Goal: Task Accomplishment & Management: Manage account settings

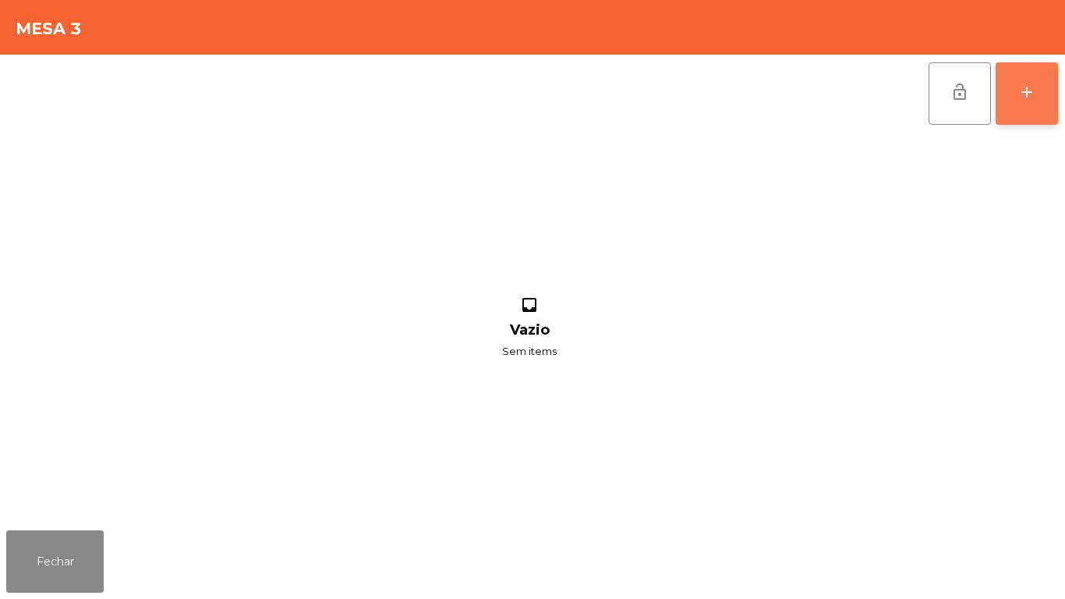
click at [1028, 97] on div "add" at bounding box center [1026, 92] width 19 height 19
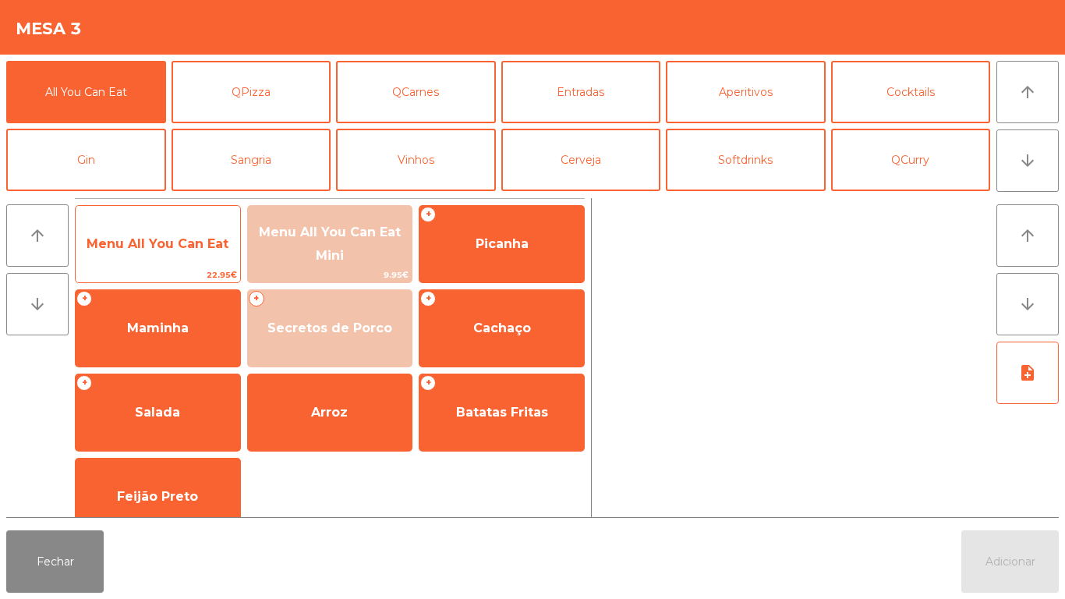
click at [169, 249] on span "Menu All You Can Eat" at bounding box center [158, 243] width 142 height 15
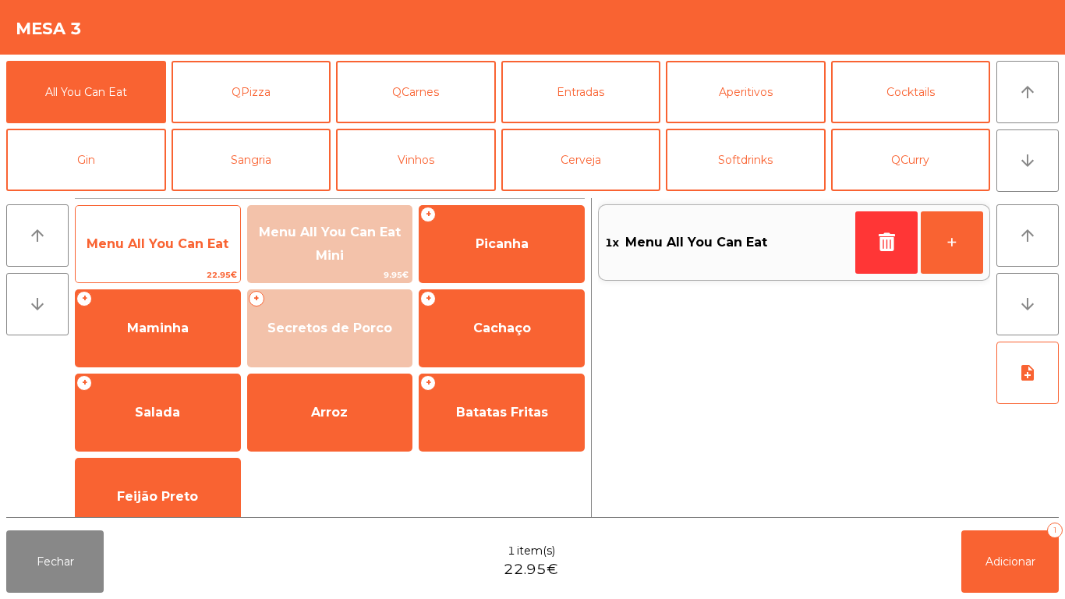
click at [175, 254] on span "Menu All You Can Eat" at bounding box center [158, 244] width 164 height 42
click at [186, 244] on span "Menu All You Can Eat" at bounding box center [158, 243] width 142 height 15
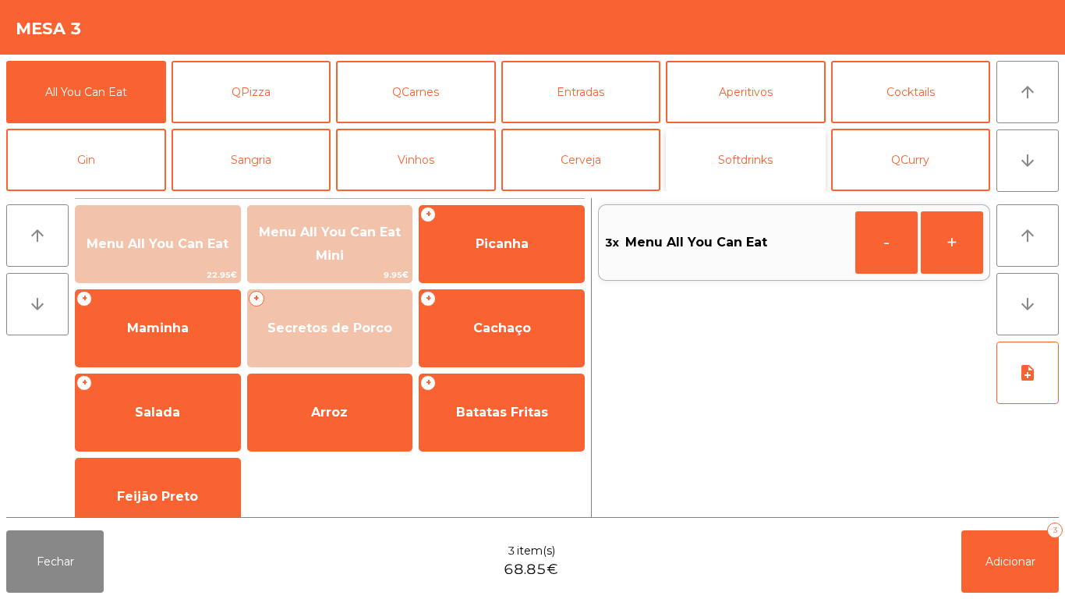
click at [755, 168] on button "Softdrinks" at bounding box center [746, 160] width 160 height 62
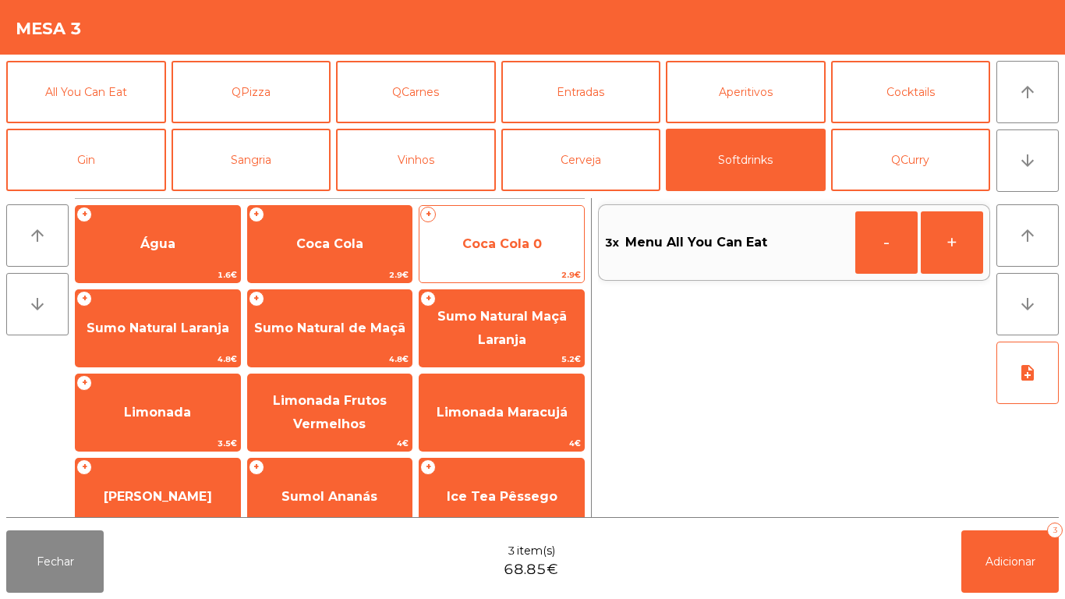
click at [505, 246] on span "Coca Cola 0" at bounding box center [502, 243] width 80 height 15
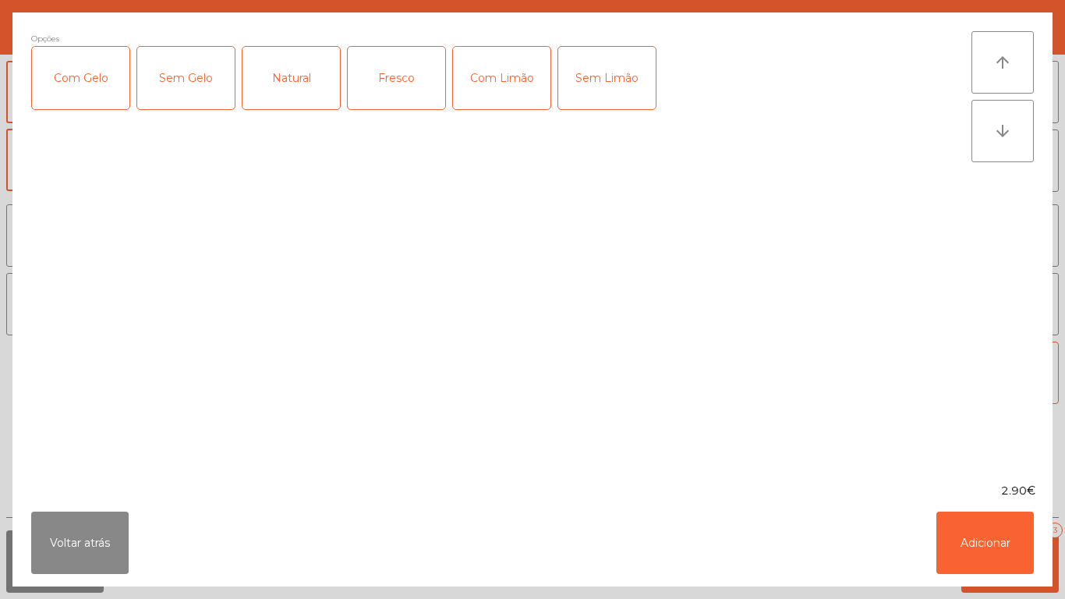
click at [100, 86] on div "Com Gelo" at bounding box center [80, 78] width 97 height 62
click at [501, 92] on div "Com Limão" at bounding box center [501, 78] width 97 height 62
click at [959, 536] on button "Adicionar" at bounding box center [984, 542] width 97 height 62
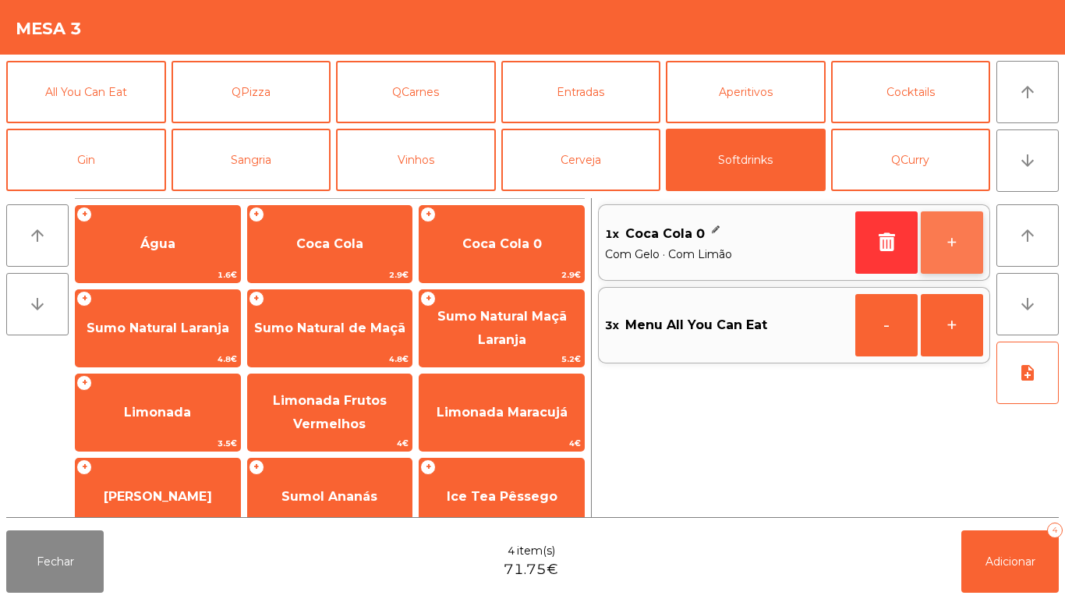
click at [939, 240] on button "+" at bounding box center [952, 242] width 62 height 62
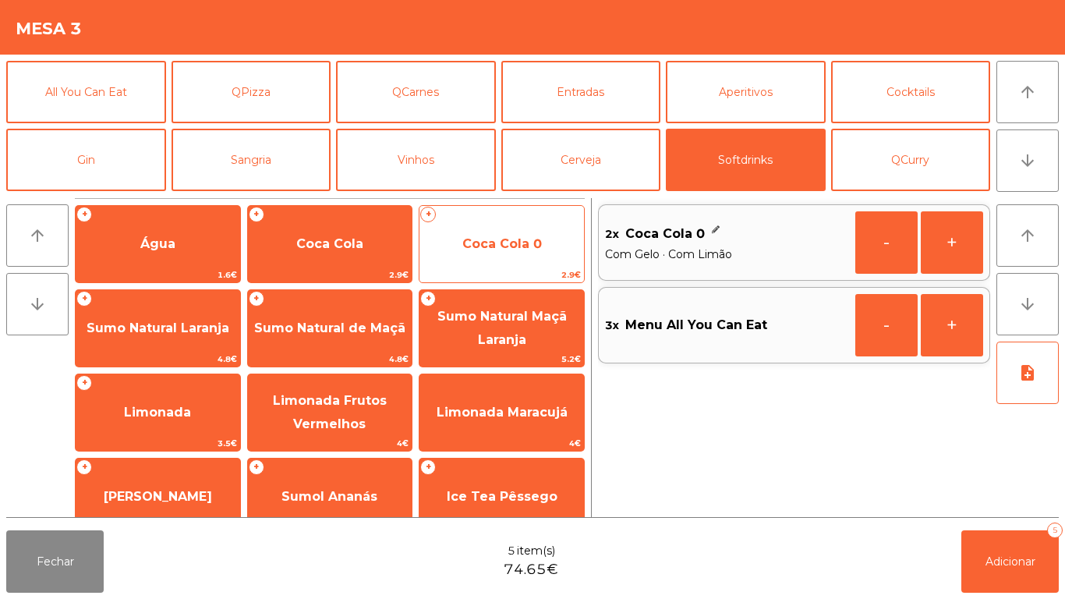
click at [506, 254] on span "Coca Cola 0" at bounding box center [501, 244] width 164 height 42
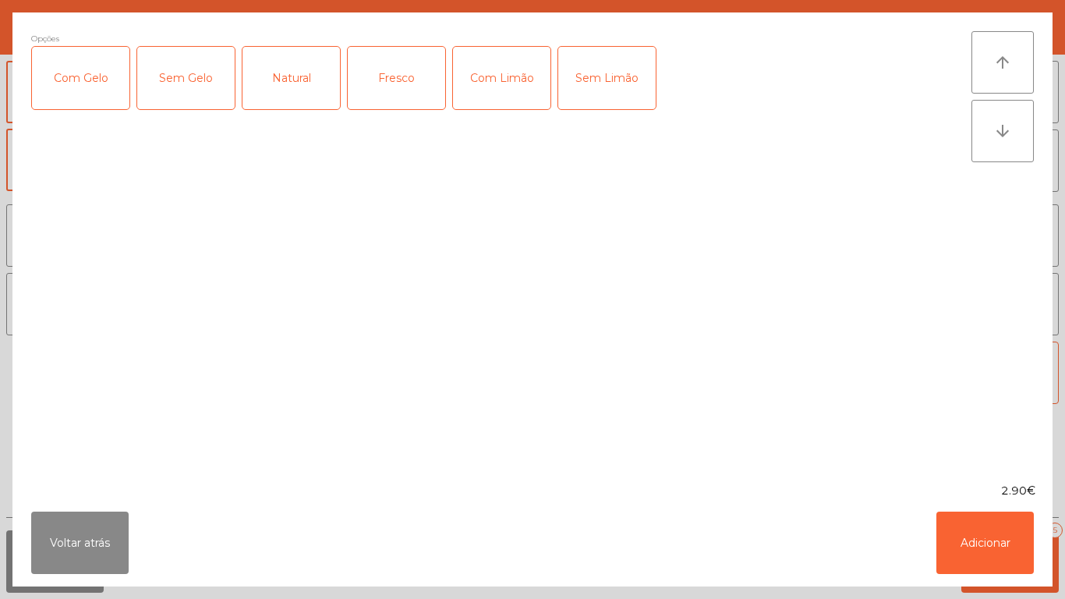
click at [97, 93] on div "Com Gelo" at bounding box center [80, 78] width 97 height 62
click at [978, 534] on button "Adicionar" at bounding box center [984, 542] width 97 height 62
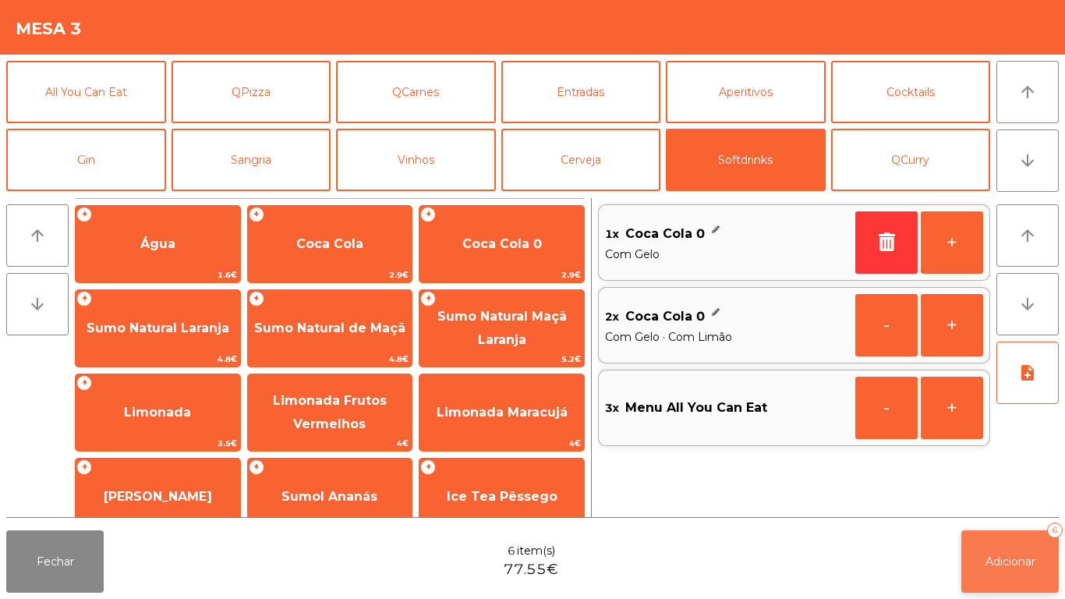
click at [985, 557] on span "Adicionar" at bounding box center [1010, 561] width 50 height 14
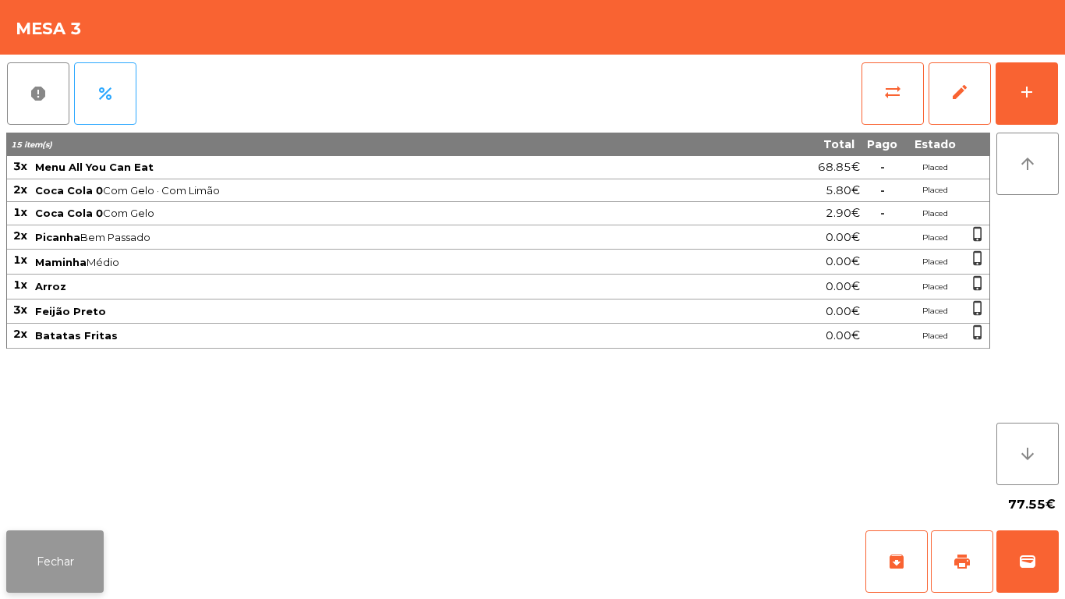
click at [62, 571] on button "Fechar" at bounding box center [54, 561] width 97 height 62
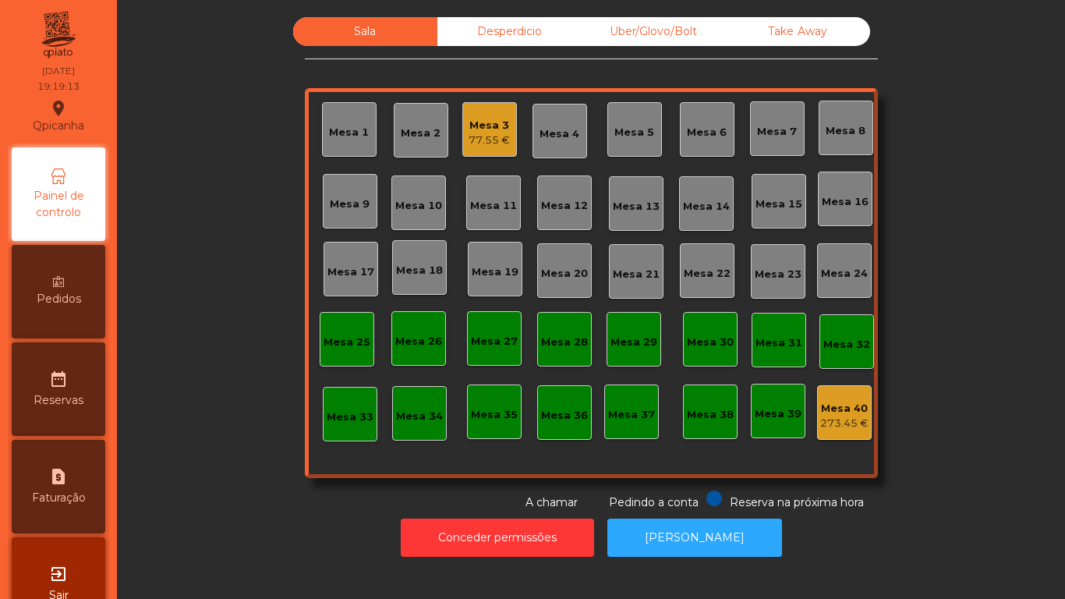
click at [96, 282] on div "Pedidos" at bounding box center [59, 292] width 94 height 94
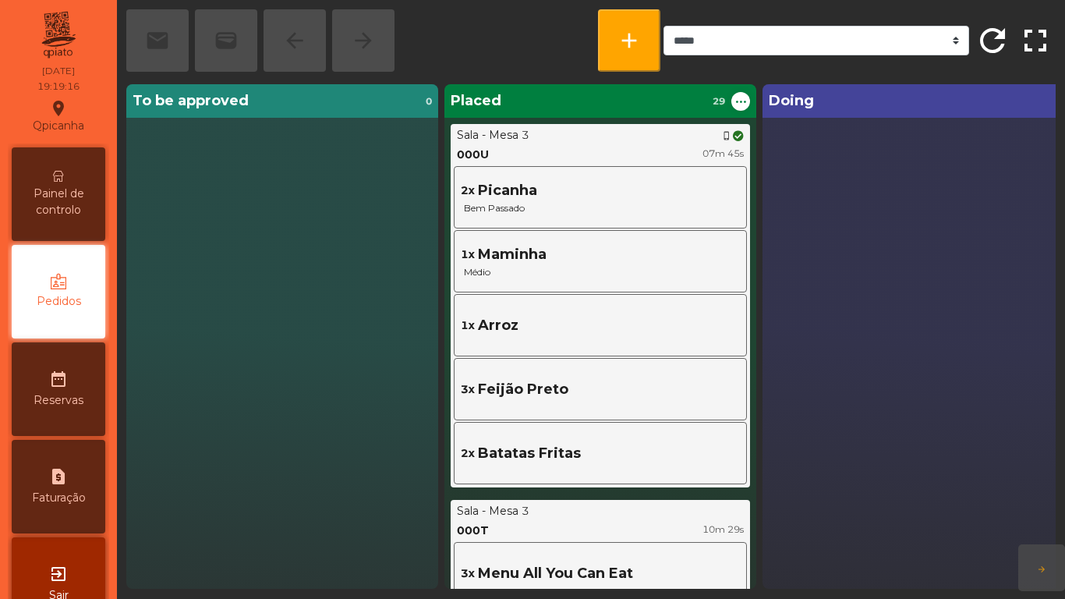
click at [80, 199] on span "Painel de controlo" at bounding box center [59, 202] width 86 height 33
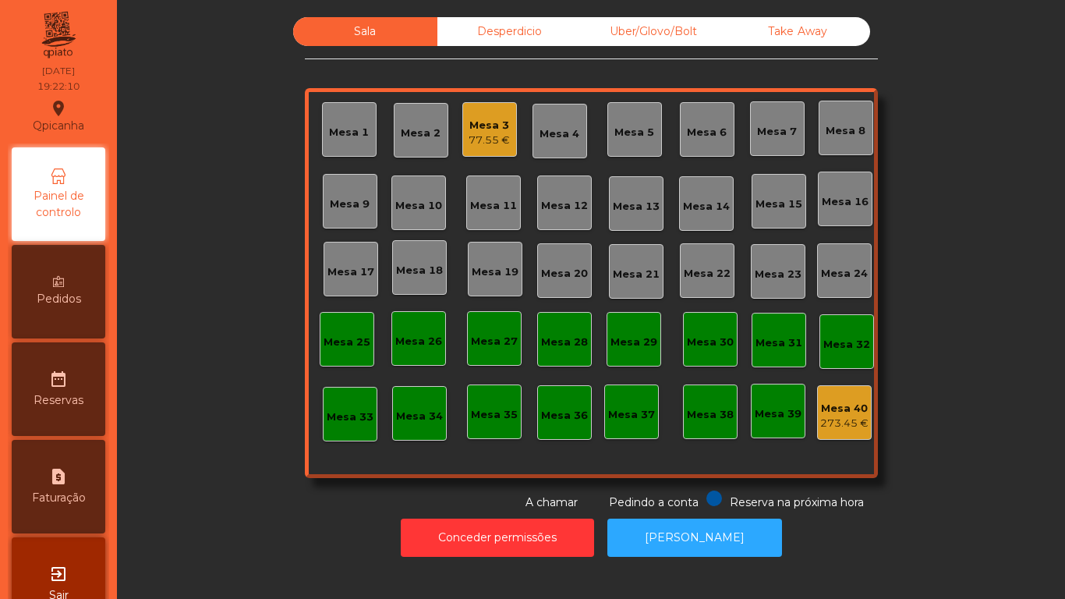
click at [479, 139] on div "77.55 €" at bounding box center [489, 141] width 41 height 16
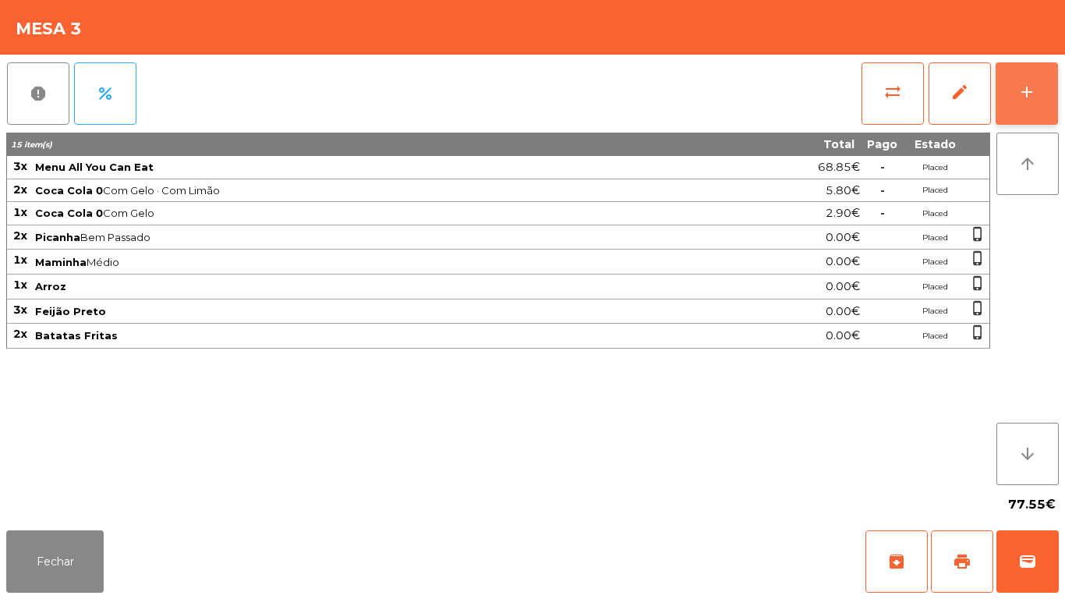
click at [1023, 108] on button "add" at bounding box center [1027, 93] width 62 height 62
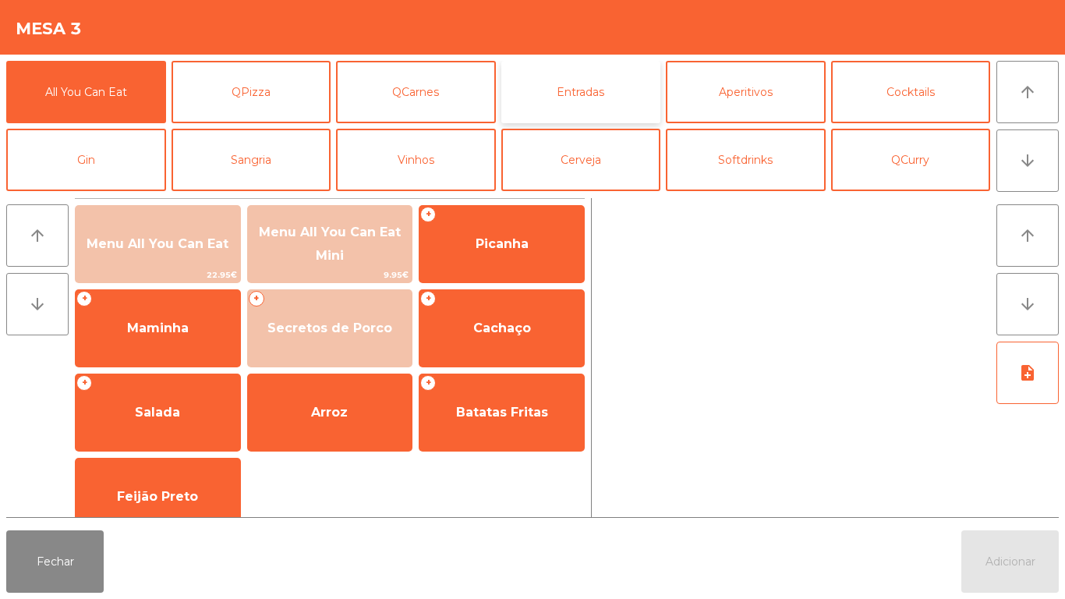
click at [588, 94] on button "Entradas" at bounding box center [581, 92] width 160 height 62
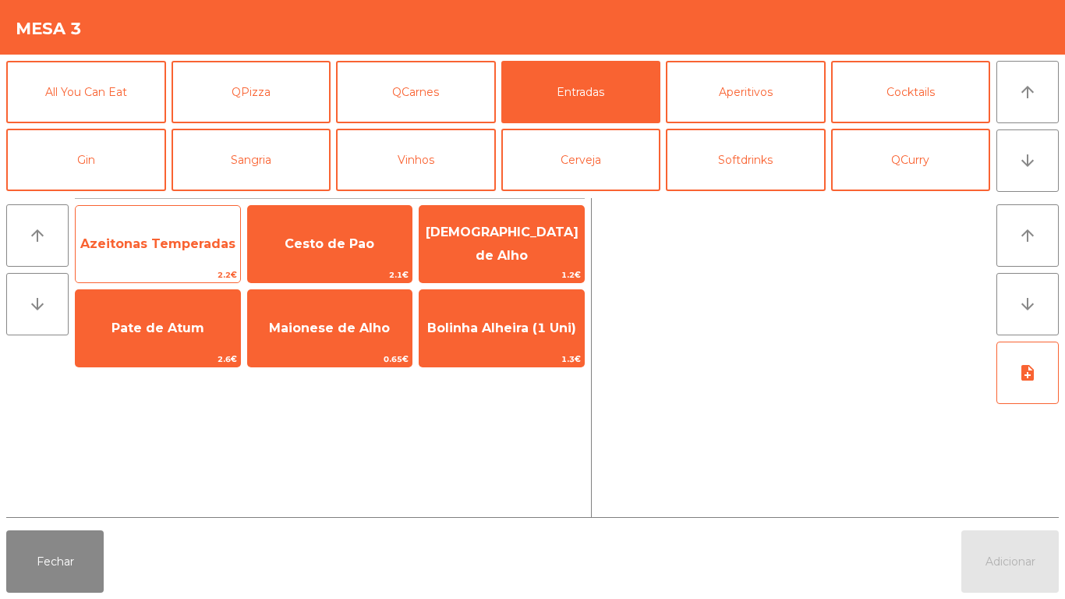
click at [160, 257] on span "Azeitonas Temperadas" at bounding box center [158, 244] width 164 height 42
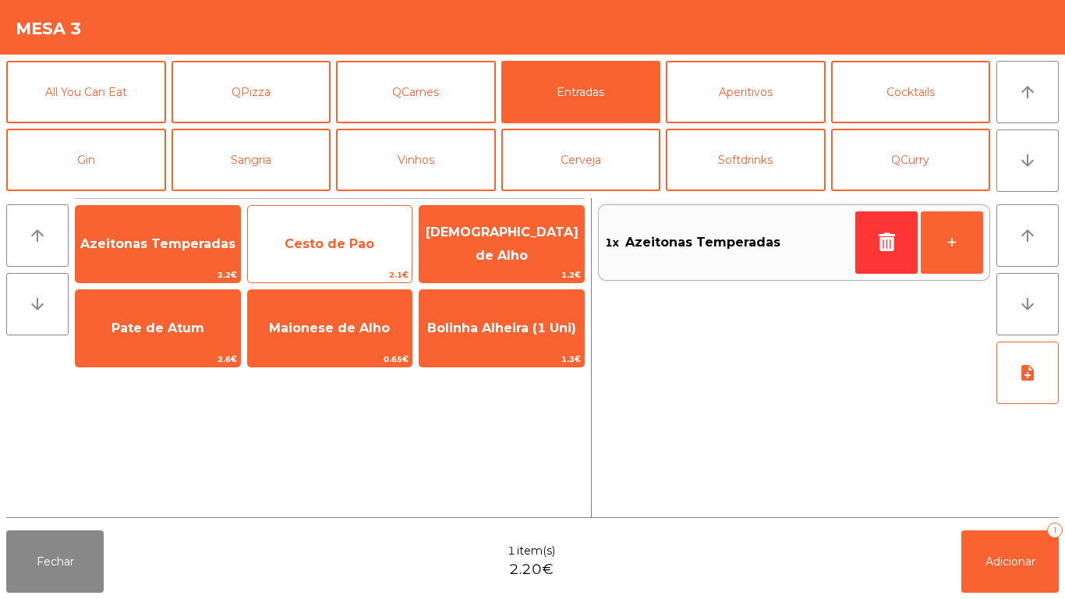
click at [287, 246] on span "Cesto de Pao" at bounding box center [330, 243] width 90 height 15
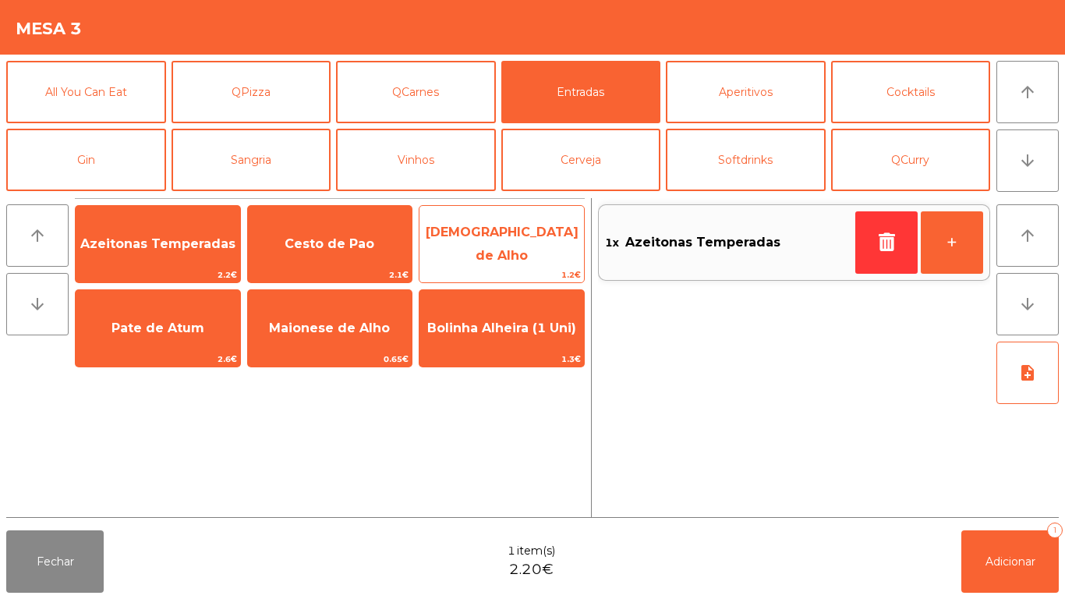
click at [490, 243] on span "[DEMOGRAPHIC_DATA] de Alho" at bounding box center [502, 244] width 153 height 38
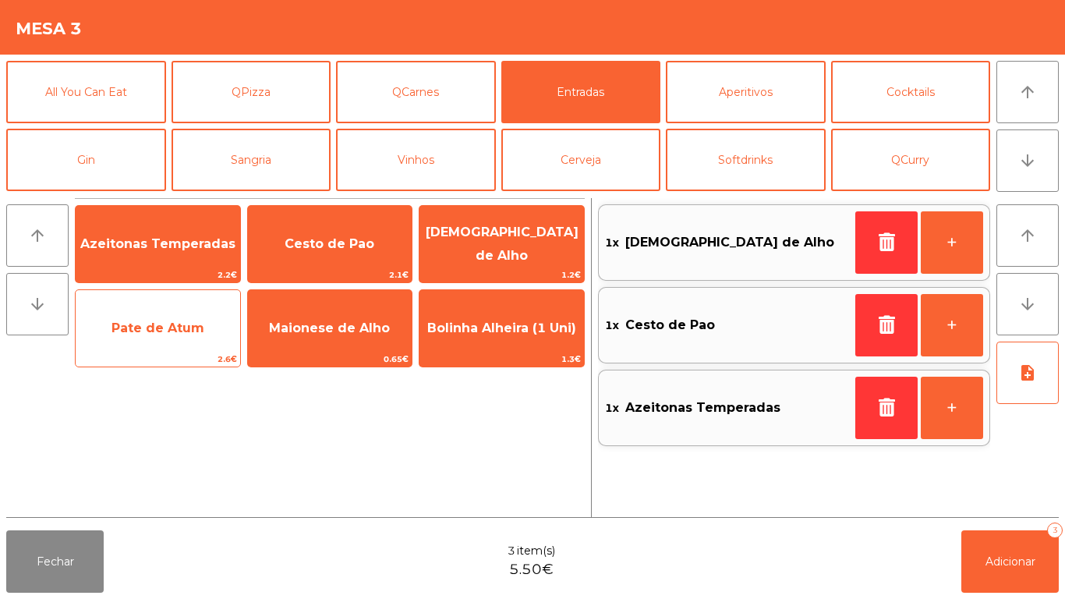
click at [168, 337] on span "Pate de Atum" at bounding box center [158, 328] width 164 height 42
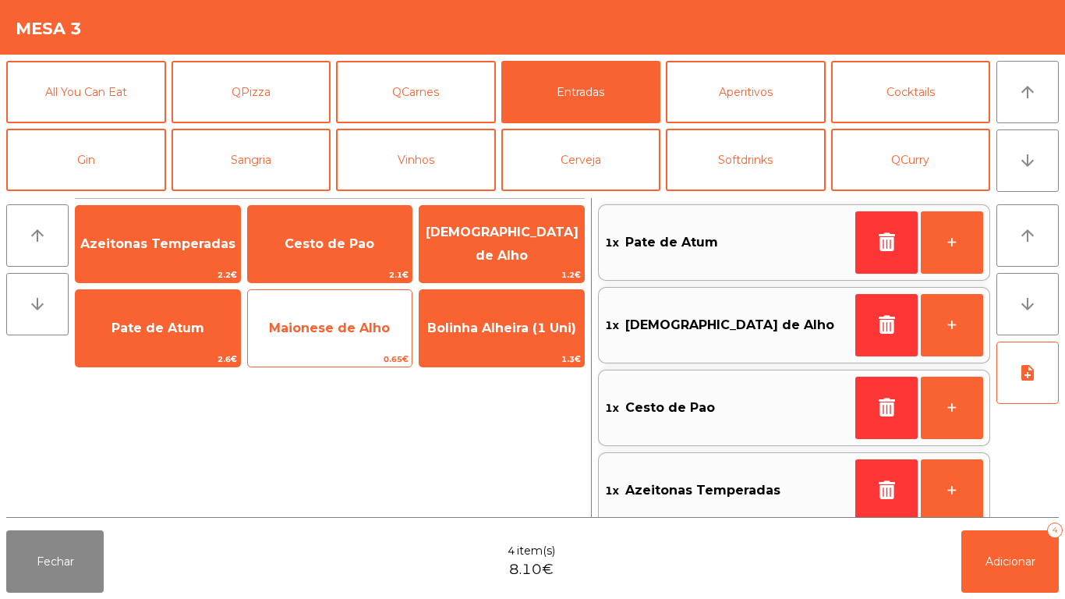
click at [326, 326] on span "Maionese de Alho" at bounding box center [329, 327] width 121 height 15
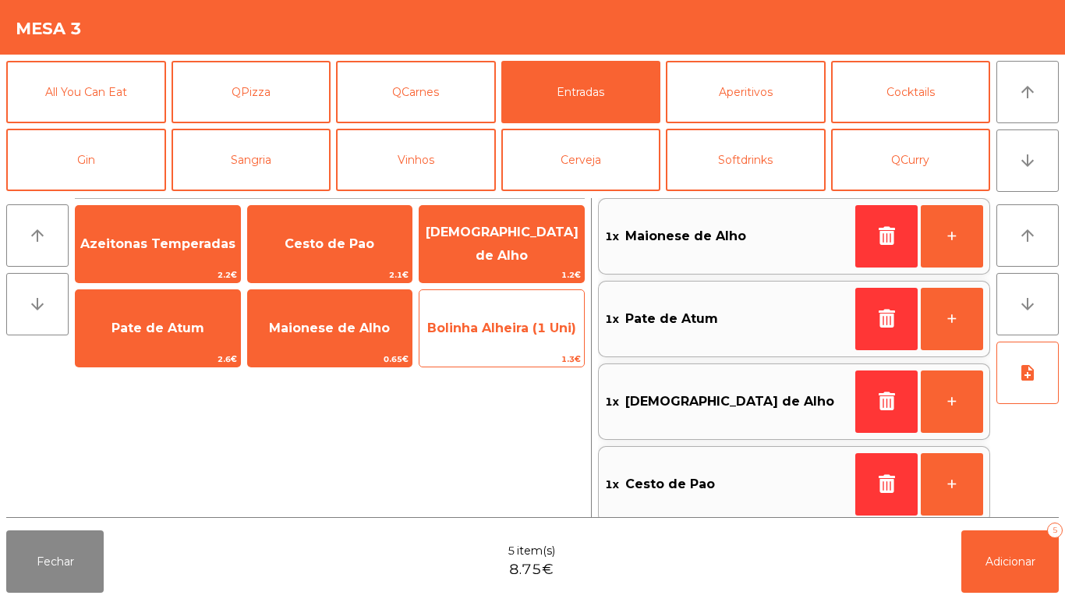
click at [486, 341] on span "Bolinha Alheira (1 Uni)" at bounding box center [501, 328] width 164 height 42
click at [499, 341] on span "Bolinha Alheira (1 Uni)" at bounding box center [501, 328] width 164 height 42
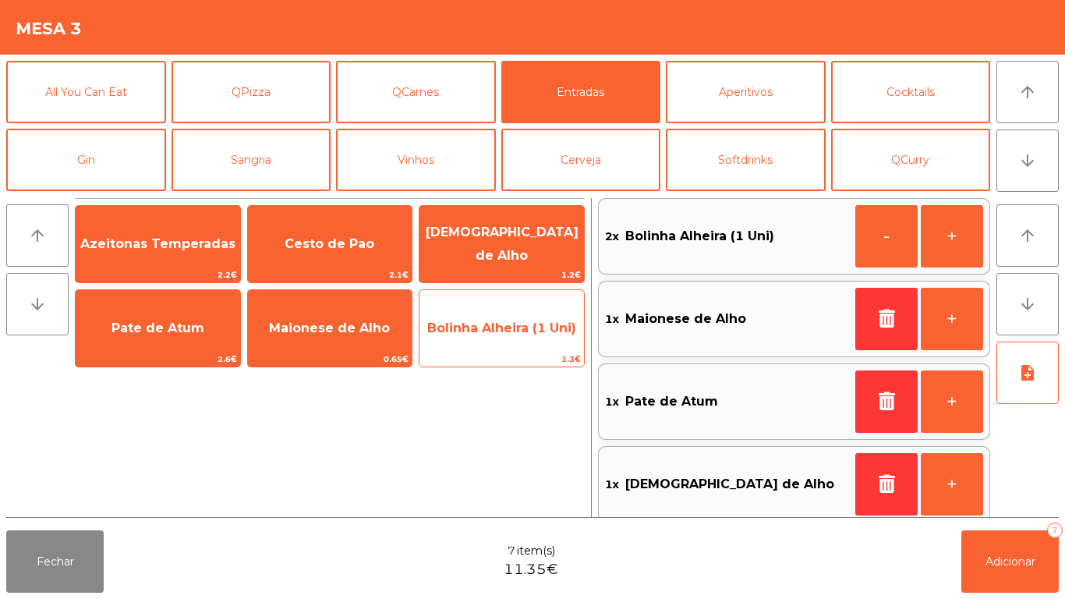
click at [503, 335] on span "Bolinha Alheira (1 Uni)" at bounding box center [501, 328] width 164 height 42
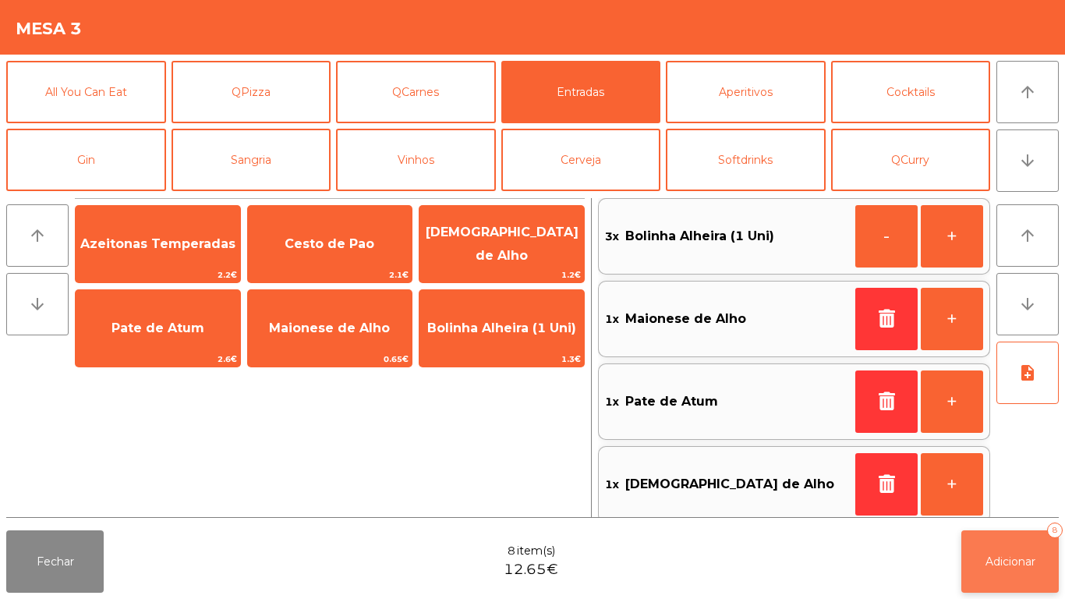
click at [1020, 590] on button "Adicionar 8" at bounding box center [1009, 561] width 97 height 62
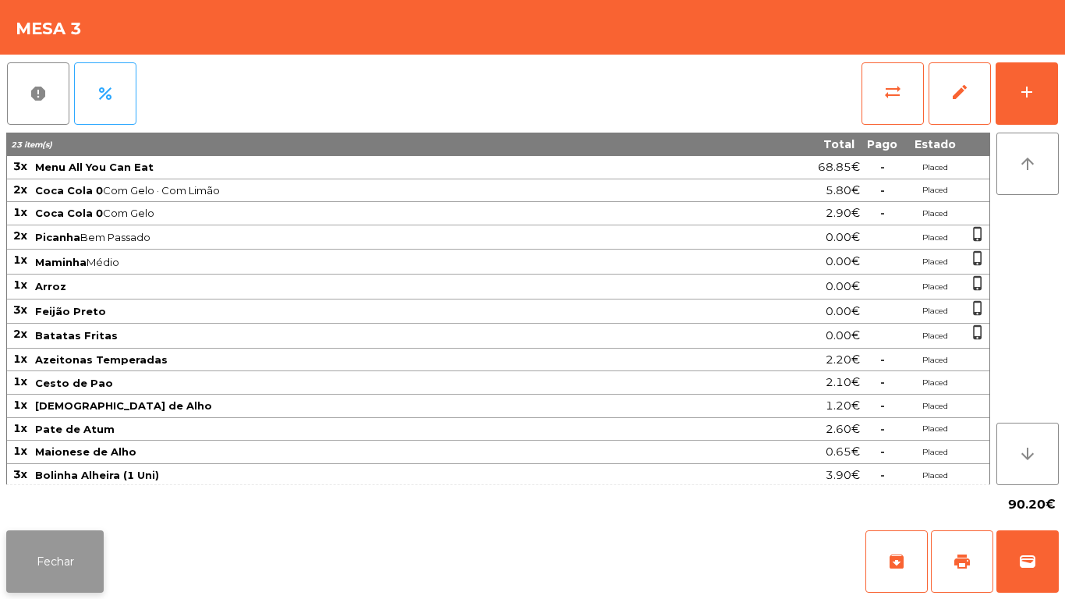
click at [53, 535] on button "Fechar" at bounding box center [54, 561] width 97 height 62
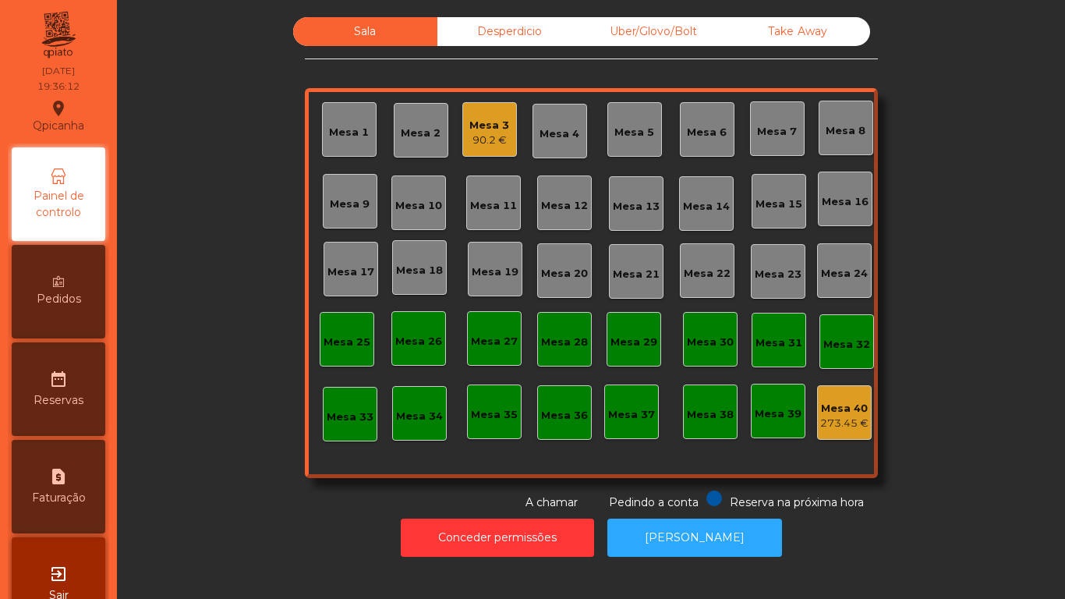
click at [490, 153] on div "Mesa 3 90.2 €" at bounding box center [489, 129] width 55 height 55
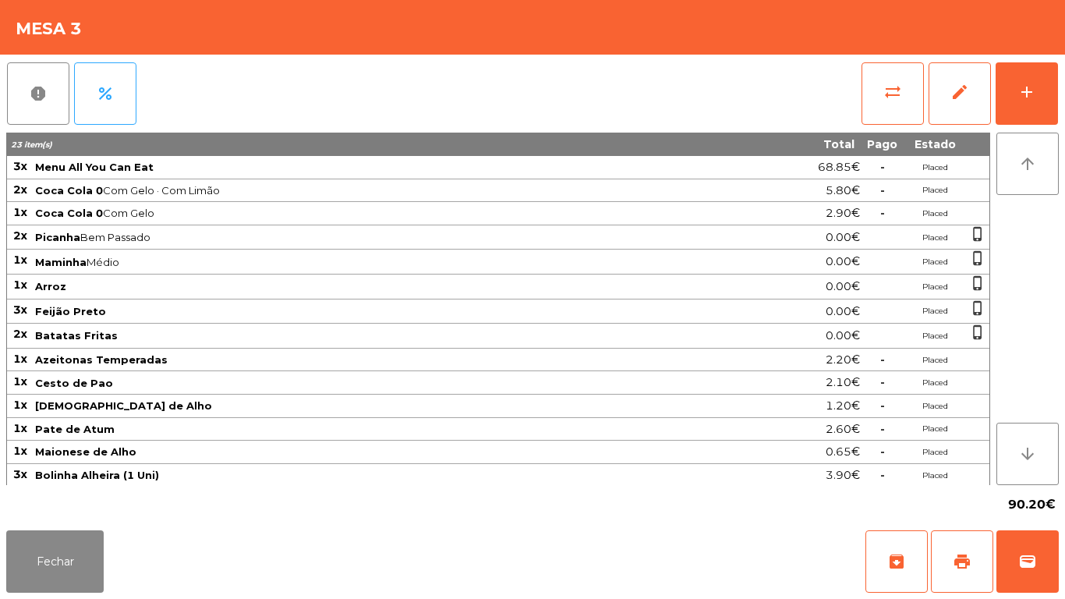
scroll to position [2, 0]
click at [80, 554] on button "Fechar" at bounding box center [54, 561] width 97 height 62
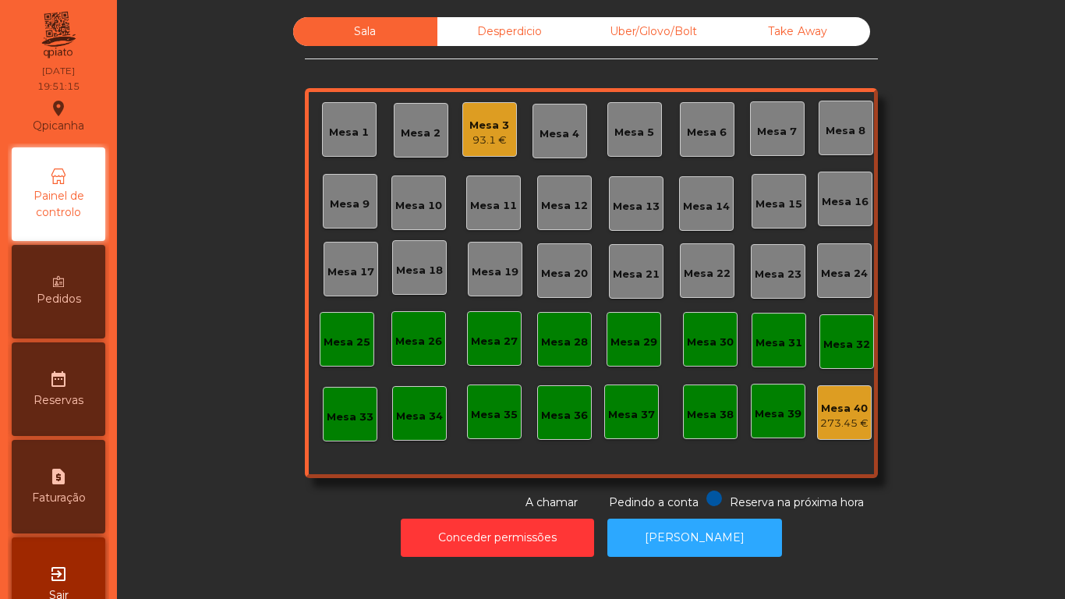
click at [792, 32] on div "Take Away" at bounding box center [798, 31] width 144 height 29
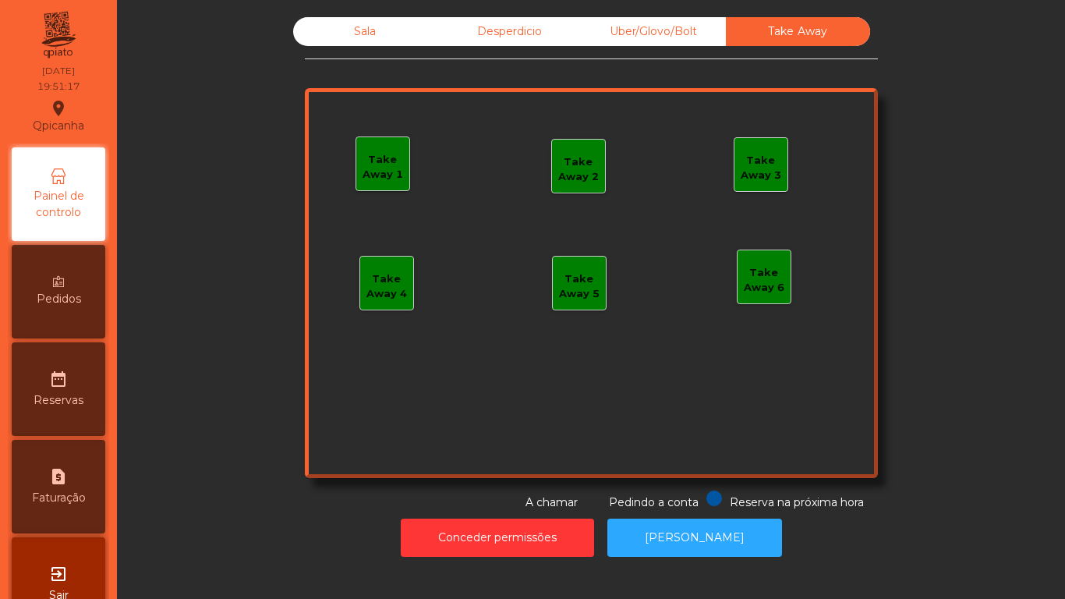
click at [633, 32] on div "Uber/Glovo/Bolt" at bounding box center [654, 31] width 144 height 29
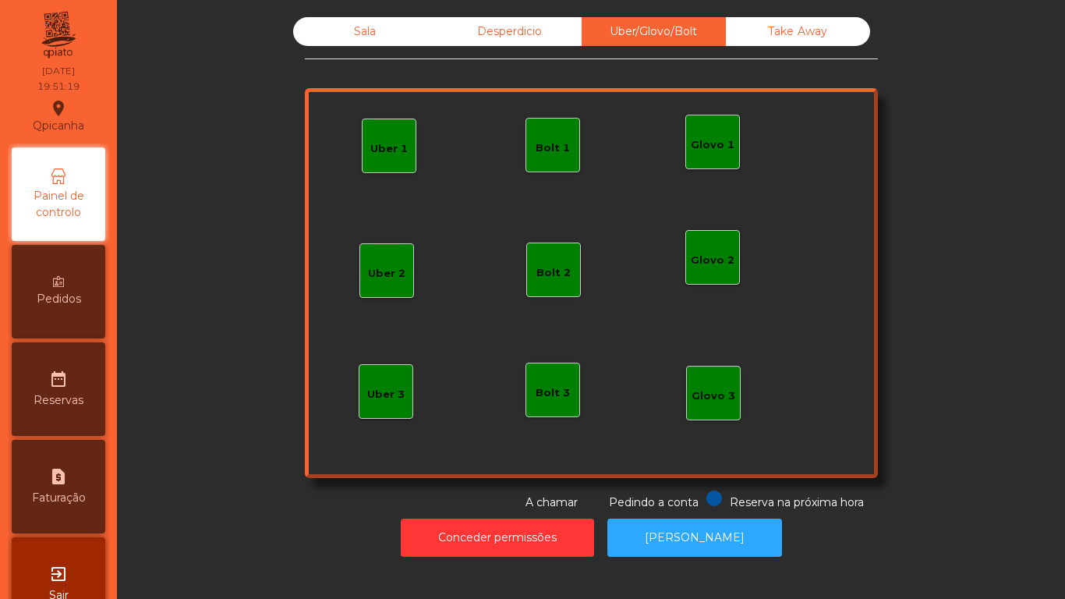
click at [507, 37] on div "Desperdicio" at bounding box center [509, 31] width 144 height 29
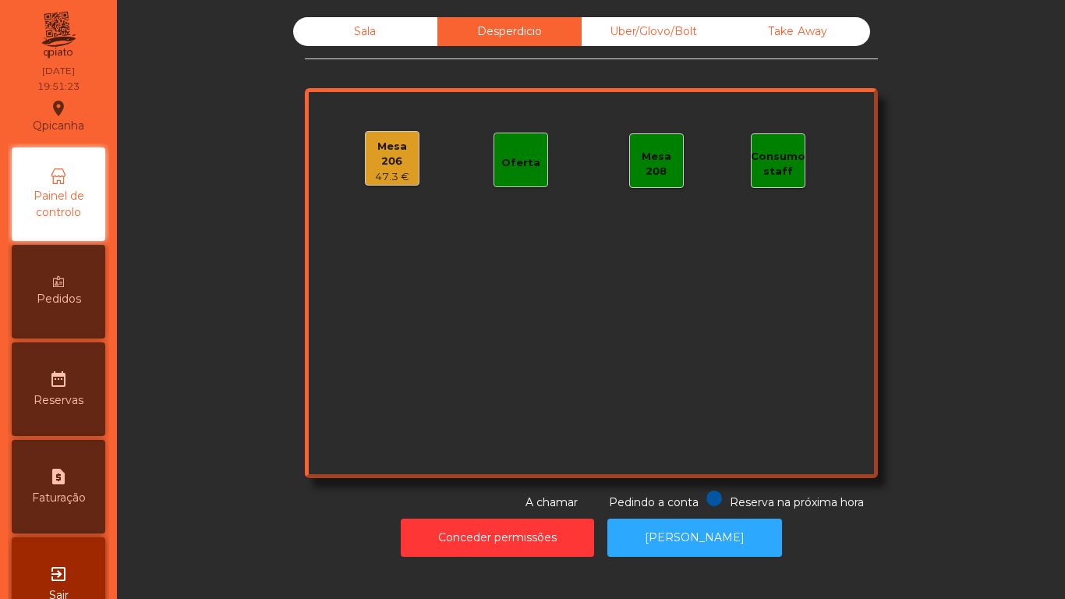
click at [343, 34] on div "Sala" at bounding box center [365, 31] width 144 height 29
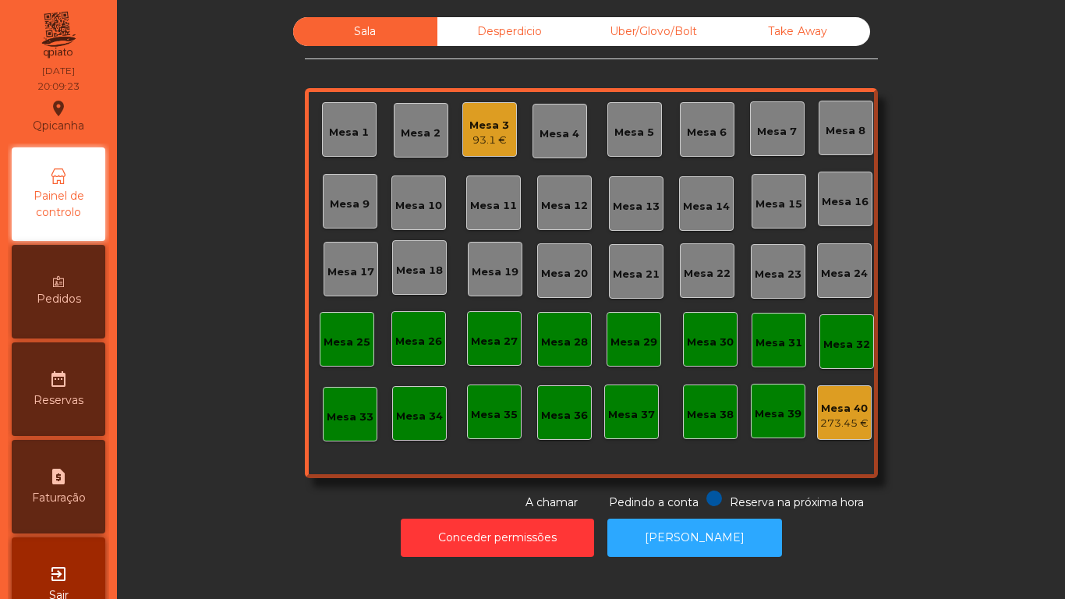
click at [778, 140] on div "Mesa 7" at bounding box center [777, 128] width 55 height 55
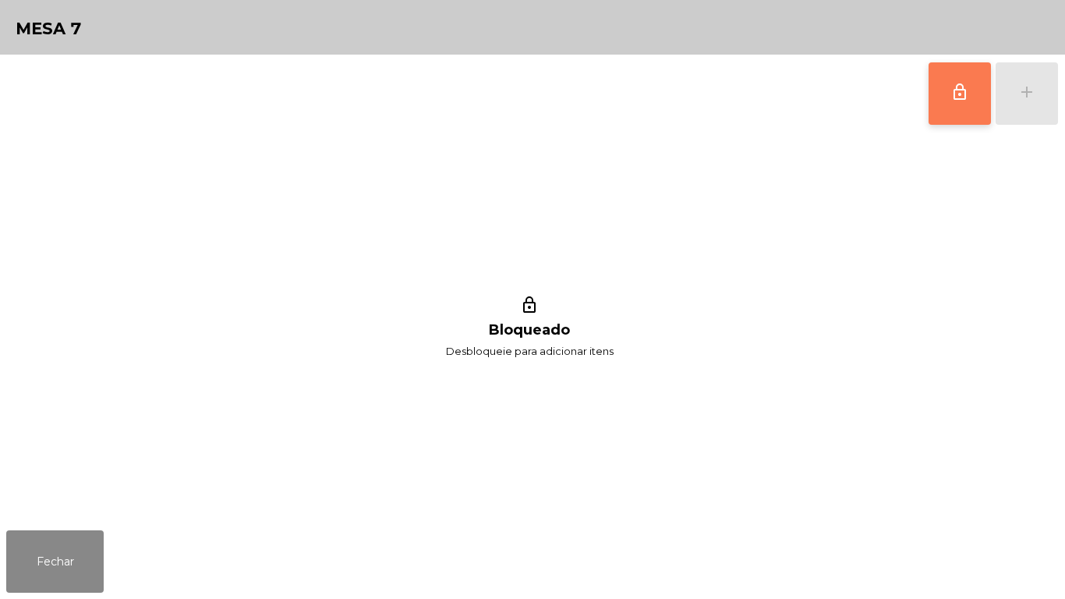
click at [946, 118] on button "lock_outline" at bounding box center [960, 93] width 62 height 62
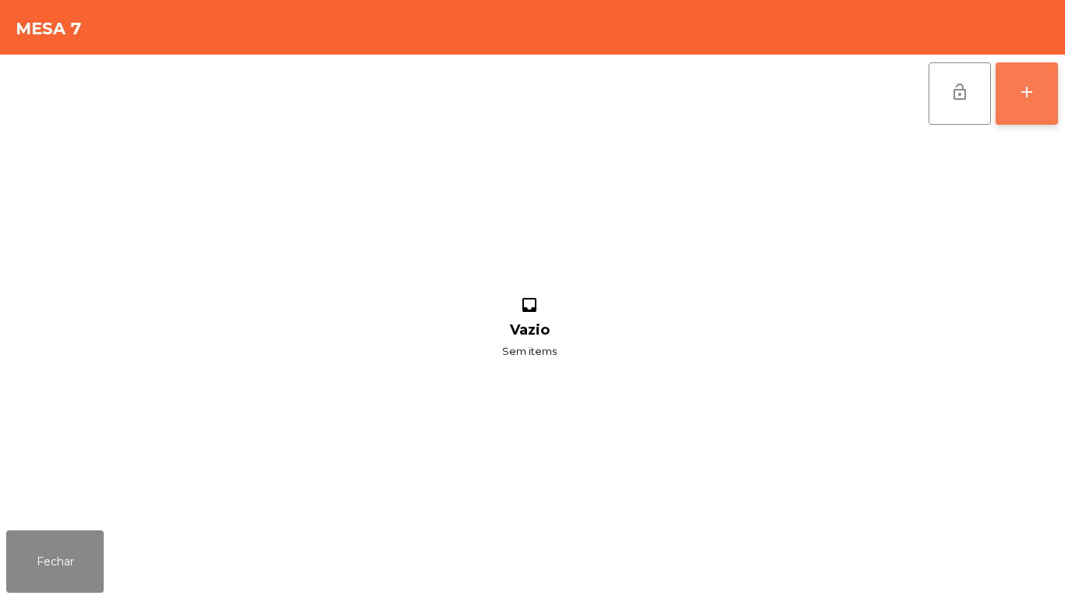
click at [1026, 107] on button "add" at bounding box center [1027, 93] width 62 height 62
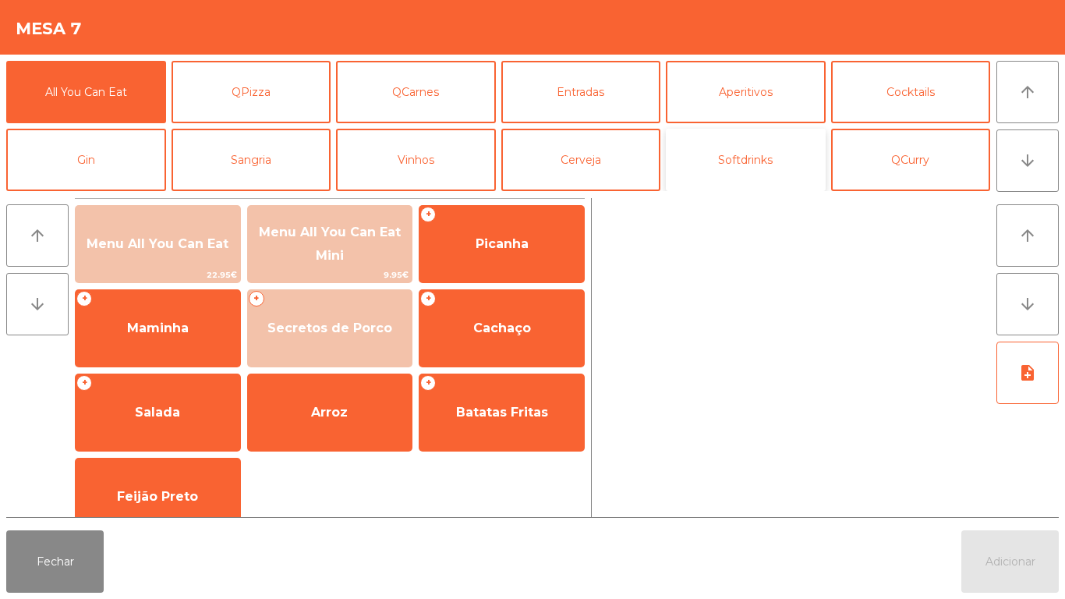
click at [728, 163] on button "Softdrinks" at bounding box center [746, 160] width 160 height 62
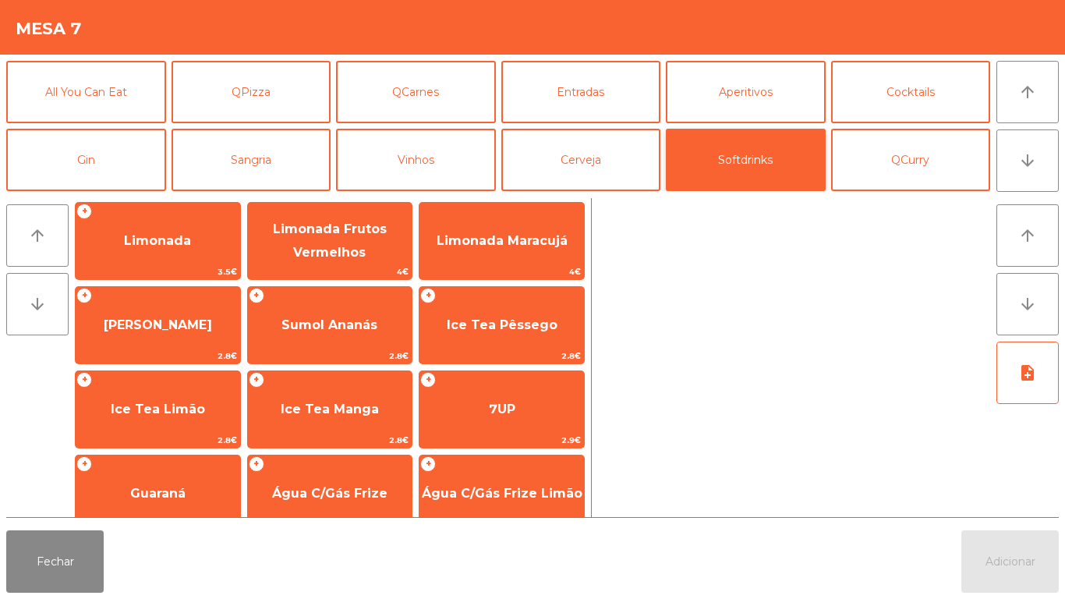
scroll to position [177, 0]
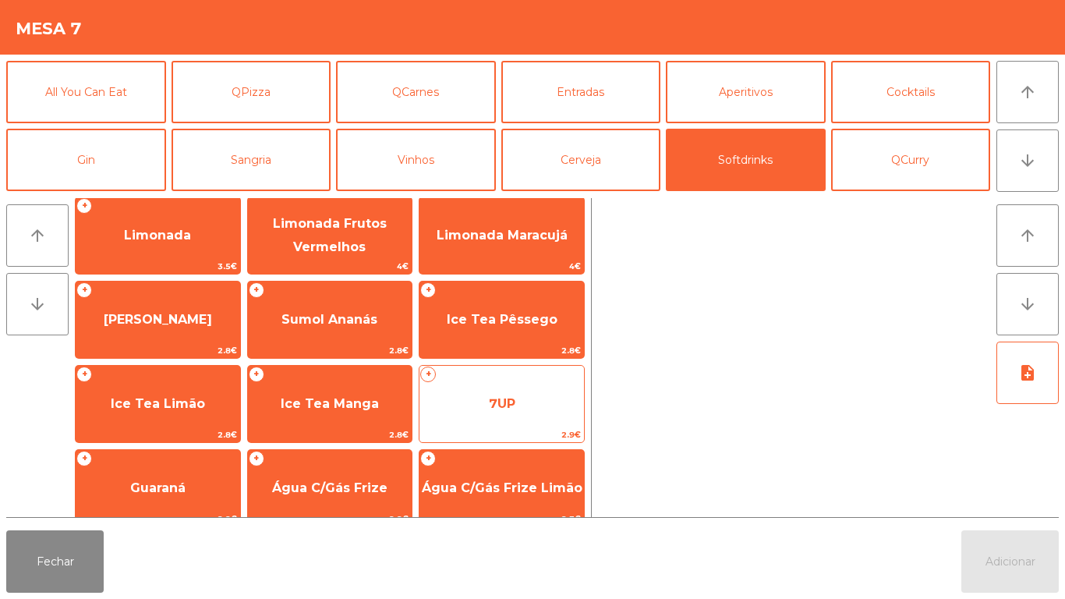
click at [484, 403] on span "7UP" at bounding box center [501, 404] width 164 height 42
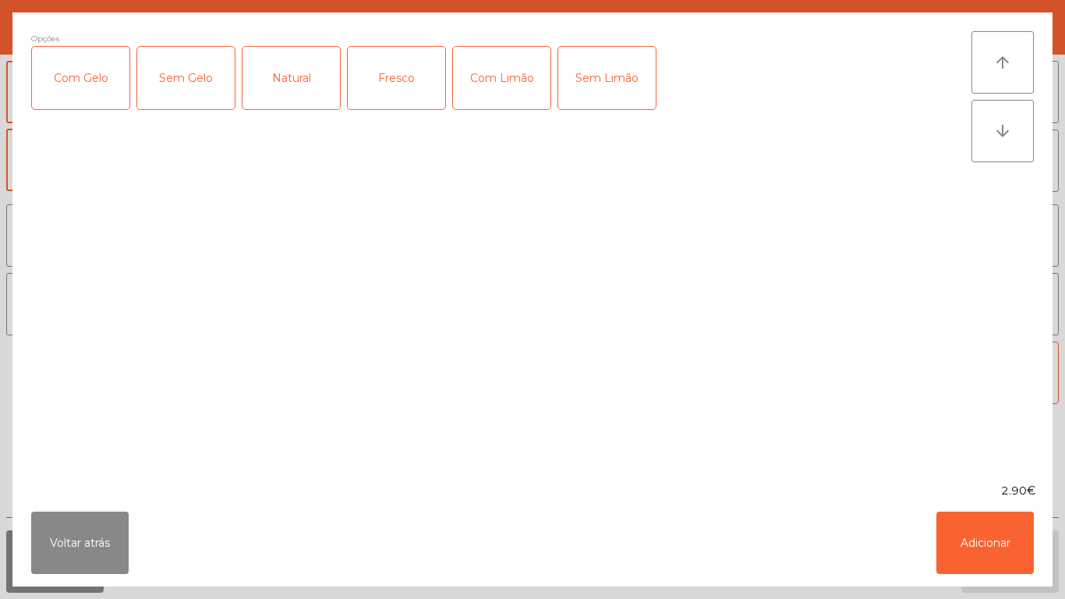
click at [105, 97] on div "Com Gelo" at bounding box center [80, 78] width 97 height 62
click at [501, 89] on div "Com Limão" at bounding box center [501, 78] width 97 height 62
click at [958, 553] on button "Adicionar" at bounding box center [984, 542] width 97 height 62
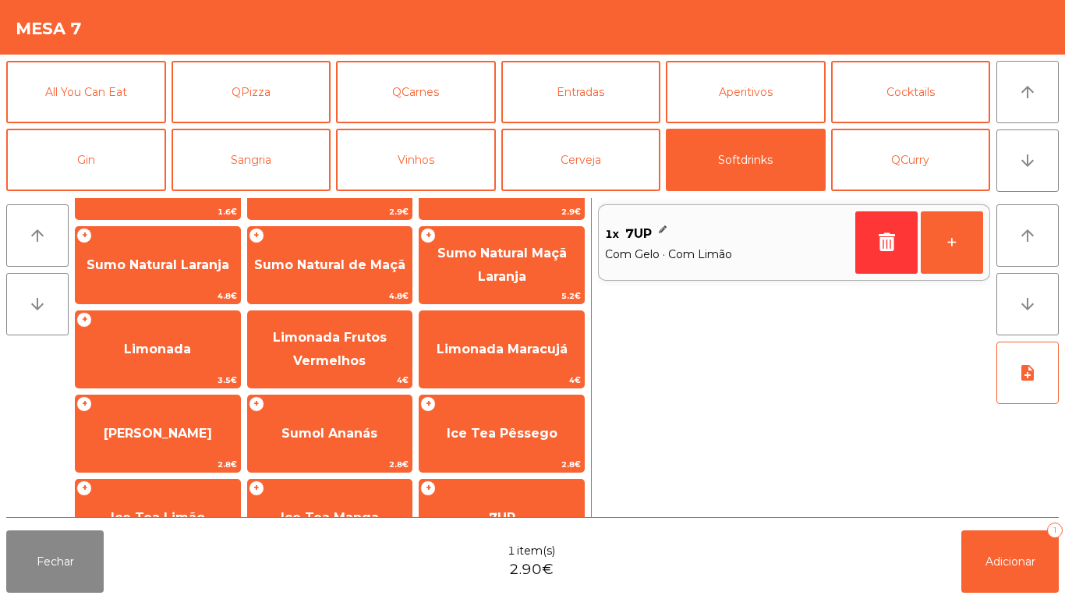
scroll to position [0, 0]
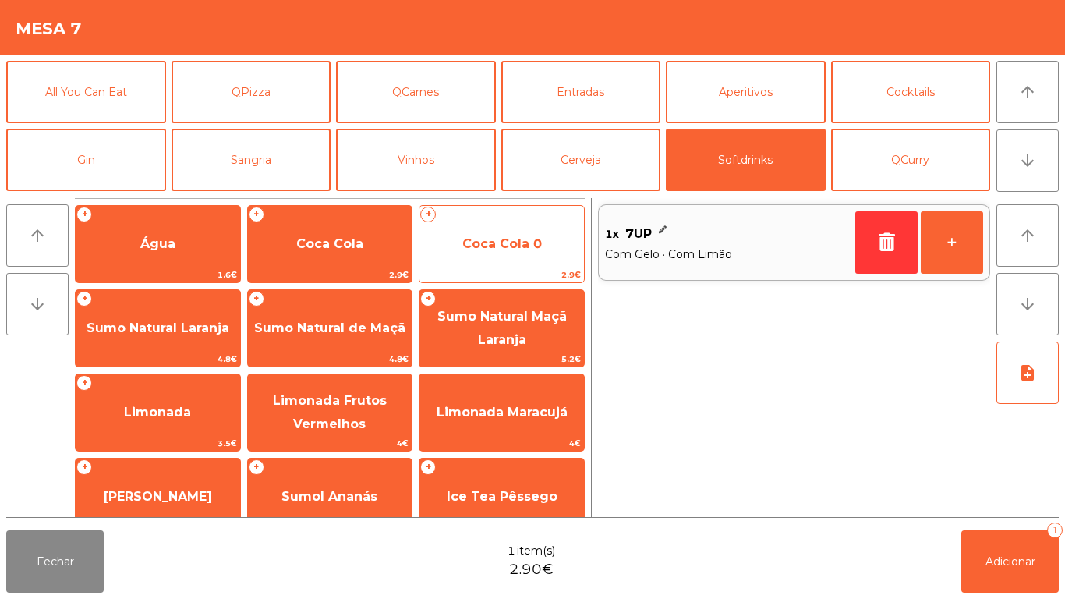
click at [504, 247] on span "Coca Cola 0" at bounding box center [502, 243] width 80 height 15
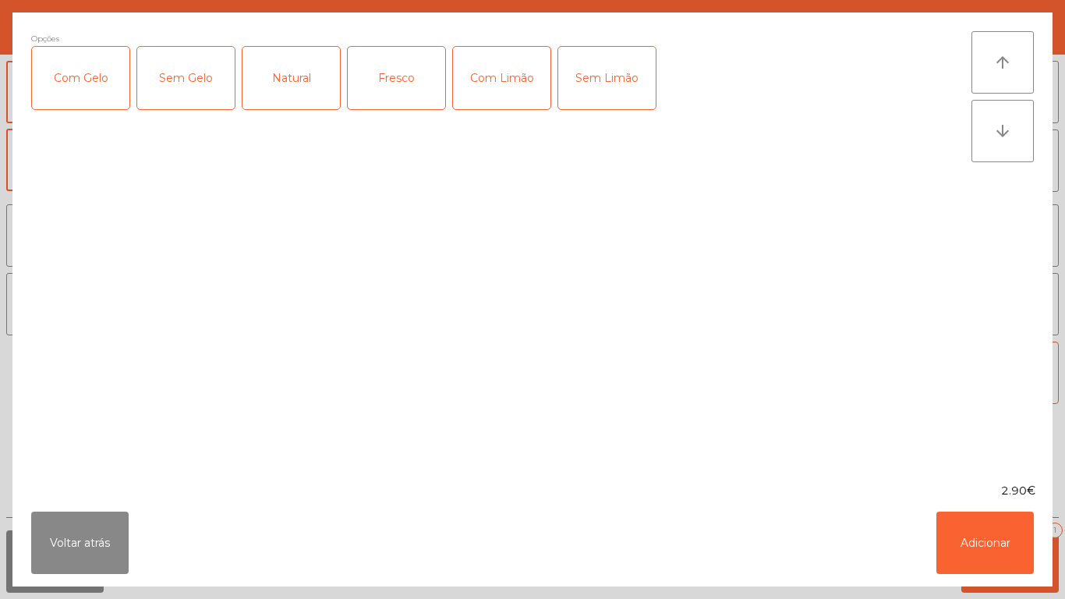
click at [497, 87] on div "Com Limão" at bounding box center [501, 78] width 97 height 62
click at [961, 543] on button "Adicionar" at bounding box center [984, 542] width 97 height 62
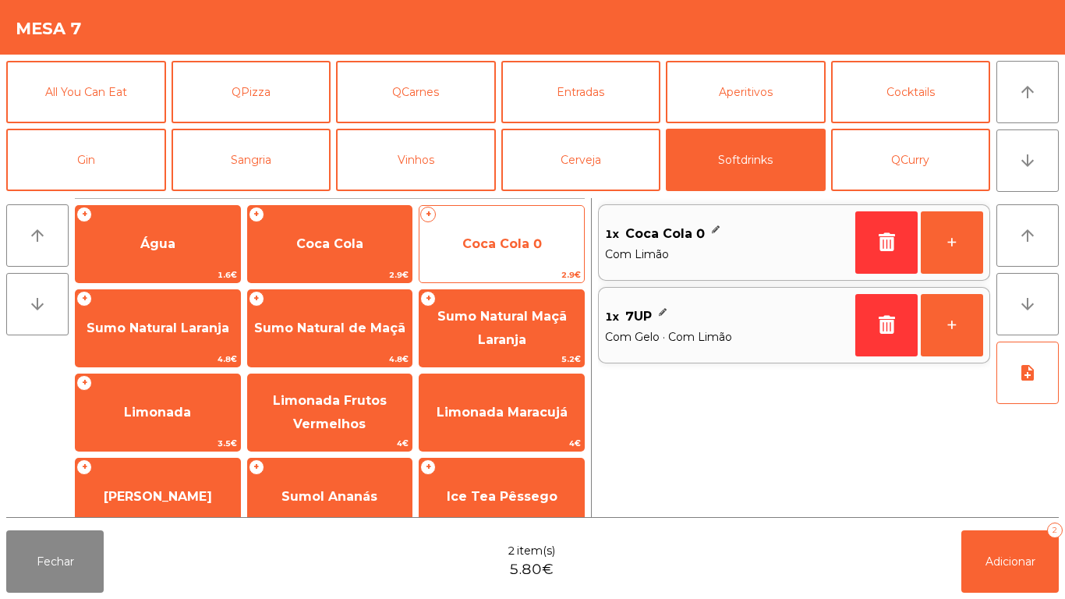
click at [490, 244] on span "Coca Cola 0" at bounding box center [502, 243] width 80 height 15
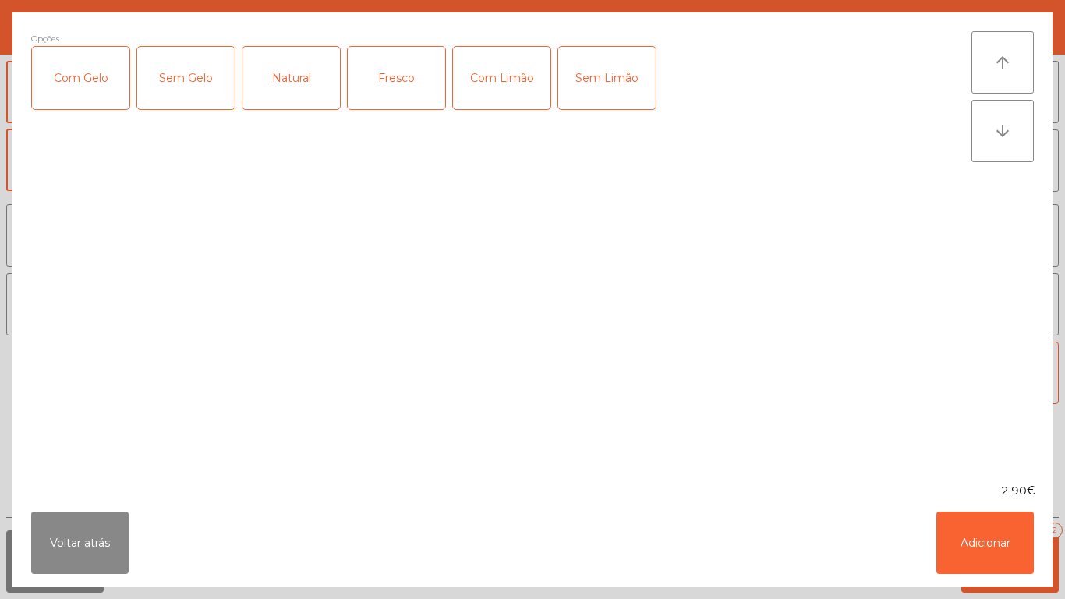
click at [107, 93] on div "Com Gelo" at bounding box center [80, 78] width 97 height 62
click at [501, 103] on div "Com Limão" at bounding box center [501, 78] width 97 height 62
click at [952, 556] on button "Adicionar" at bounding box center [984, 542] width 97 height 62
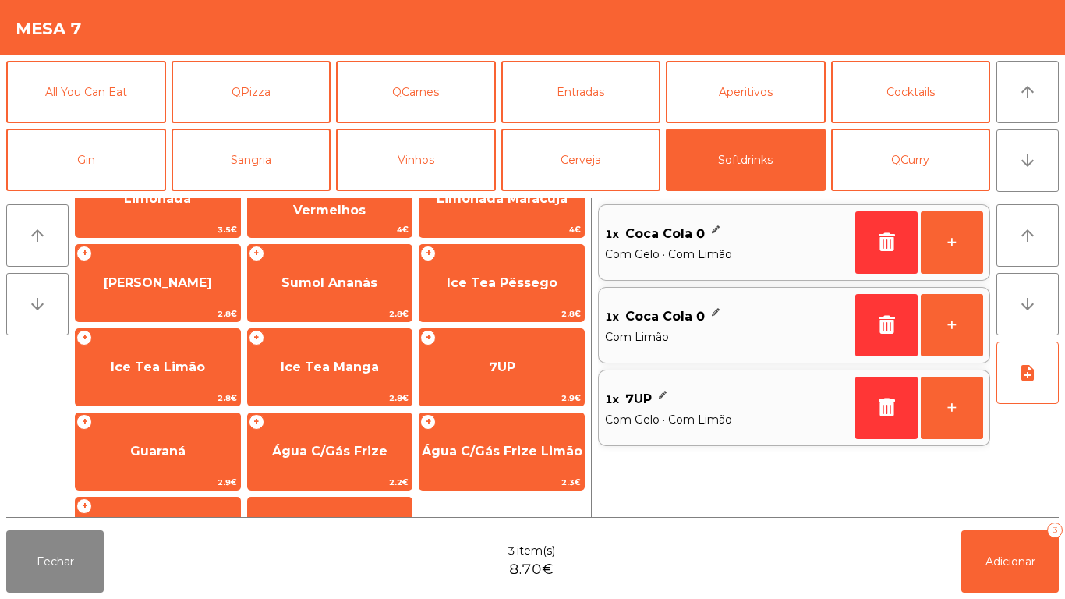
scroll to position [278, 0]
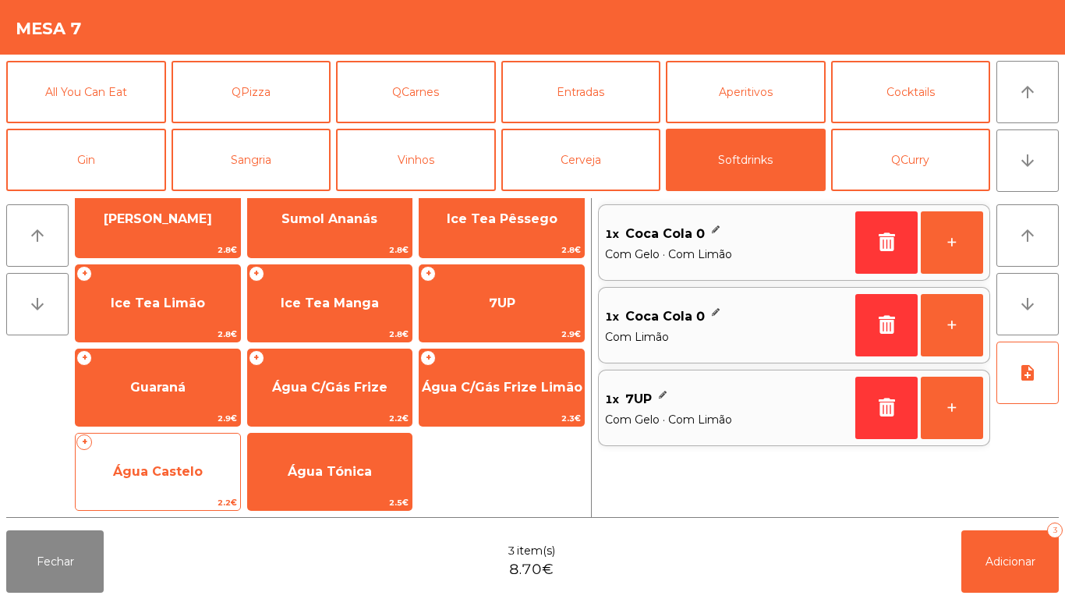
click at [159, 473] on span "Água Castelo" at bounding box center [158, 471] width 90 height 15
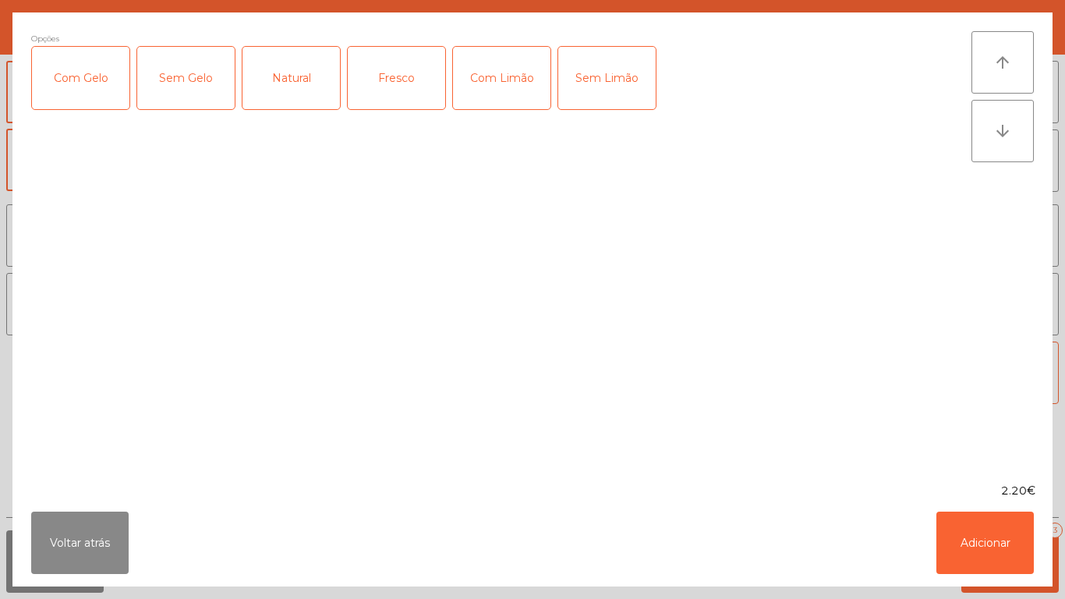
click at [405, 100] on div "Fresco" at bounding box center [396, 78] width 97 height 62
click at [945, 532] on button "Adicionar" at bounding box center [984, 542] width 97 height 62
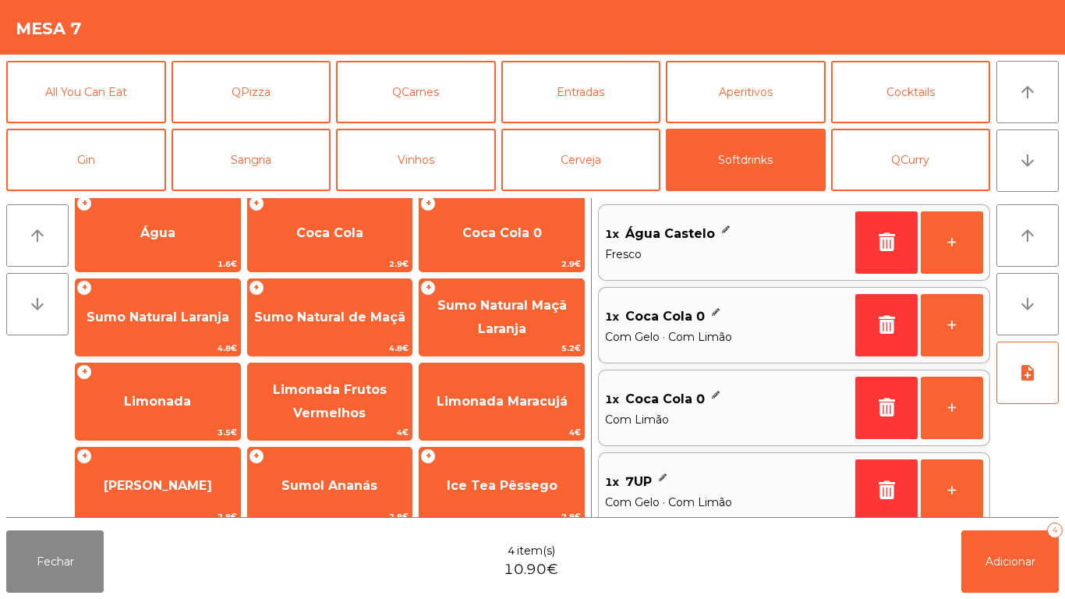
scroll to position [0, 0]
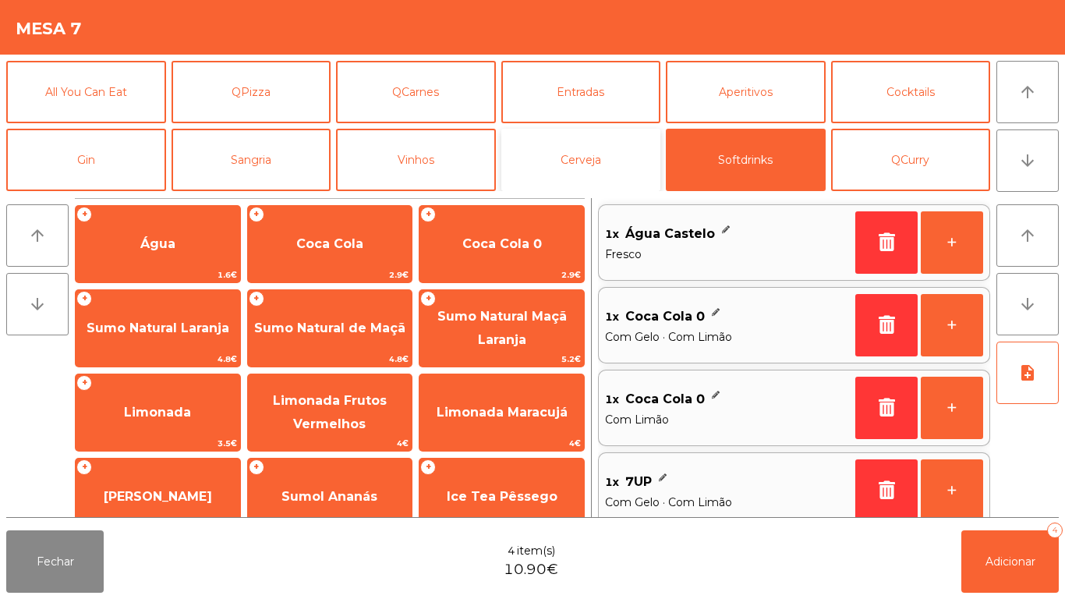
click at [561, 170] on button "Cerveja" at bounding box center [581, 160] width 160 height 62
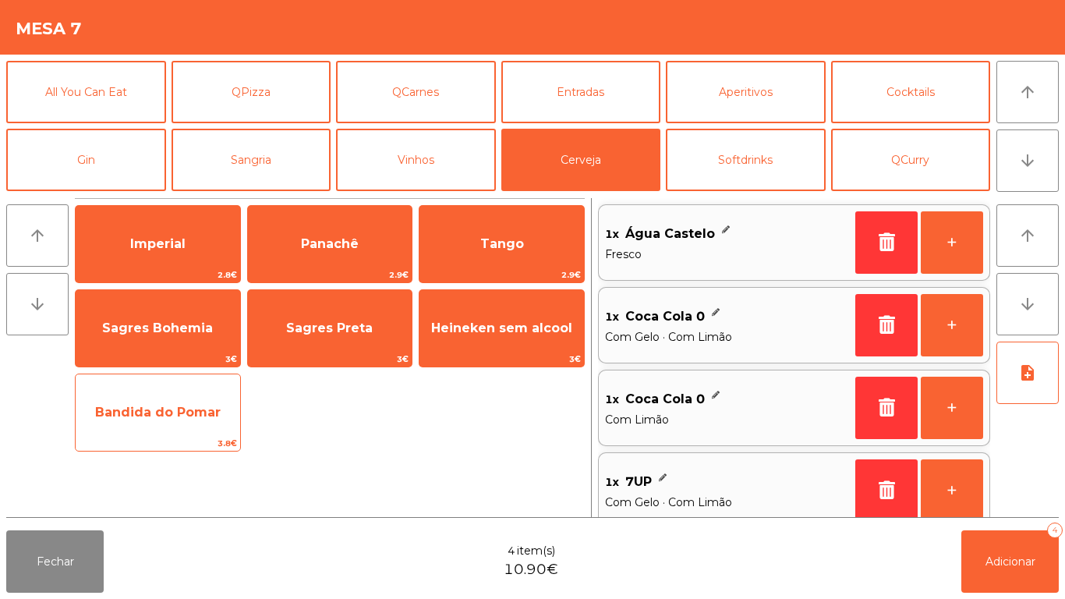
click at [166, 419] on span "Bandida do Pomar" at bounding box center [158, 412] width 164 height 42
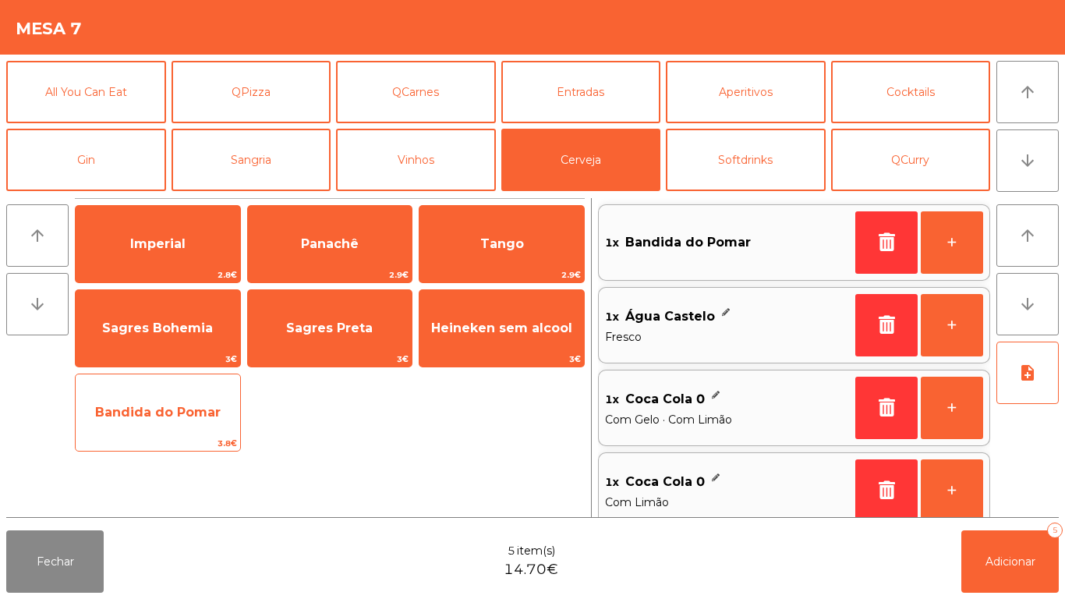
scroll to position [6, 0]
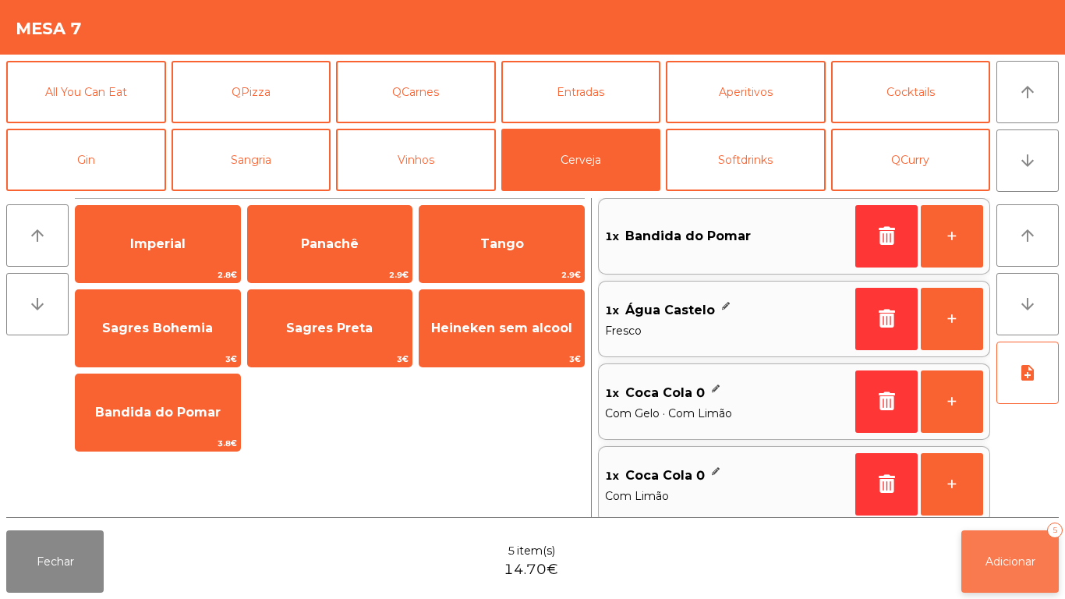
click at [992, 576] on button "Adicionar 5" at bounding box center [1009, 561] width 97 height 62
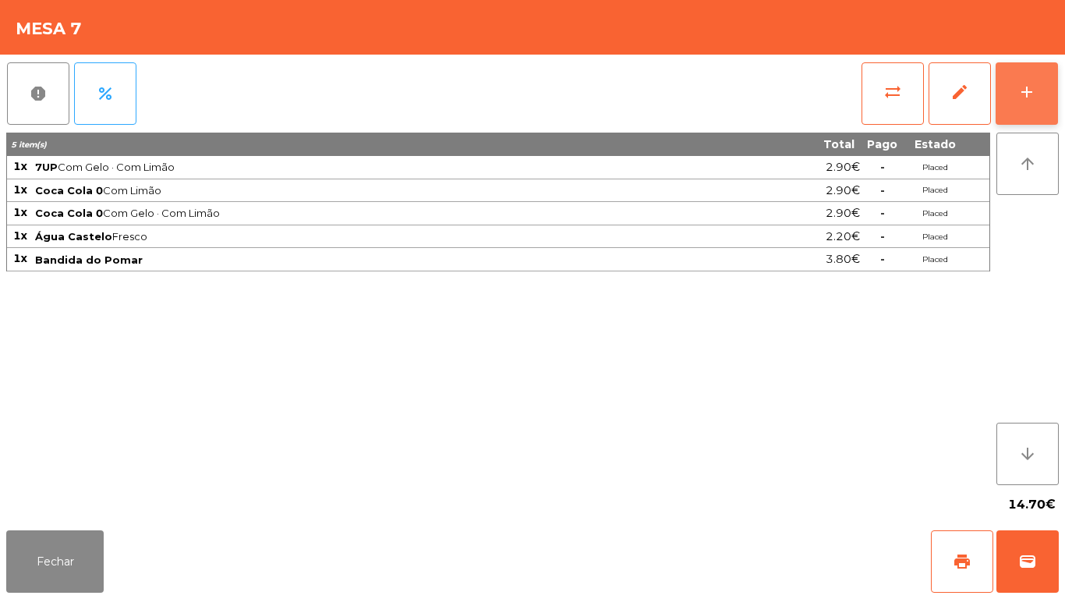
click at [1009, 96] on button "add" at bounding box center [1027, 93] width 62 height 62
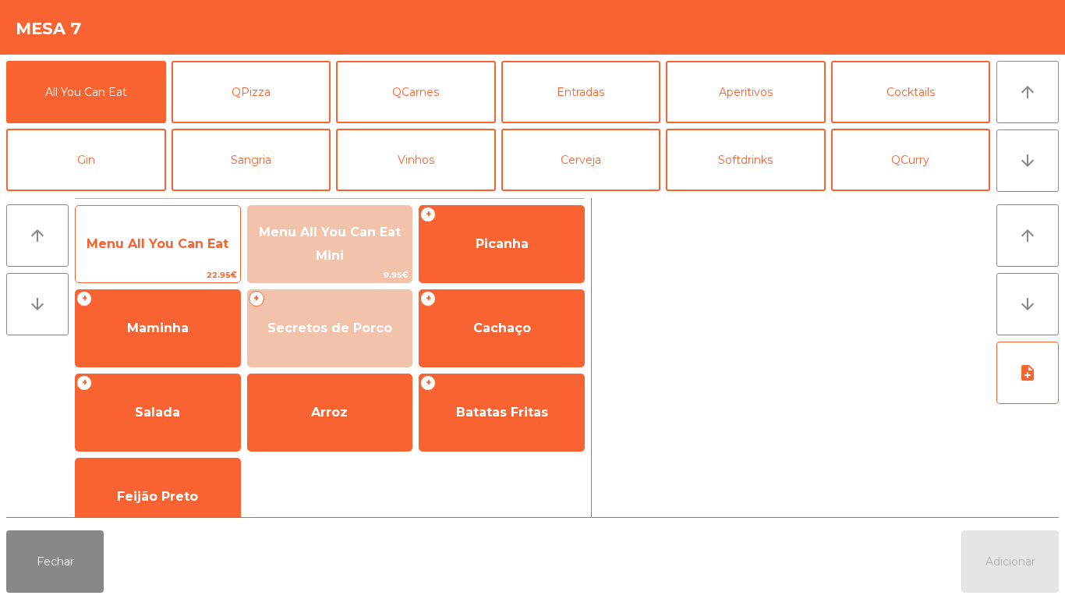
click at [158, 260] on span "Menu All You Can Eat" at bounding box center [158, 244] width 164 height 42
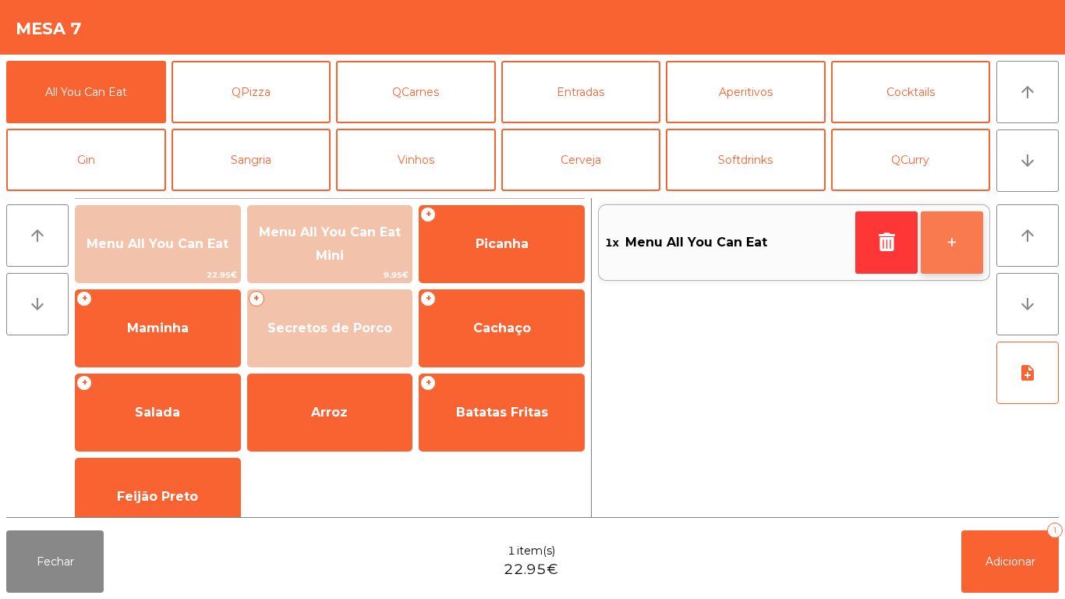
click at [943, 240] on button "+" at bounding box center [952, 242] width 62 height 62
click at [936, 245] on button "+" at bounding box center [952, 242] width 62 height 62
click at [933, 243] on button "+" at bounding box center [952, 242] width 62 height 62
click at [929, 244] on button "+" at bounding box center [952, 242] width 62 height 62
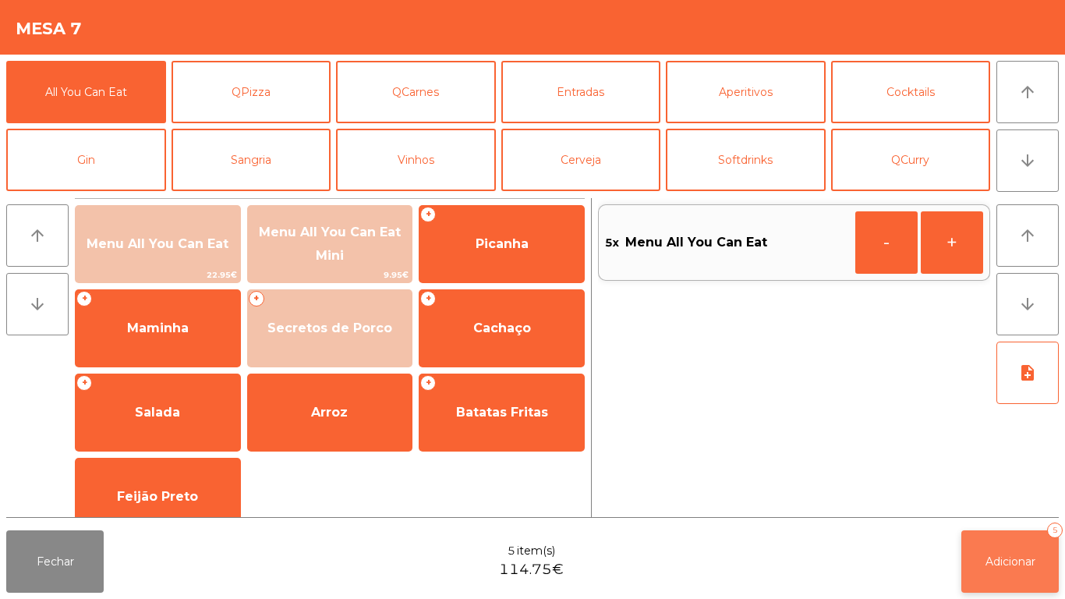
click at [1001, 542] on button "Adicionar 5" at bounding box center [1009, 561] width 97 height 62
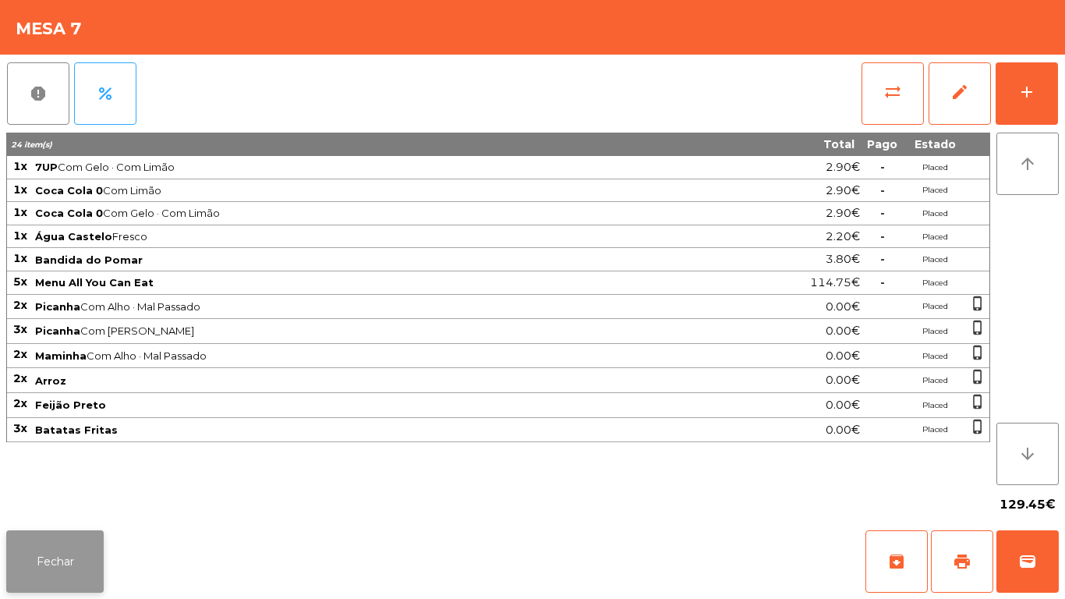
click at [52, 563] on button "Fechar" at bounding box center [54, 561] width 97 height 62
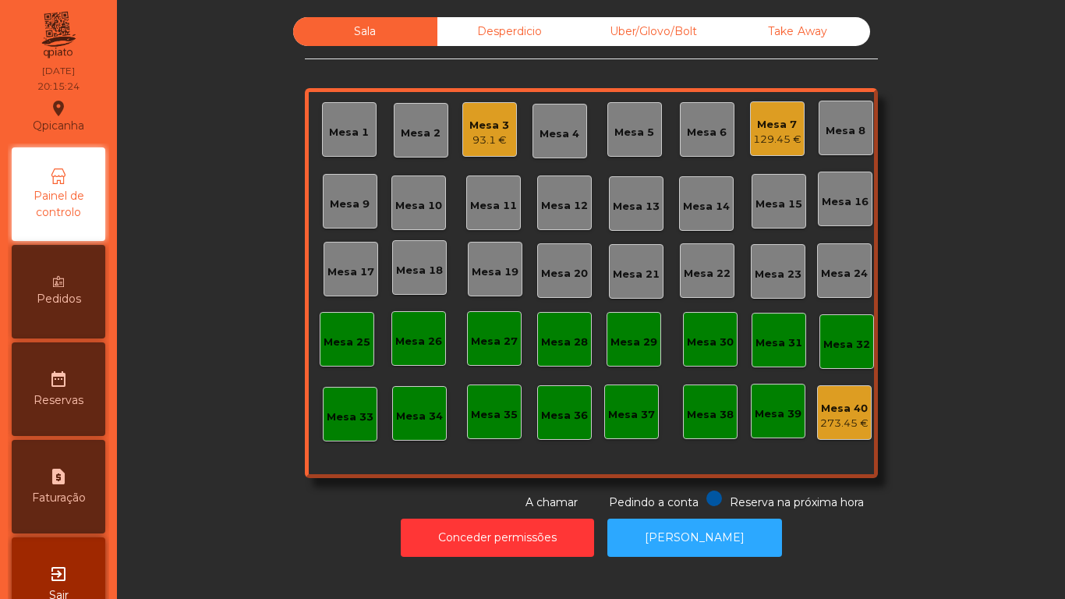
click at [772, 124] on div "Mesa 7" at bounding box center [777, 125] width 48 height 16
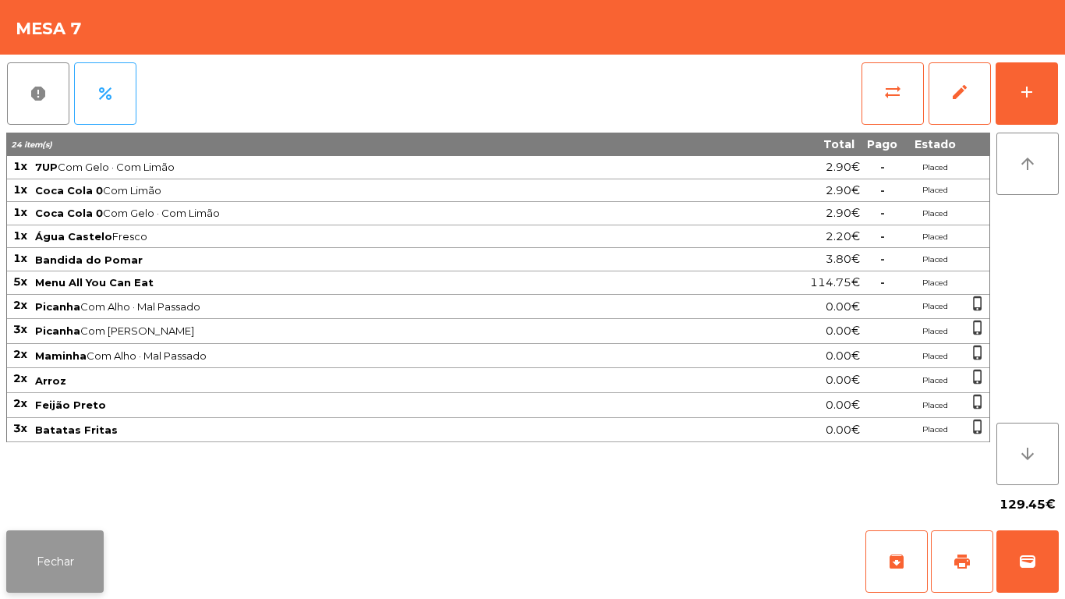
click at [75, 539] on button "Fechar" at bounding box center [54, 561] width 97 height 62
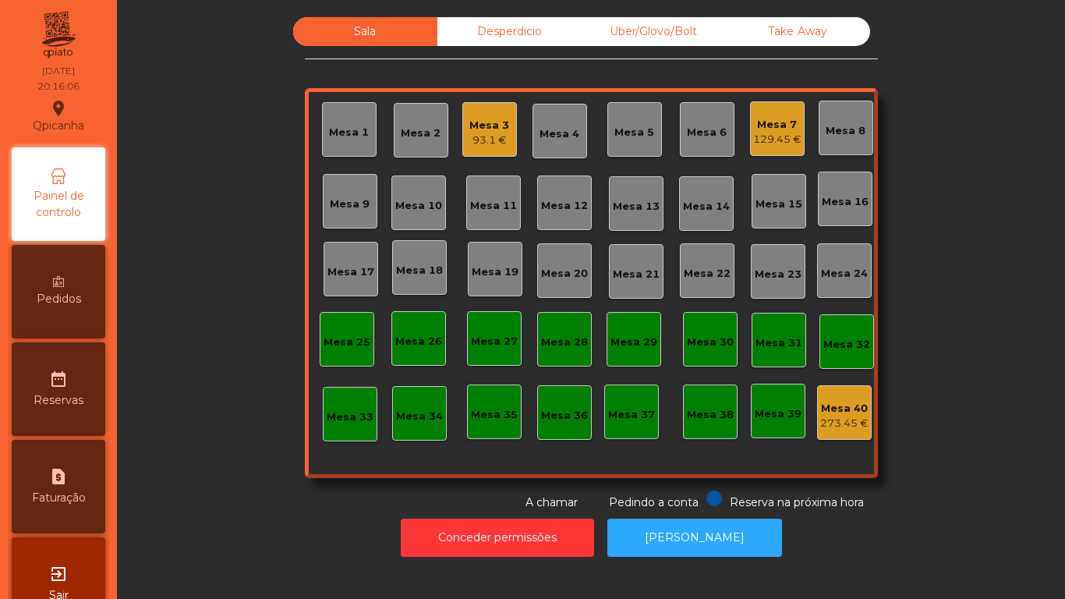
click at [63, 282] on icon at bounding box center [58, 281] width 11 height 11
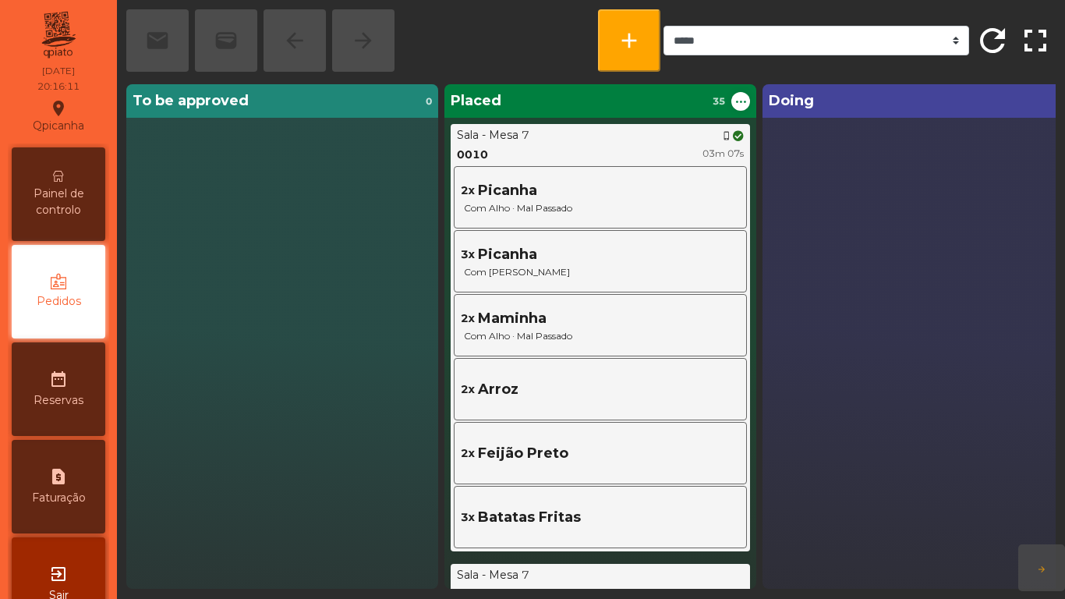
click at [68, 203] on span "Painel de controlo" at bounding box center [59, 202] width 86 height 33
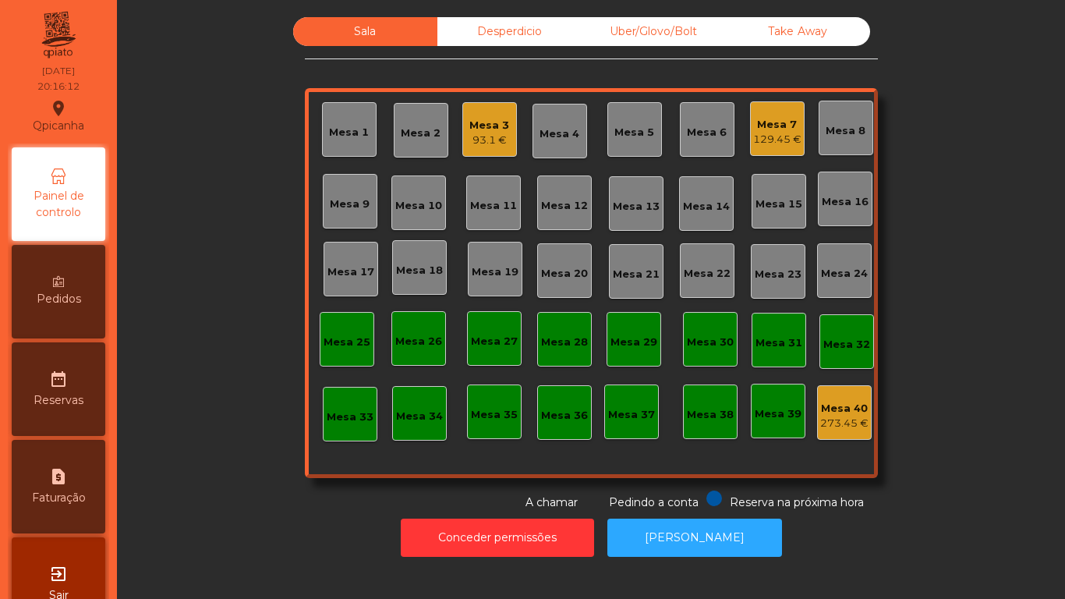
click at [771, 152] on div "Mesa 7 129.45 €" at bounding box center [777, 128] width 55 height 55
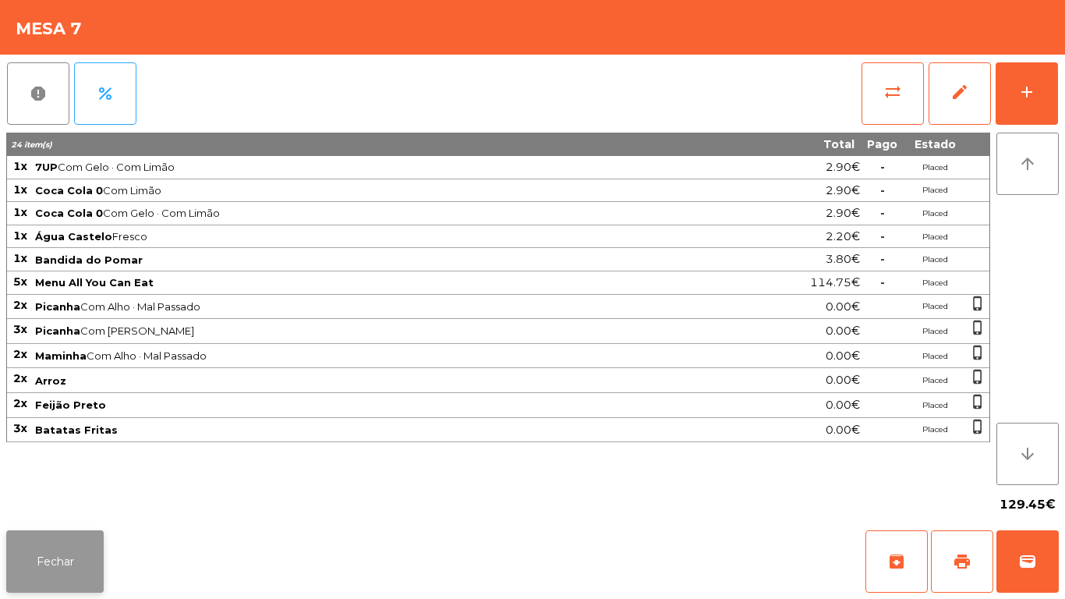
click at [58, 550] on button "Fechar" at bounding box center [54, 561] width 97 height 62
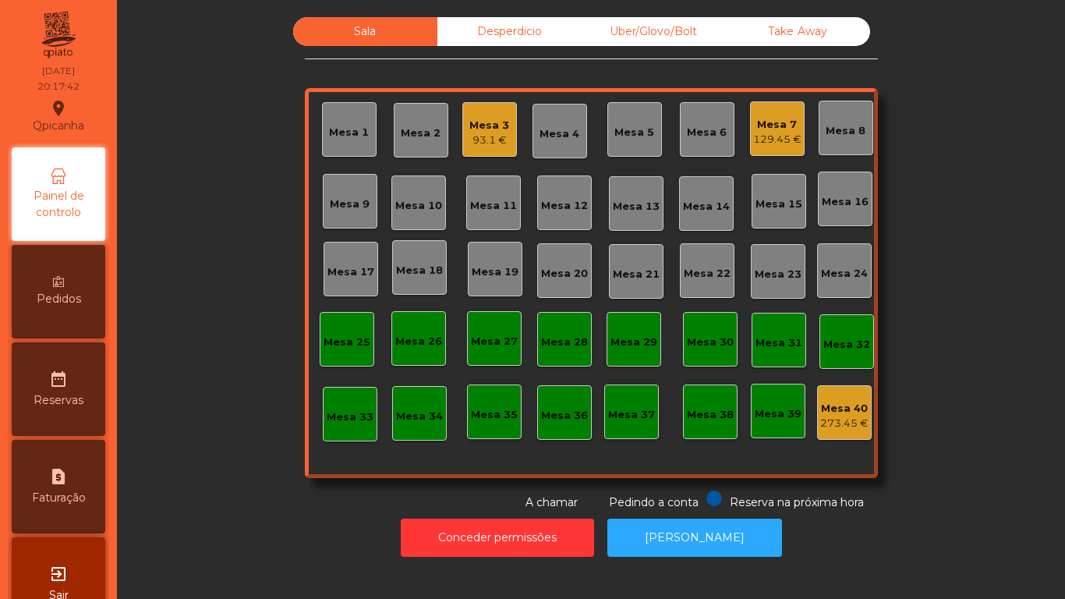
click at [80, 324] on div "Pedidos" at bounding box center [59, 292] width 94 height 94
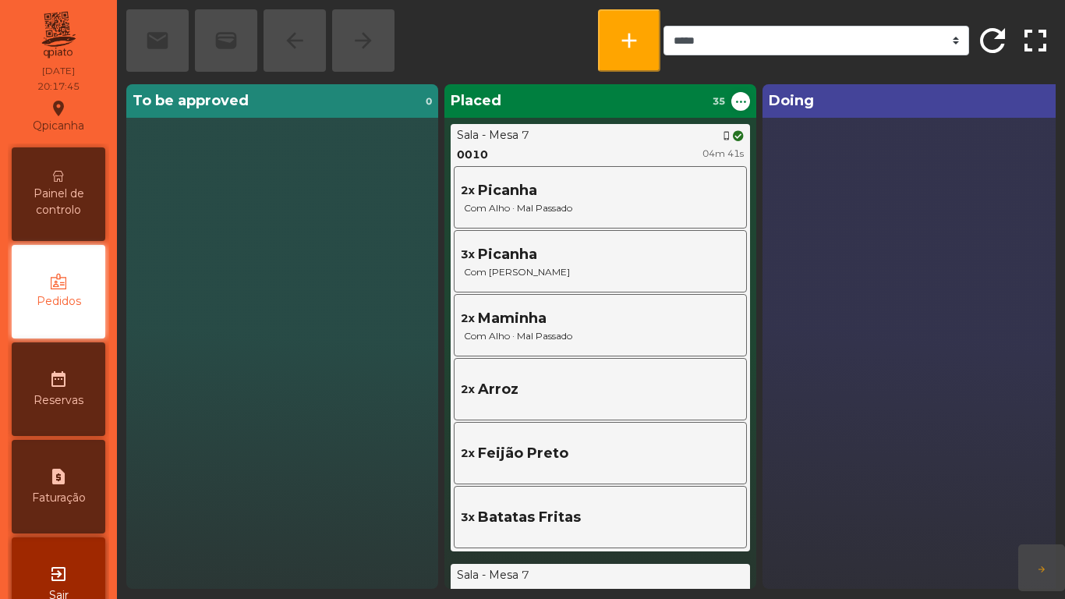
click at [87, 210] on span "Painel de controlo" at bounding box center [59, 202] width 86 height 33
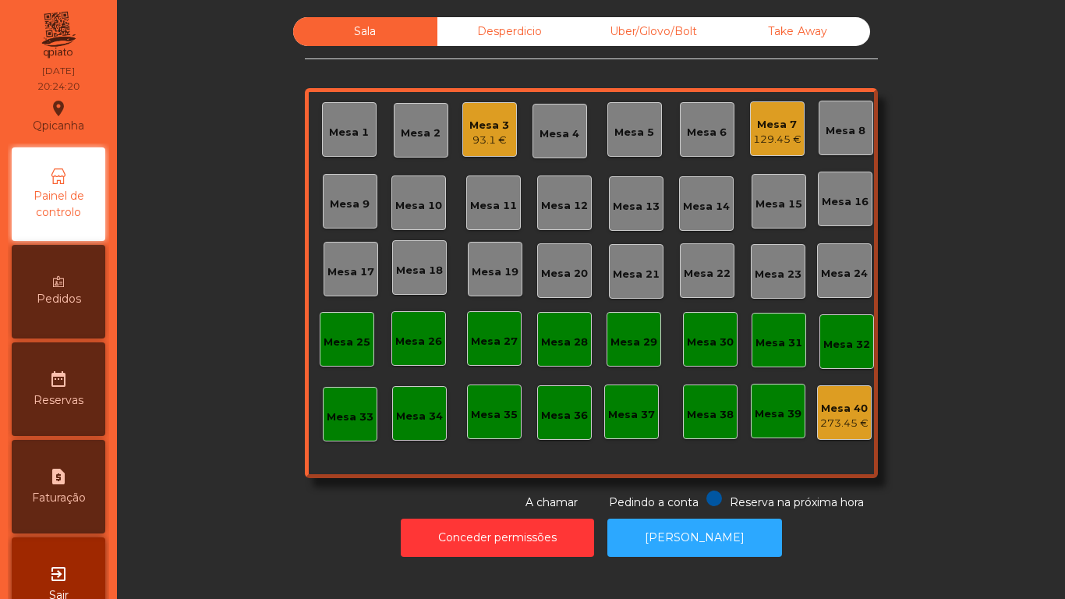
click at [776, 122] on div "Mesa 7" at bounding box center [777, 125] width 48 height 16
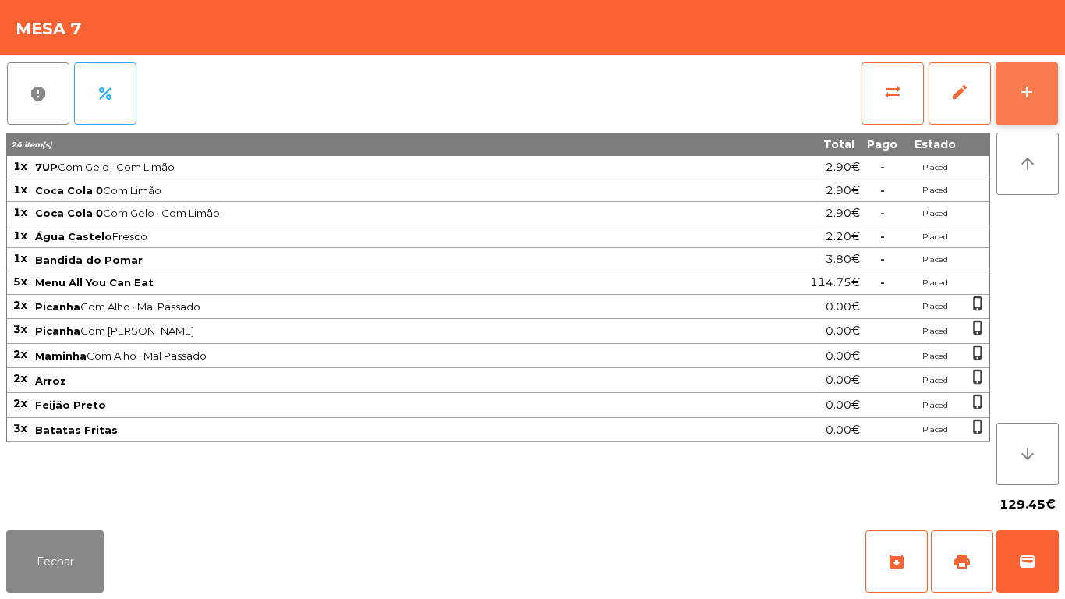
click at [1022, 109] on button "add" at bounding box center [1027, 93] width 62 height 62
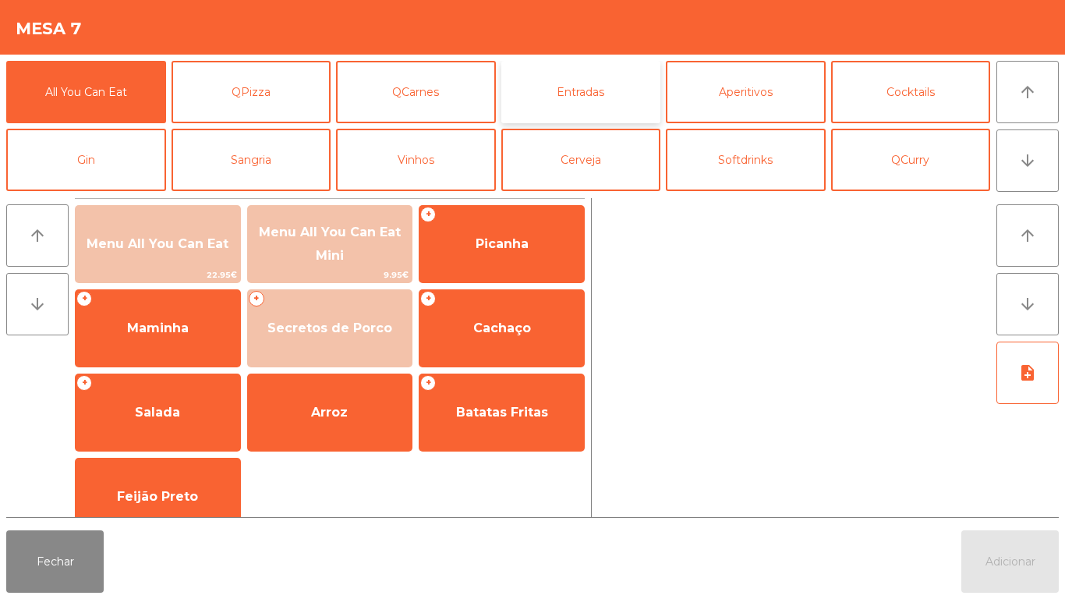
click at [586, 91] on button "Entradas" at bounding box center [581, 92] width 160 height 62
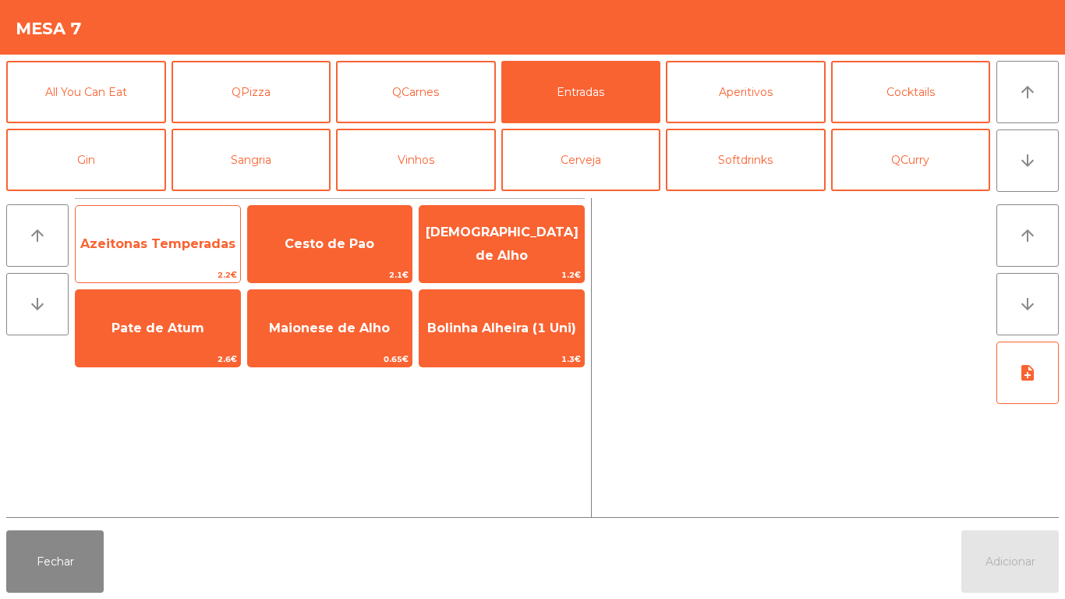
click at [172, 247] on span "Azeitonas Temperadas" at bounding box center [157, 243] width 155 height 15
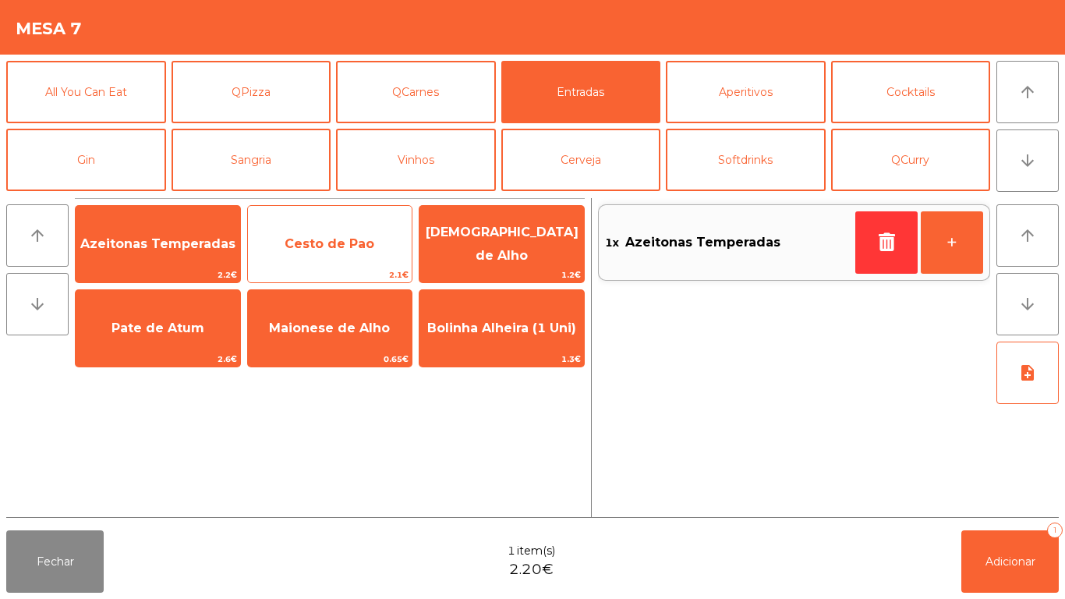
click at [350, 270] on span "2.1€" at bounding box center [330, 274] width 164 height 15
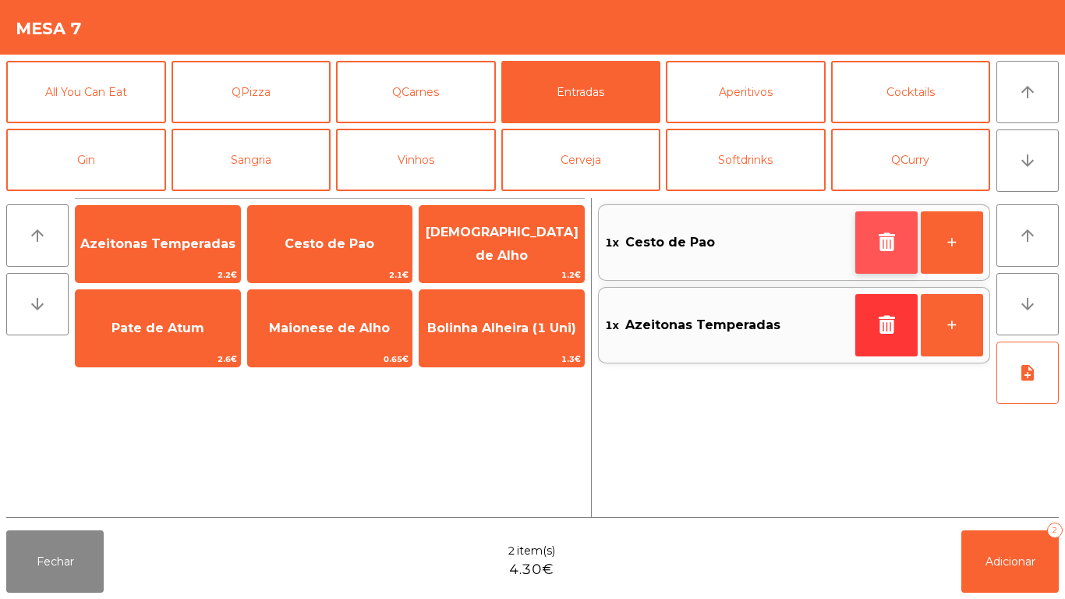
click at [858, 239] on button "button" at bounding box center [886, 242] width 62 height 62
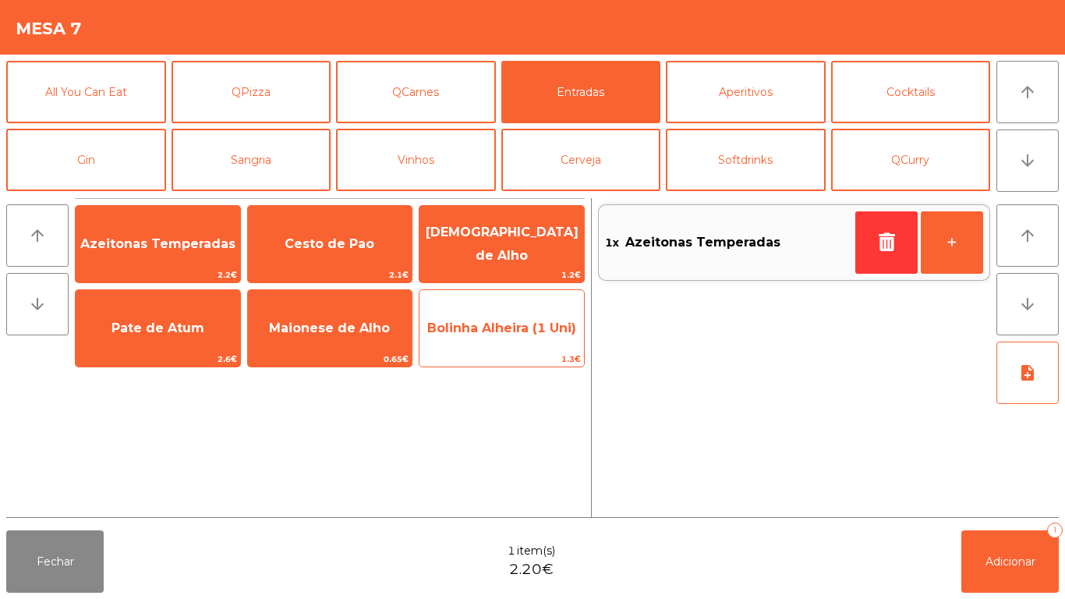
click at [519, 343] on span "Bolinha Alheira (1 Uni)" at bounding box center [501, 328] width 164 height 42
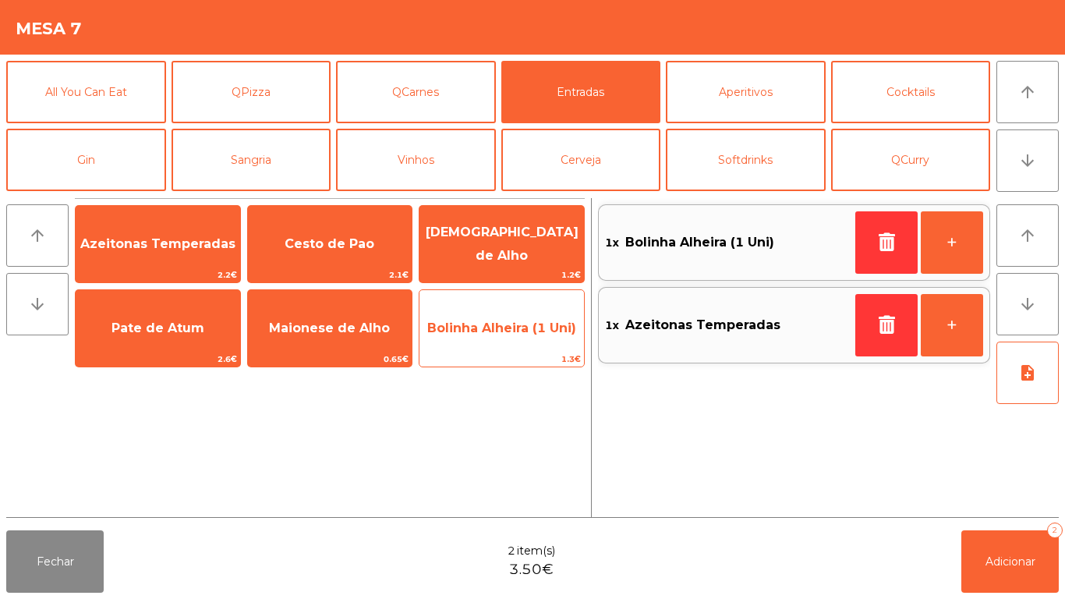
click at [503, 327] on span "Bolinha Alheira (1 Uni)" at bounding box center [501, 327] width 149 height 15
click at [512, 327] on span "Bolinha Alheira (1 Uni)" at bounding box center [501, 327] width 149 height 15
click at [521, 332] on span "Bolinha Alheira (1 Uni)" at bounding box center [501, 327] width 149 height 15
click at [542, 344] on span "Bolinha Alheira (1 Uni)" at bounding box center [501, 328] width 164 height 42
click at [553, 331] on span "Bolinha Alheira (1 Uni)" at bounding box center [501, 327] width 149 height 15
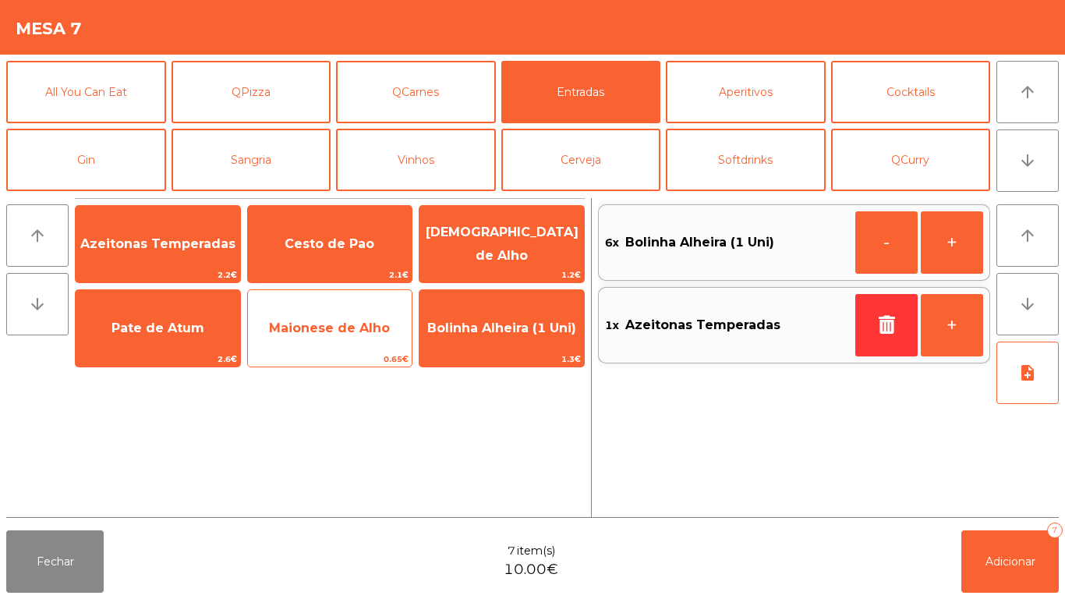
click at [334, 324] on span "Maionese de Alho" at bounding box center [329, 327] width 121 height 15
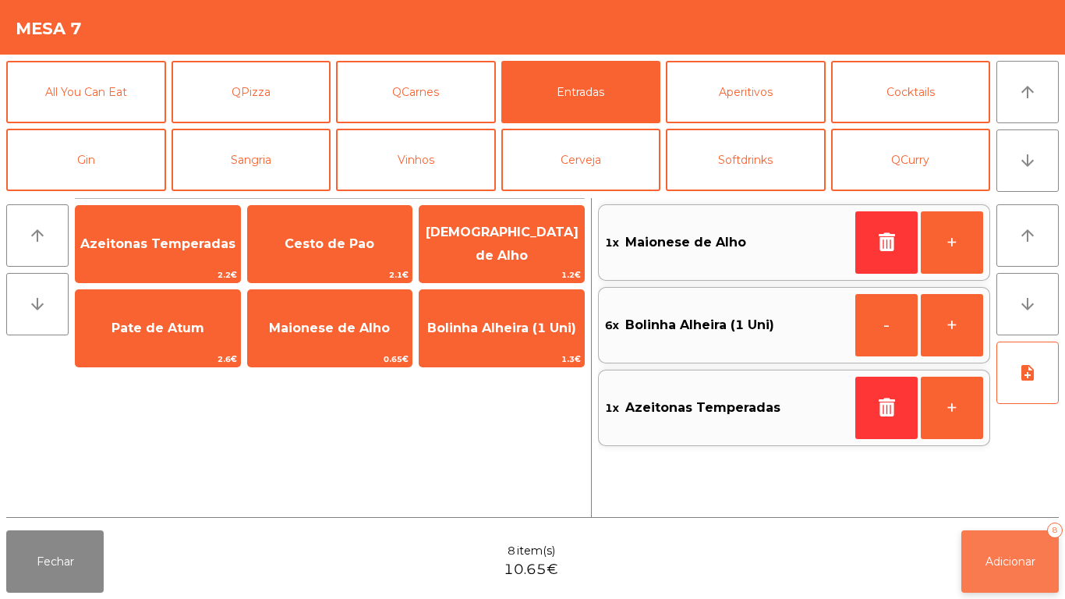
click at [1010, 559] on span "Adicionar" at bounding box center [1010, 561] width 50 height 14
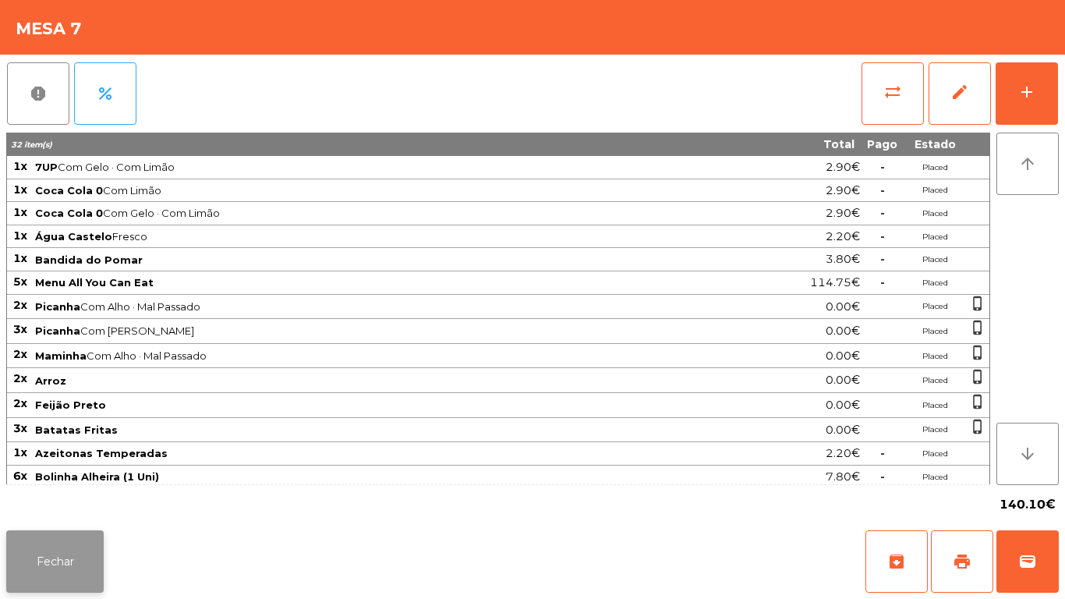
click at [83, 554] on button "Fechar" at bounding box center [54, 561] width 97 height 62
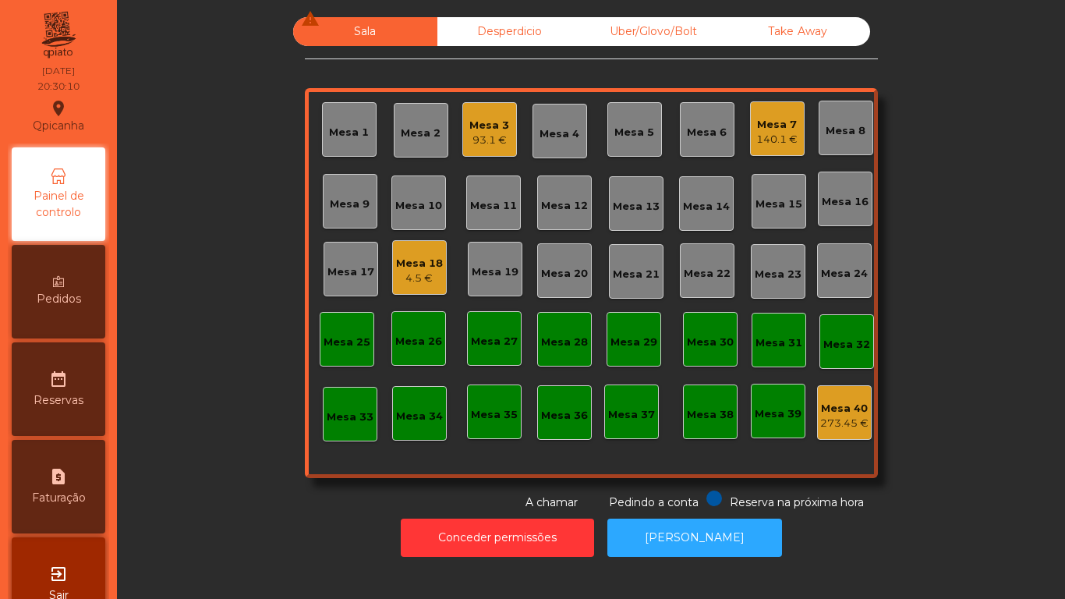
click at [766, 143] on div "140.1 €" at bounding box center [776, 140] width 41 height 16
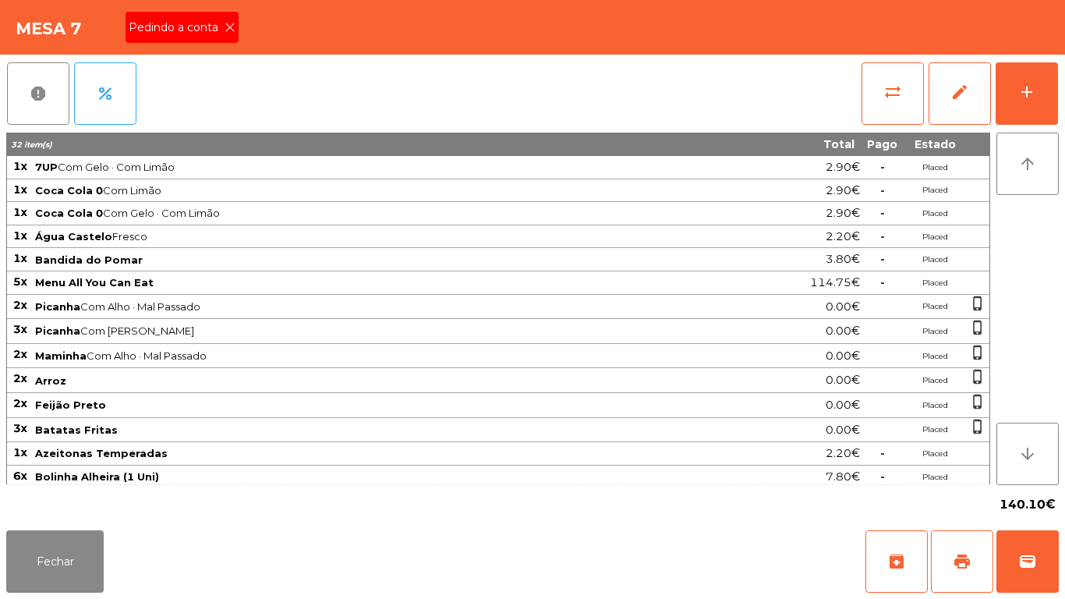
click at [232, 37] on div "Pedindo a conta" at bounding box center [182, 27] width 113 height 31
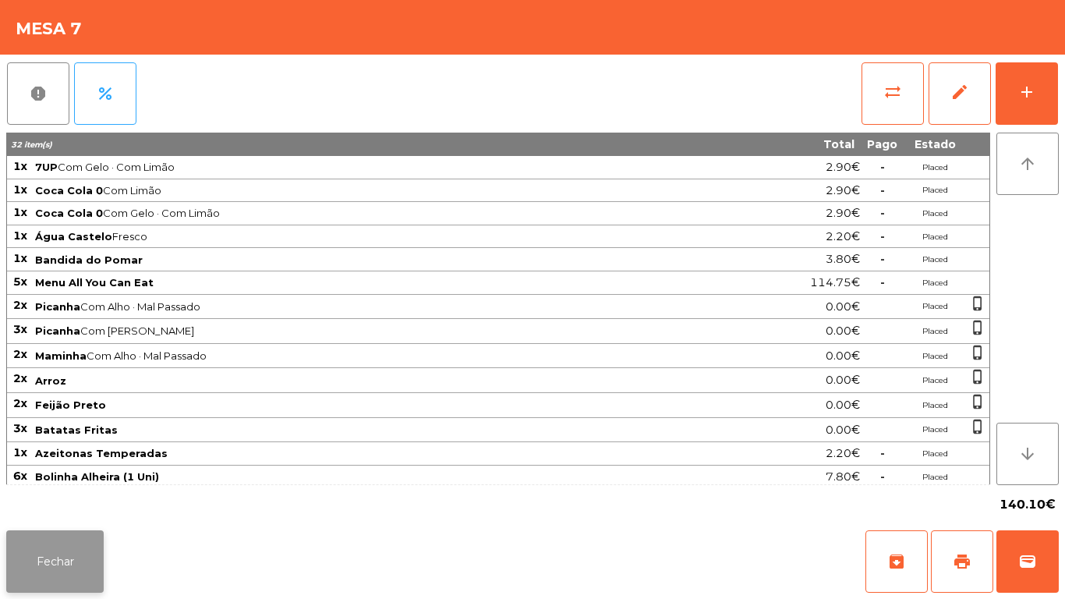
click at [67, 552] on button "Fechar" at bounding box center [54, 561] width 97 height 62
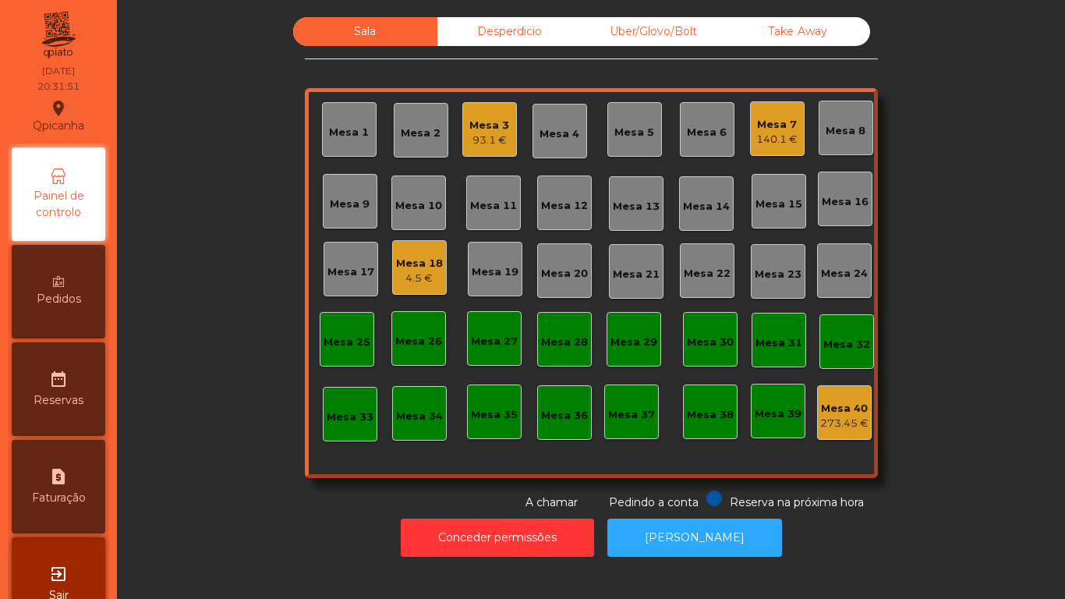
click at [417, 273] on div "4.5 €" at bounding box center [419, 279] width 47 height 16
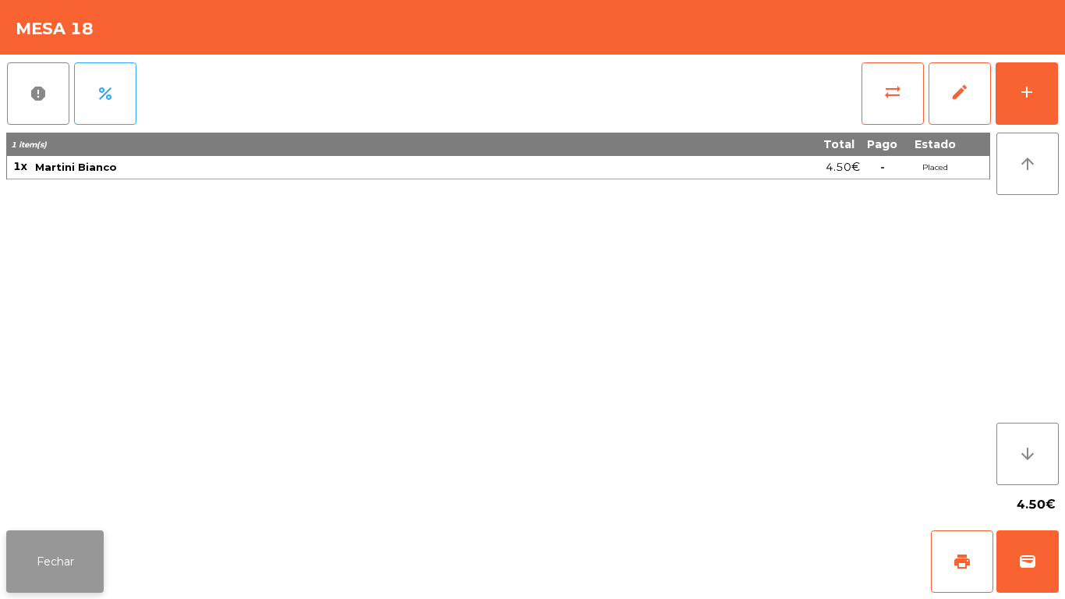
click at [73, 552] on button "Fechar" at bounding box center [54, 561] width 97 height 62
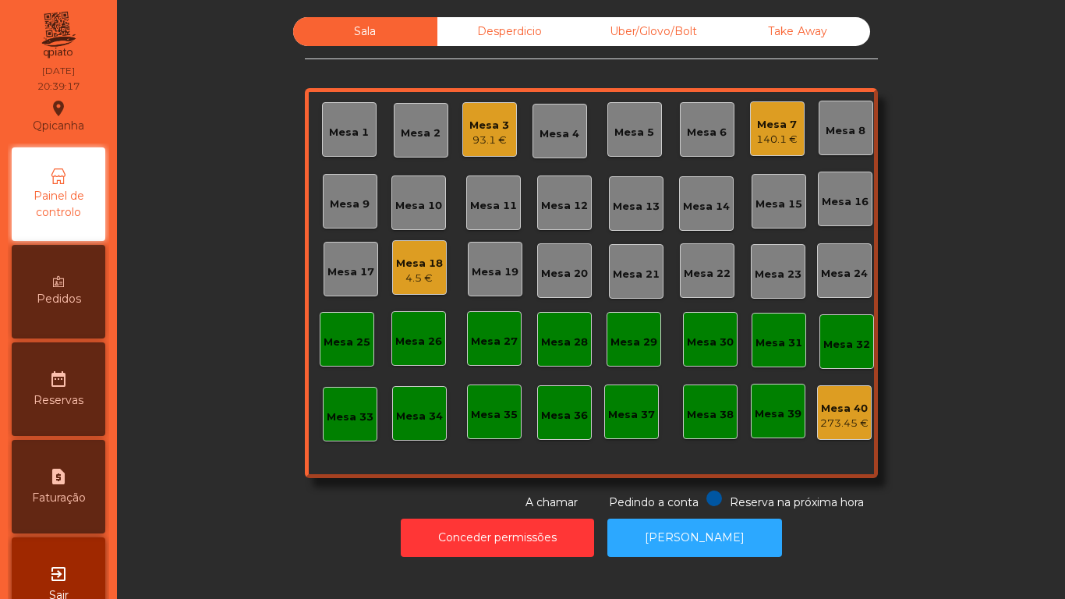
click at [498, 144] on div "93.1 €" at bounding box center [489, 141] width 40 height 16
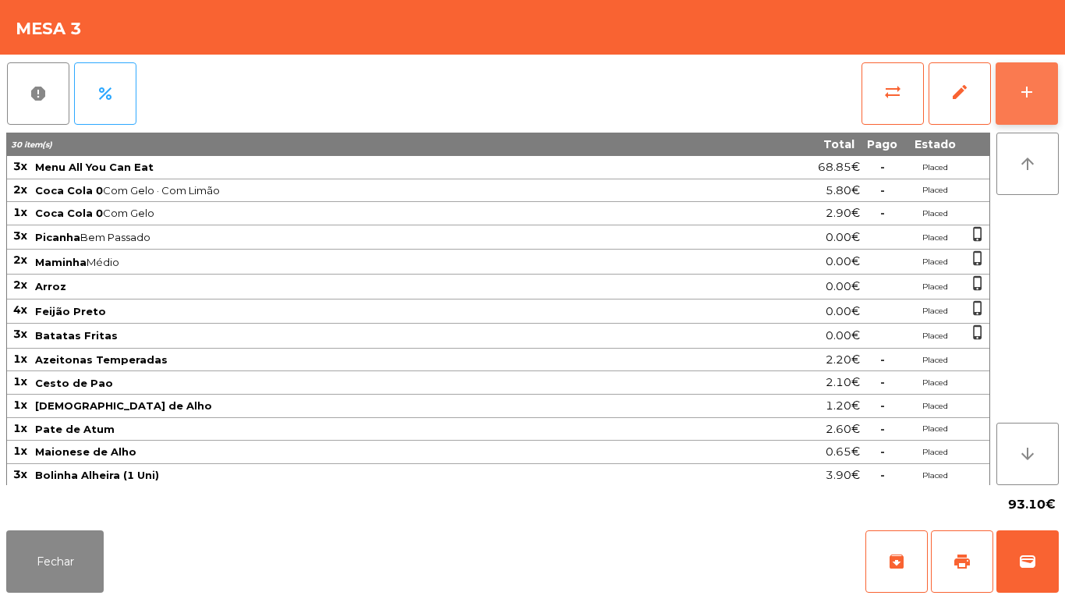
click at [1041, 104] on button "add" at bounding box center [1027, 93] width 62 height 62
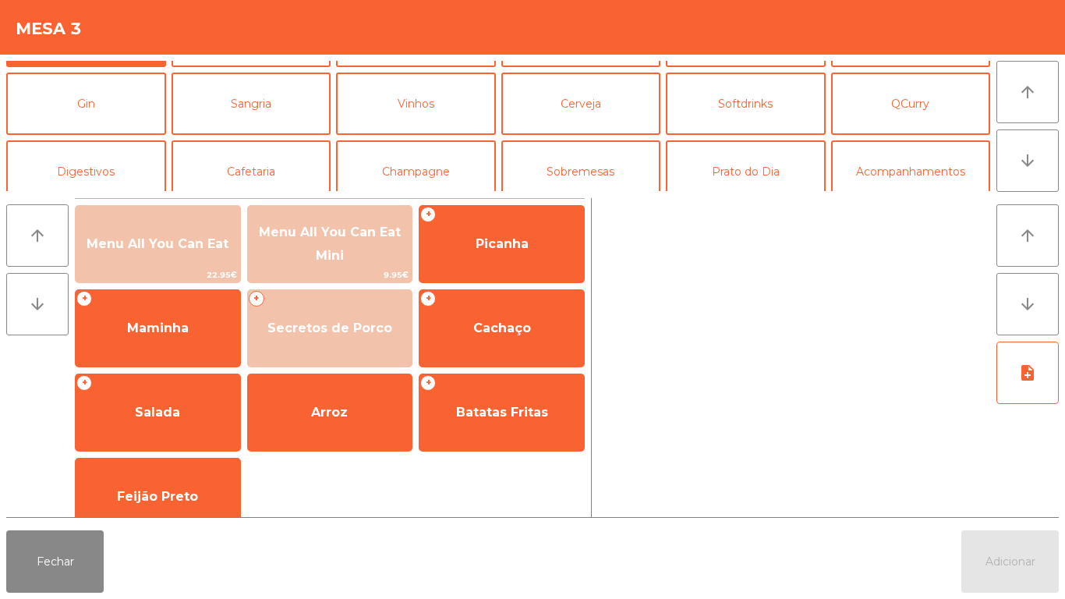
scroll to position [61, 0]
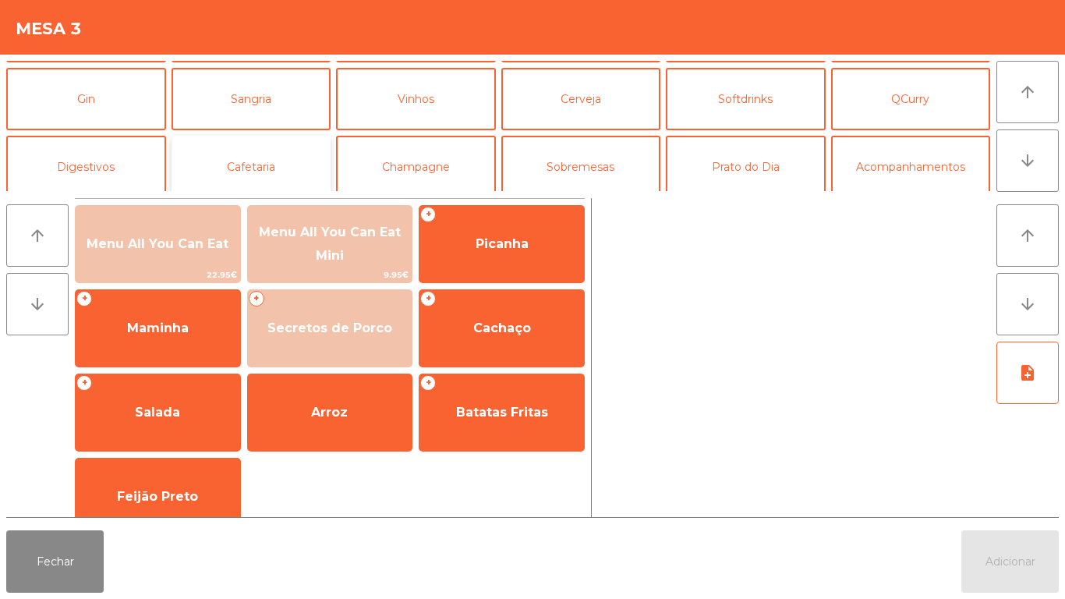
click at [263, 178] on button "Cafetaria" at bounding box center [252, 167] width 160 height 62
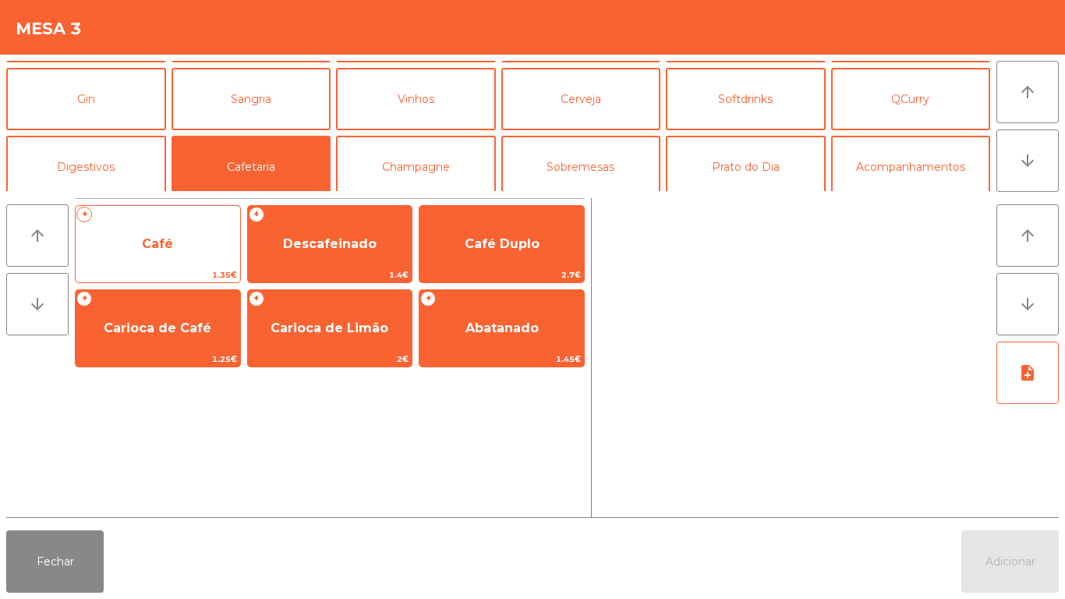
click at [140, 247] on span "Café" at bounding box center [158, 244] width 164 height 42
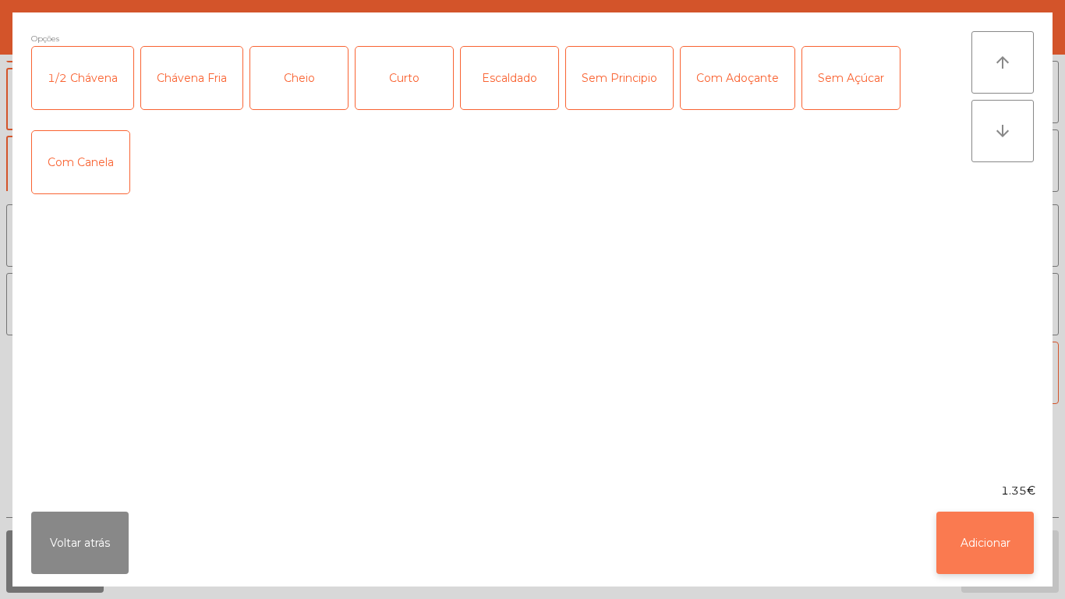
click at [968, 536] on button "Adicionar" at bounding box center [984, 542] width 97 height 62
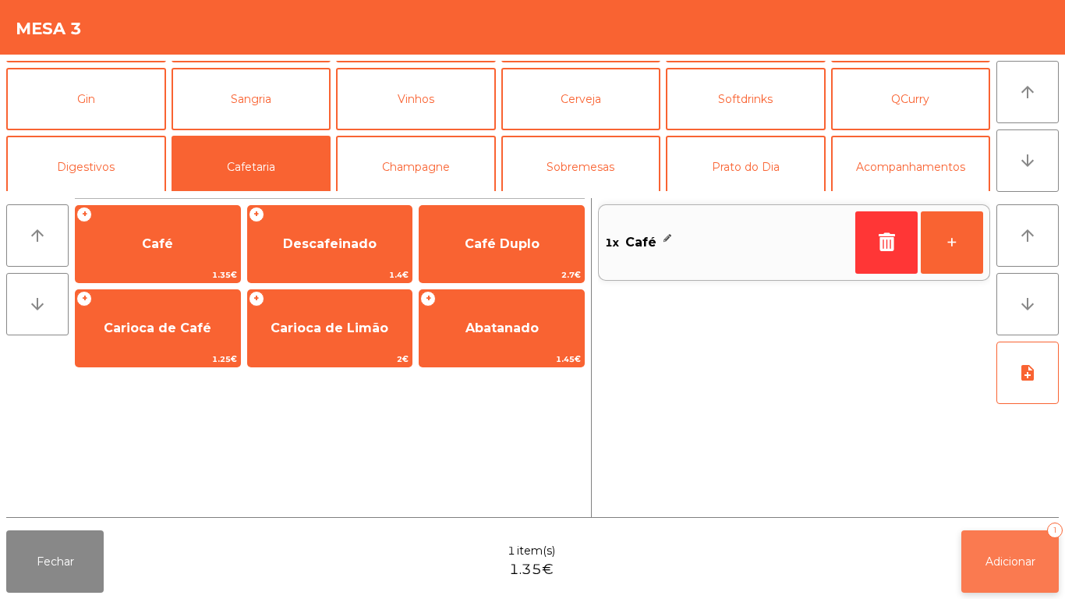
click at [989, 558] on span "Adicionar" at bounding box center [1010, 561] width 50 height 14
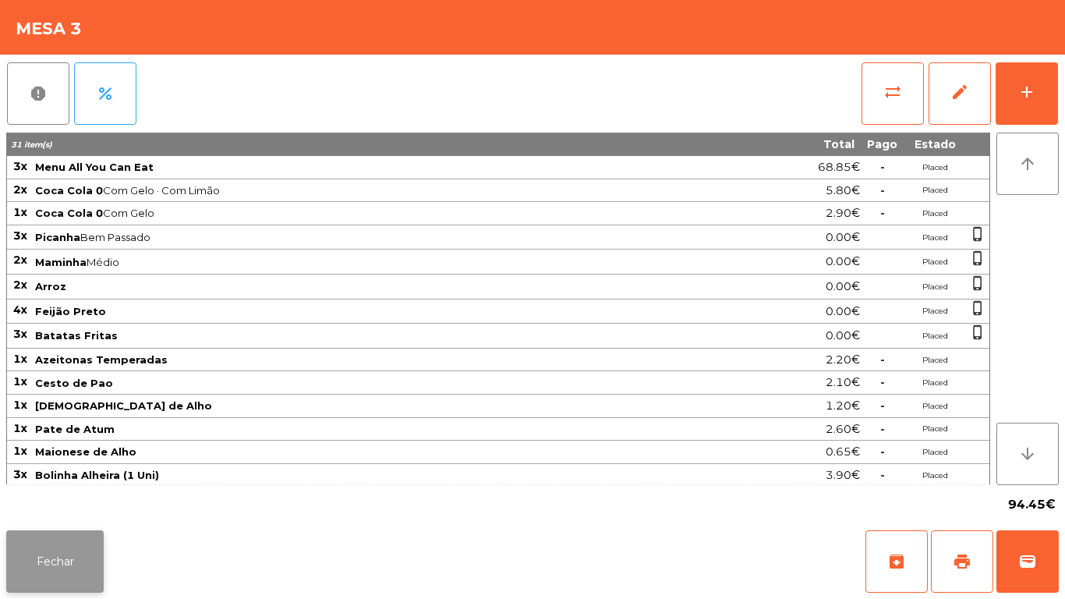
click at [85, 545] on button "Fechar" at bounding box center [54, 561] width 97 height 62
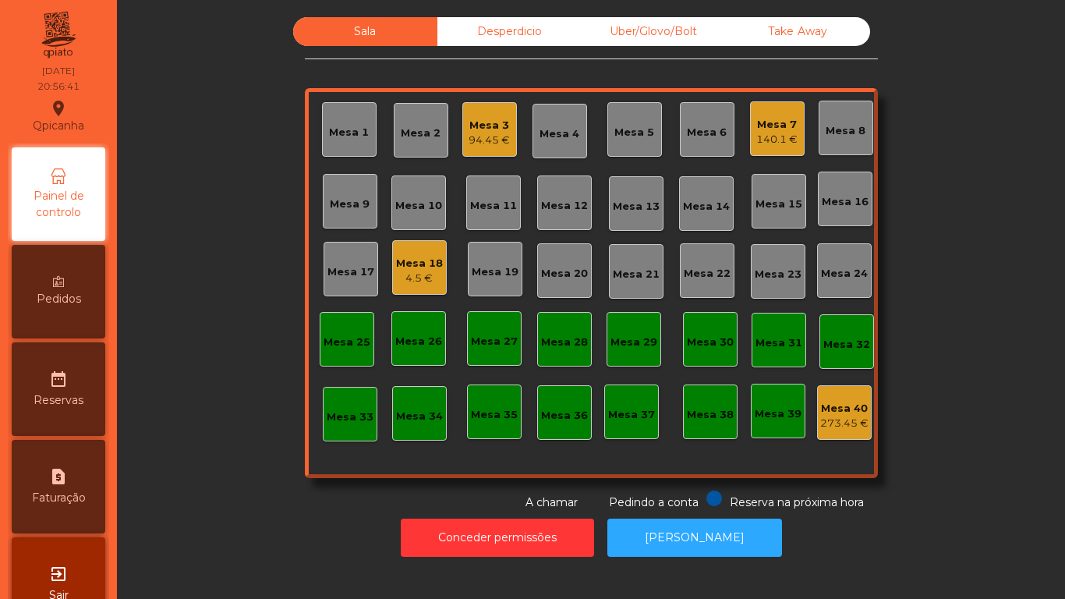
click at [416, 265] on div "Mesa 18" at bounding box center [419, 264] width 47 height 16
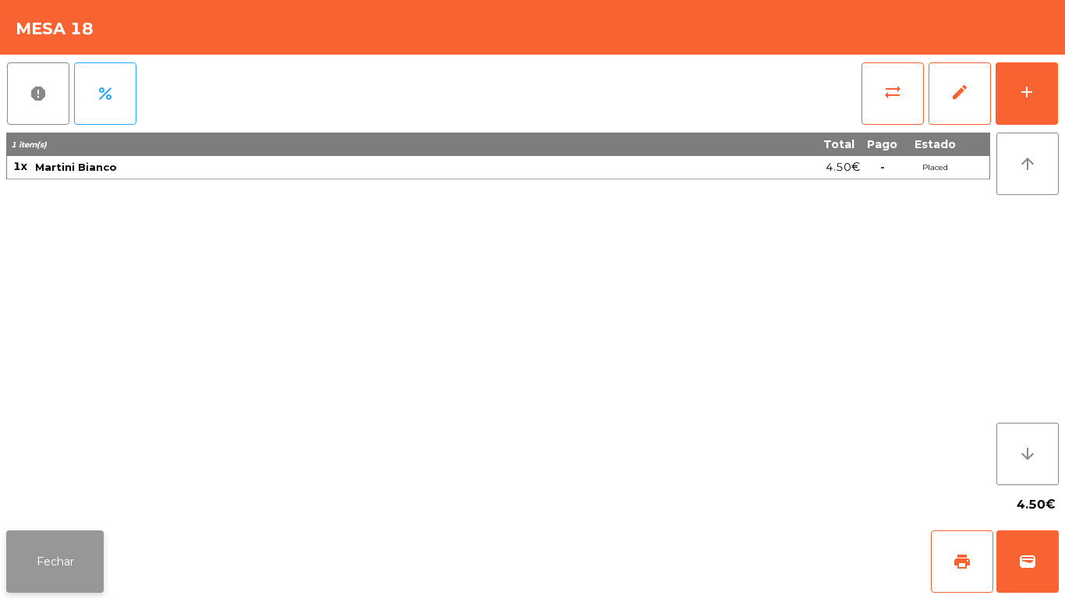
click at [75, 554] on button "Fechar" at bounding box center [54, 561] width 97 height 62
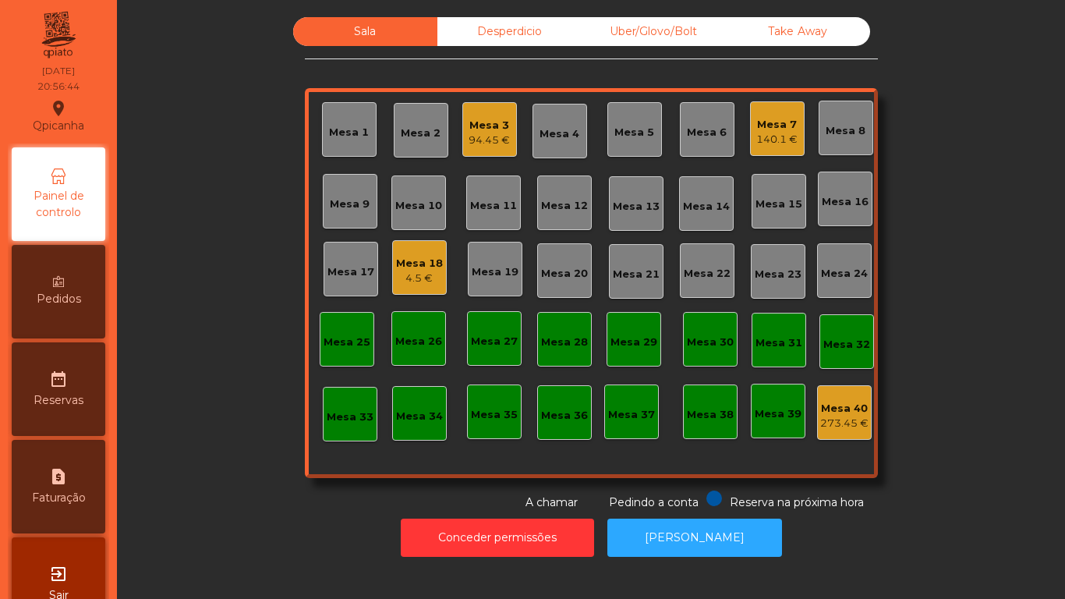
click at [73, 312] on div "Pedidos" at bounding box center [59, 292] width 94 height 94
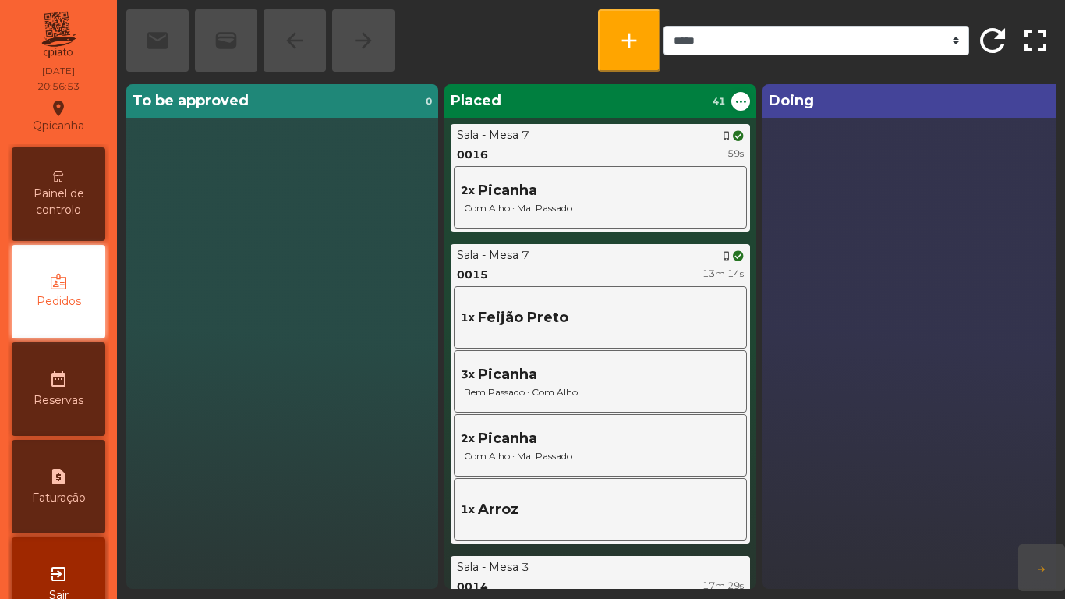
click at [68, 189] on span "Painel de controlo" at bounding box center [59, 202] width 86 height 33
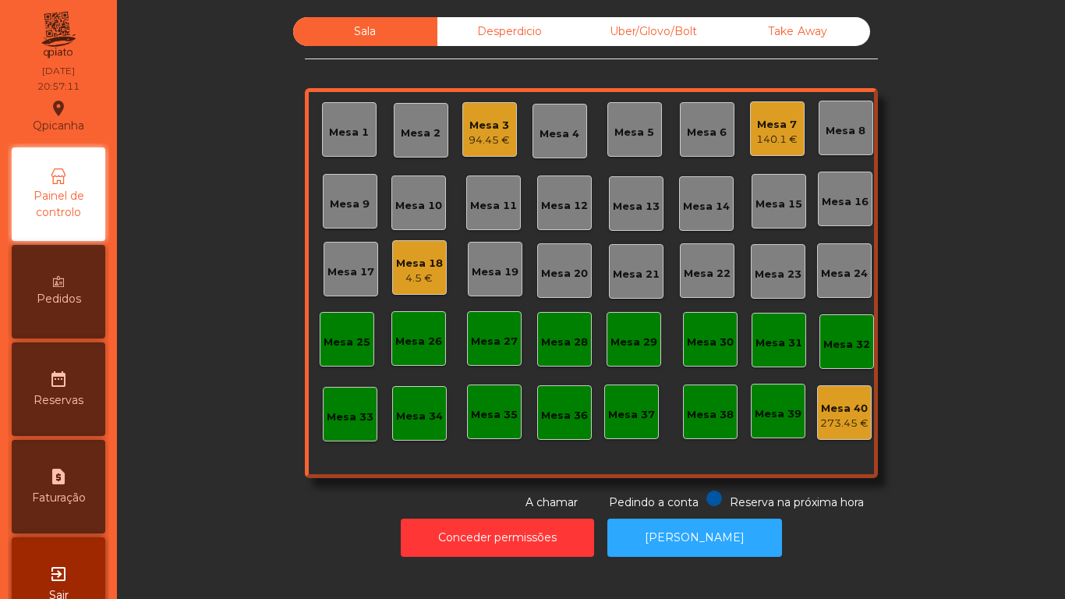
click at [426, 270] on div "Mesa 18" at bounding box center [419, 264] width 47 height 16
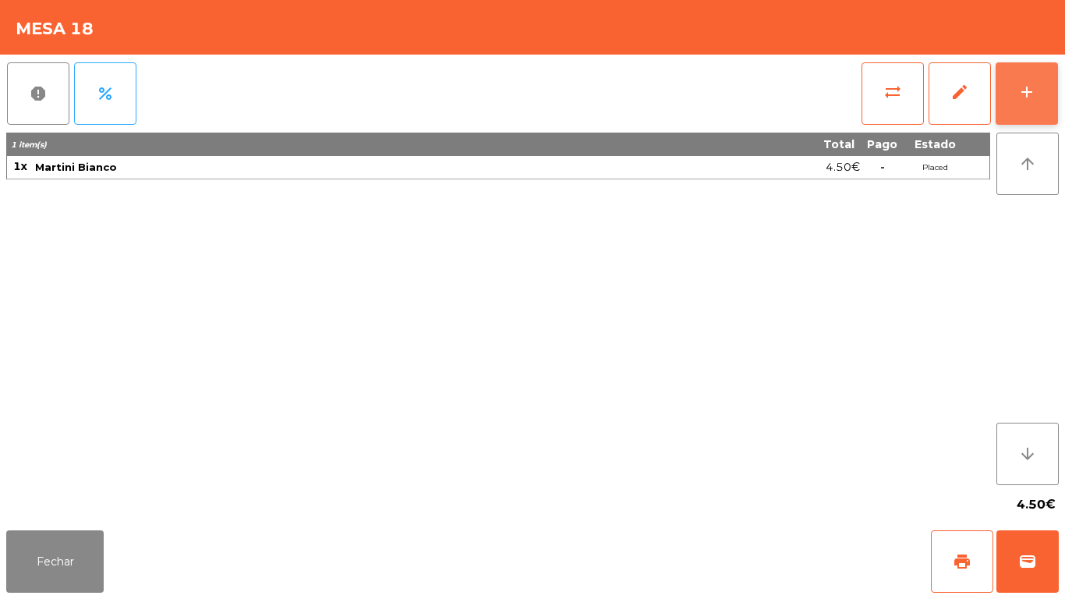
click at [1028, 107] on button "add" at bounding box center [1027, 93] width 62 height 62
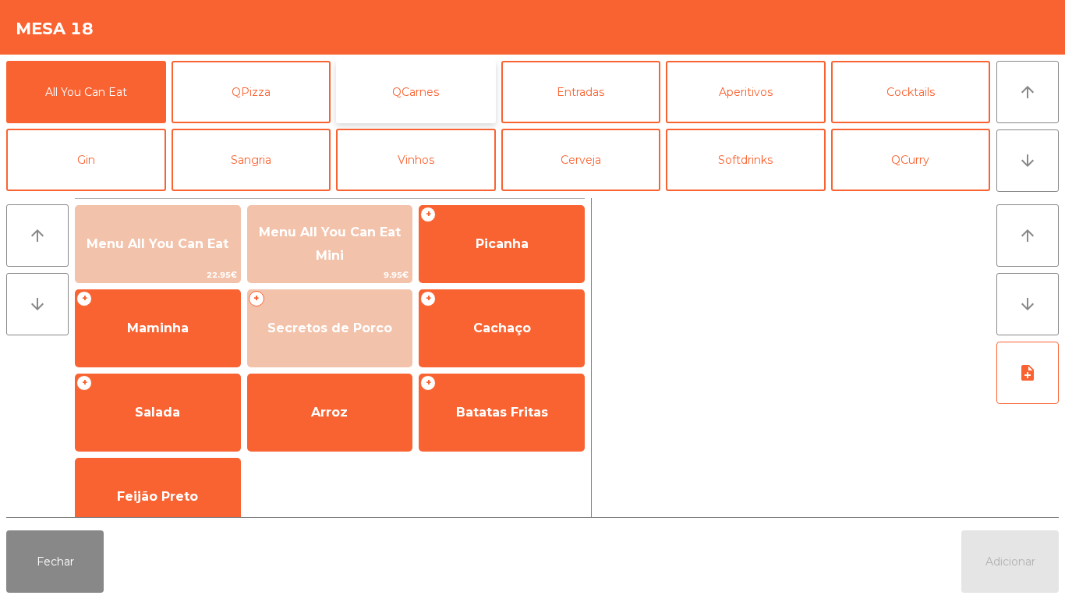
click at [441, 101] on button "QCarnes" at bounding box center [416, 92] width 160 height 62
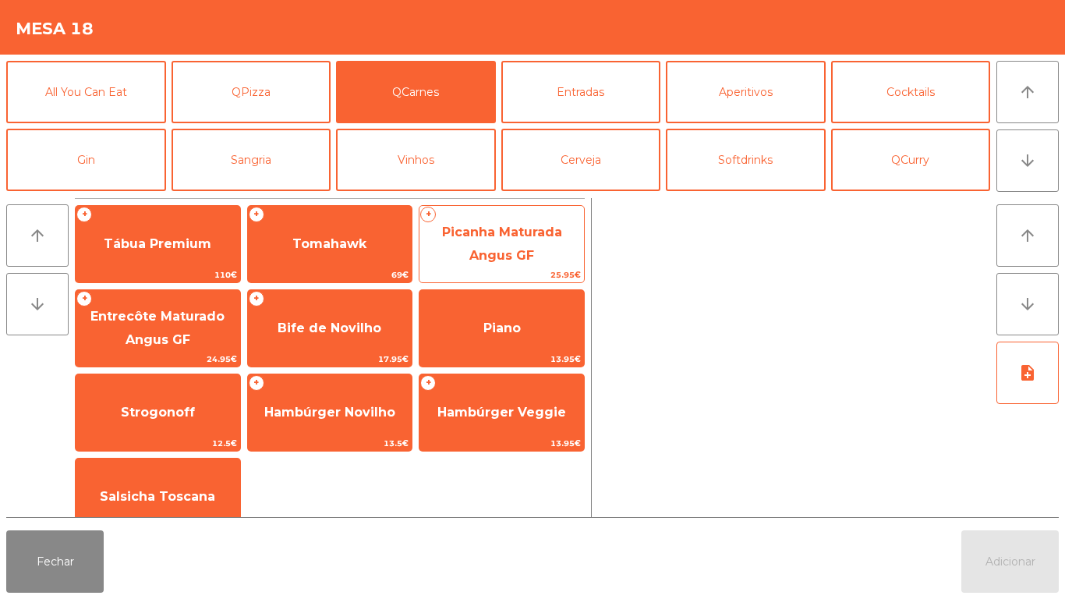
click at [527, 247] on span "Picanha Maturada Angus GF" at bounding box center [501, 244] width 164 height 66
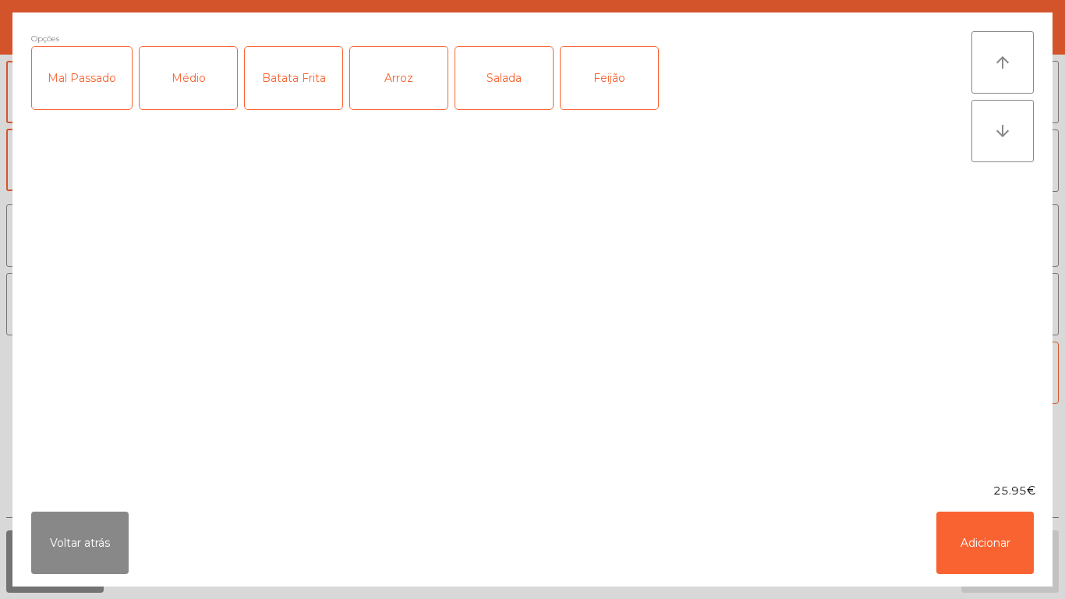
click at [197, 90] on div "Médio" at bounding box center [188, 78] width 97 height 62
click at [99, 97] on div "Mal Passado" at bounding box center [82, 78] width 100 height 62
click at [406, 82] on div "Arroz" at bounding box center [398, 78] width 97 height 62
click at [617, 87] on div "Feijão" at bounding box center [609, 78] width 97 height 62
click at [999, 530] on button "Adicionar" at bounding box center [984, 542] width 97 height 62
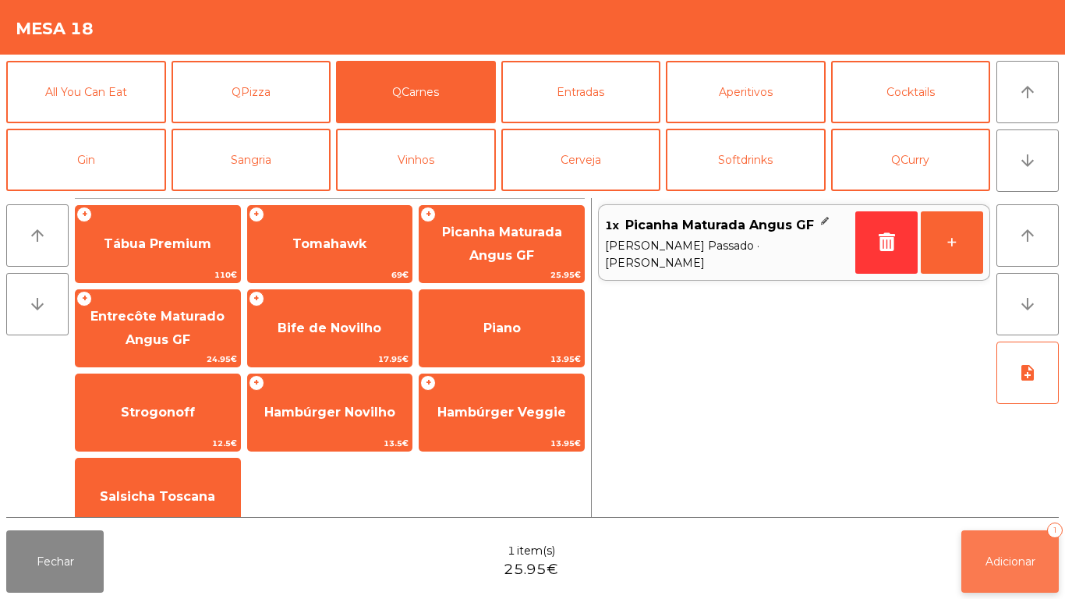
click at [1012, 554] on span "Adicionar" at bounding box center [1010, 561] width 50 height 14
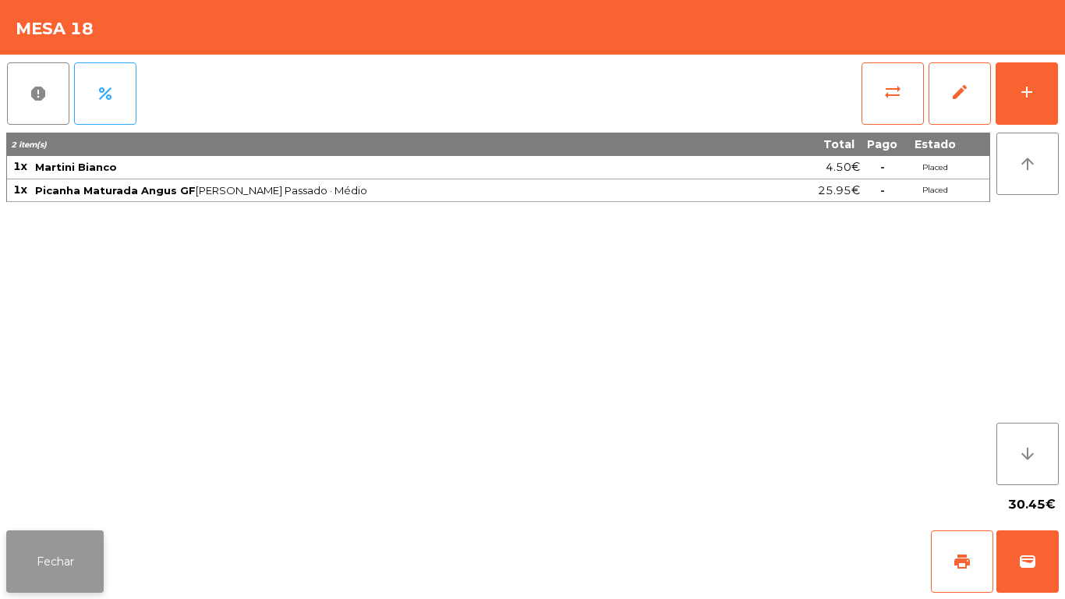
click at [83, 576] on button "Fechar" at bounding box center [54, 561] width 97 height 62
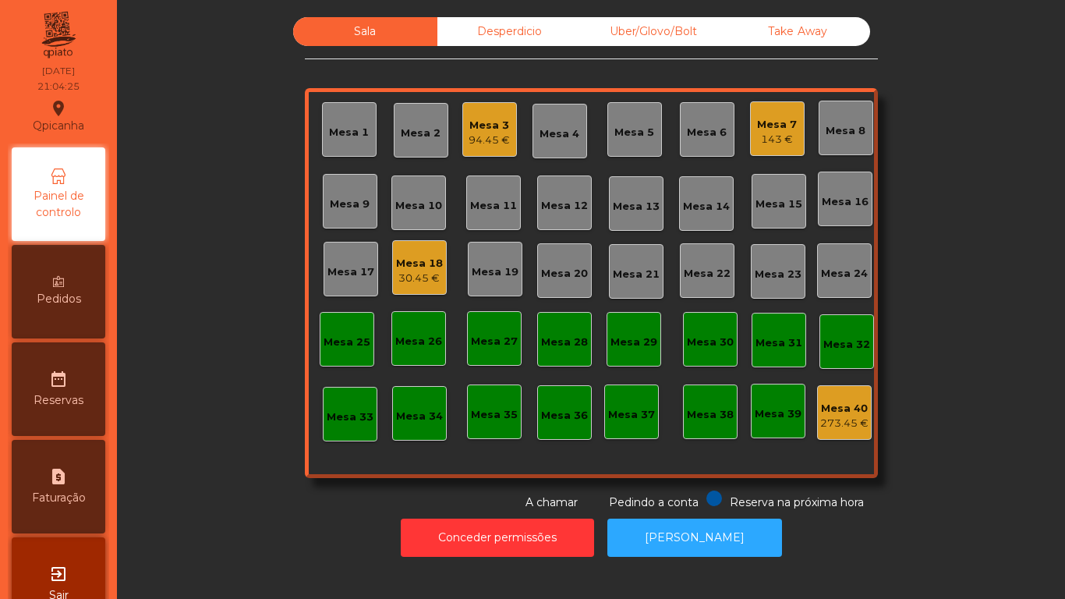
click at [469, 129] on div "Mesa 3" at bounding box center [489, 126] width 41 height 16
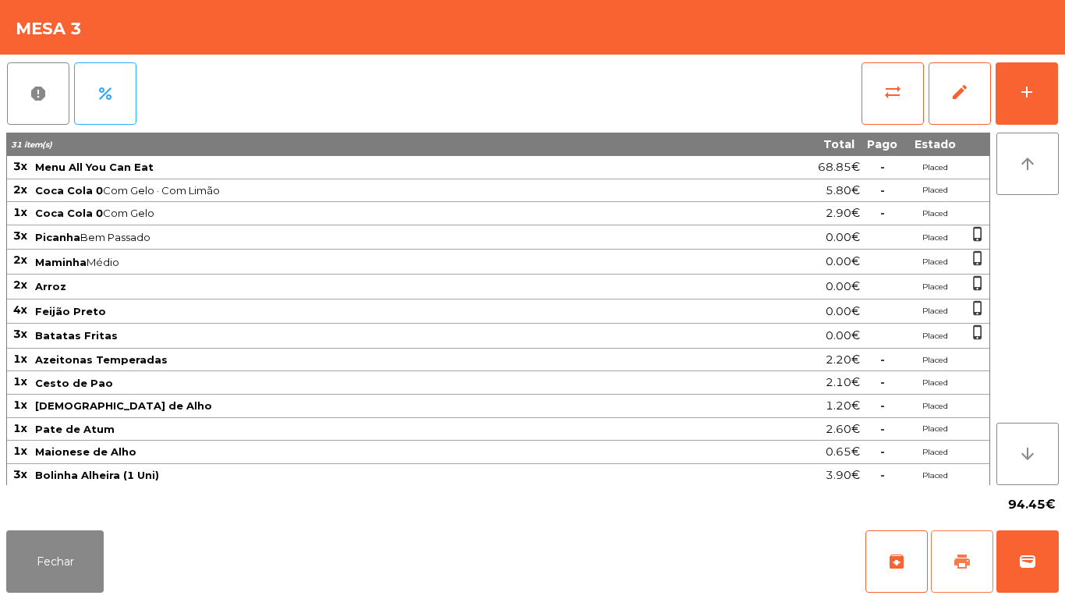
click at [964, 562] on span "print" at bounding box center [962, 561] width 19 height 19
click at [52, 550] on button "Fechar" at bounding box center [54, 561] width 97 height 62
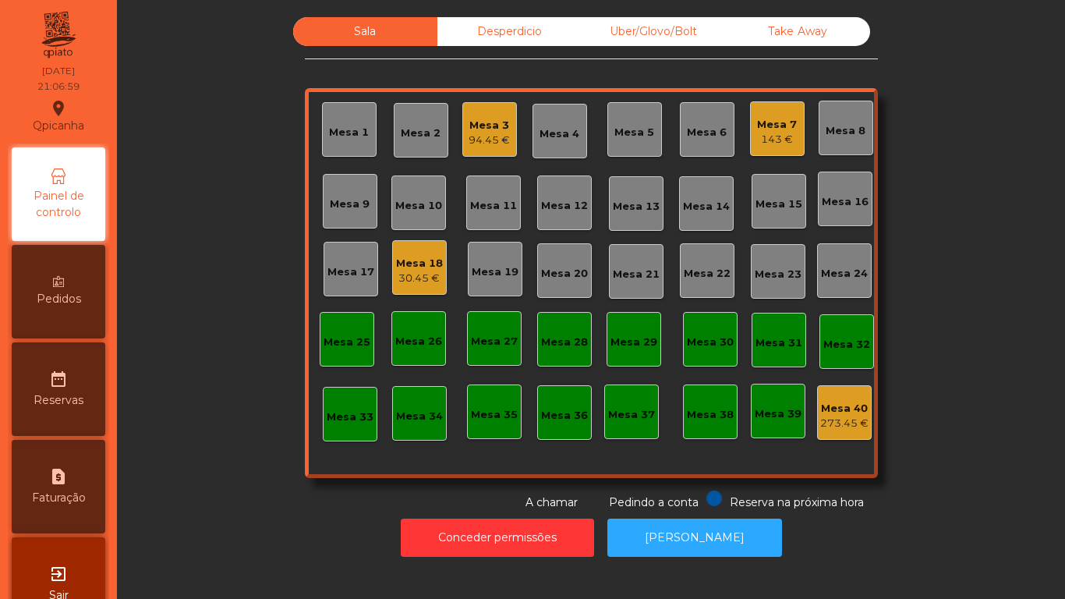
click at [346, 150] on div "Mesa 1" at bounding box center [349, 129] width 55 height 55
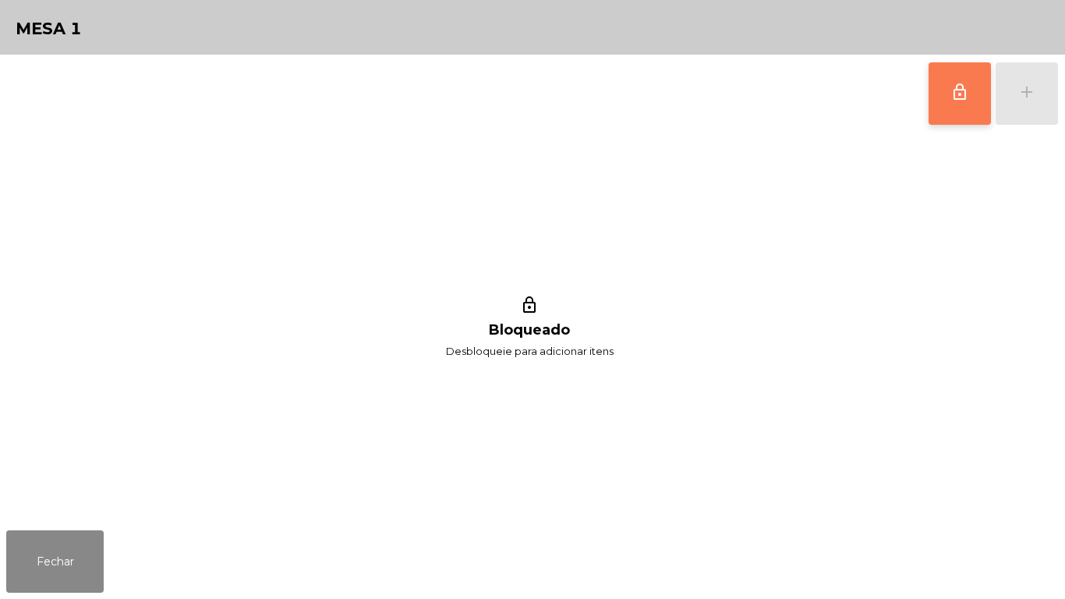
click at [947, 111] on button "lock_outline" at bounding box center [960, 93] width 62 height 62
click at [1034, 111] on button "add" at bounding box center [1027, 93] width 62 height 62
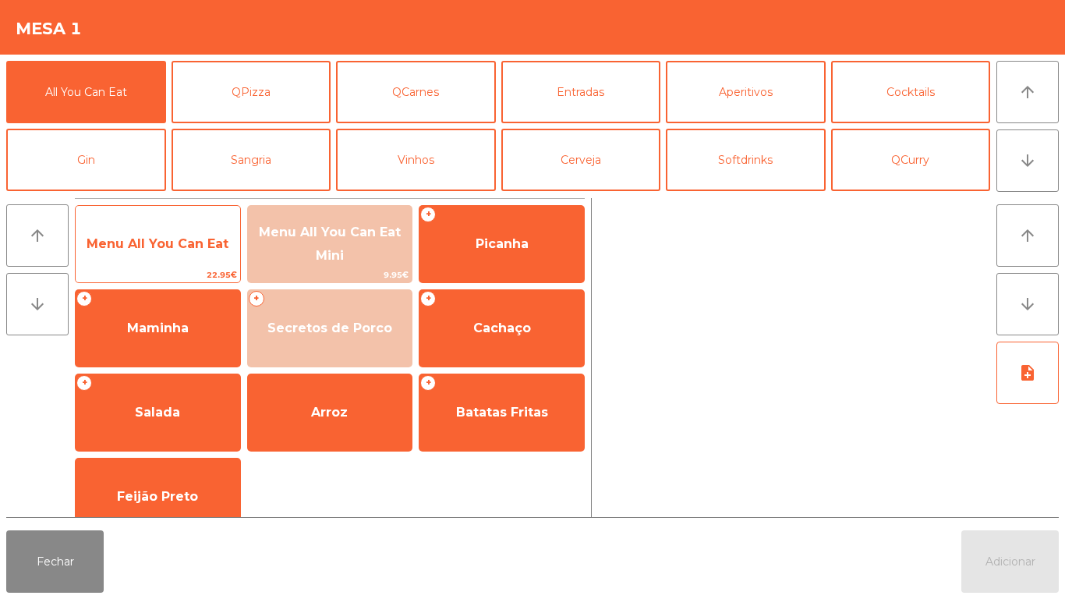
click at [152, 232] on span "Menu All You Can Eat" at bounding box center [158, 244] width 164 height 42
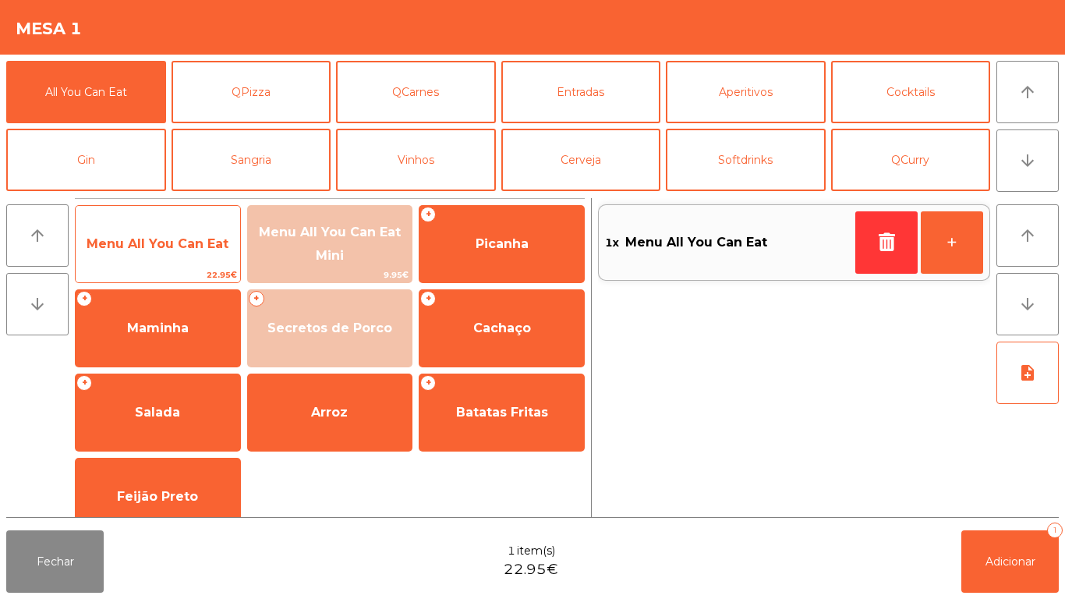
click at [148, 239] on span "Menu All You Can Eat" at bounding box center [158, 243] width 142 height 15
click at [150, 248] on span "Menu All You Can Eat" at bounding box center [158, 243] width 142 height 15
click at [157, 247] on span "Menu All You Can Eat" at bounding box center [158, 243] width 142 height 15
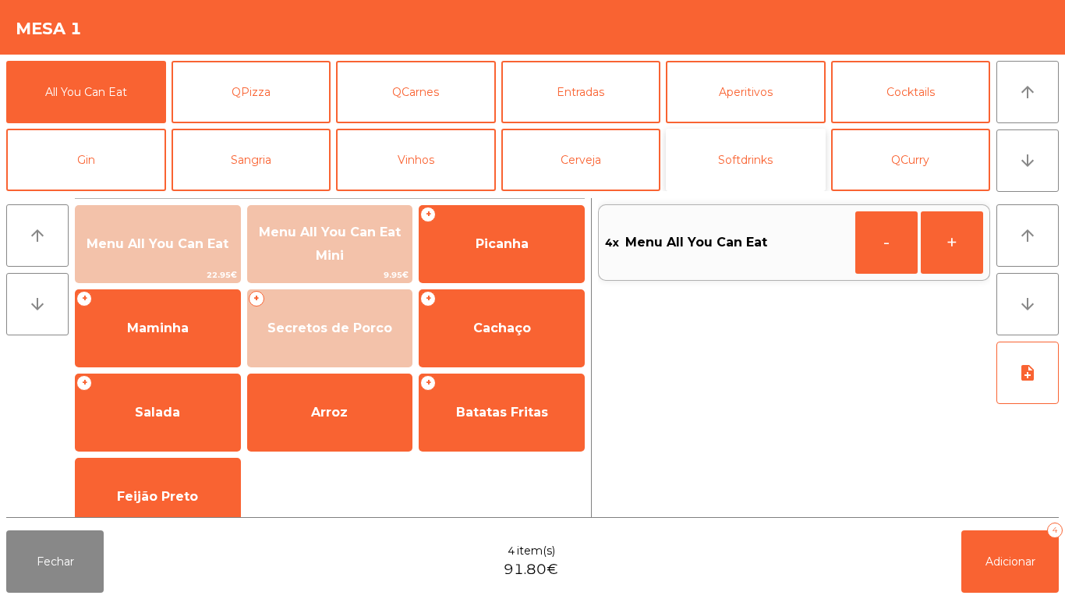
click at [741, 170] on button "Softdrinks" at bounding box center [746, 160] width 160 height 62
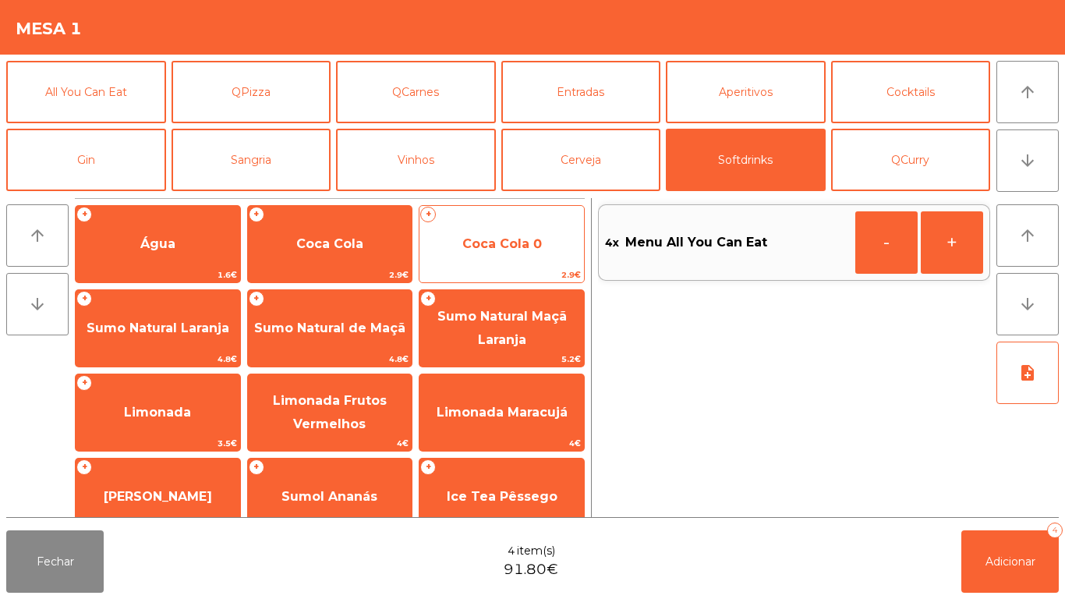
click at [500, 242] on span "Coca Cola 0" at bounding box center [502, 243] width 80 height 15
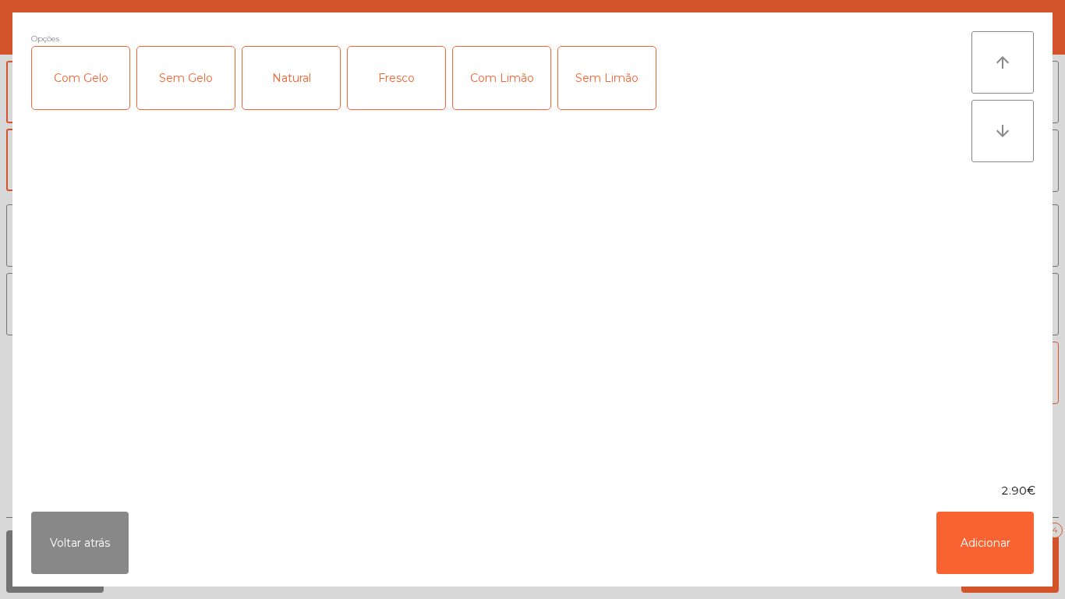
click at [98, 80] on div "Com Gelo" at bounding box center [80, 78] width 97 height 62
click at [511, 85] on div "Com Limão" at bounding box center [501, 78] width 97 height 62
click at [957, 540] on button "Adicionar" at bounding box center [984, 542] width 97 height 62
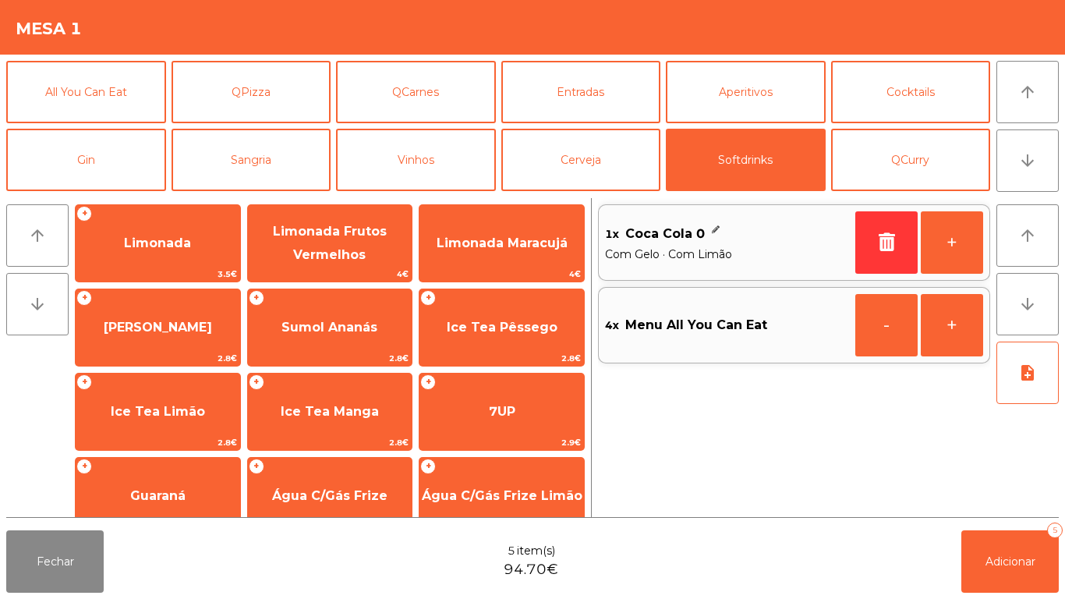
scroll to position [172, 0]
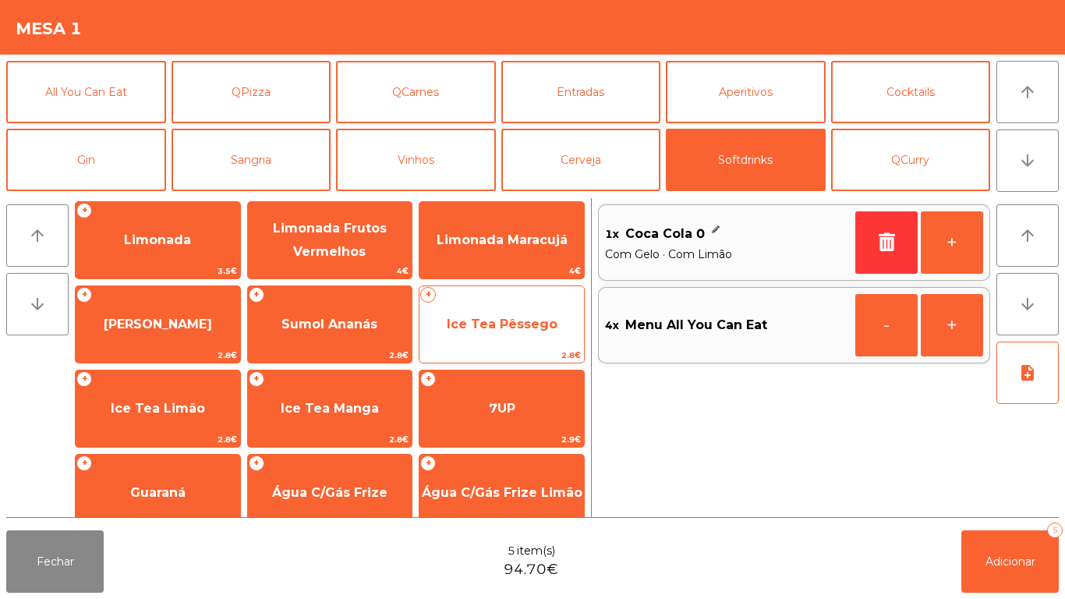
click at [513, 332] on span "Ice Tea Pêssego" at bounding box center [501, 324] width 164 height 42
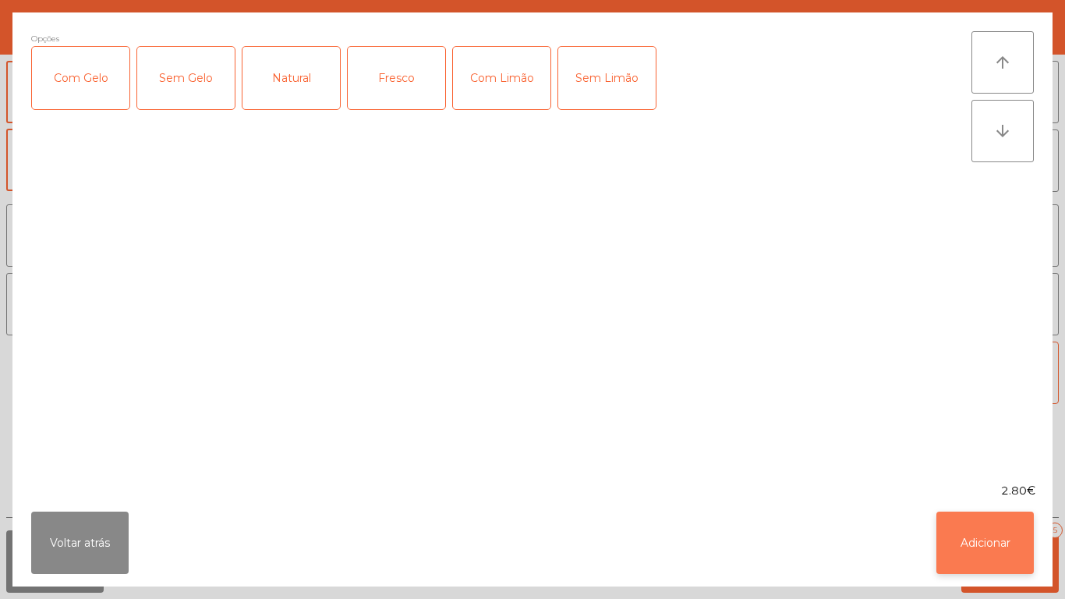
click at [960, 546] on button "Adicionar" at bounding box center [984, 542] width 97 height 62
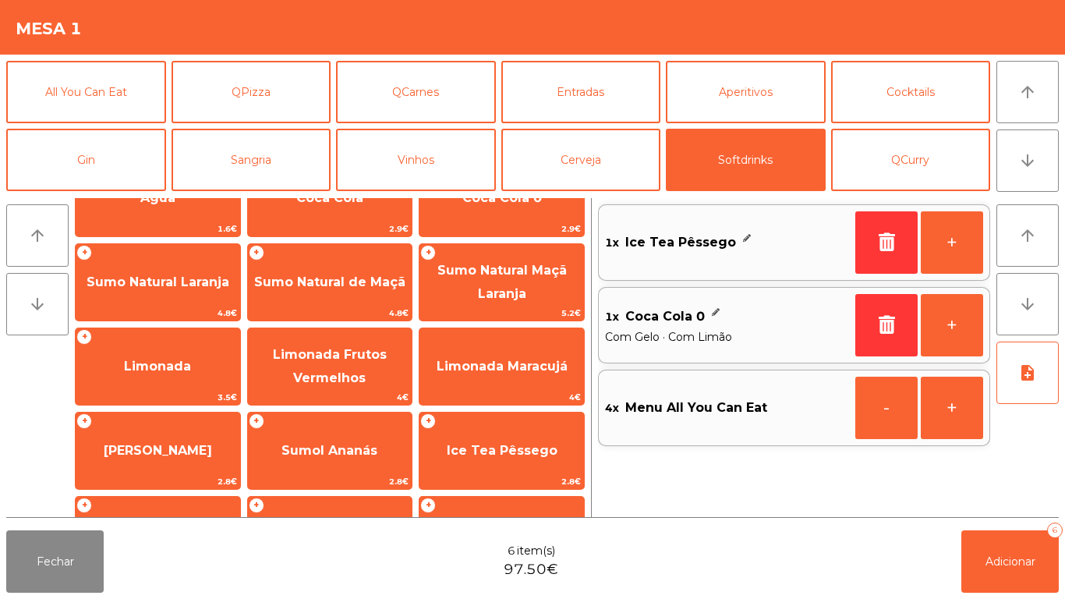
scroll to position [0, 0]
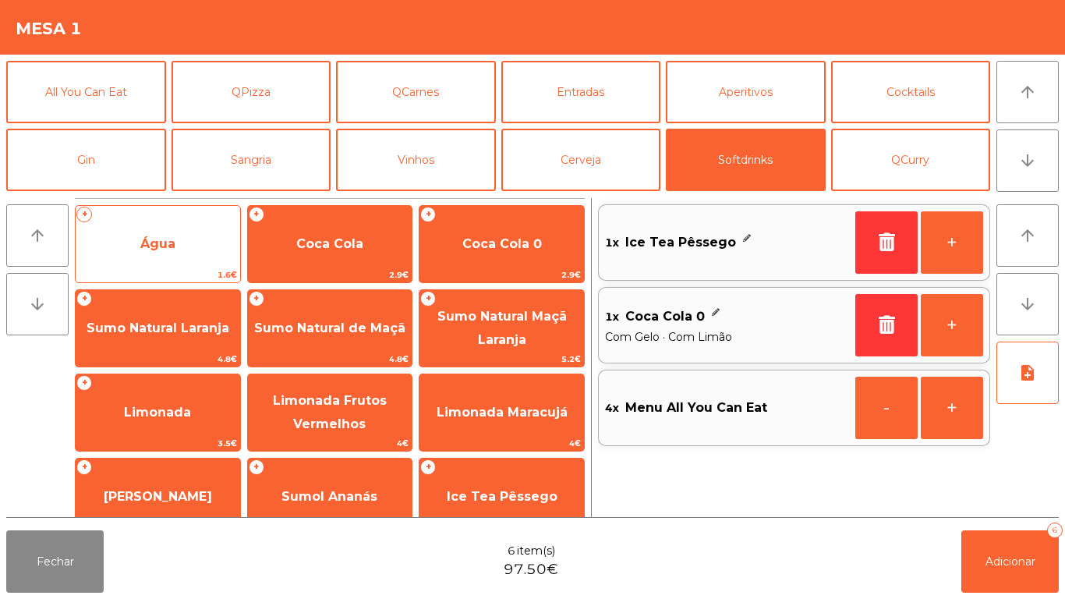
click at [161, 246] on span "Água" at bounding box center [157, 243] width 35 height 15
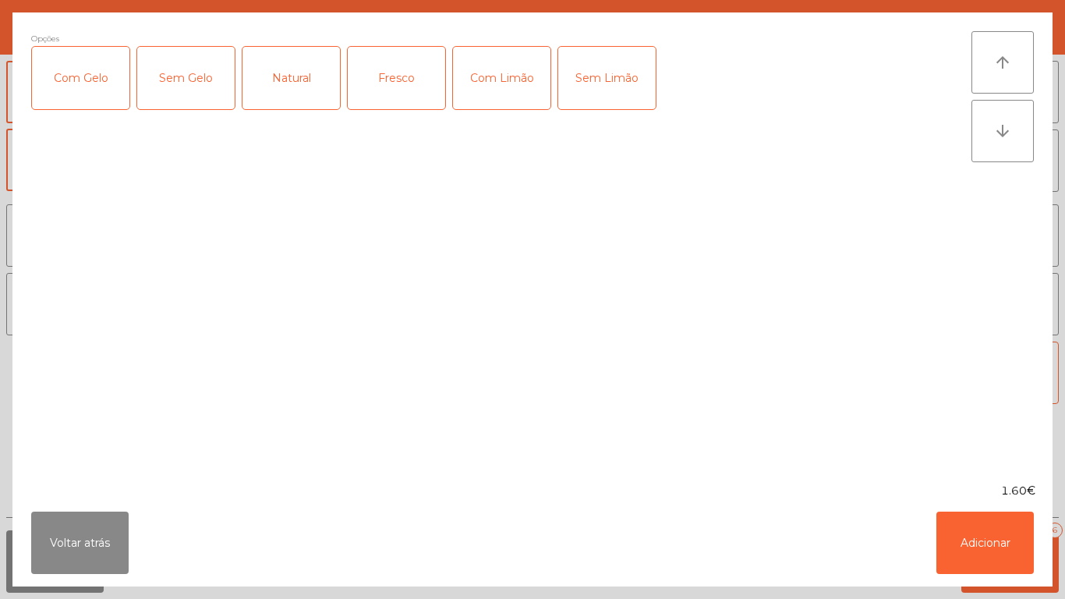
click at [409, 90] on div "Fresco" at bounding box center [396, 78] width 97 height 62
click at [966, 548] on button "Adicionar" at bounding box center [984, 542] width 97 height 62
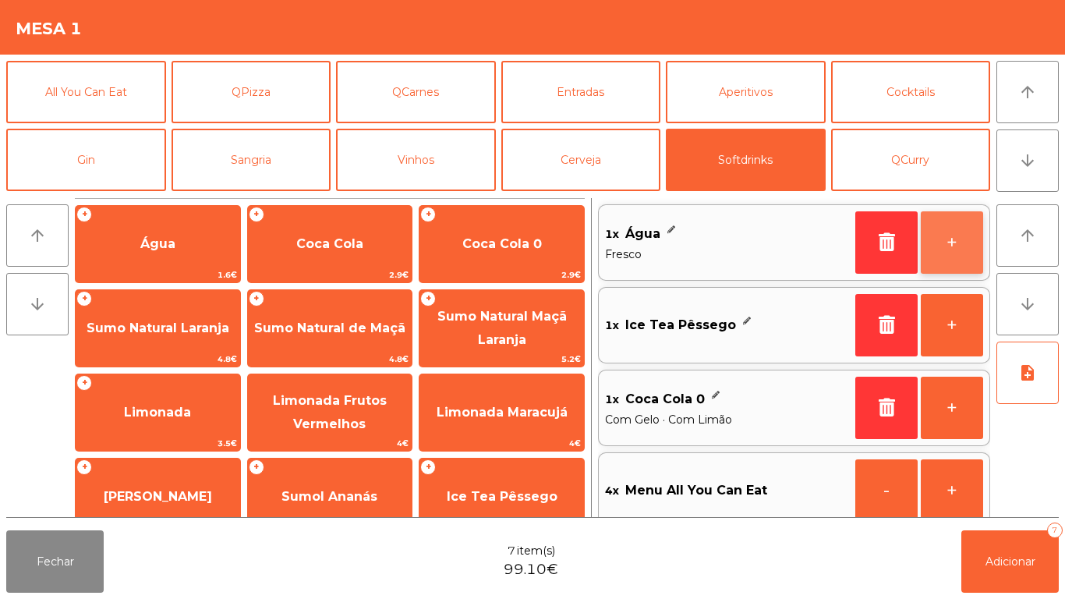
click at [945, 240] on button "+" at bounding box center [952, 242] width 62 height 62
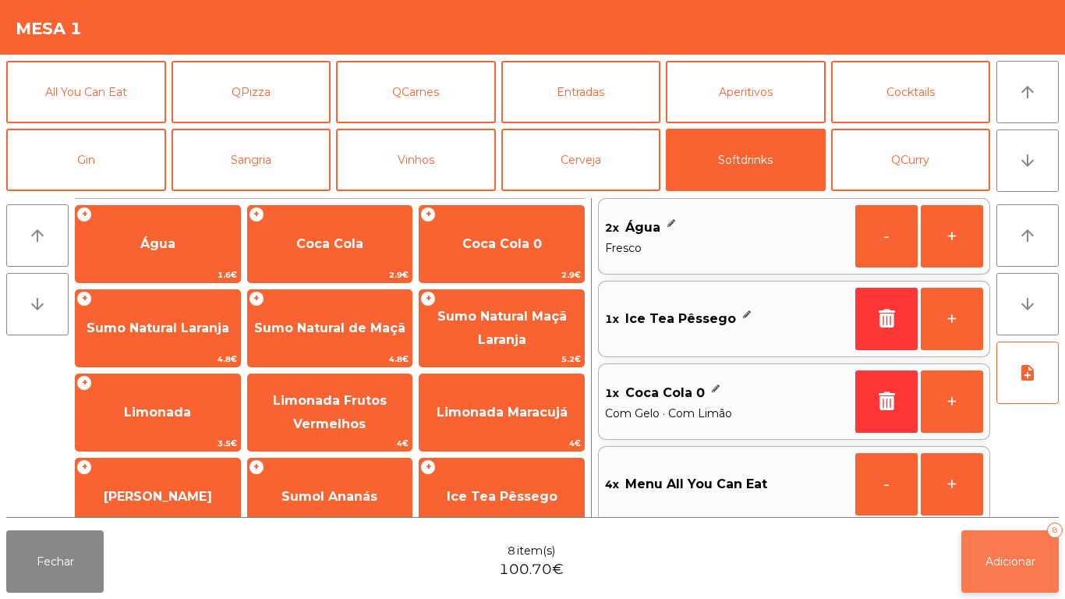
click at [1010, 558] on span "Adicionar" at bounding box center [1010, 561] width 50 height 14
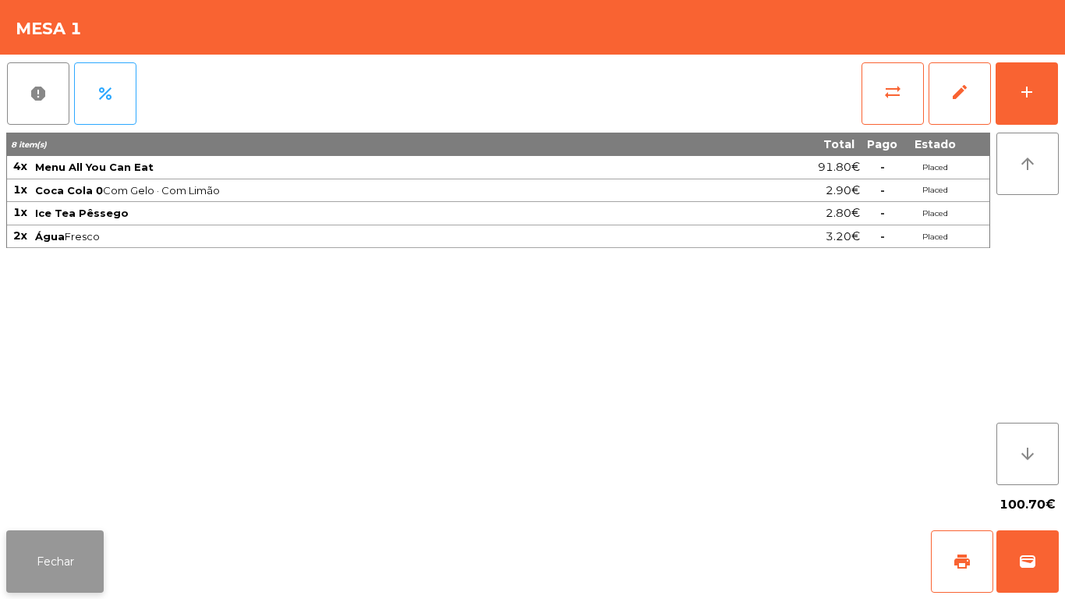
click at [53, 561] on button "Fechar" at bounding box center [54, 561] width 97 height 62
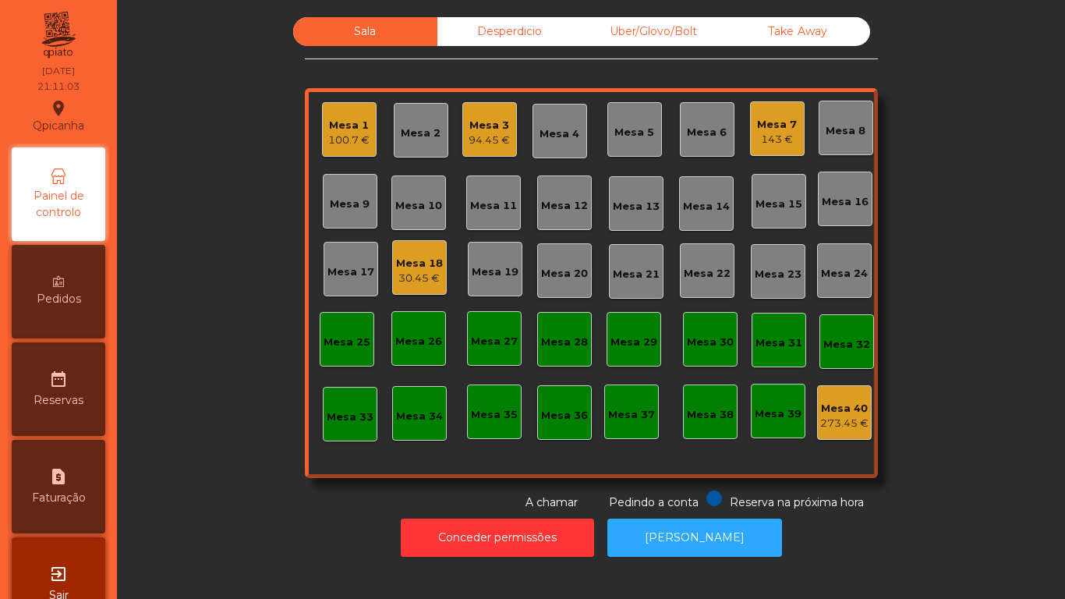
click at [487, 128] on div "Mesa 3" at bounding box center [489, 126] width 41 height 16
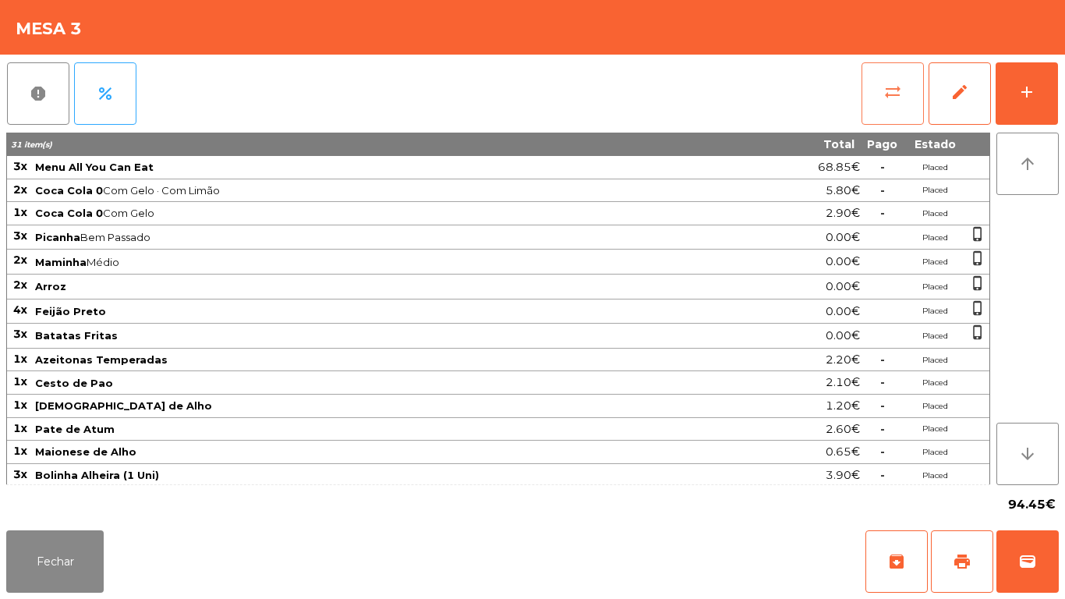
click at [893, 105] on button "sync_alt" at bounding box center [892, 93] width 62 height 62
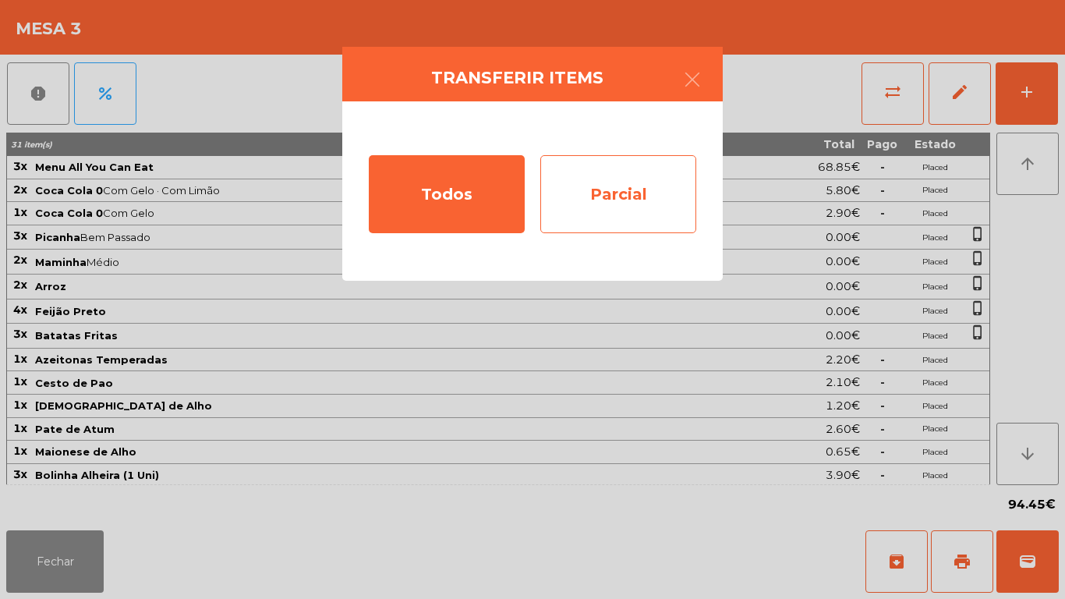
click at [644, 195] on div "Parcial" at bounding box center [618, 194] width 156 height 78
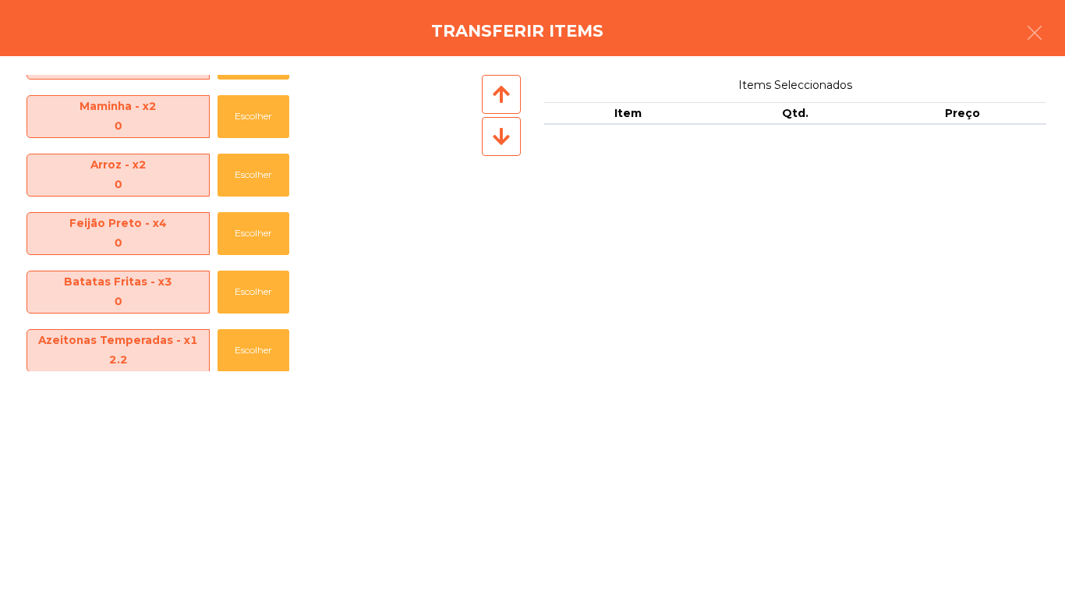
scroll to position [581, 0]
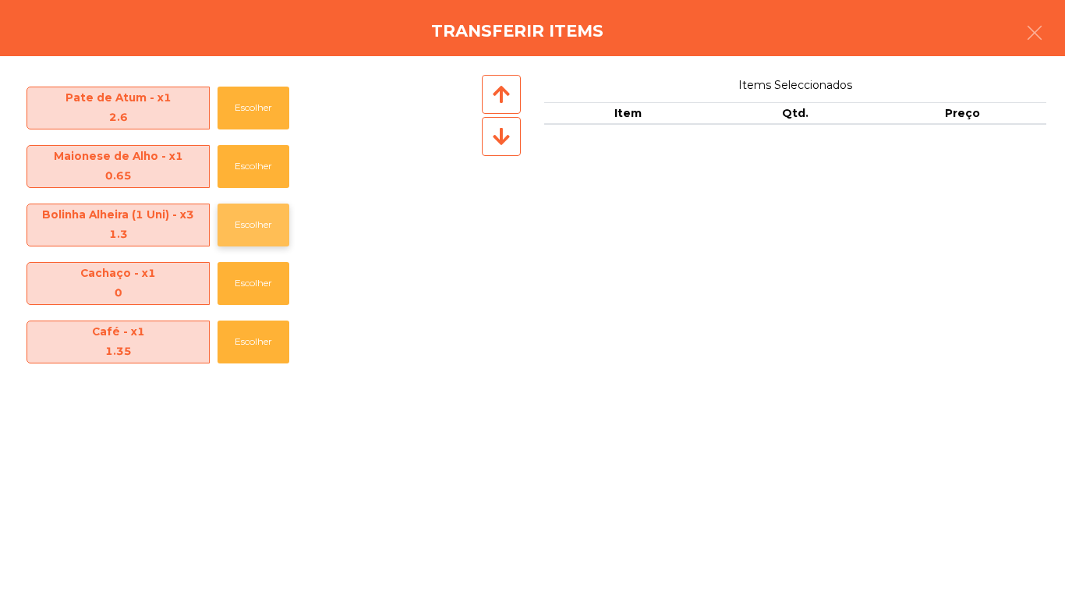
click at [272, 216] on button "Escolher" at bounding box center [254, 224] width 72 height 43
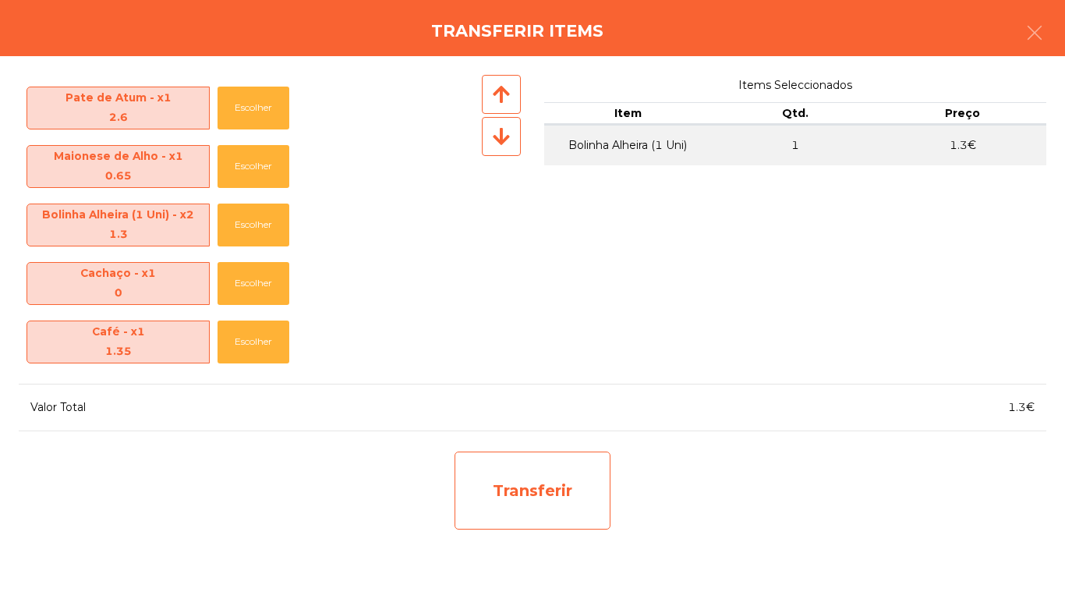
click at [575, 481] on div "Transferir" at bounding box center [533, 490] width 156 height 78
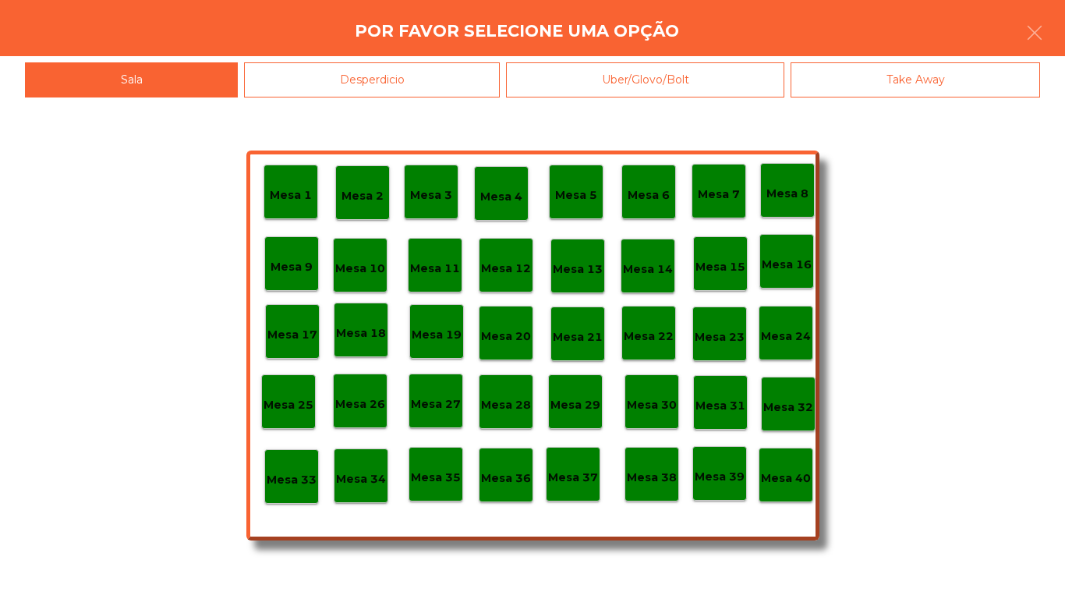
click at [408, 97] on div "Mesa 1 Mesa 2 Mesa 3 Mesa 4 Mesa 5 Mesa 6 Mesa 7 Mesa 8 [GEOGRAPHIC_DATA] 9 [GE…" at bounding box center [532, 347] width 1065 height 501
click at [426, 73] on div "Desperdicio" at bounding box center [372, 79] width 256 height 35
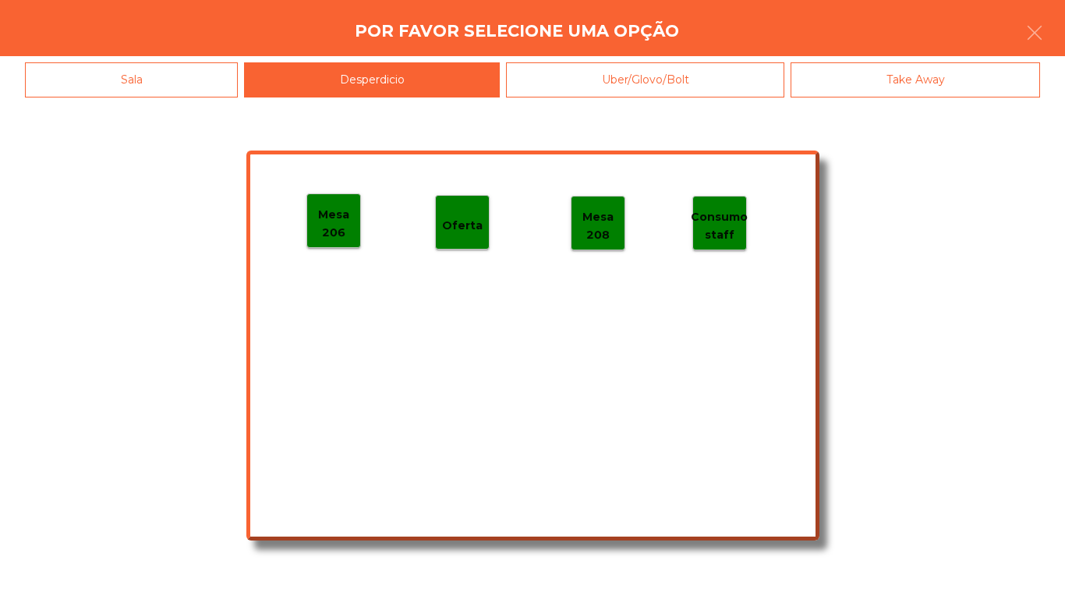
click at [349, 206] on p "Mesa 206" at bounding box center [333, 223] width 53 height 35
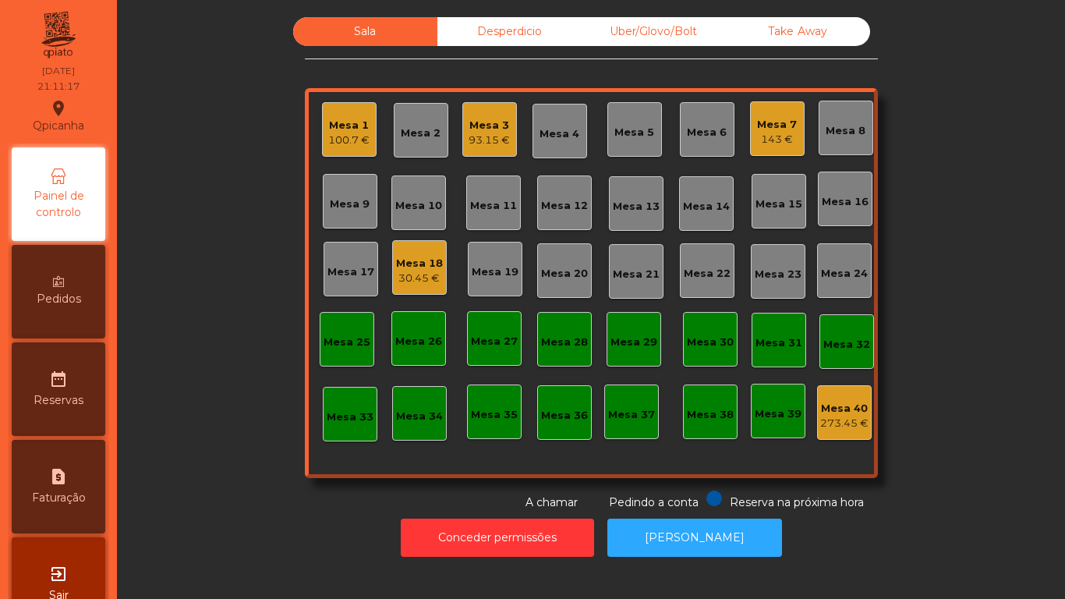
click at [497, 126] on div "Mesa 3" at bounding box center [489, 126] width 41 height 16
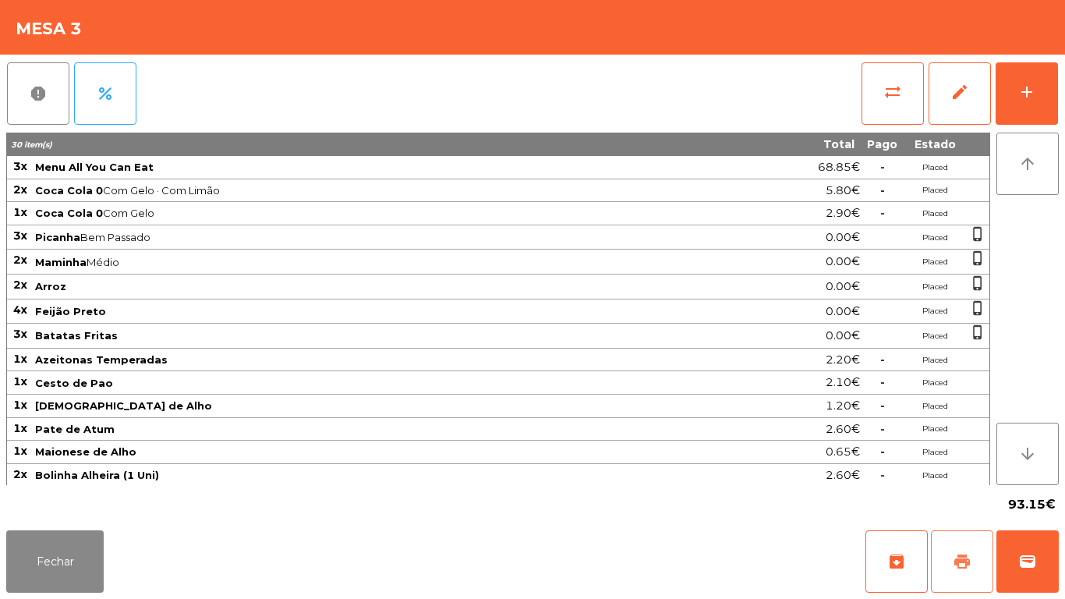
click at [960, 541] on button "print" at bounding box center [962, 561] width 62 height 62
click at [55, 534] on button "Fechar" at bounding box center [54, 561] width 97 height 62
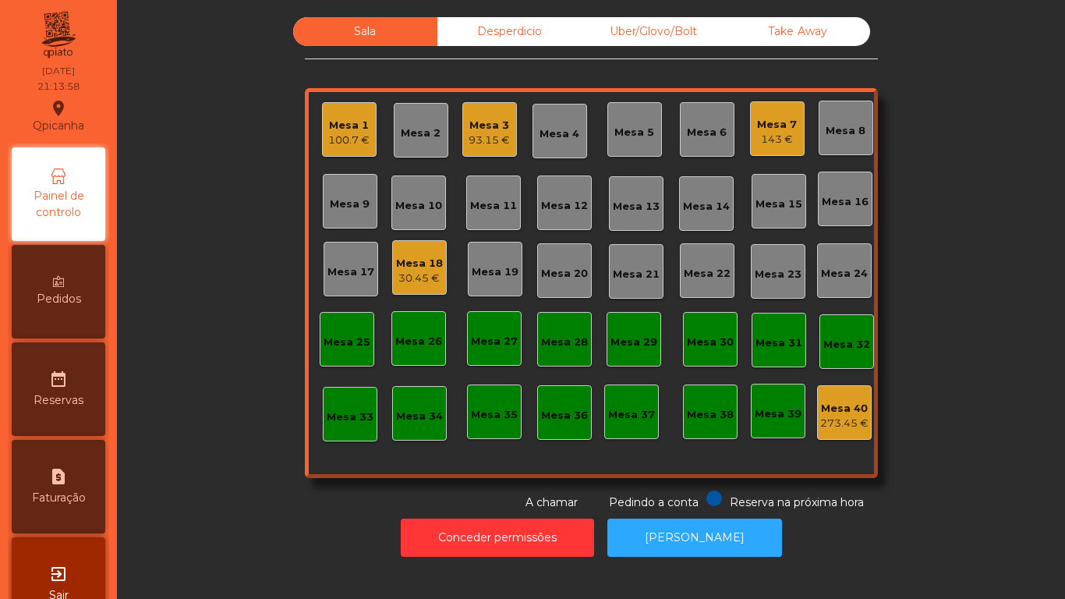
click at [491, 148] on div "Mesa 3 93.15 €" at bounding box center [489, 129] width 55 height 55
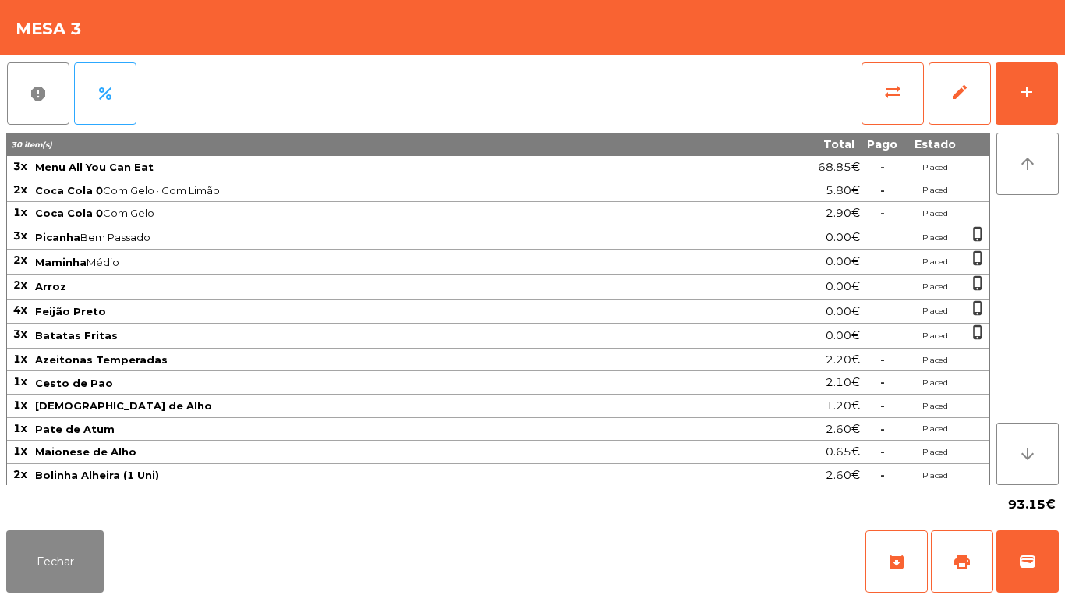
scroll to position [74, 0]
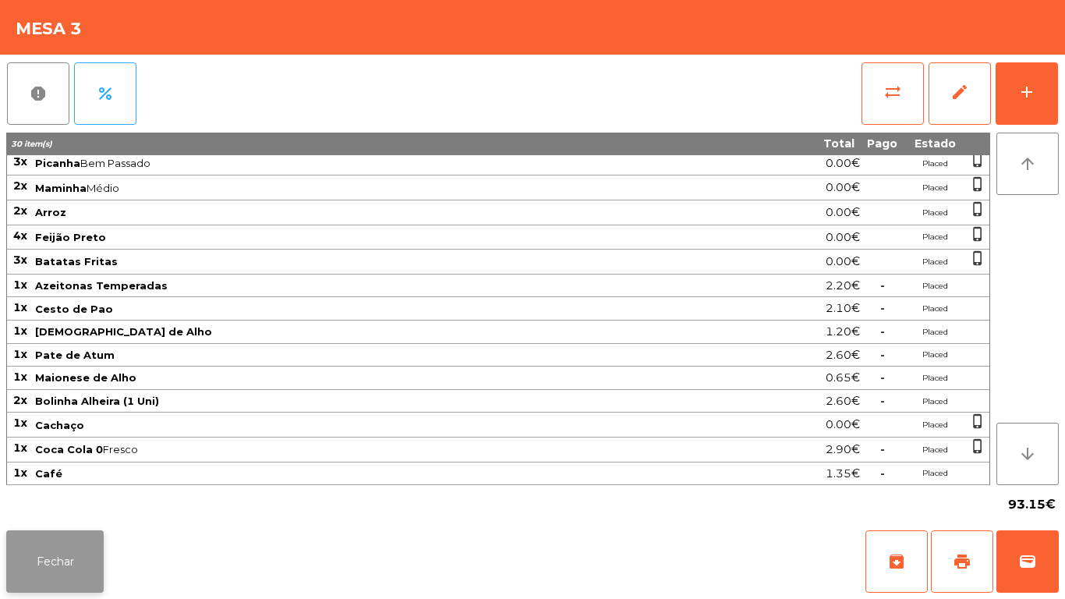
click at [89, 561] on button "Fechar" at bounding box center [54, 561] width 97 height 62
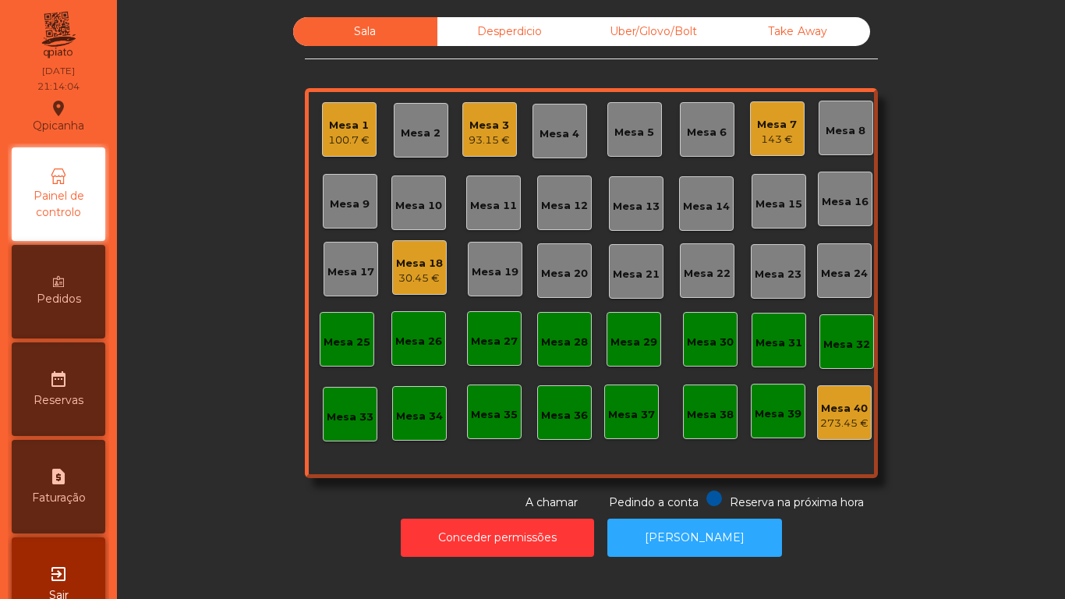
click at [357, 147] on div "100.7 €" at bounding box center [348, 141] width 41 height 16
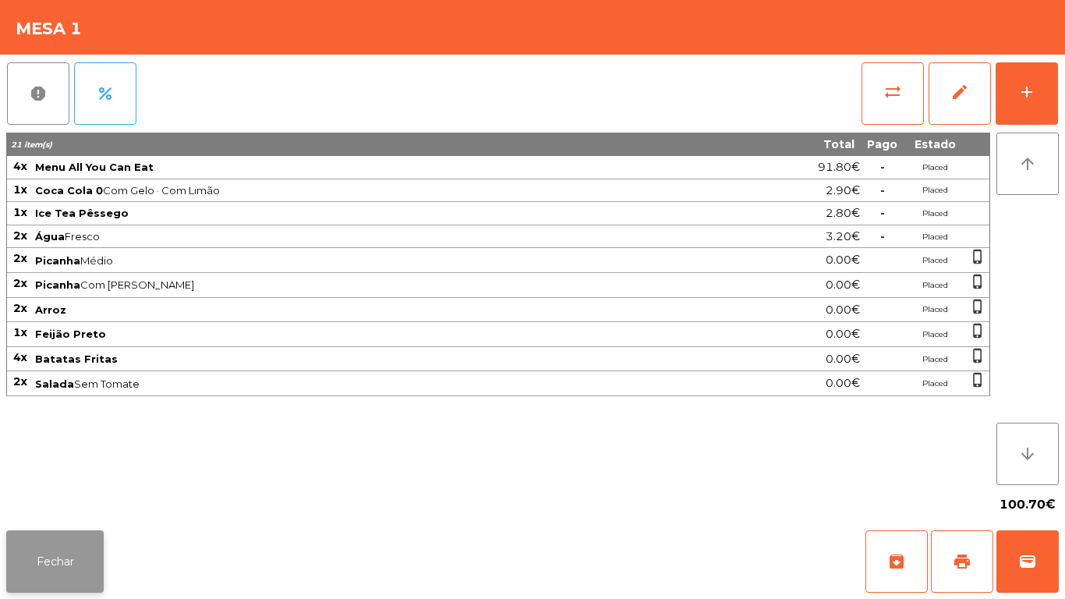
click at [70, 572] on button "Fechar" at bounding box center [54, 561] width 97 height 62
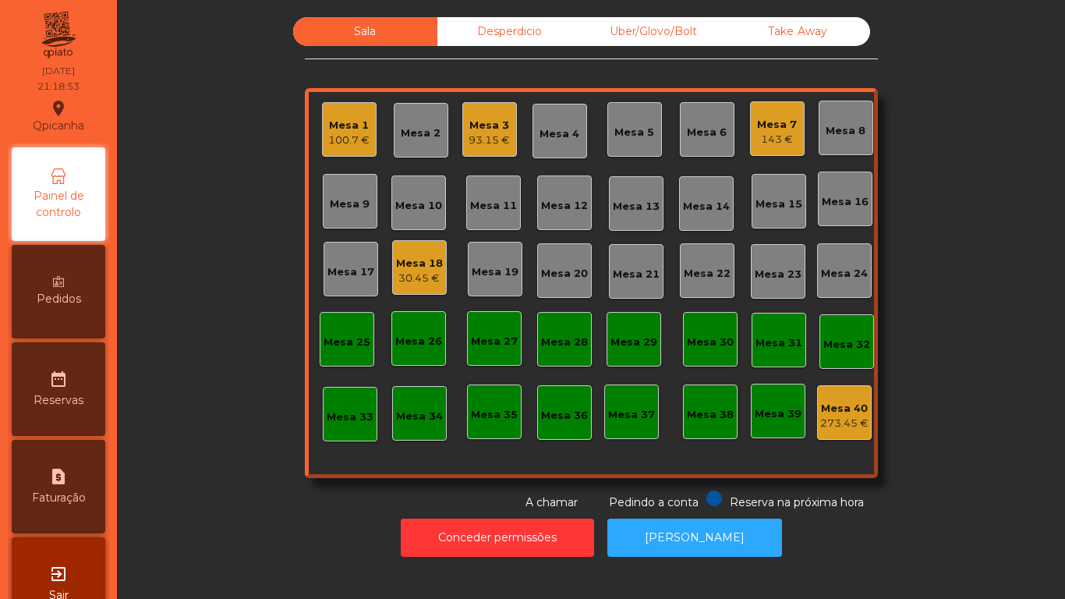
click at [347, 130] on div "Mesa 1" at bounding box center [348, 126] width 41 height 16
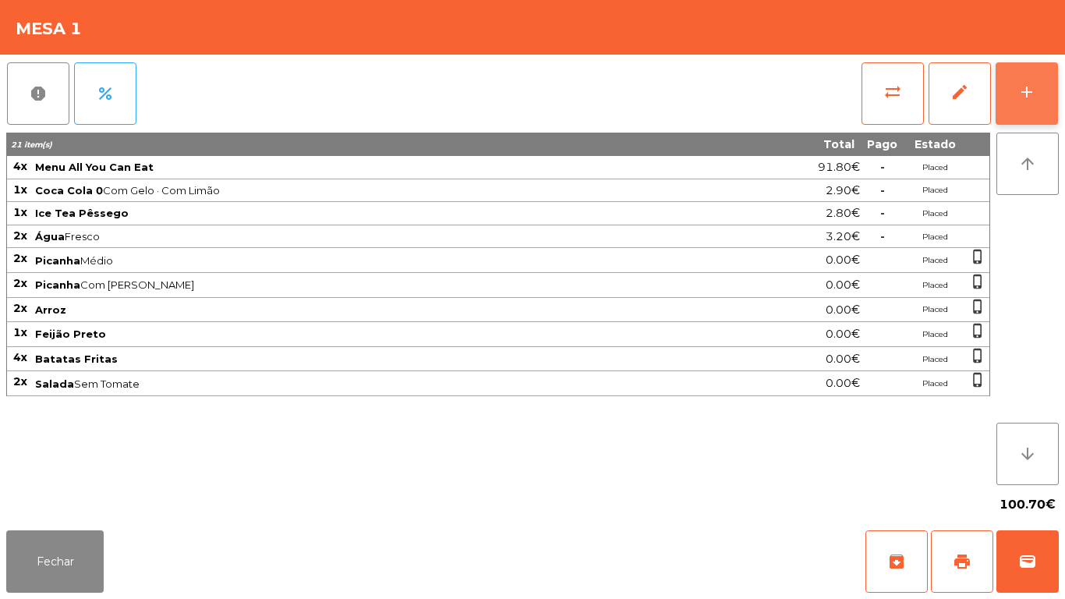
click at [1037, 94] on button "add" at bounding box center [1027, 93] width 62 height 62
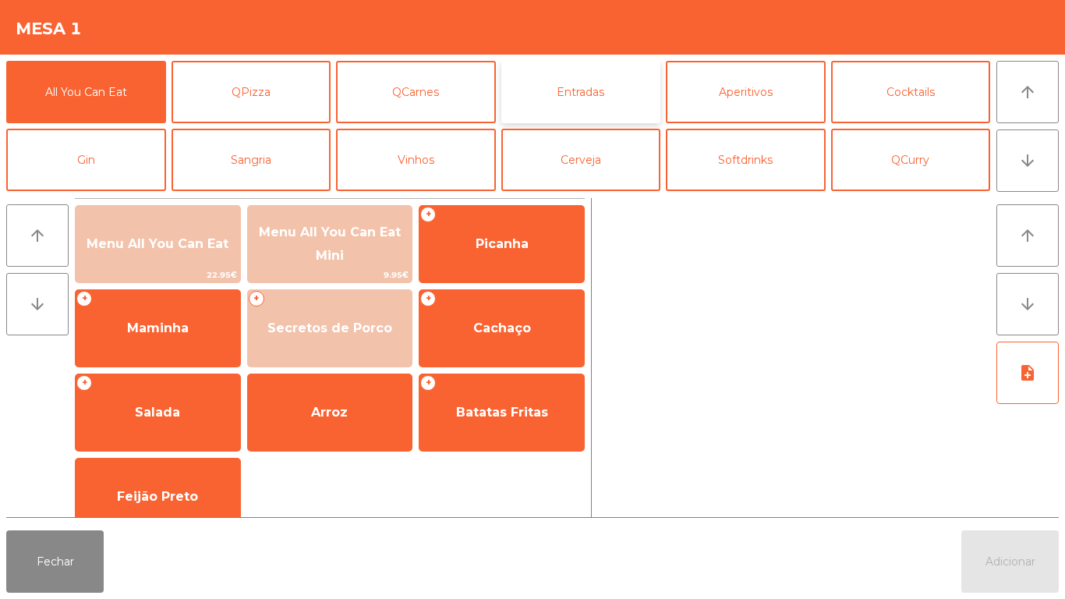
click at [590, 104] on button "Entradas" at bounding box center [581, 92] width 160 height 62
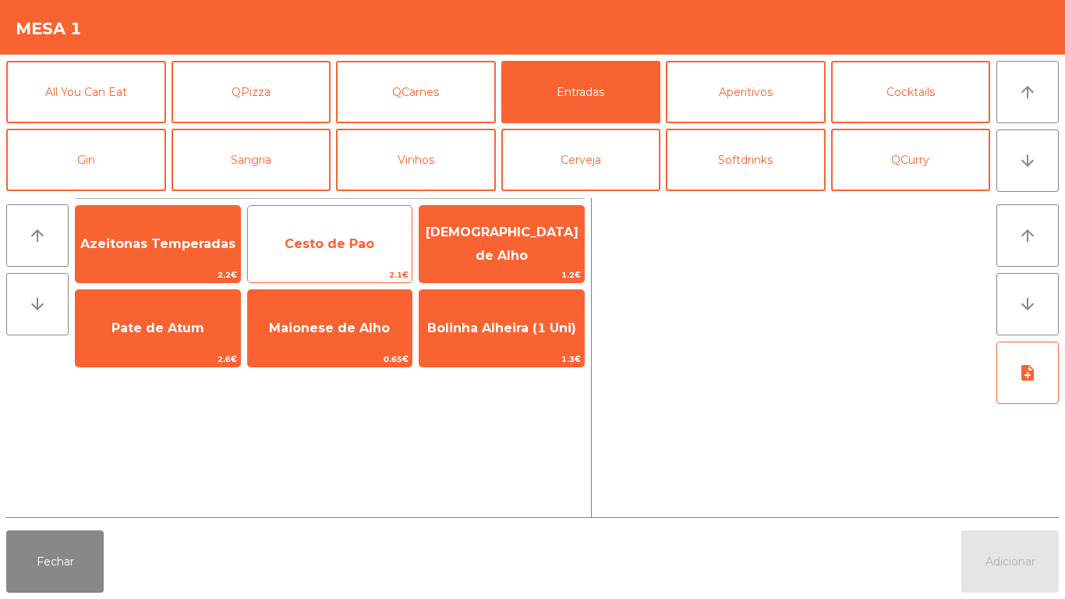
click at [334, 242] on span "Cesto de Pao" at bounding box center [330, 243] width 90 height 15
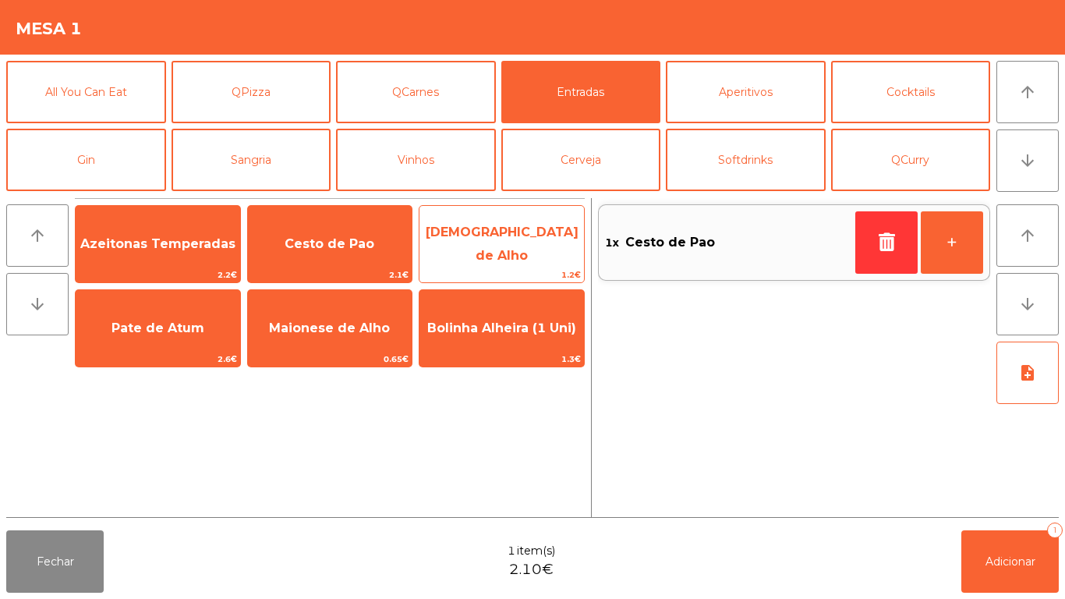
click at [511, 243] on span "[DEMOGRAPHIC_DATA] de Alho" at bounding box center [502, 244] width 153 height 38
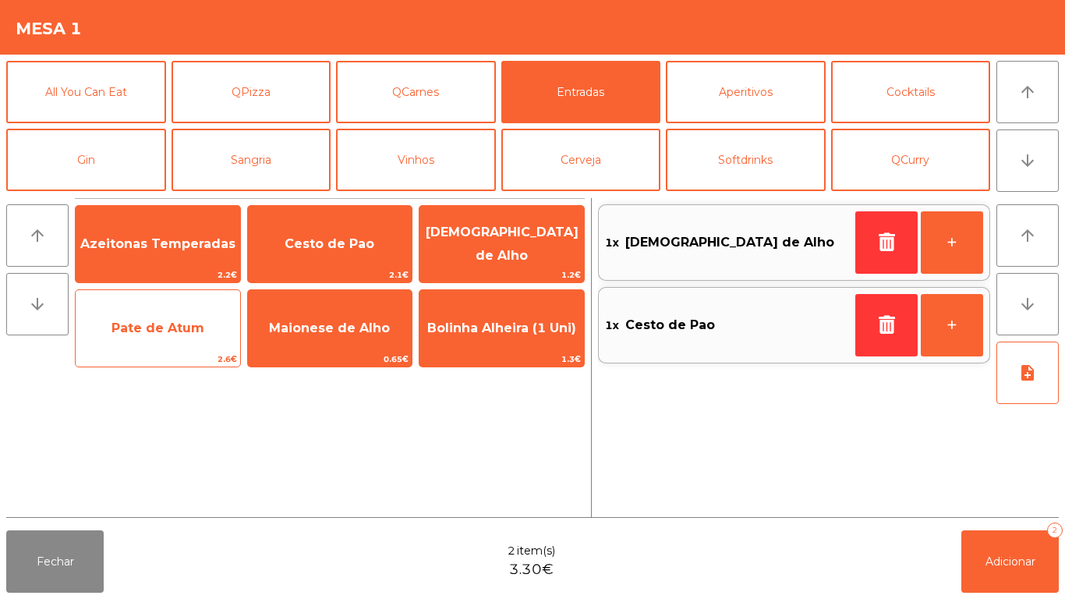
click at [172, 336] on span "Pate de Atum" at bounding box center [158, 328] width 164 height 42
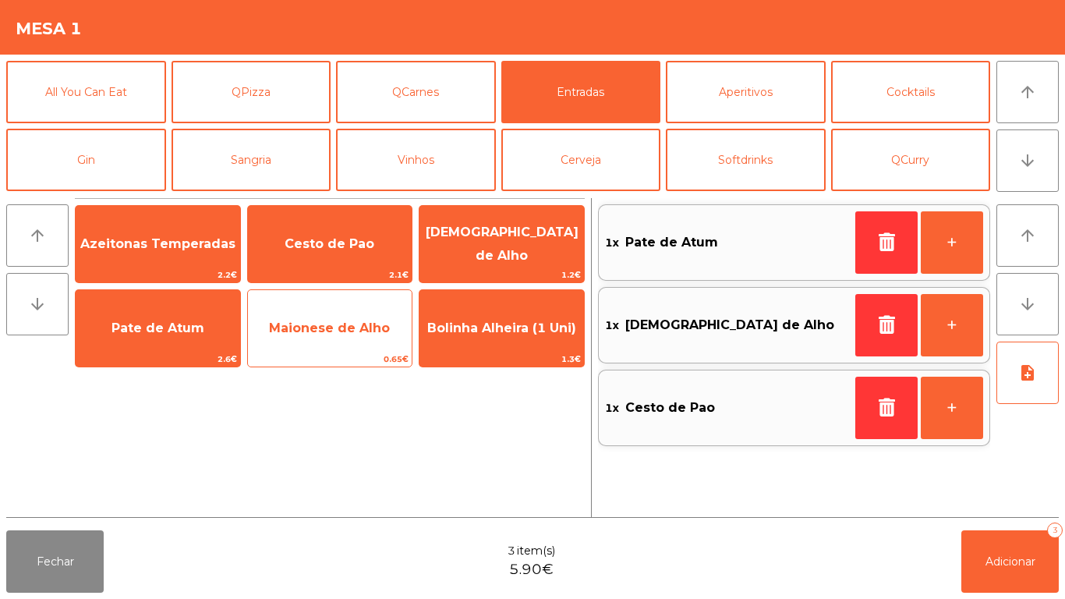
click at [355, 343] on span "Maionese de Alho" at bounding box center [330, 328] width 164 height 42
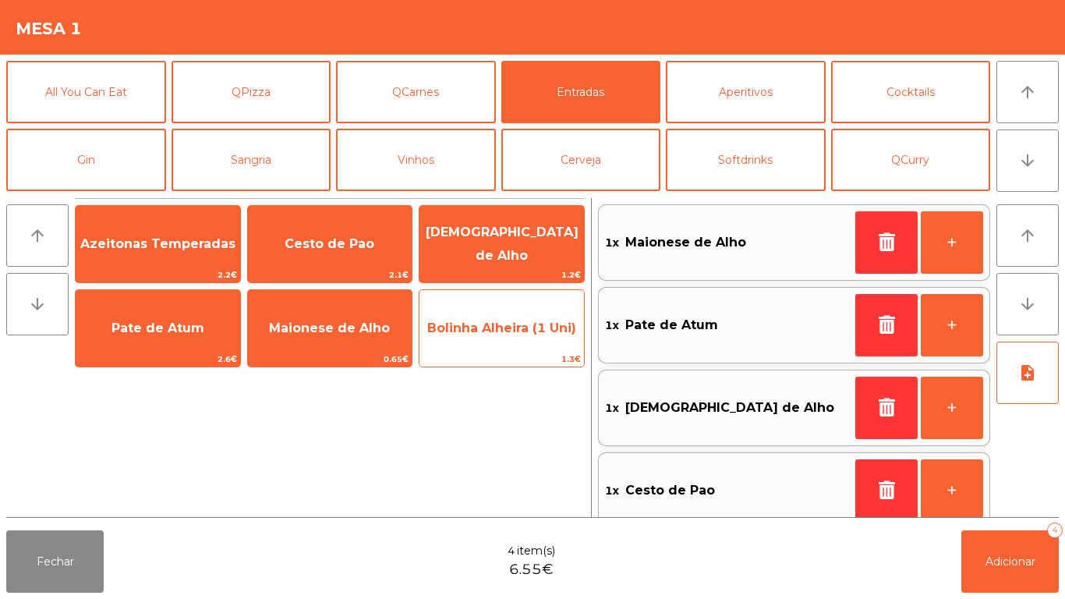
click at [507, 338] on span "Bolinha Alheira (1 Uni)" at bounding box center [501, 328] width 164 height 42
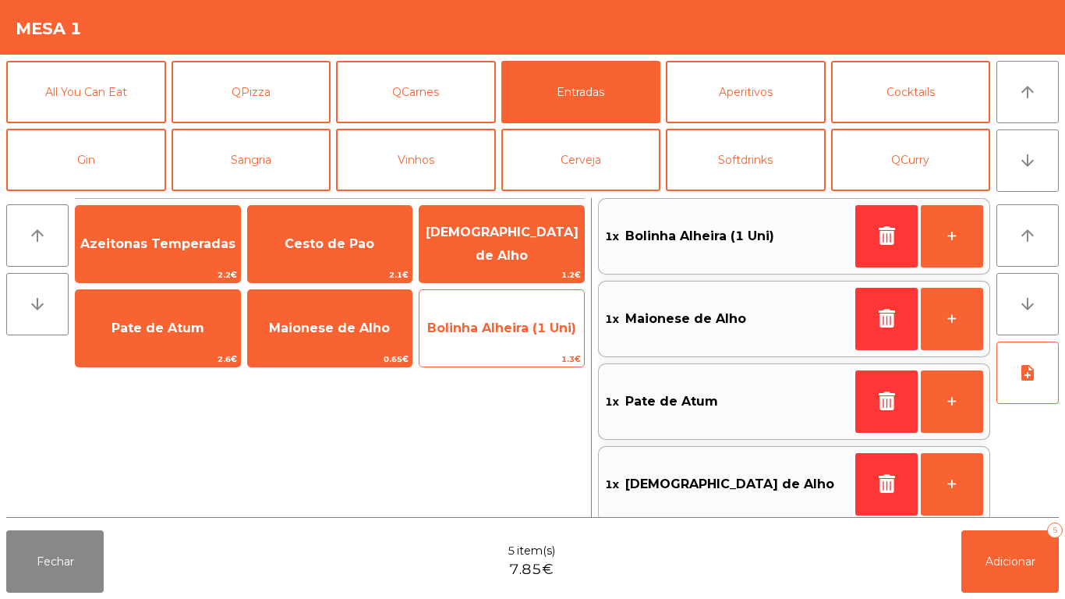
click at [512, 334] on span "Bolinha Alheira (1 Uni)" at bounding box center [501, 327] width 149 height 15
click at [510, 327] on span "Bolinha Alheira (1 Uni)" at bounding box center [501, 327] width 149 height 15
click at [504, 333] on span "Bolinha Alheira (1 Uni)" at bounding box center [501, 327] width 149 height 15
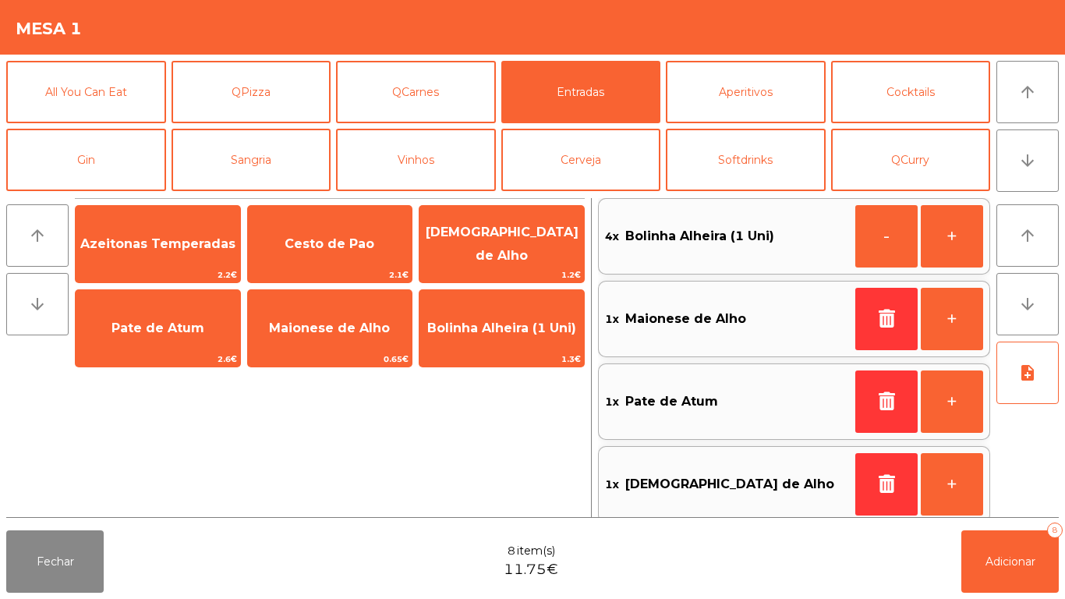
click at [982, 594] on div "Fechar 8 item(s) 11.75€ Adicionar 8" at bounding box center [532, 561] width 1065 height 75
click at [1007, 575] on button "Adicionar 8" at bounding box center [1009, 561] width 97 height 62
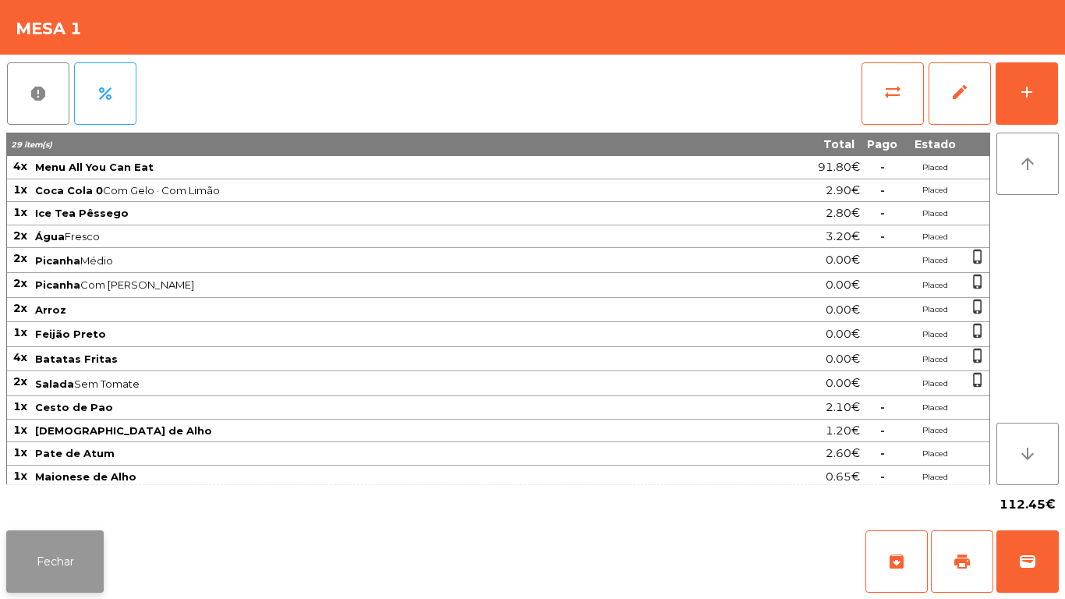
click at [69, 531] on button "Fechar" at bounding box center [54, 561] width 97 height 62
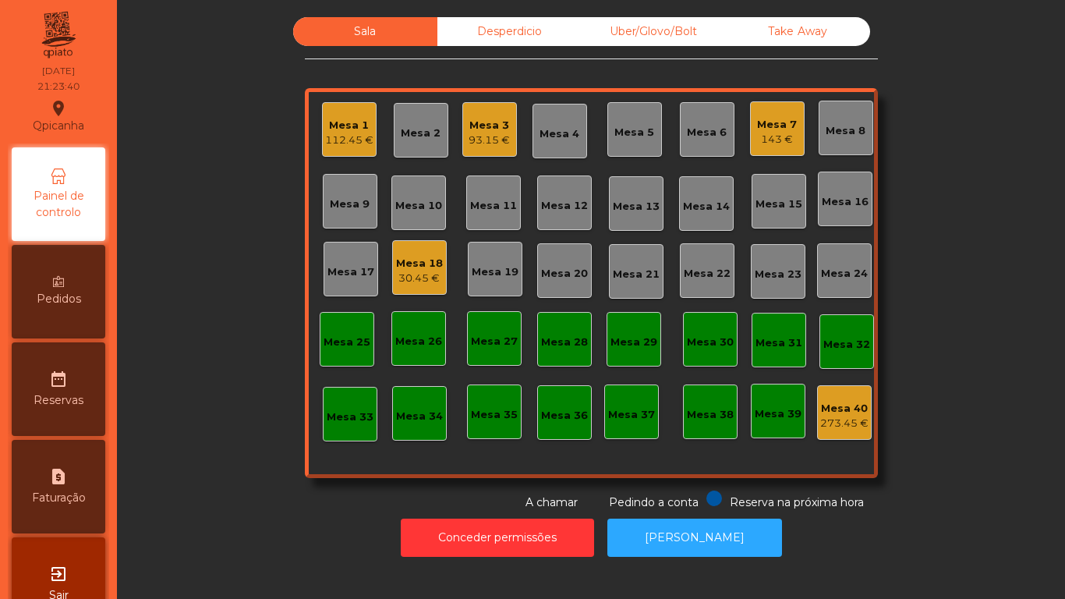
click at [772, 143] on div "143 €" at bounding box center [777, 140] width 40 height 16
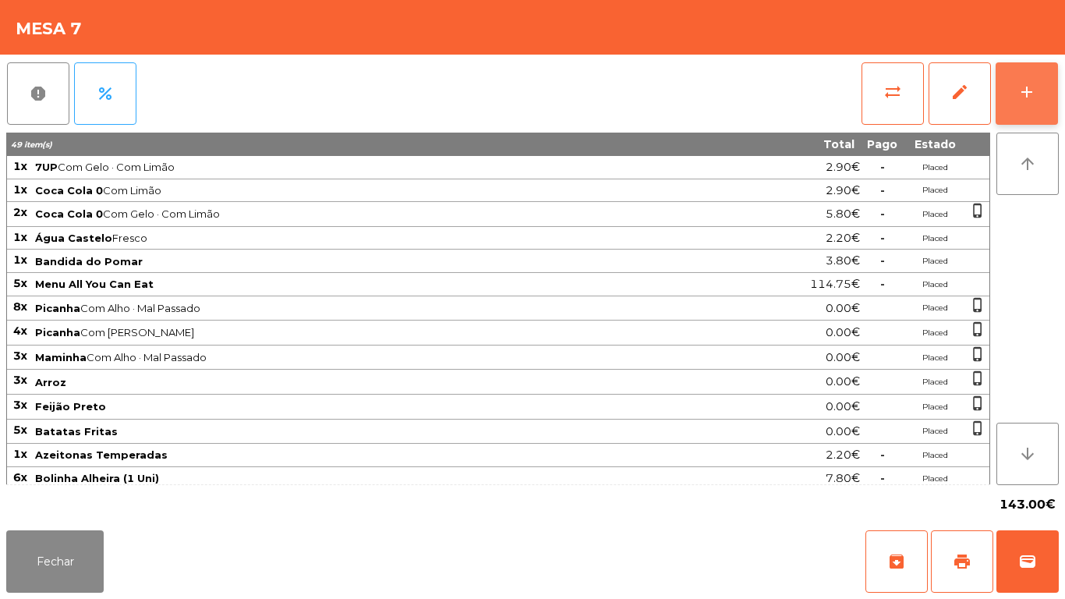
click at [1037, 101] on button "add" at bounding box center [1027, 93] width 62 height 62
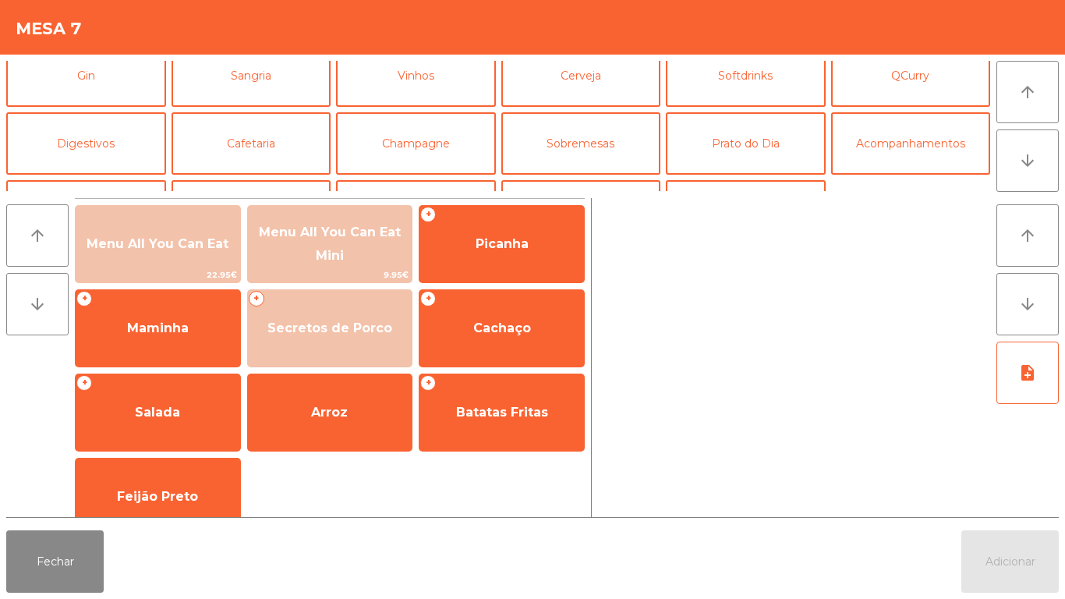
scroll to position [95, 0]
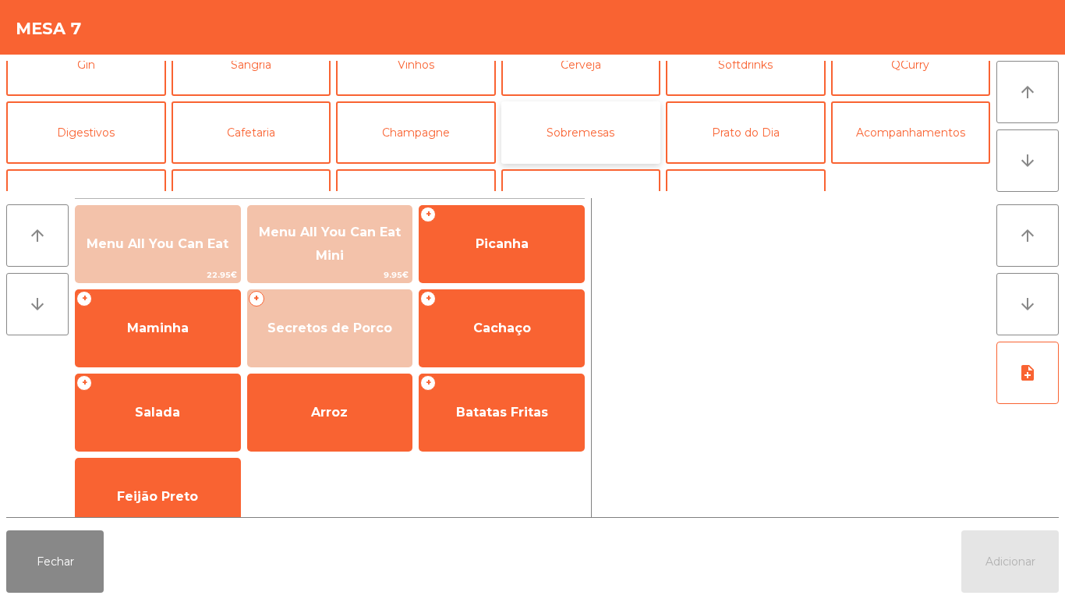
click at [571, 152] on button "Sobremesas" at bounding box center [581, 132] width 160 height 62
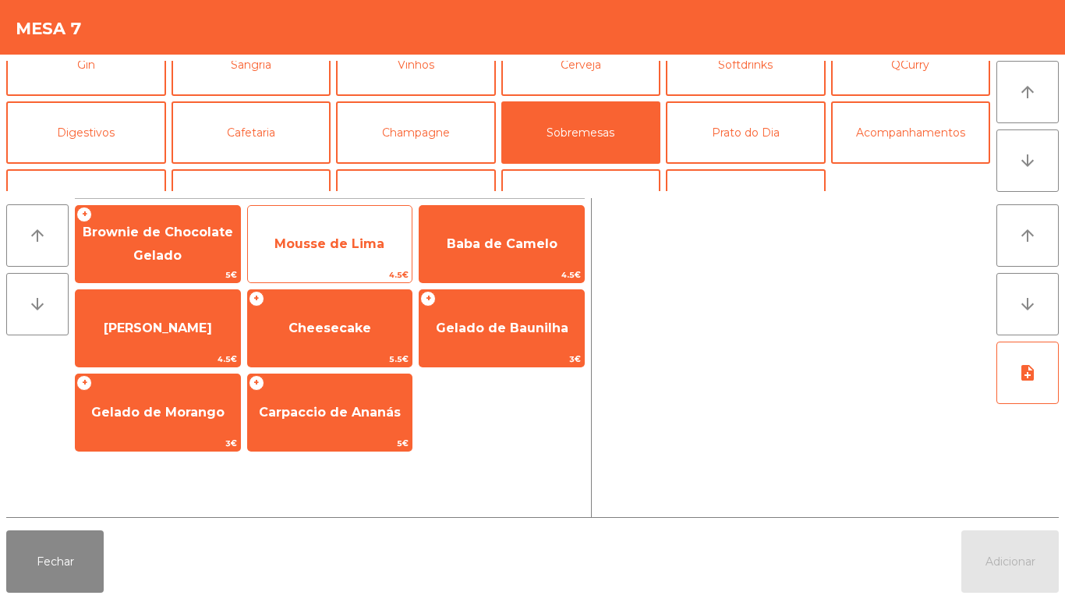
click at [354, 245] on span "Mousse de Lima" at bounding box center [329, 243] width 110 height 15
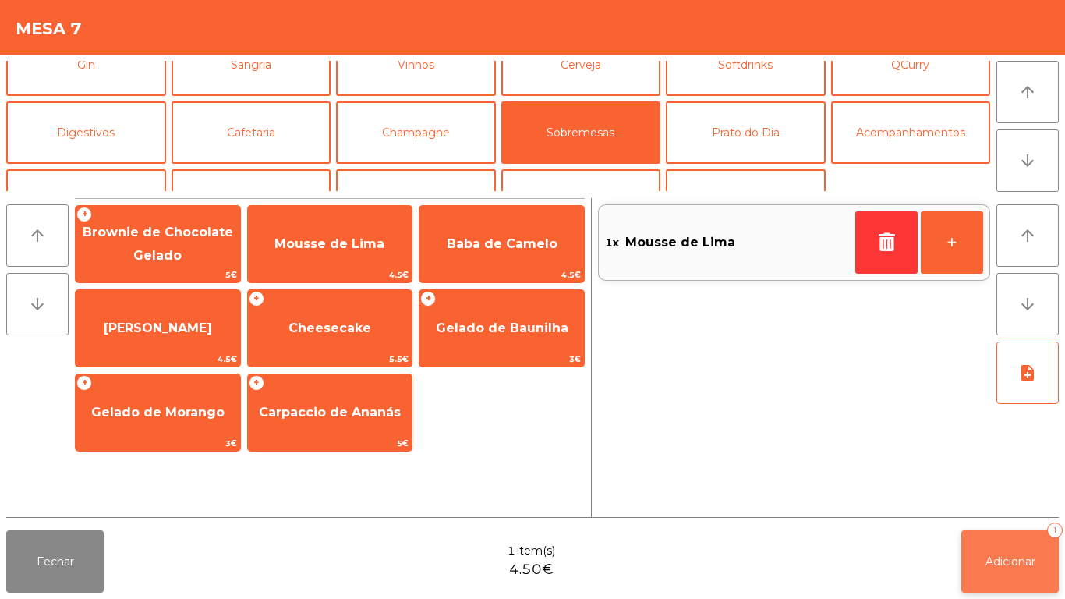
click at [991, 563] on span "Adicionar" at bounding box center [1010, 561] width 50 height 14
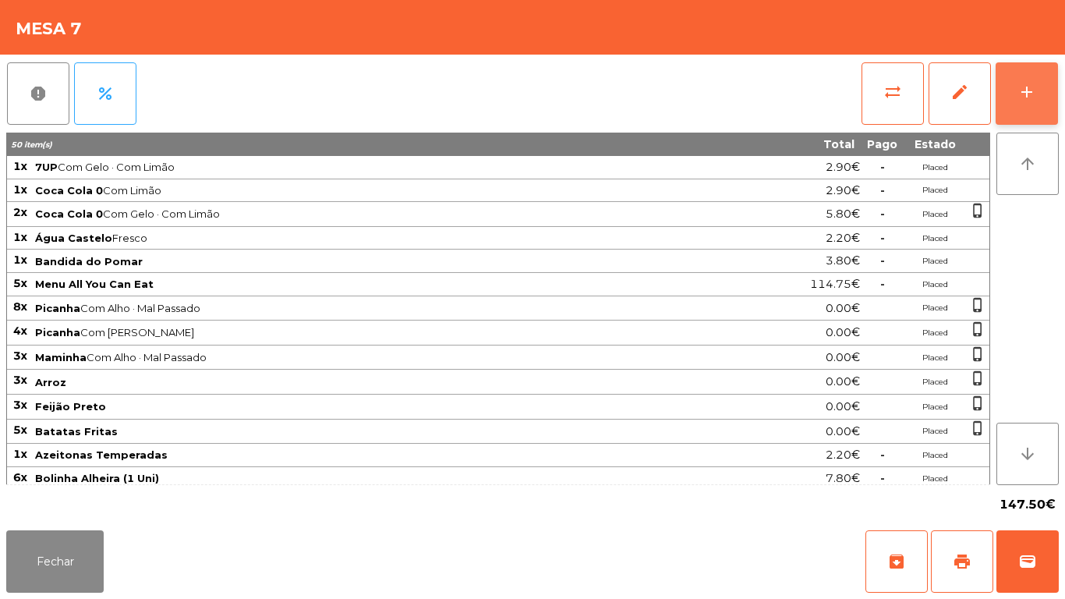
click at [1023, 124] on button "add" at bounding box center [1027, 93] width 62 height 62
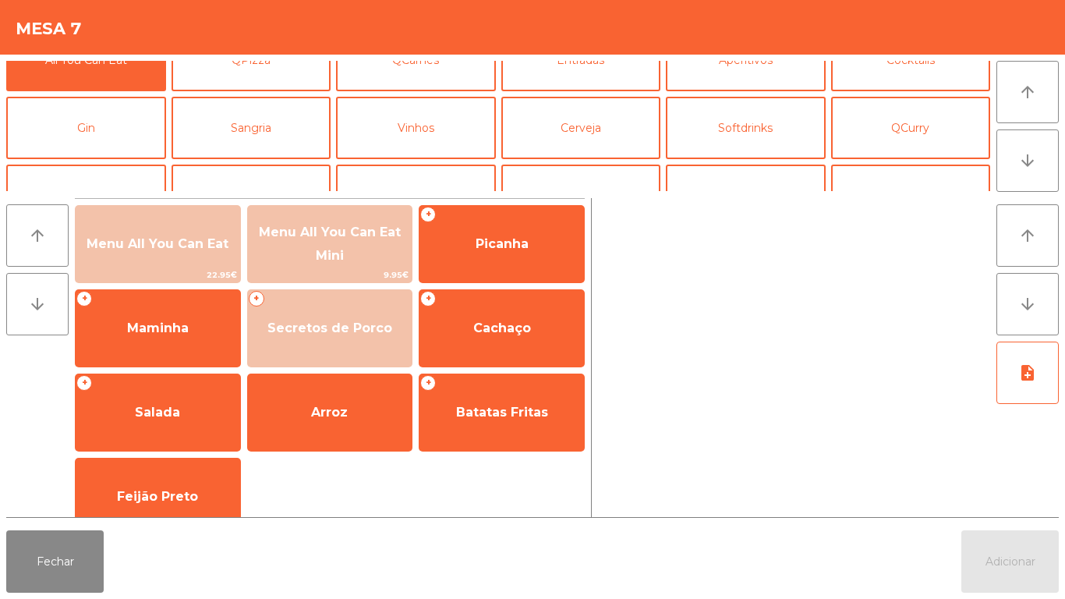
scroll to position [80, 0]
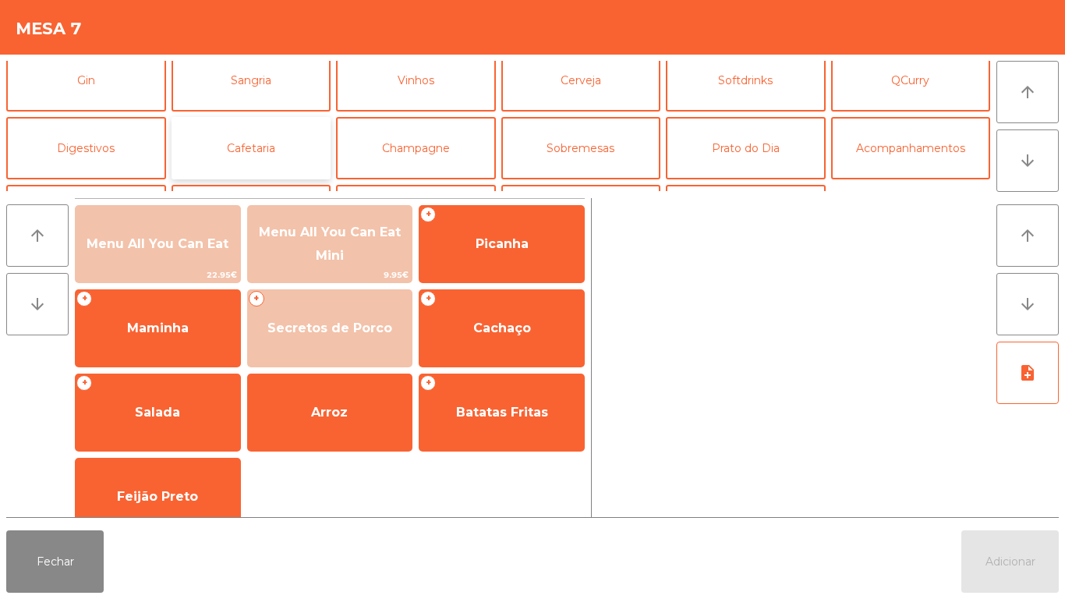
click at [256, 157] on button "Cafetaria" at bounding box center [252, 148] width 160 height 62
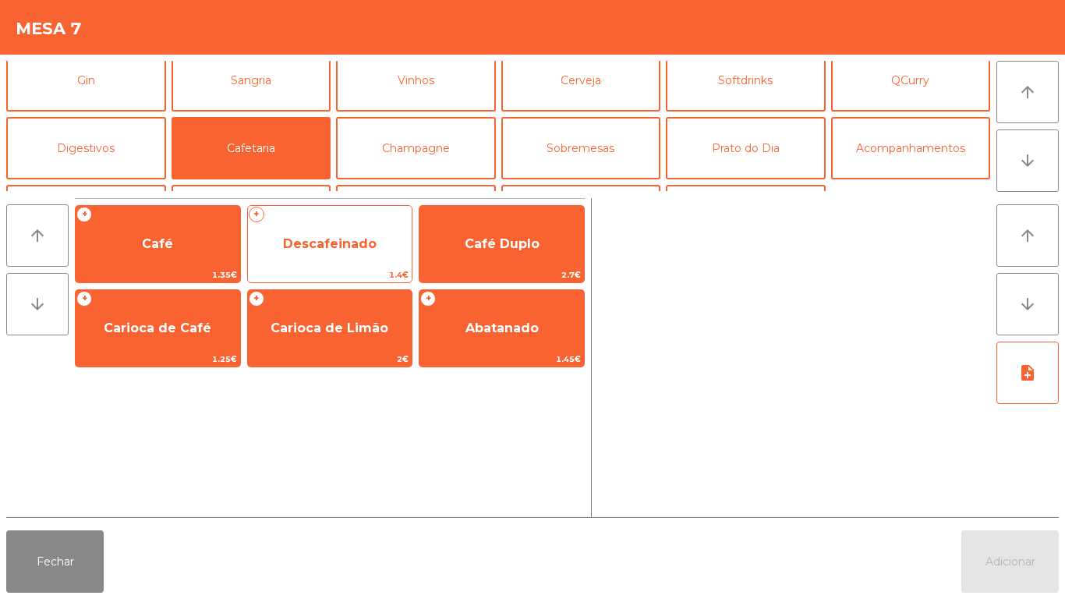
click at [337, 252] on span "Descafeinado" at bounding box center [330, 244] width 164 height 42
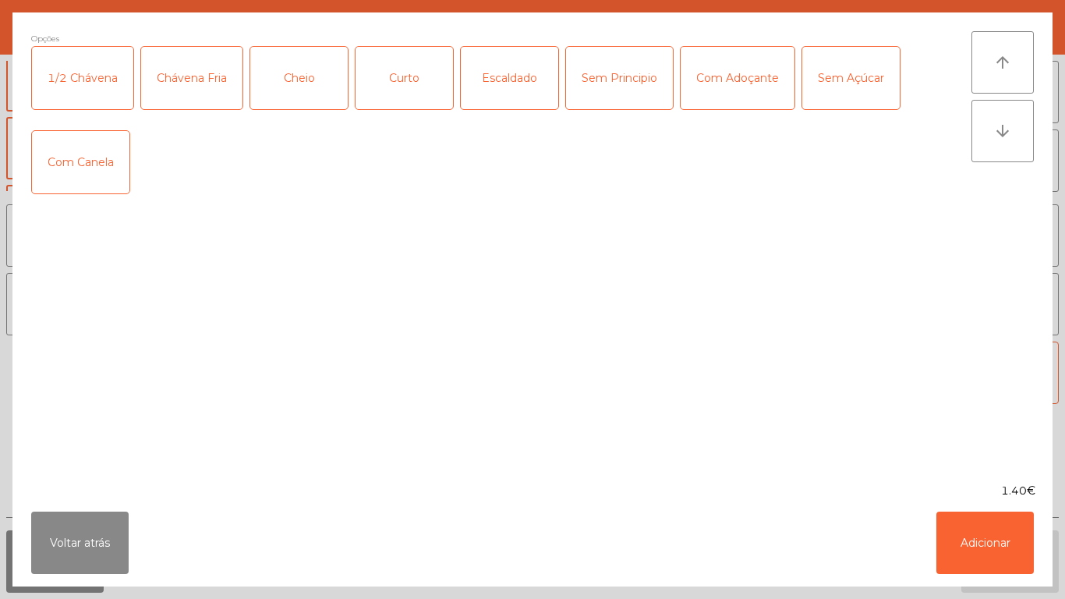
click at [203, 91] on div "Chávena Fria" at bounding box center [191, 78] width 101 height 62
click at [950, 541] on button "Adicionar" at bounding box center [984, 542] width 97 height 62
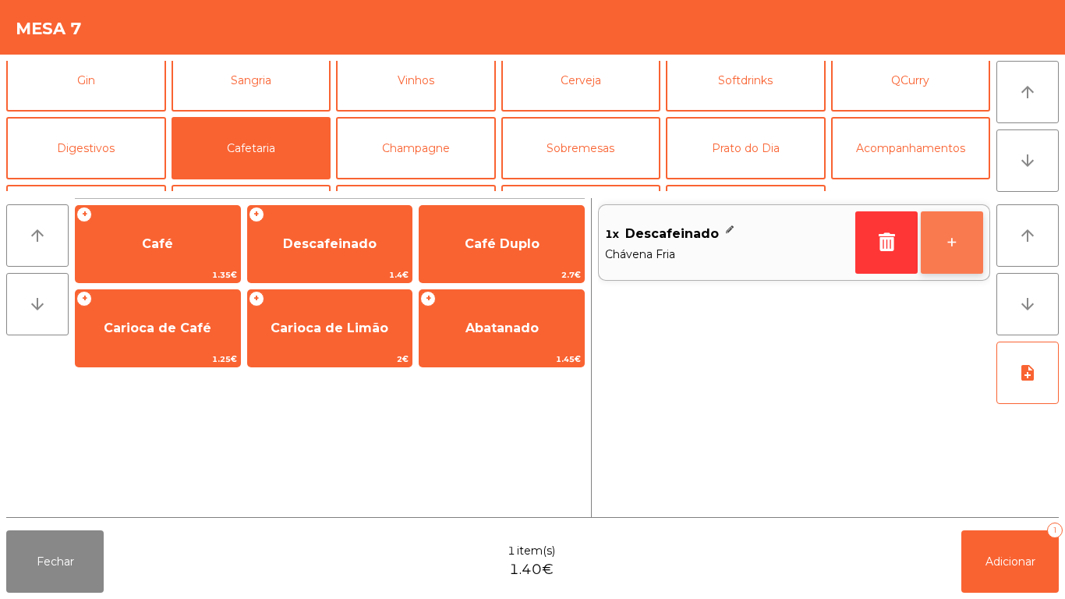
click at [946, 249] on button "+" at bounding box center [952, 242] width 62 height 62
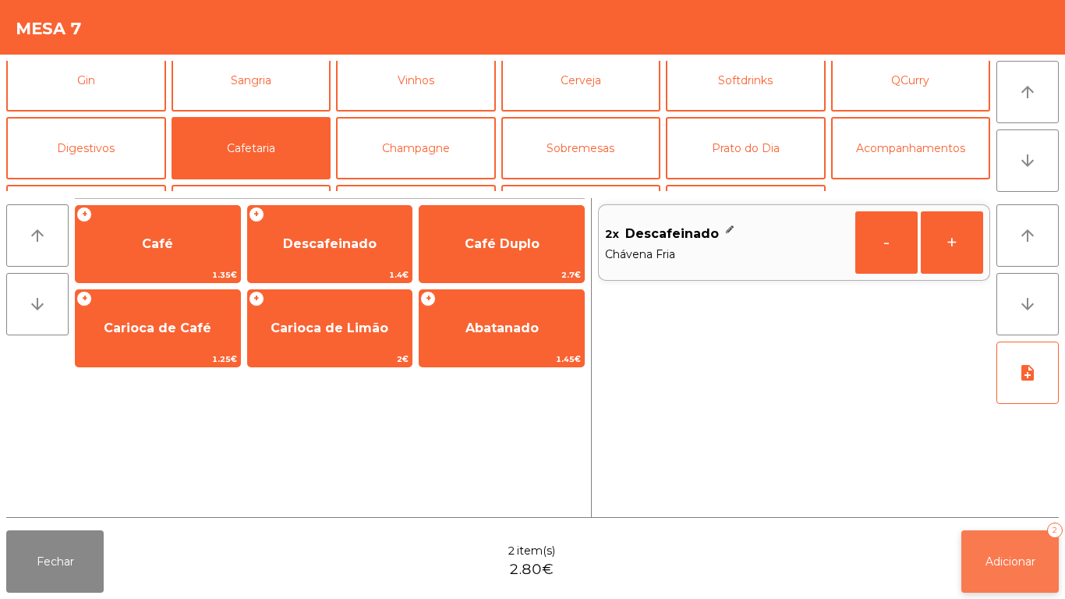
click at [981, 564] on button "Adicionar 2" at bounding box center [1009, 561] width 97 height 62
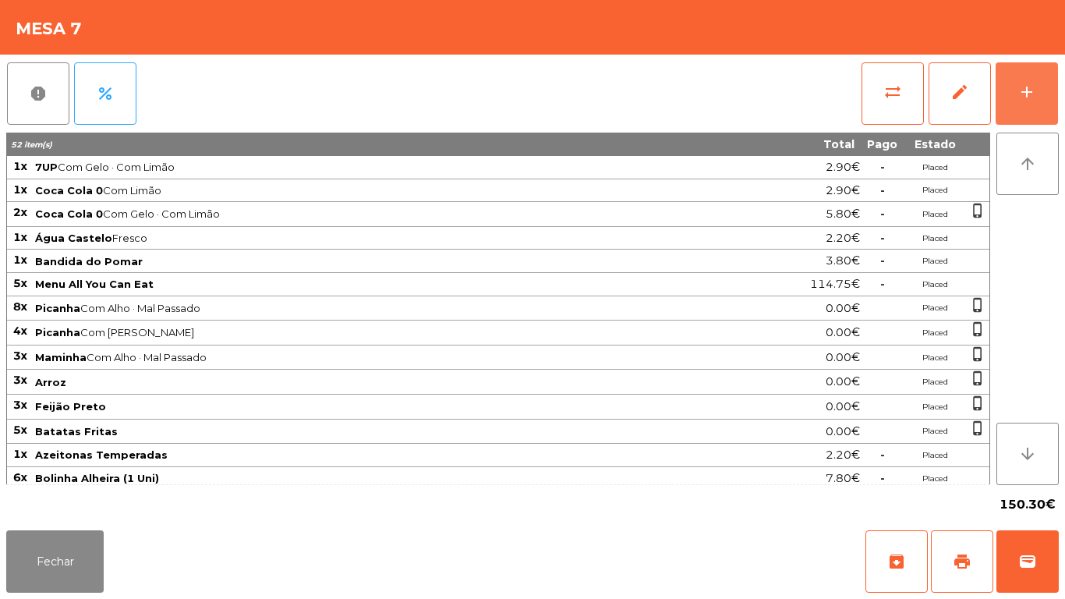
scroll to position [124, 0]
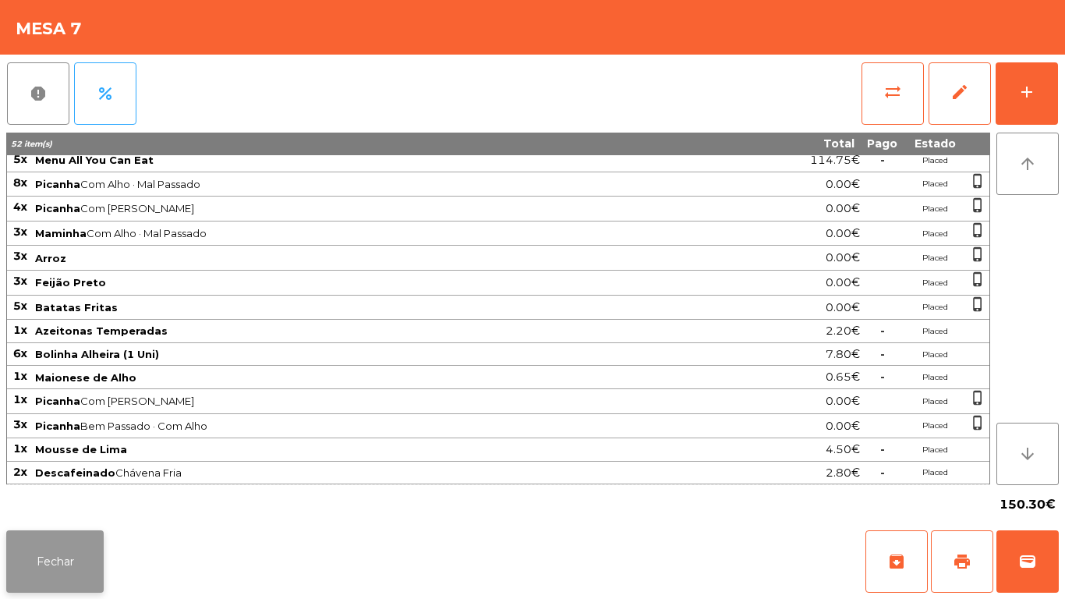
click at [59, 582] on button "Fechar" at bounding box center [54, 561] width 97 height 62
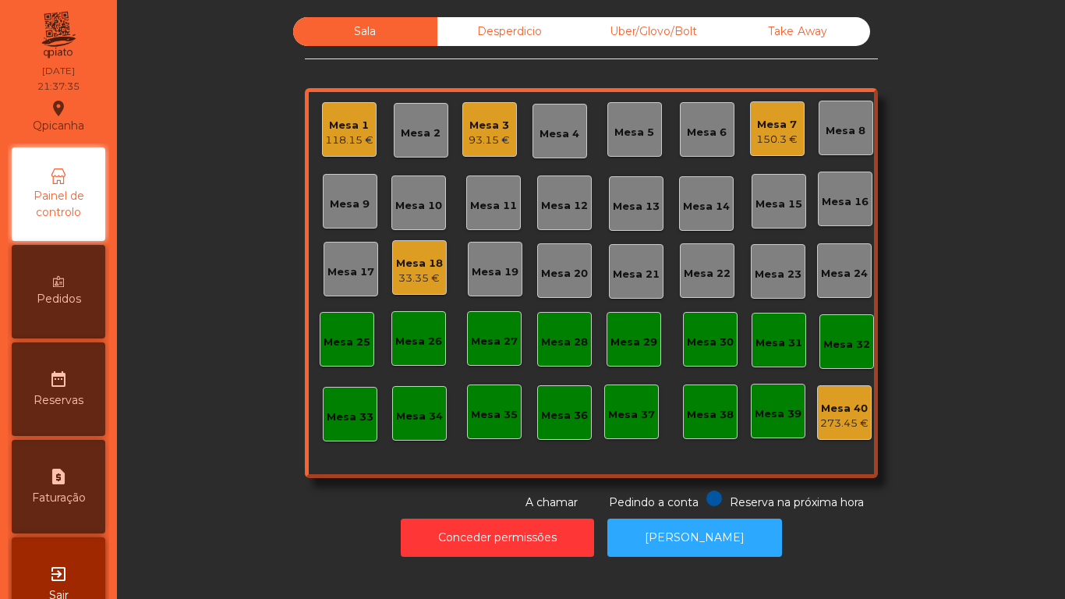
click at [409, 261] on div "Mesa 18" at bounding box center [419, 264] width 47 height 16
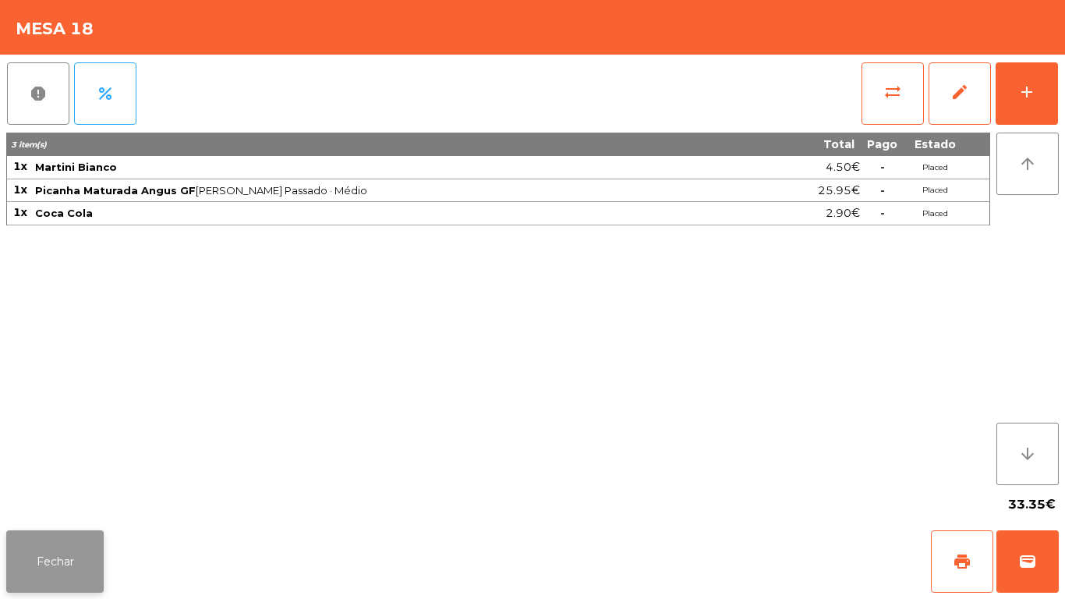
click at [72, 557] on button "Fechar" at bounding box center [54, 561] width 97 height 62
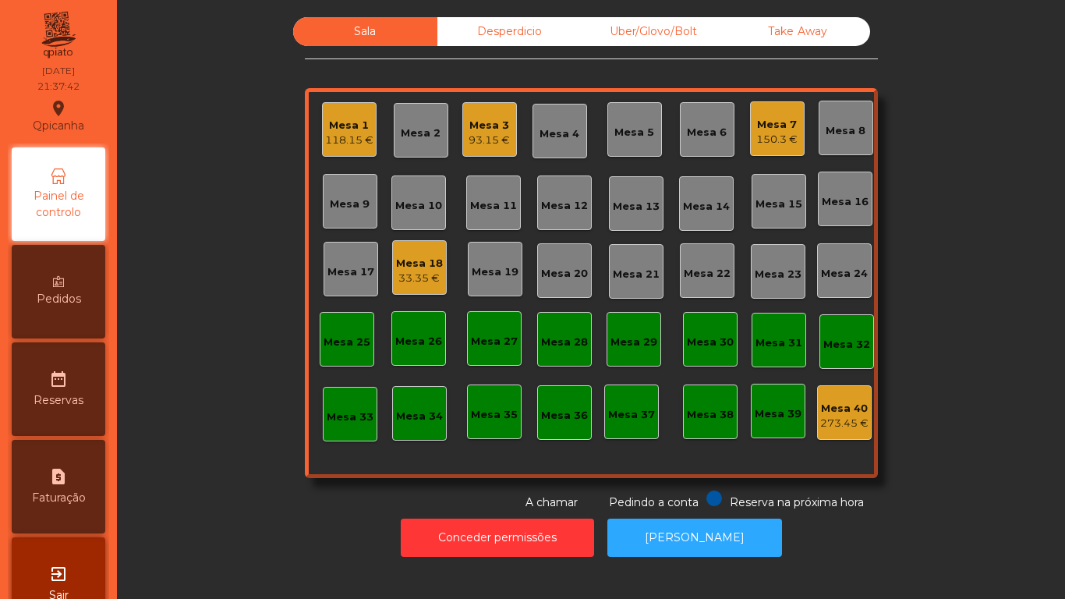
click at [486, 127] on div "Mesa 3" at bounding box center [489, 126] width 41 height 16
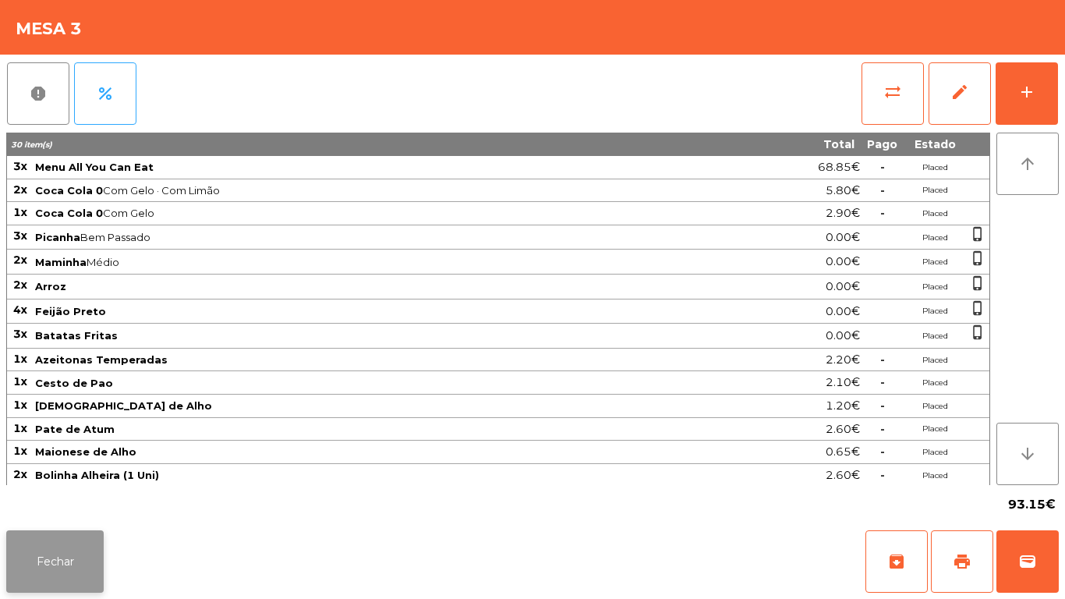
click at [54, 555] on button "Fechar" at bounding box center [54, 561] width 97 height 62
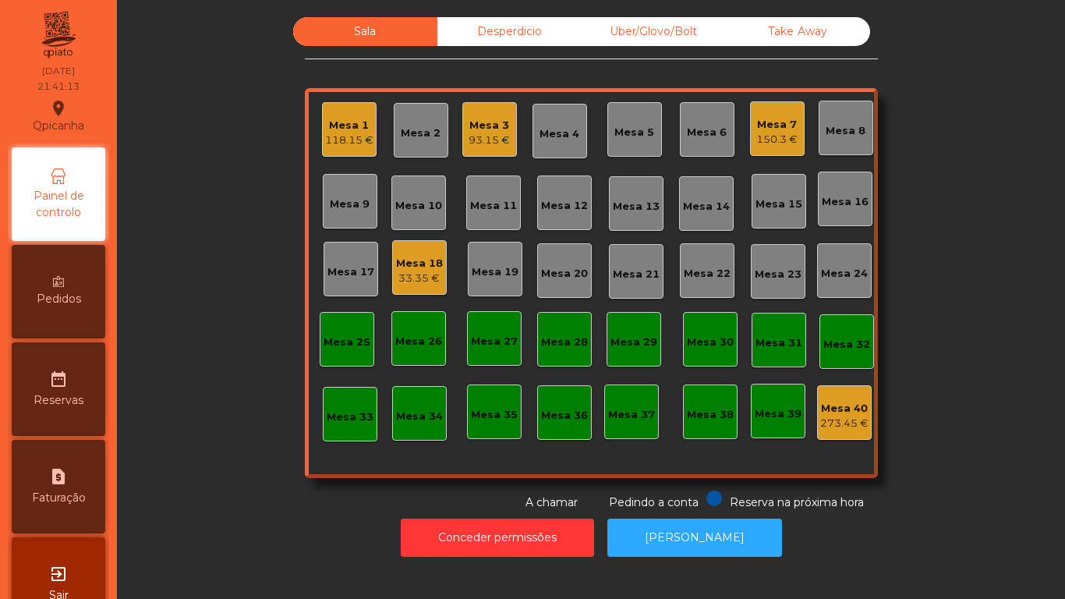
click at [489, 132] on div "Mesa 3" at bounding box center [489, 126] width 41 height 16
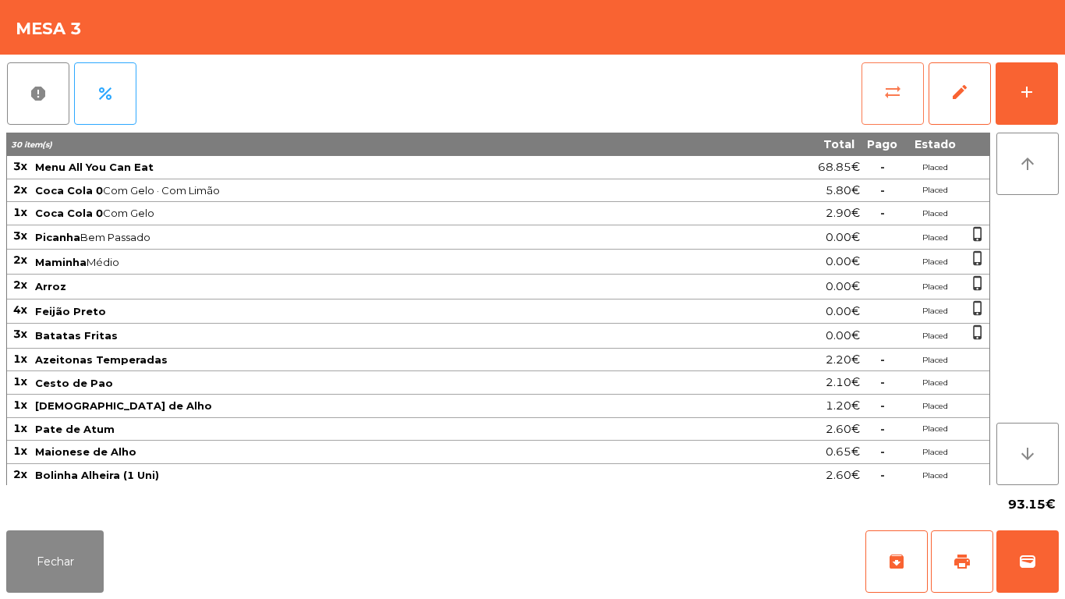
click at [908, 108] on button "sync_alt" at bounding box center [892, 93] width 62 height 62
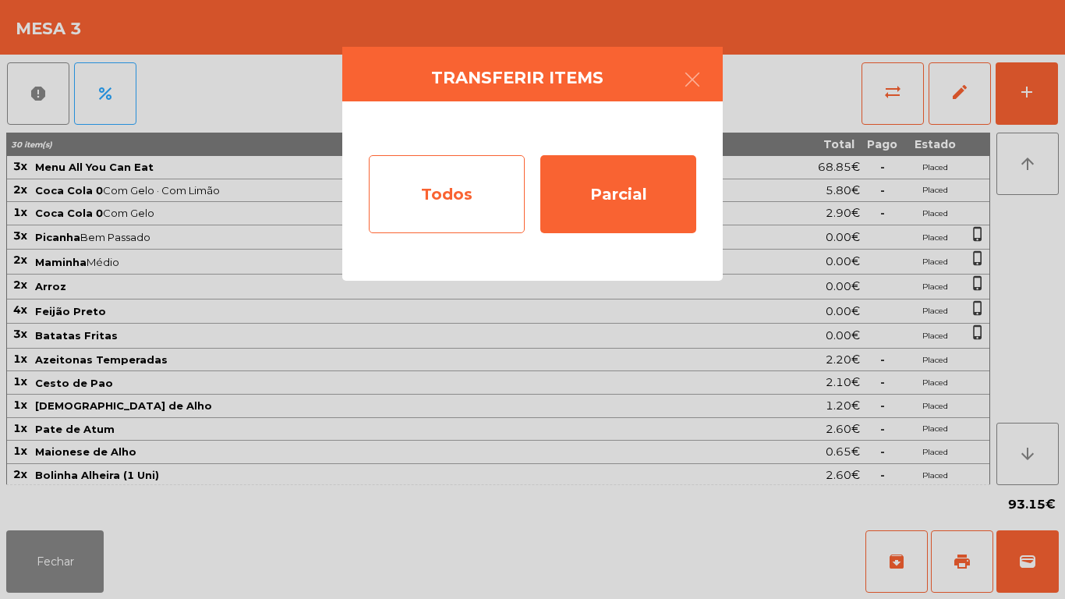
click at [423, 185] on div "Todos" at bounding box center [447, 194] width 156 height 78
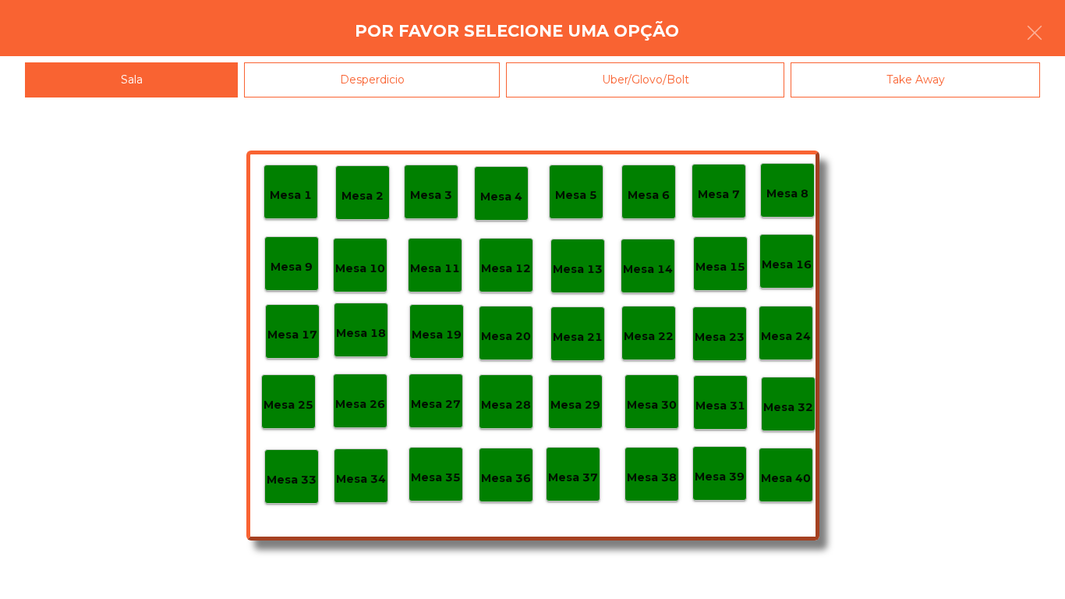
click at [783, 481] on p "Mesa 40" at bounding box center [786, 478] width 50 height 18
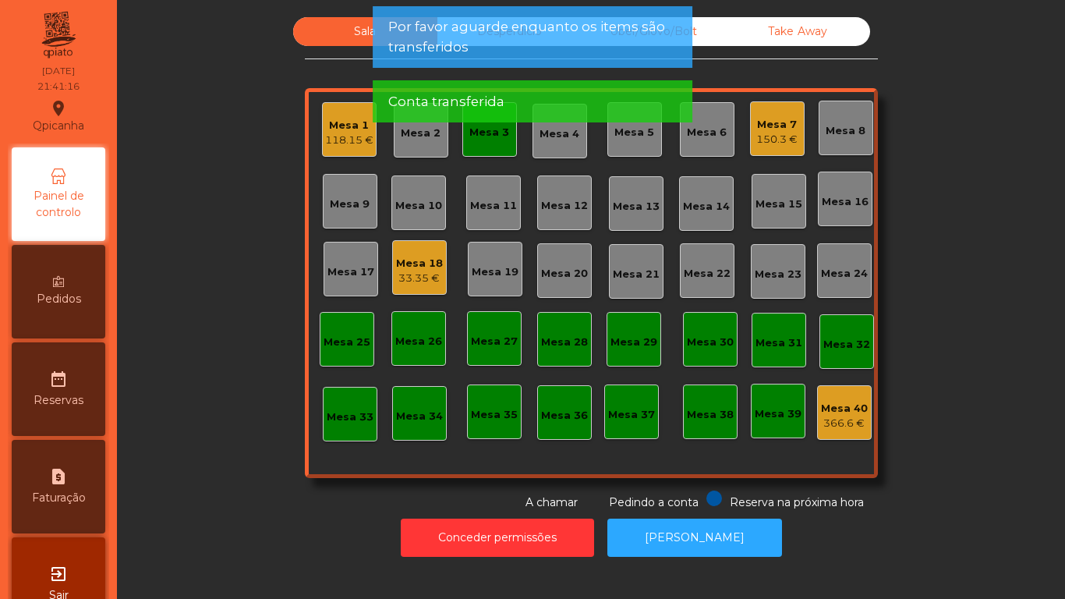
click at [412, 141] on div "Mesa 2" at bounding box center [421, 130] width 55 height 55
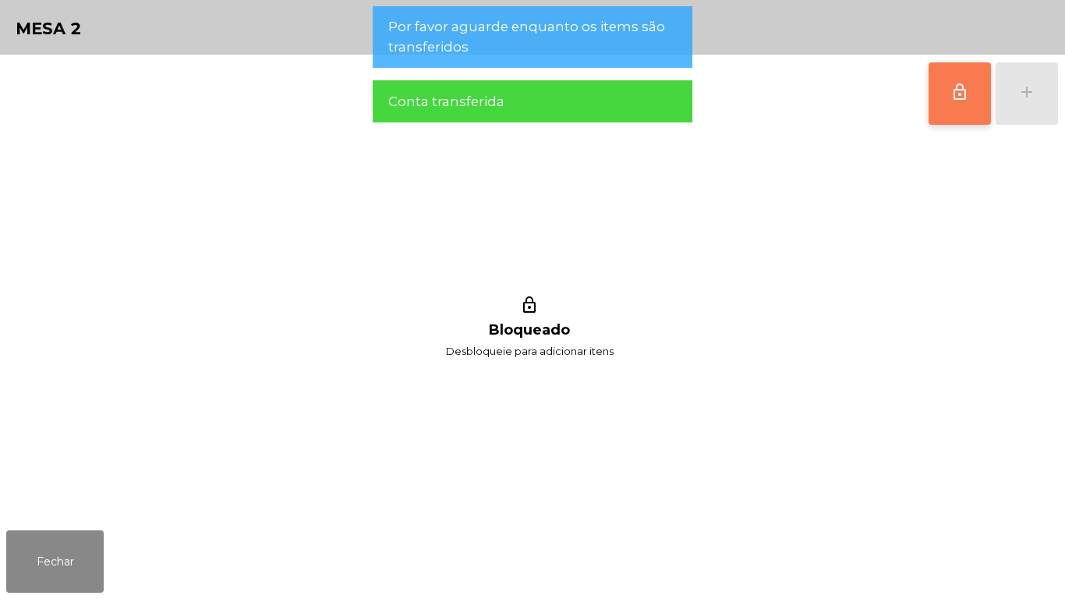
click at [964, 108] on button "lock_outline" at bounding box center [960, 93] width 62 height 62
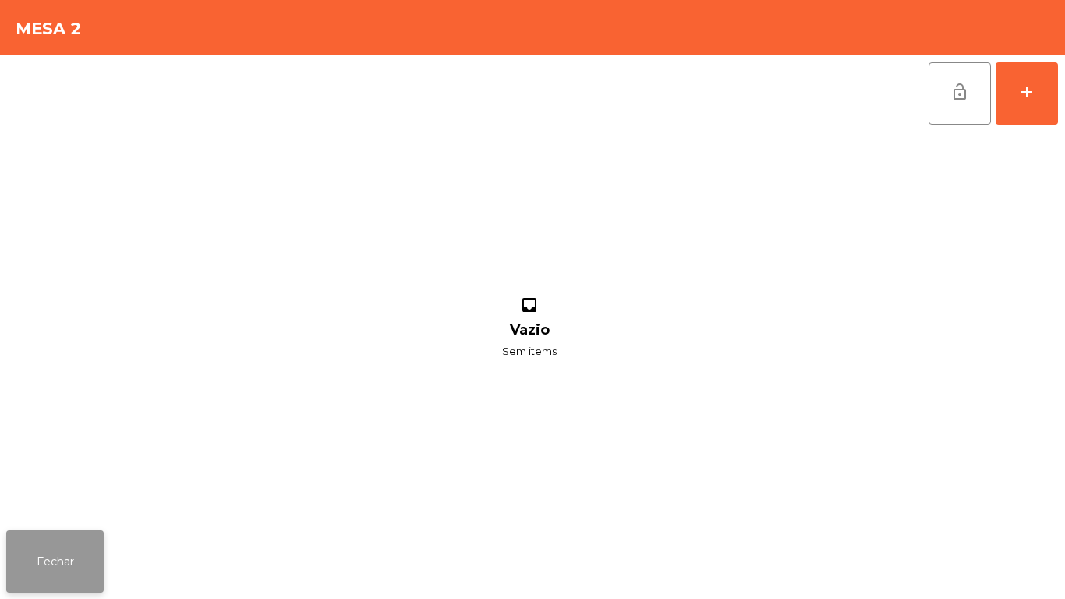
click at [51, 539] on button "Fechar" at bounding box center [54, 561] width 97 height 62
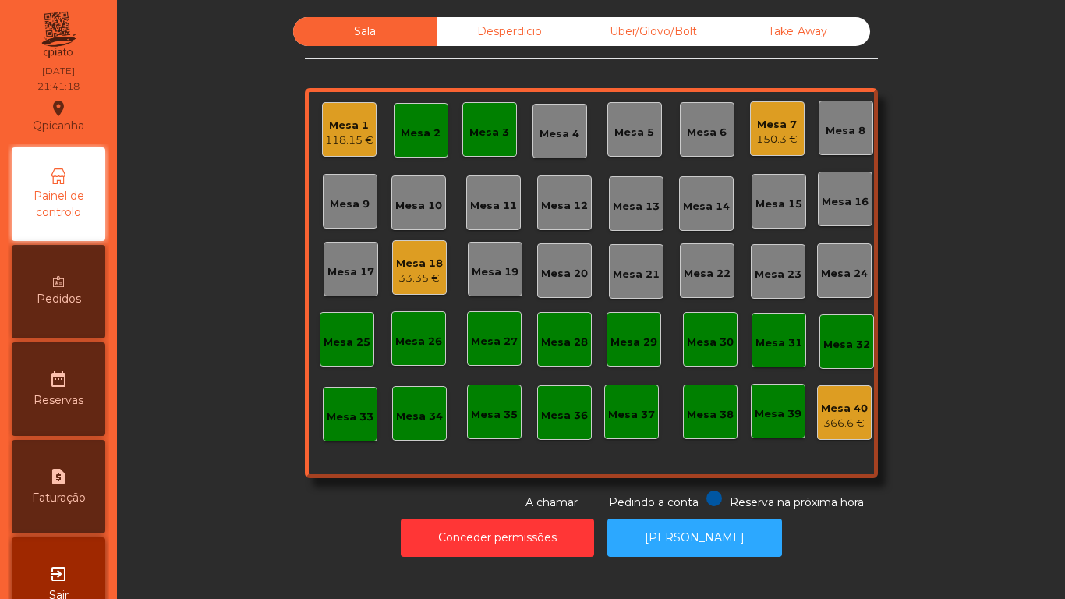
click at [489, 118] on div "Mesa 3" at bounding box center [489, 129] width 40 height 22
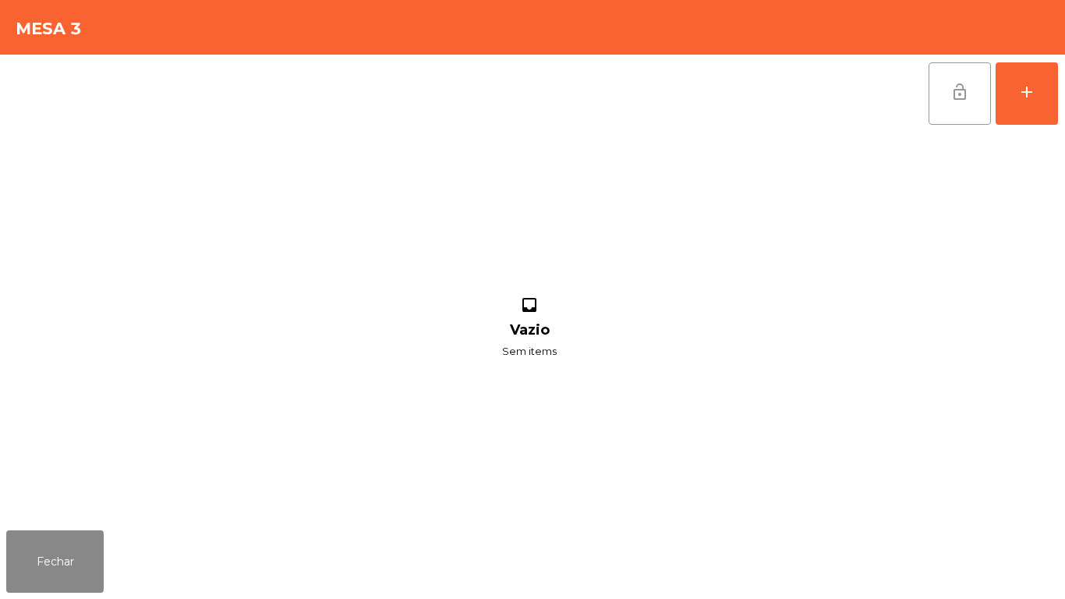
click at [945, 98] on button "lock_open" at bounding box center [960, 93] width 62 height 62
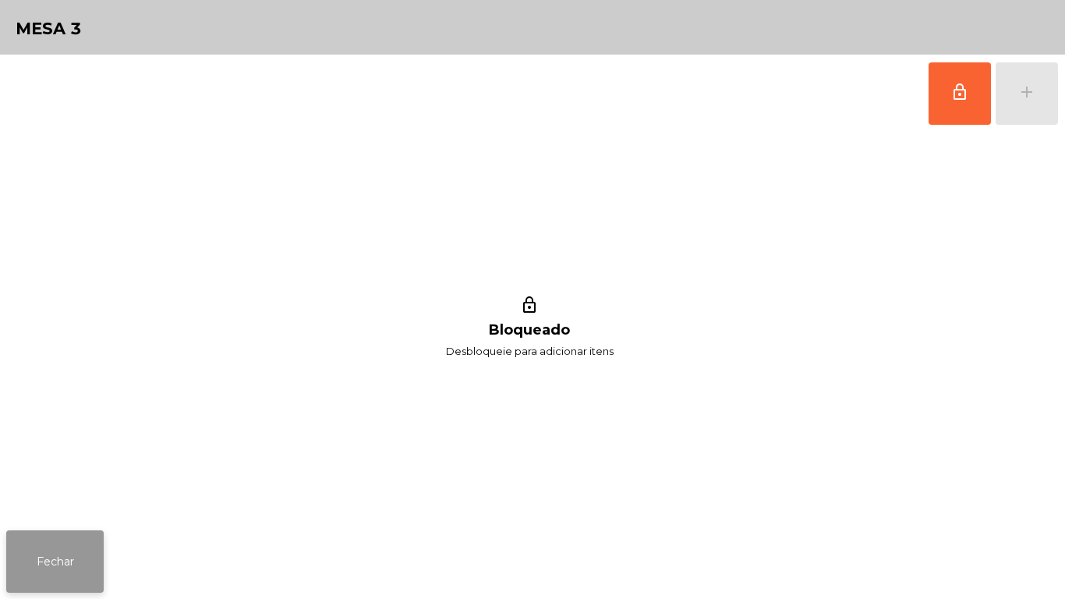
click at [66, 549] on button "Fechar" at bounding box center [54, 561] width 97 height 62
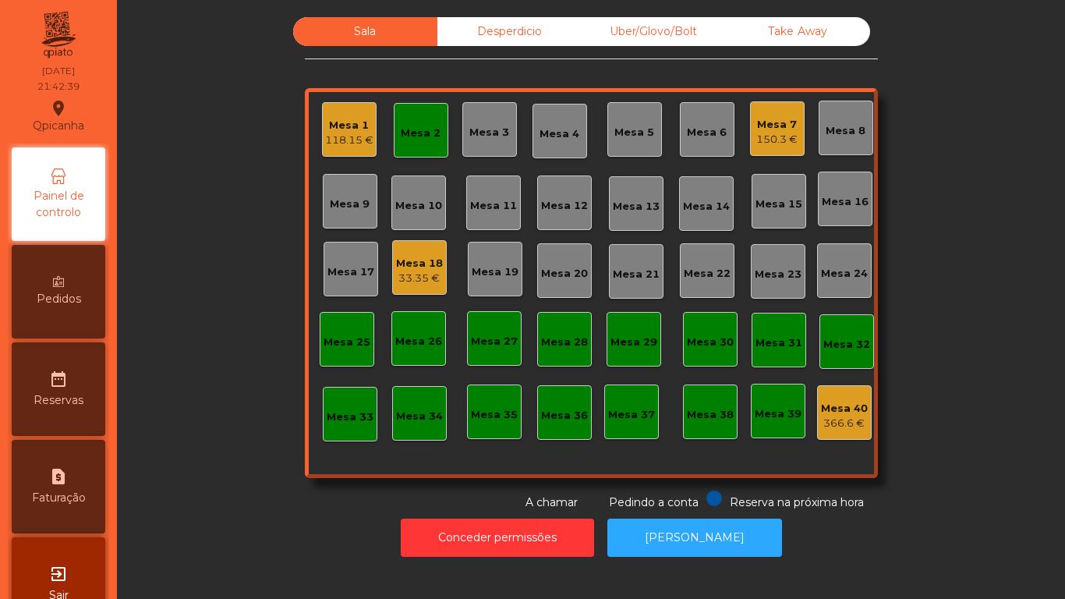
click at [409, 152] on div "Mesa 2" at bounding box center [421, 130] width 55 height 55
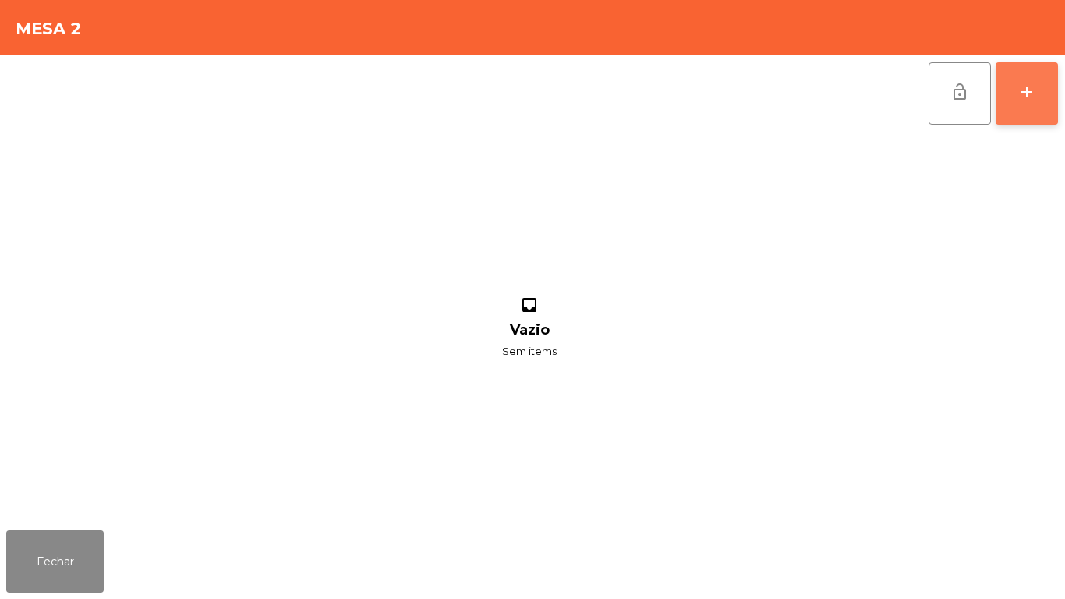
click at [1020, 107] on button "add" at bounding box center [1027, 93] width 62 height 62
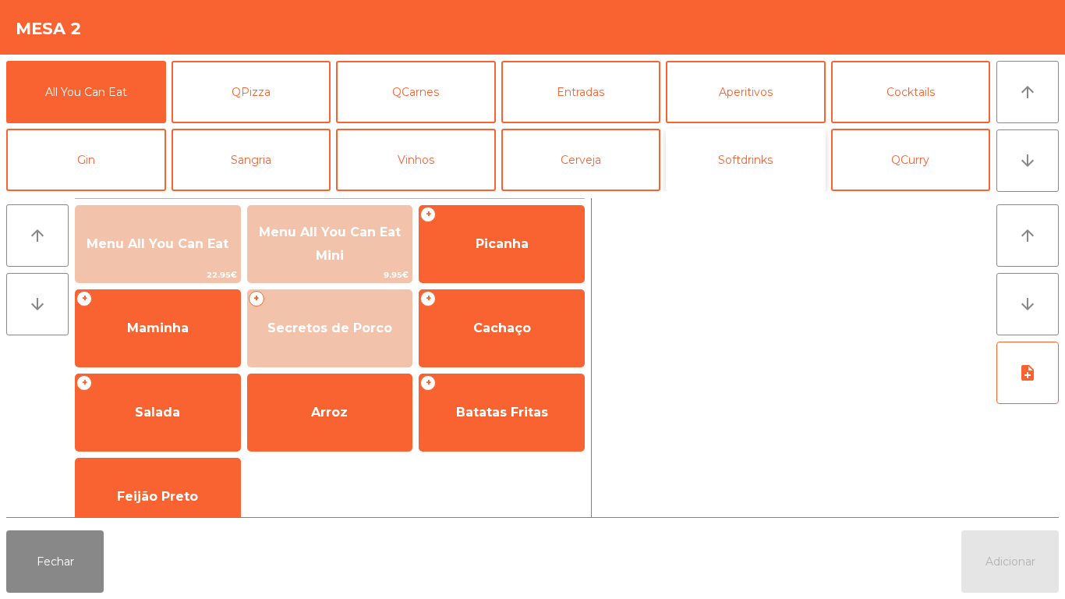
click at [730, 175] on button "Softdrinks" at bounding box center [746, 160] width 160 height 62
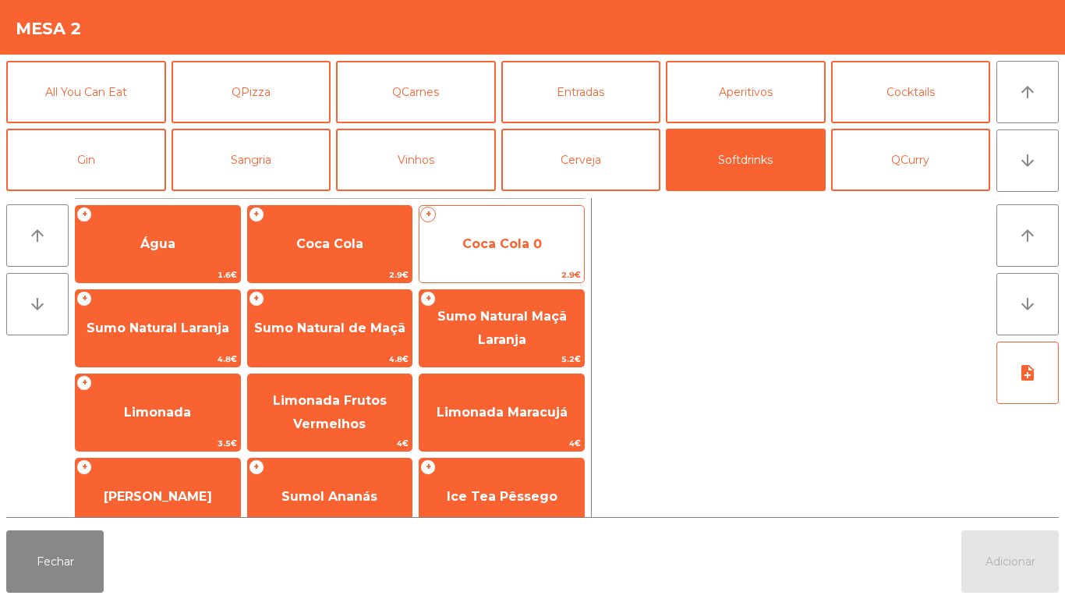
click at [502, 241] on span "Coca Cola 0" at bounding box center [502, 243] width 80 height 15
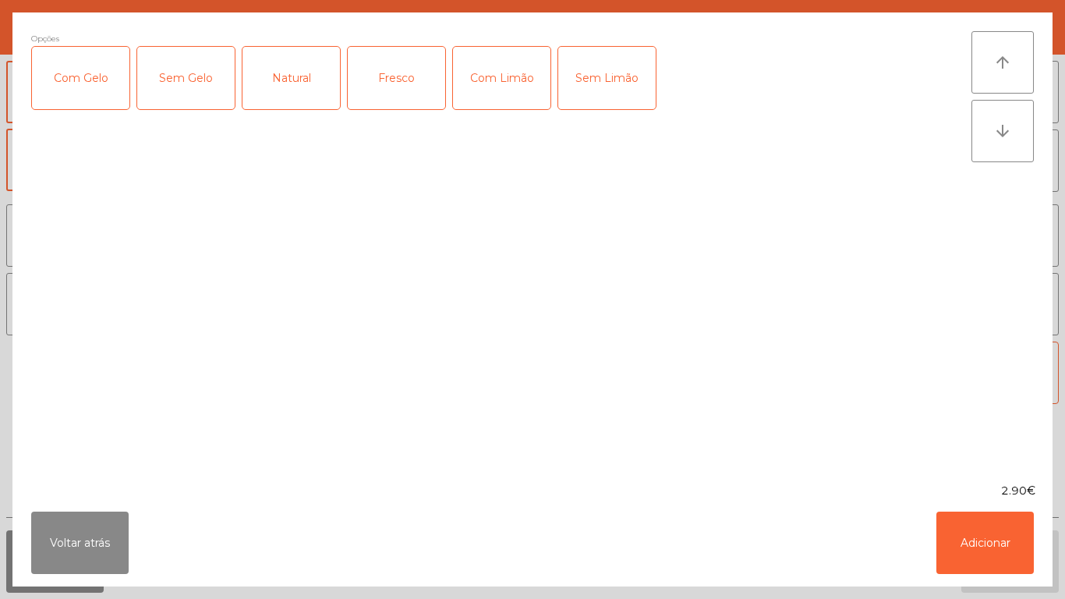
click at [104, 100] on div "Com Gelo" at bounding box center [80, 78] width 97 height 62
click at [497, 101] on div "Com Limão" at bounding box center [501, 78] width 97 height 62
click at [939, 546] on button "Adicionar" at bounding box center [984, 542] width 97 height 62
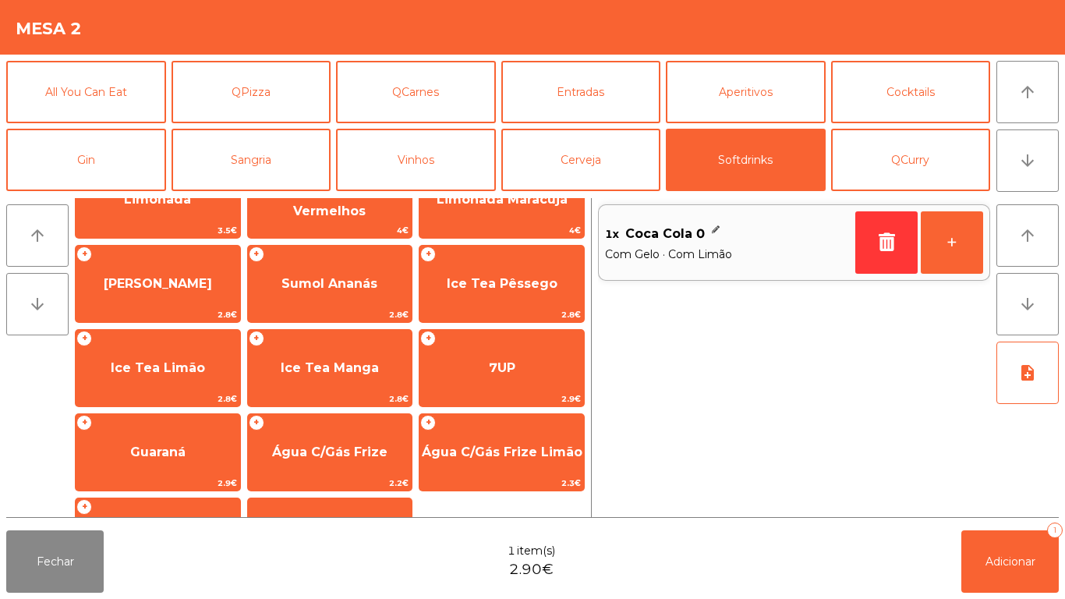
scroll to position [278, 0]
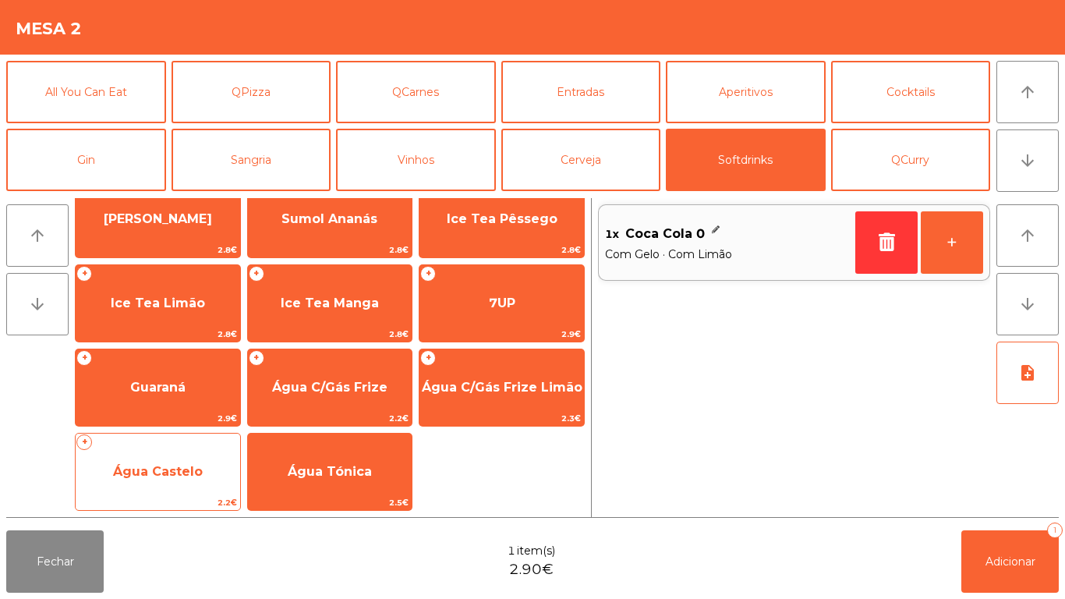
click at [186, 466] on span "Água Castelo" at bounding box center [158, 471] width 90 height 15
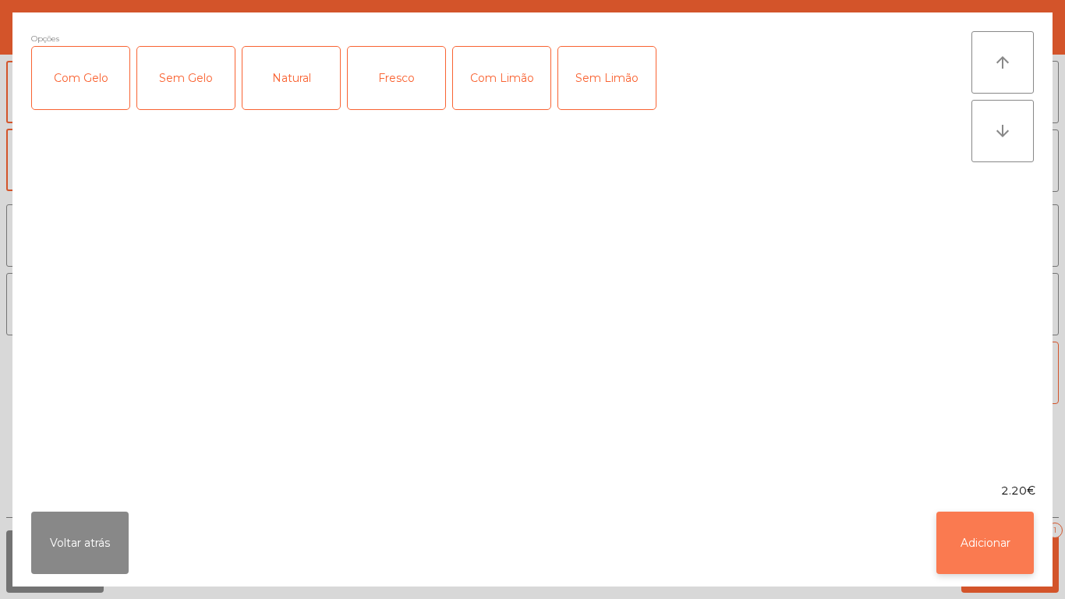
click at [963, 542] on button "Adicionar" at bounding box center [984, 542] width 97 height 62
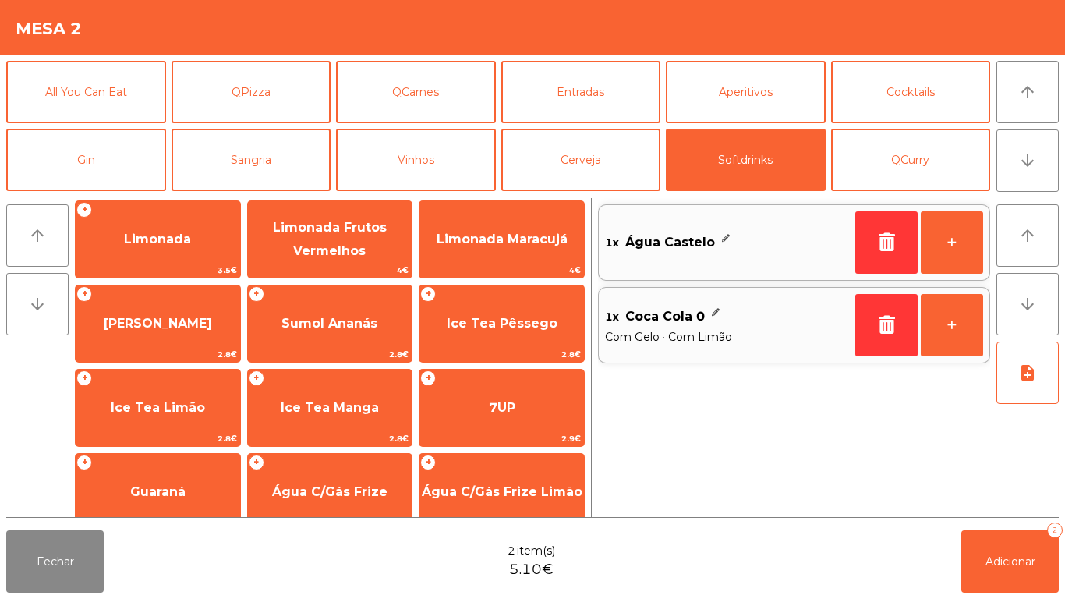
scroll to position [0, 0]
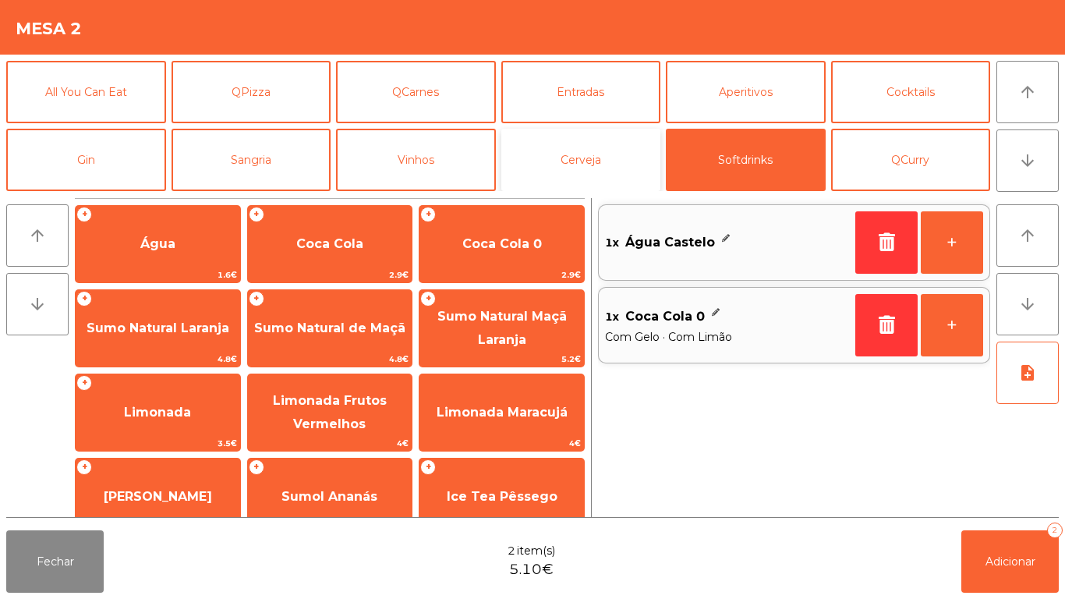
click at [585, 165] on button "Cerveja" at bounding box center [581, 160] width 160 height 62
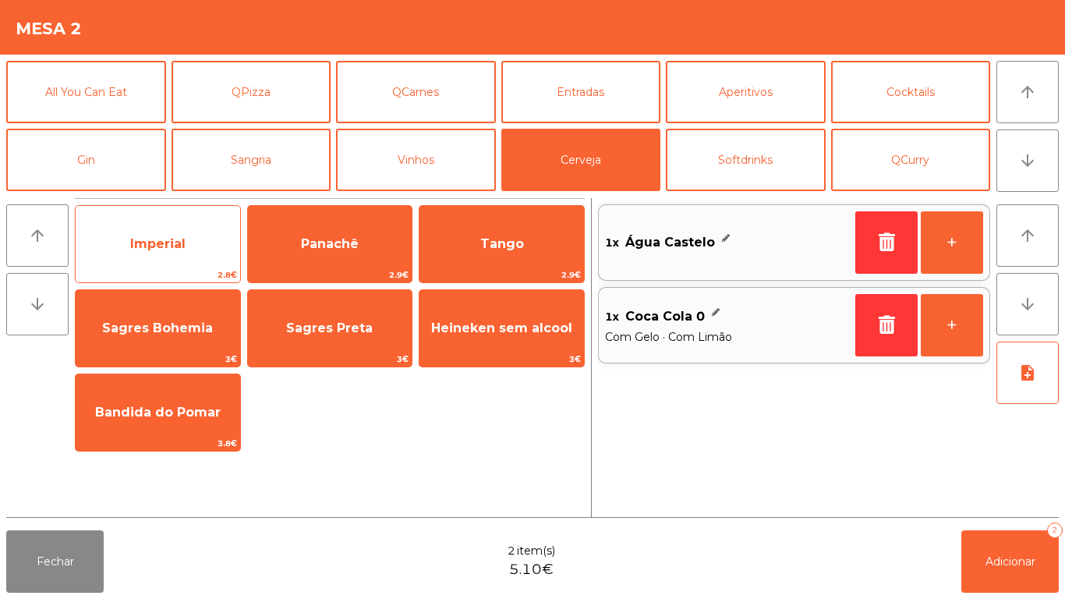
click at [154, 246] on span "Imperial" at bounding box center [157, 243] width 55 height 15
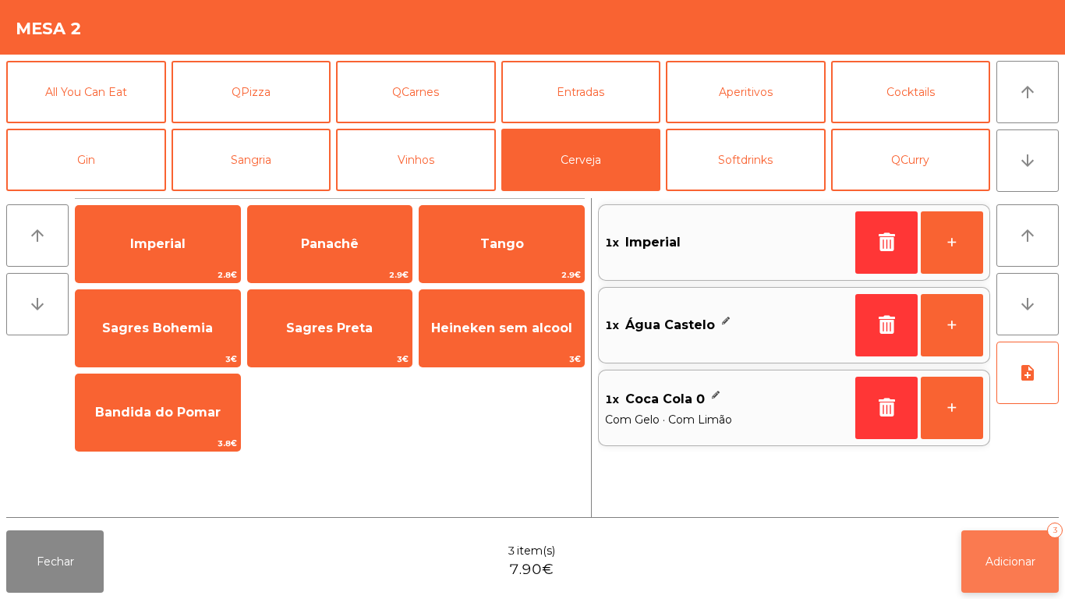
click at [998, 558] on span "Adicionar" at bounding box center [1010, 561] width 50 height 14
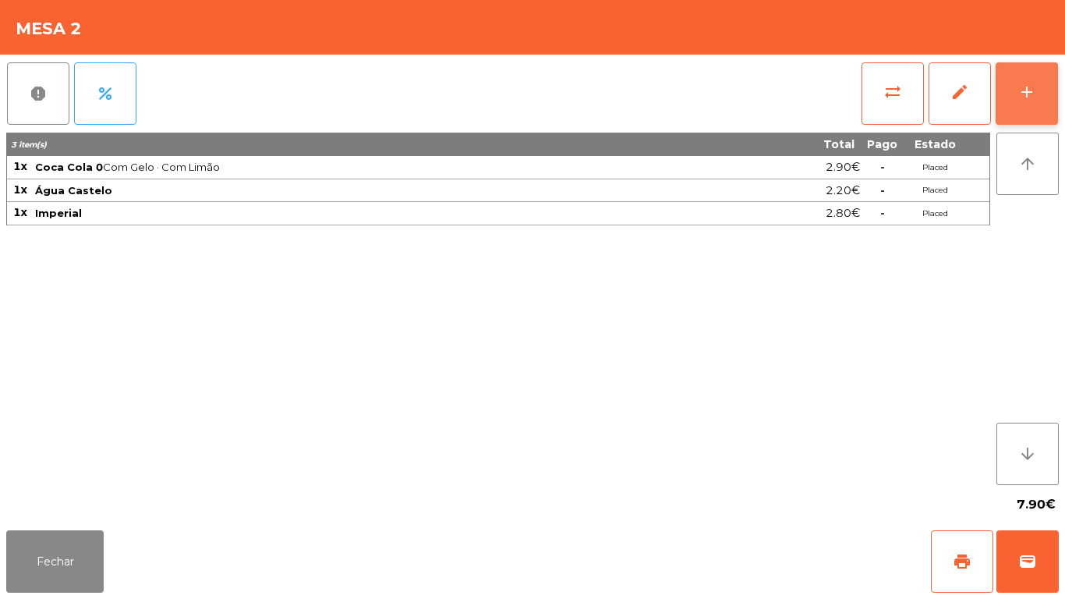
click at [1047, 93] on button "add" at bounding box center [1027, 93] width 62 height 62
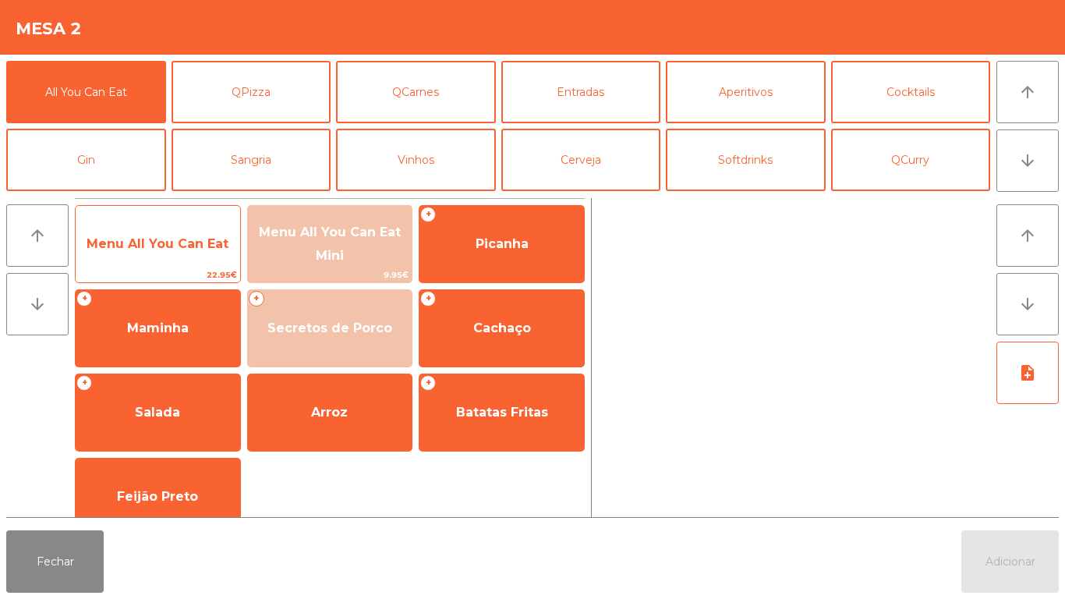
click at [166, 245] on span "Menu All You Can Eat" at bounding box center [158, 243] width 142 height 15
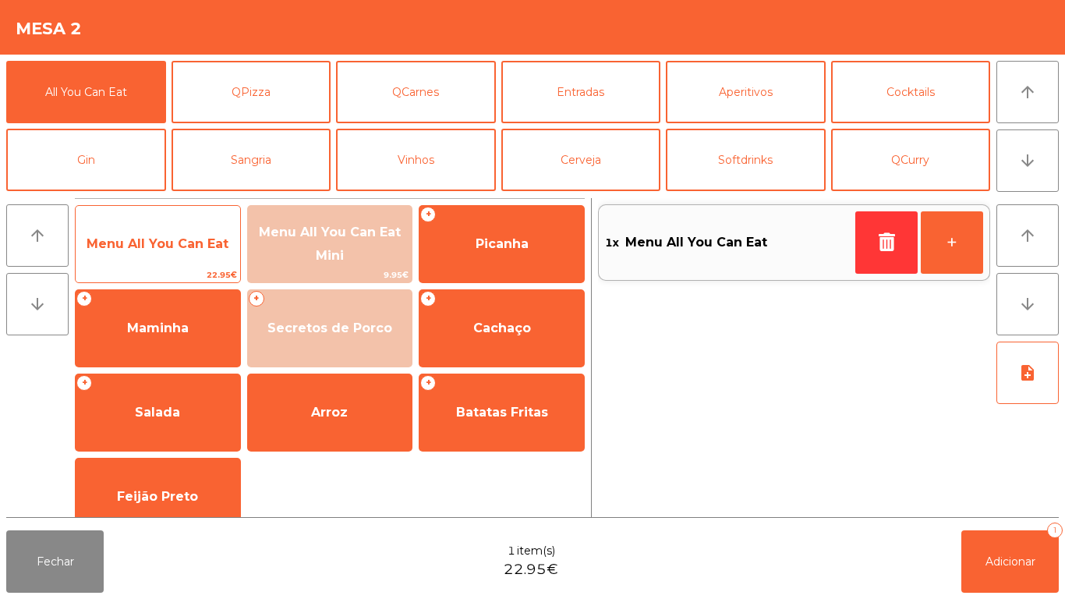
click at [166, 252] on span "Menu All You Can Eat" at bounding box center [158, 244] width 164 height 42
click at [158, 246] on span "Menu All You Can Eat" at bounding box center [158, 243] width 142 height 15
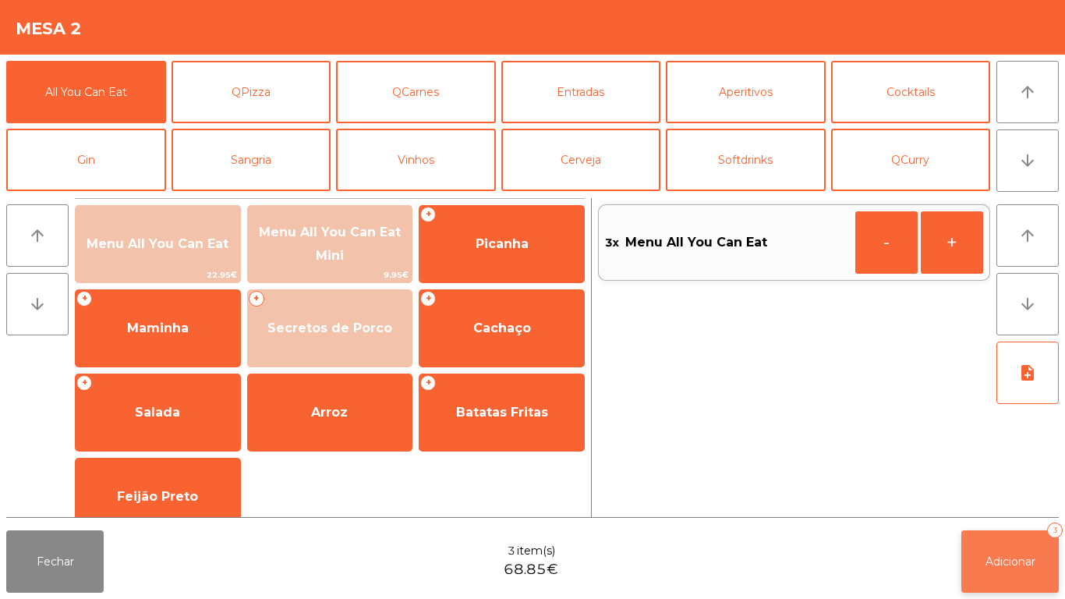
click at [983, 547] on button "Adicionar 3" at bounding box center [1009, 561] width 97 height 62
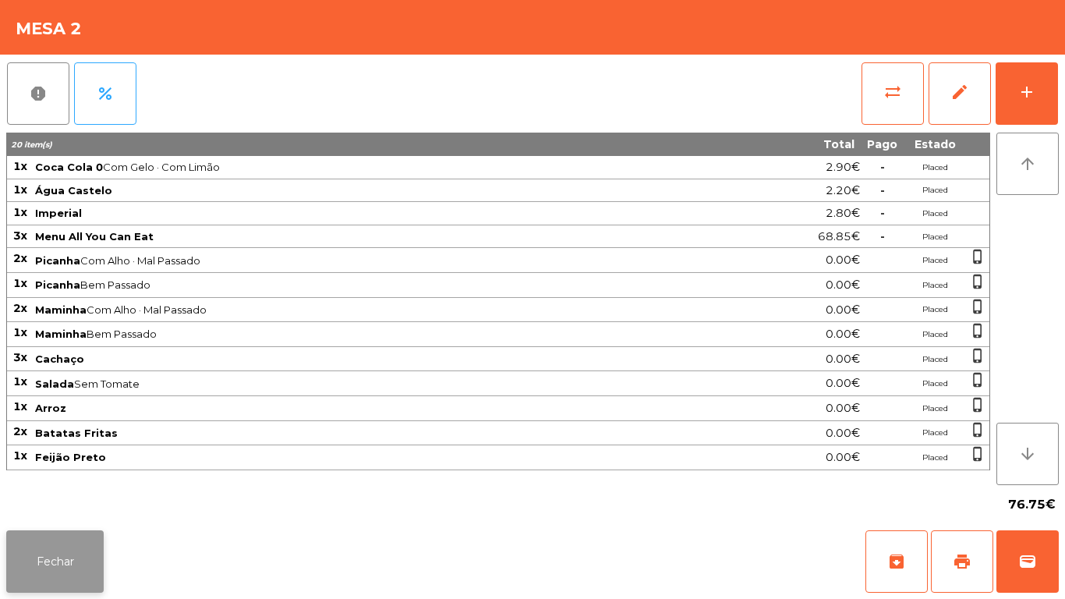
click at [59, 549] on button "Fechar" at bounding box center [54, 561] width 97 height 62
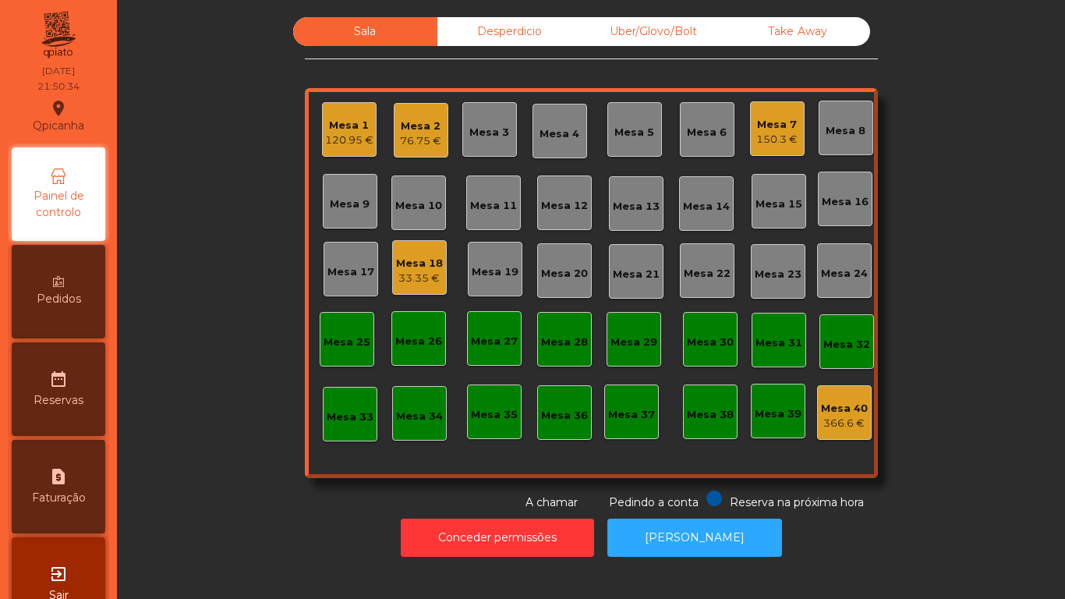
click at [427, 137] on div "76.75 €" at bounding box center [420, 141] width 41 height 16
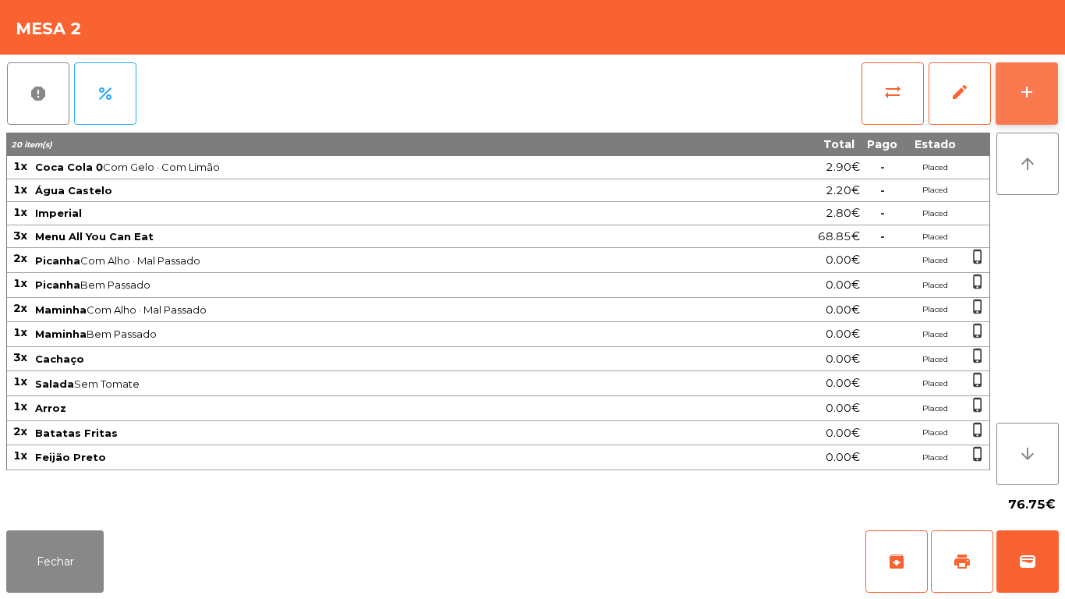
click at [1045, 91] on button "add" at bounding box center [1027, 93] width 62 height 62
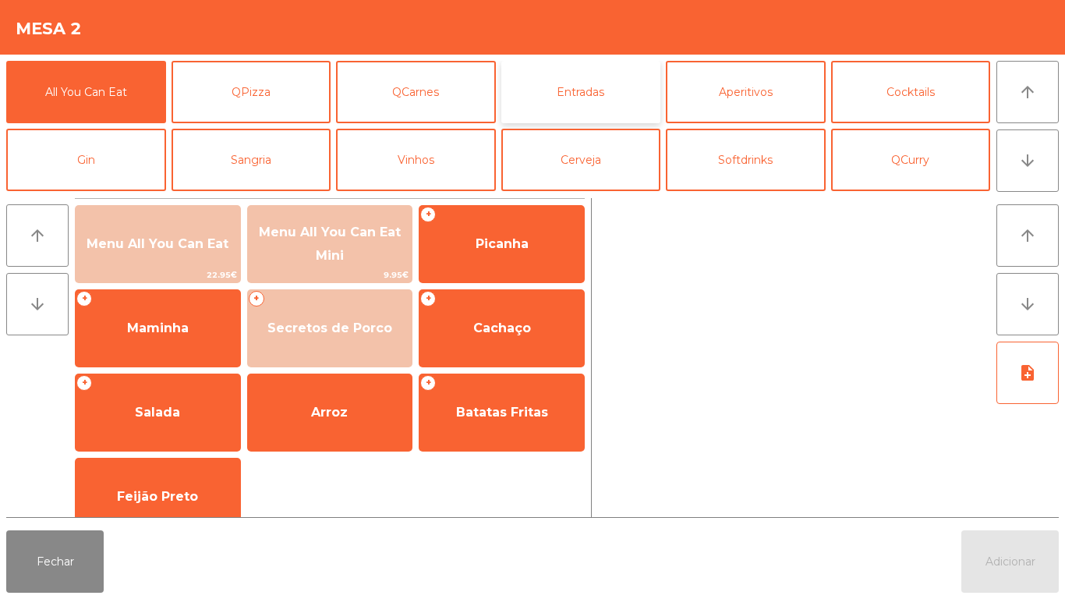
click at [592, 103] on button "Entradas" at bounding box center [581, 92] width 160 height 62
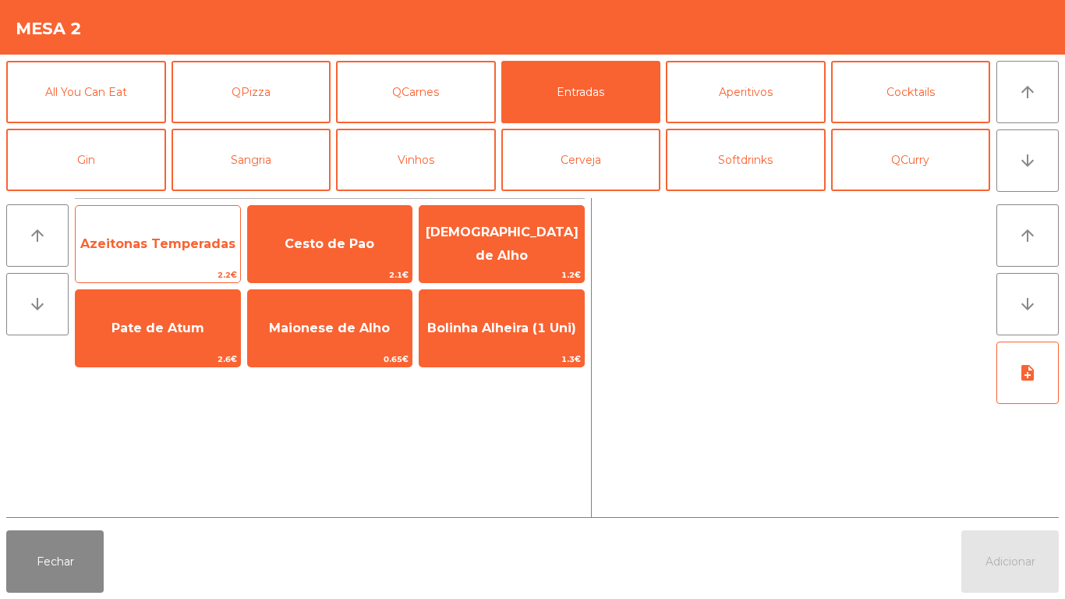
click at [180, 246] on span "Azeitonas Temperadas" at bounding box center [157, 243] width 155 height 15
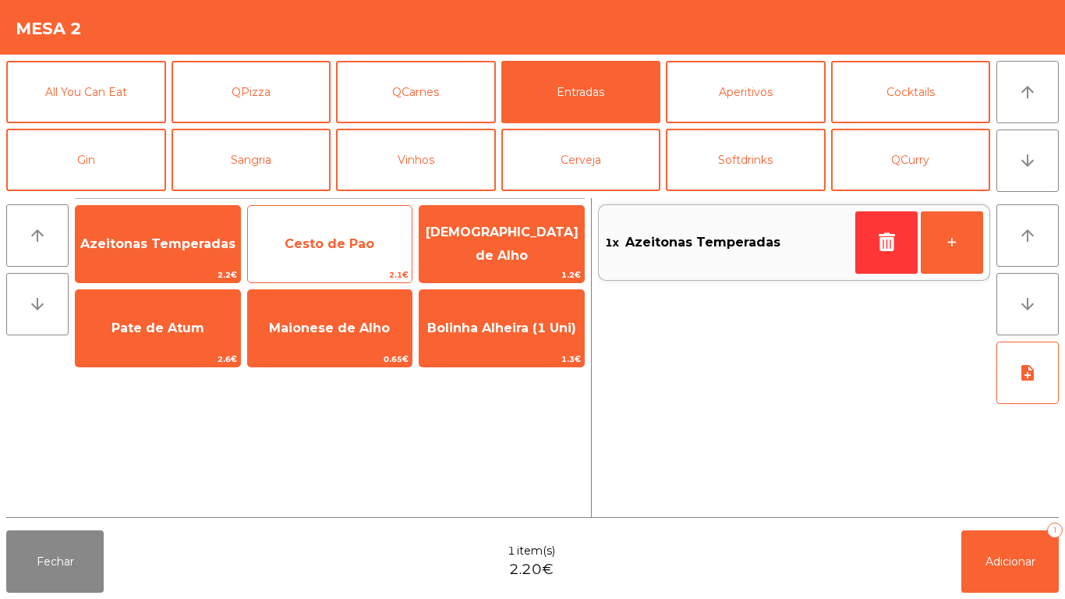
click at [341, 249] on span "Cesto de Pao" at bounding box center [330, 243] width 90 height 15
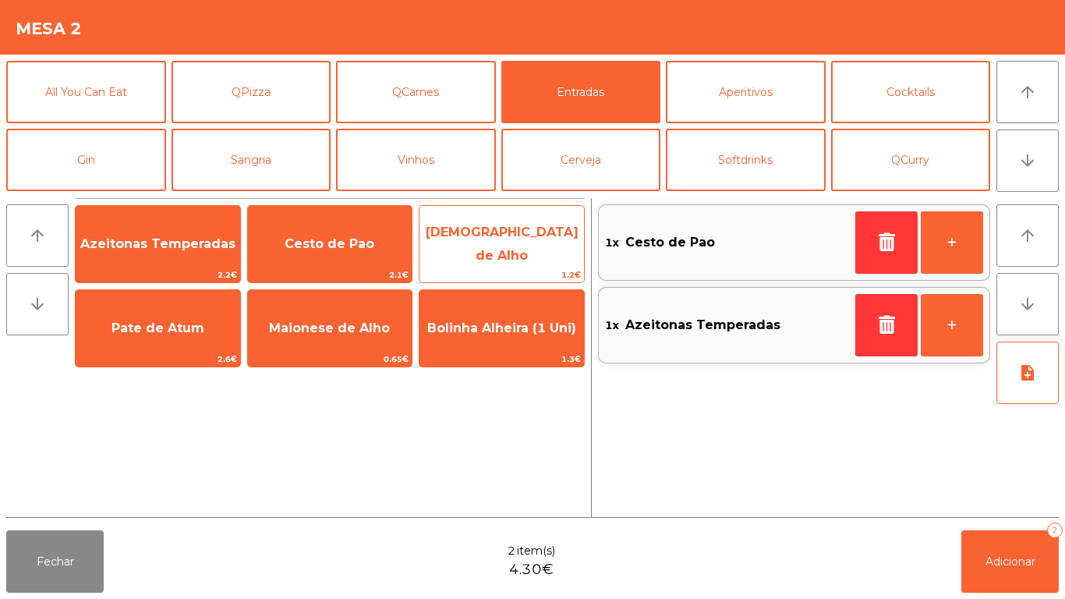
click at [515, 247] on span "[DEMOGRAPHIC_DATA] de Alho" at bounding box center [502, 244] width 153 height 38
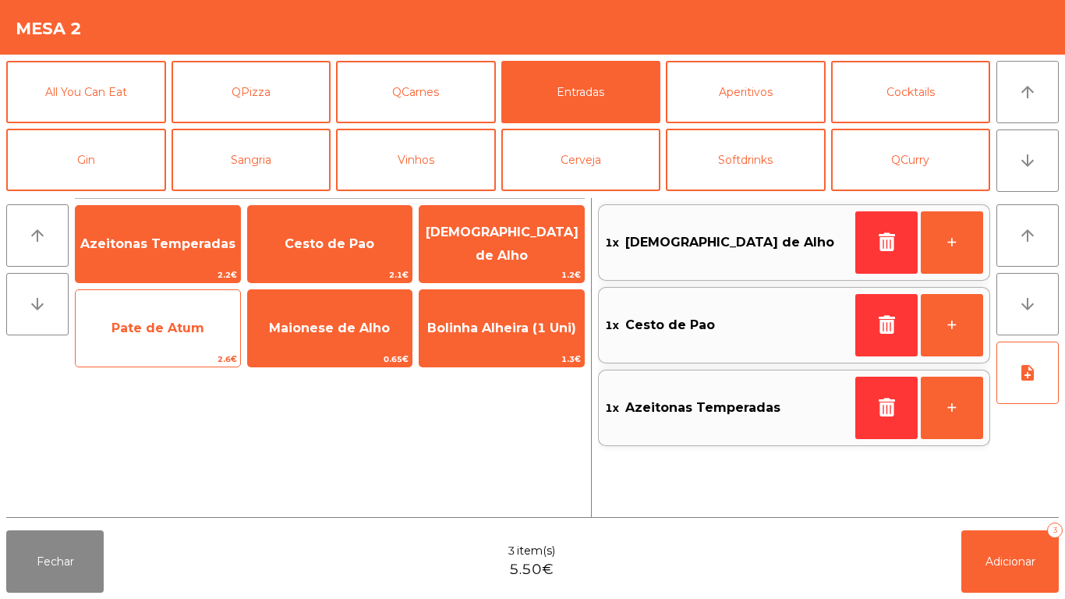
click at [189, 350] on div "Pate de Atum 2.6€" at bounding box center [158, 328] width 166 height 78
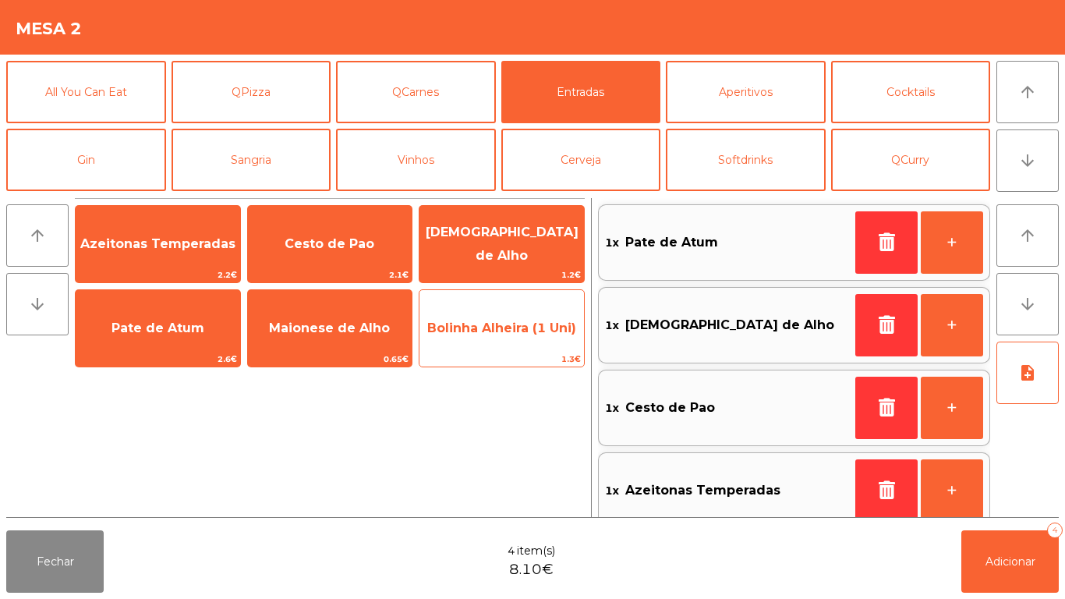
click at [501, 334] on span "Bolinha Alheira (1 Uni)" at bounding box center [501, 327] width 149 height 15
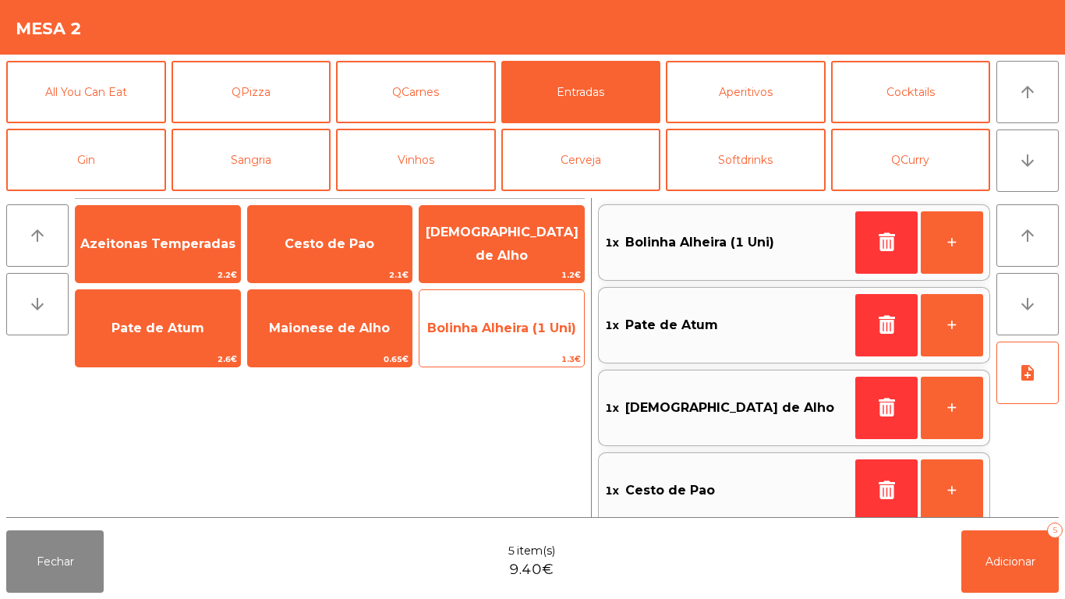
scroll to position [6, 0]
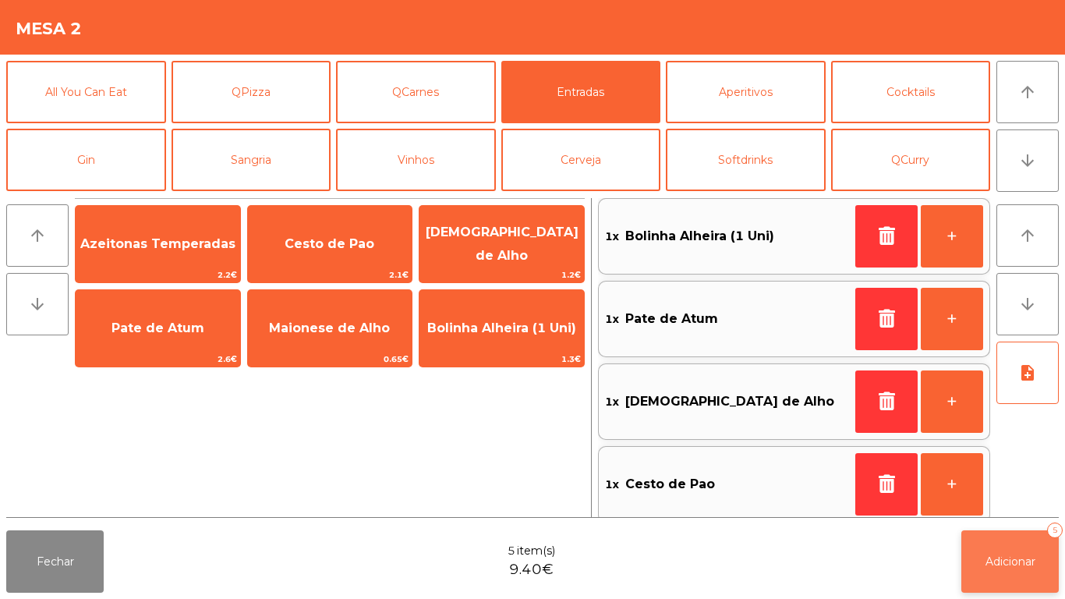
click at [992, 579] on button "Adicionar 5" at bounding box center [1009, 561] width 97 height 62
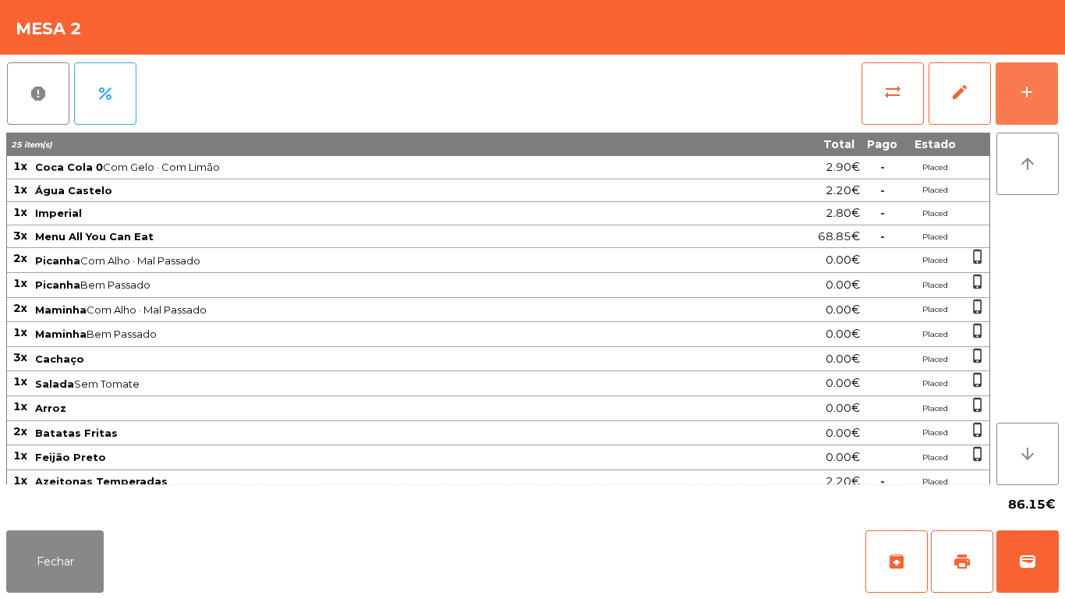
scroll to position [101, 0]
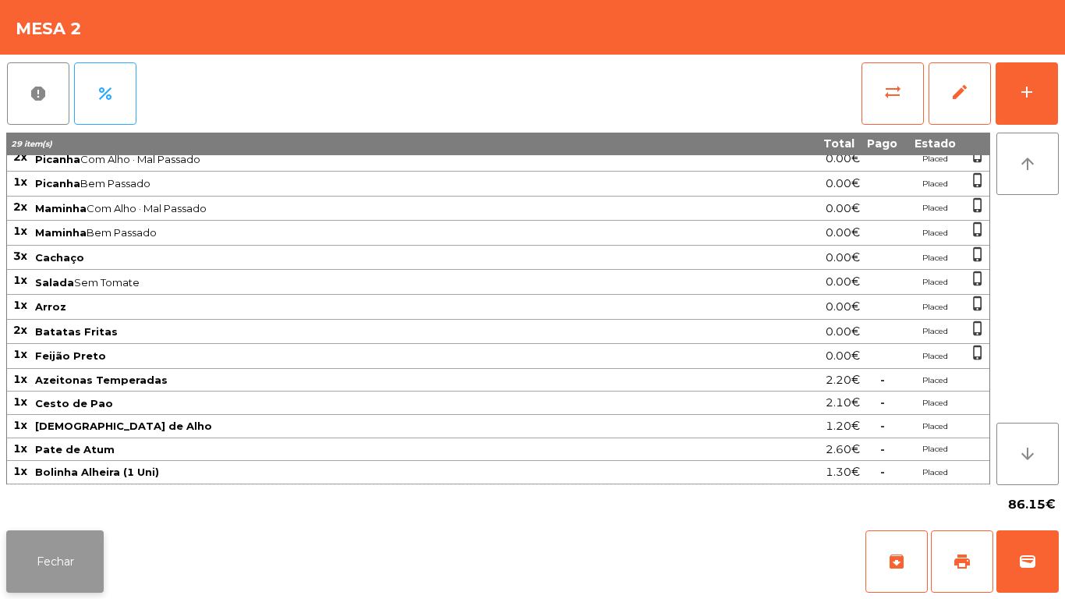
click at [61, 561] on button "Fechar" at bounding box center [54, 561] width 97 height 62
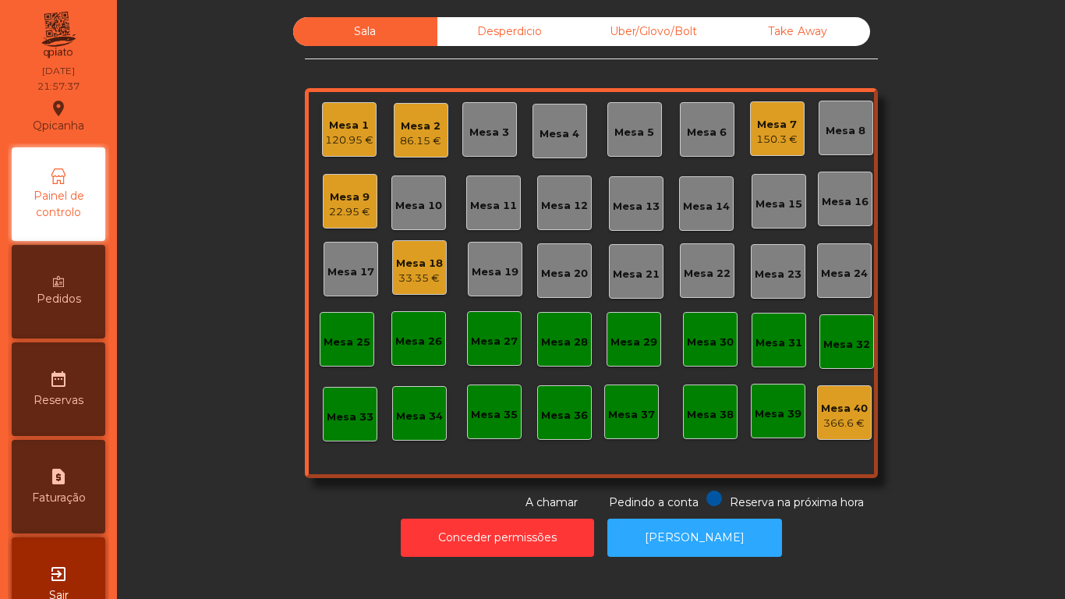
click at [358, 212] on div "22.95 €" at bounding box center [349, 212] width 41 height 16
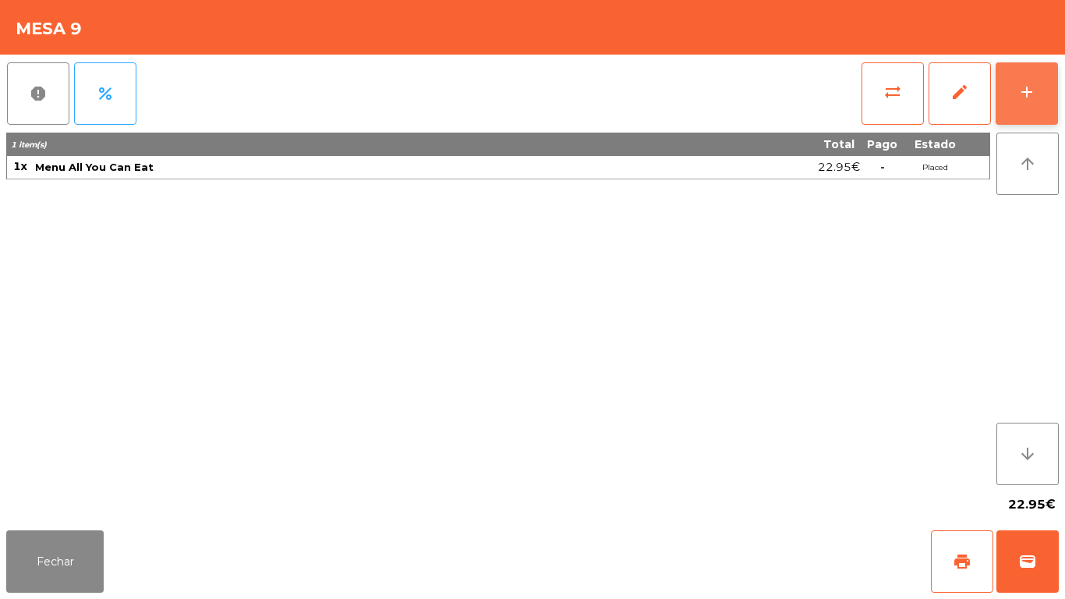
click at [1022, 105] on button "add" at bounding box center [1027, 93] width 62 height 62
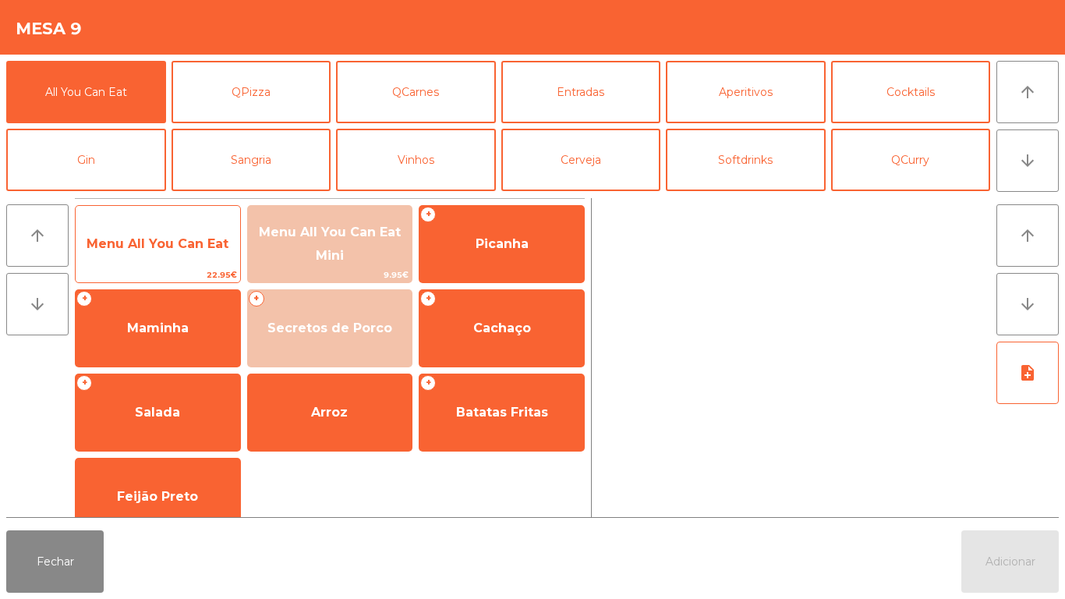
click at [177, 257] on span "Menu All You Can Eat" at bounding box center [158, 244] width 164 height 42
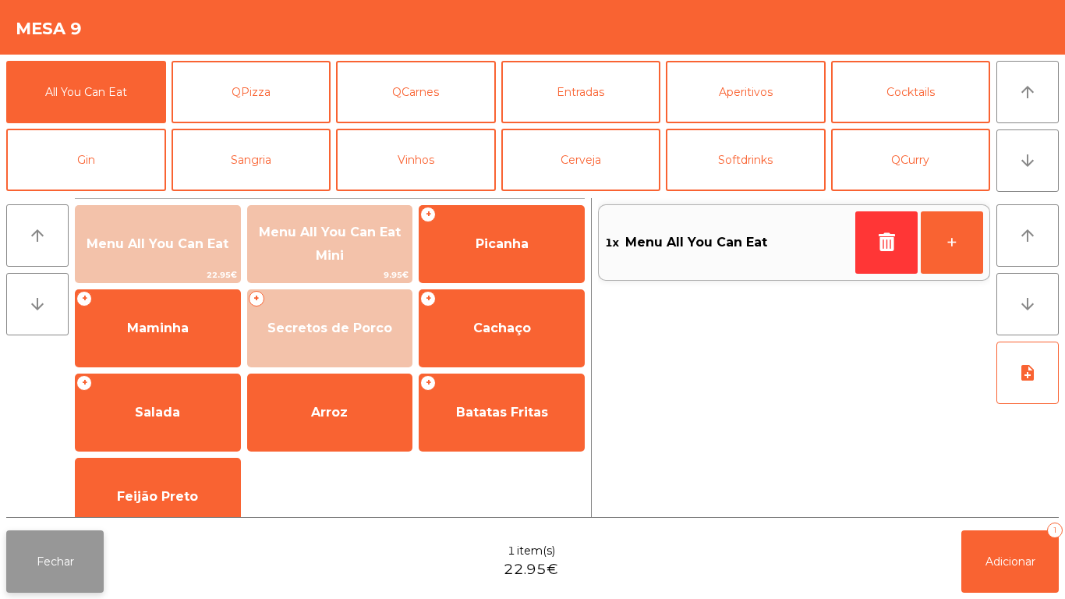
click at [92, 571] on button "Fechar" at bounding box center [54, 561] width 97 height 62
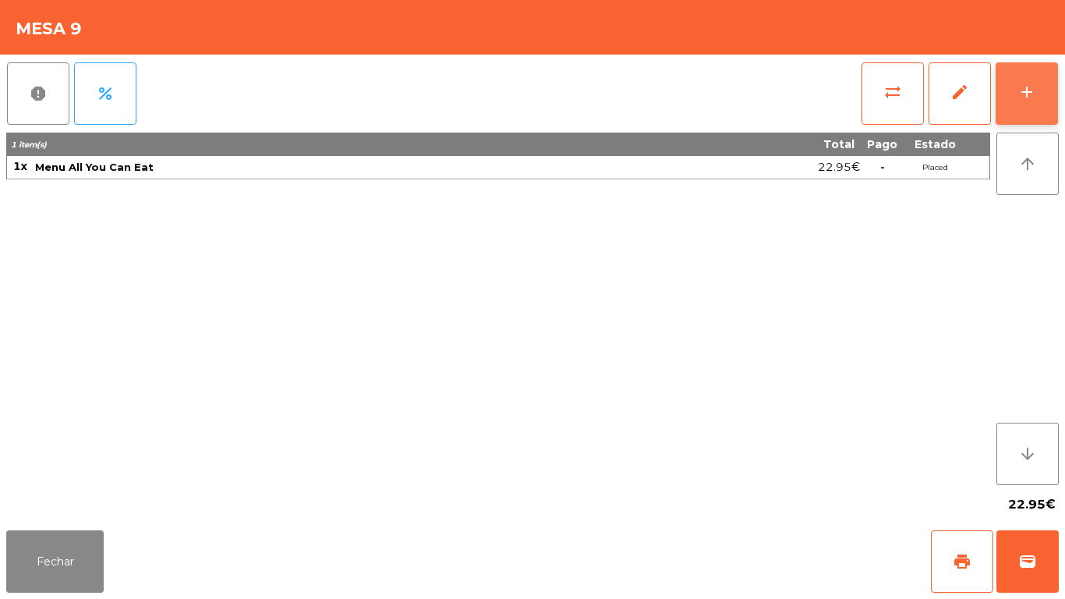
click at [1037, 97] on button "add" at bounding box center [1027, 93] width 62 height 62
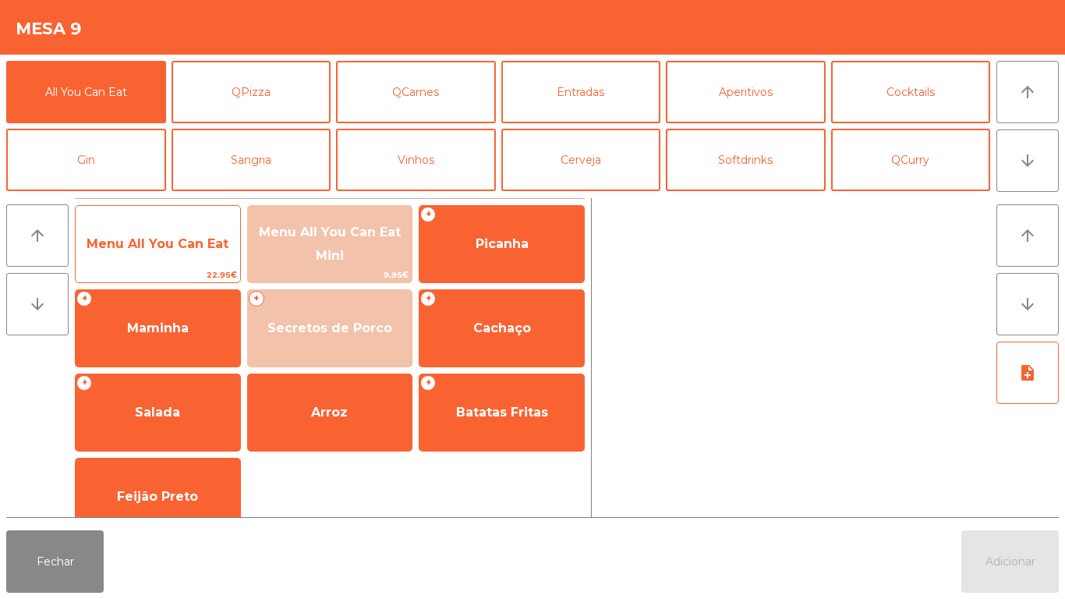
click at [174, 249] on span "Menu All You Can Eat" at bounding box center [158, 243] width 142 height 15
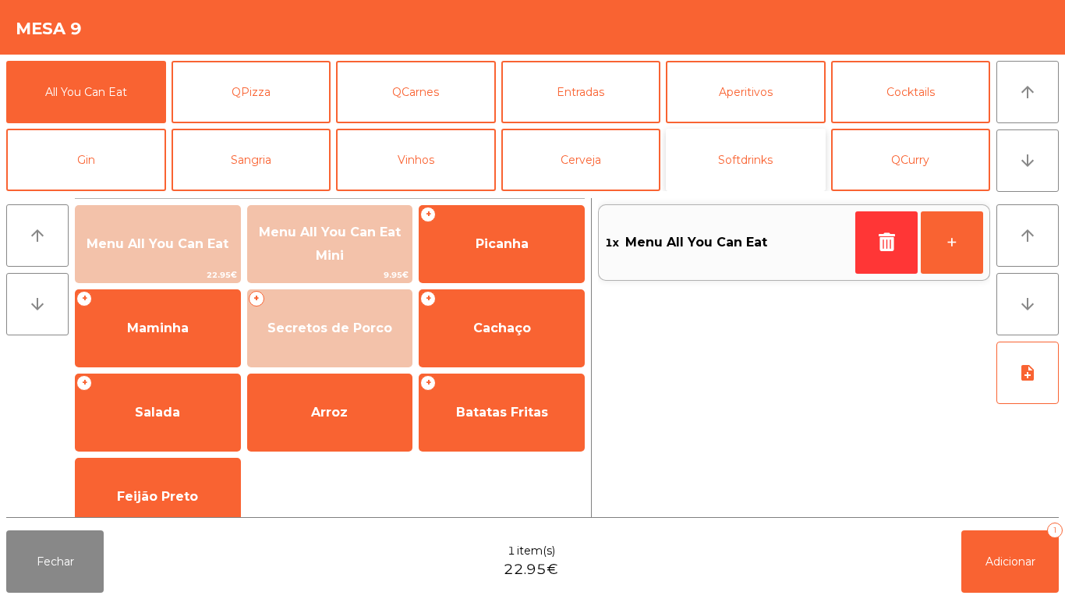
click at [752, 173] on button "Softdrinks" at bounding box center [746, 160] width 160 height 62
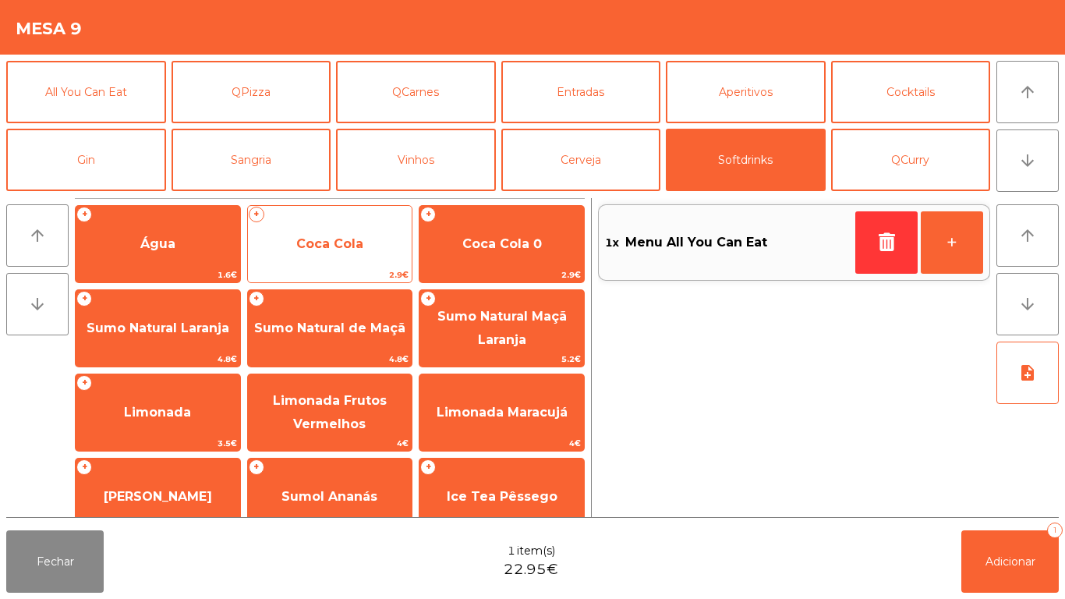
click at [356, 256] on span "Coca Cola" at bounding box center [330, 244] width 164 height 42
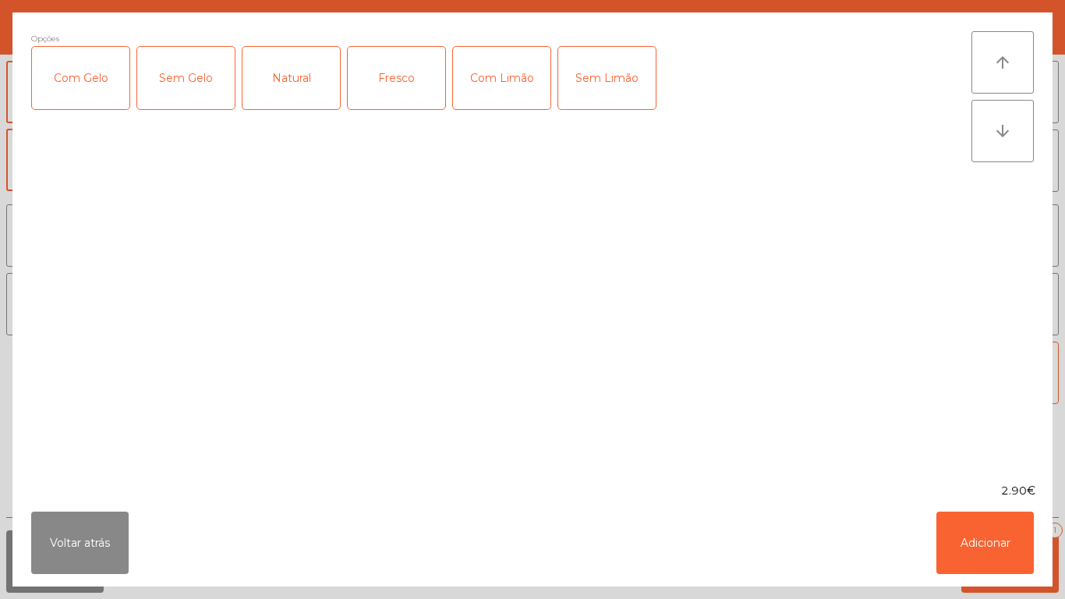
click at [108, 92] on div "Com Gelo" at bounding box center [80, 78] width 97 height 62
click at [515, 108] on div "Com Limão" at bounding box center [501, 78] width 97 height 62
click at [961, 554] on button "Adicionar" at bounding box center [984, 542] width 97 height 62
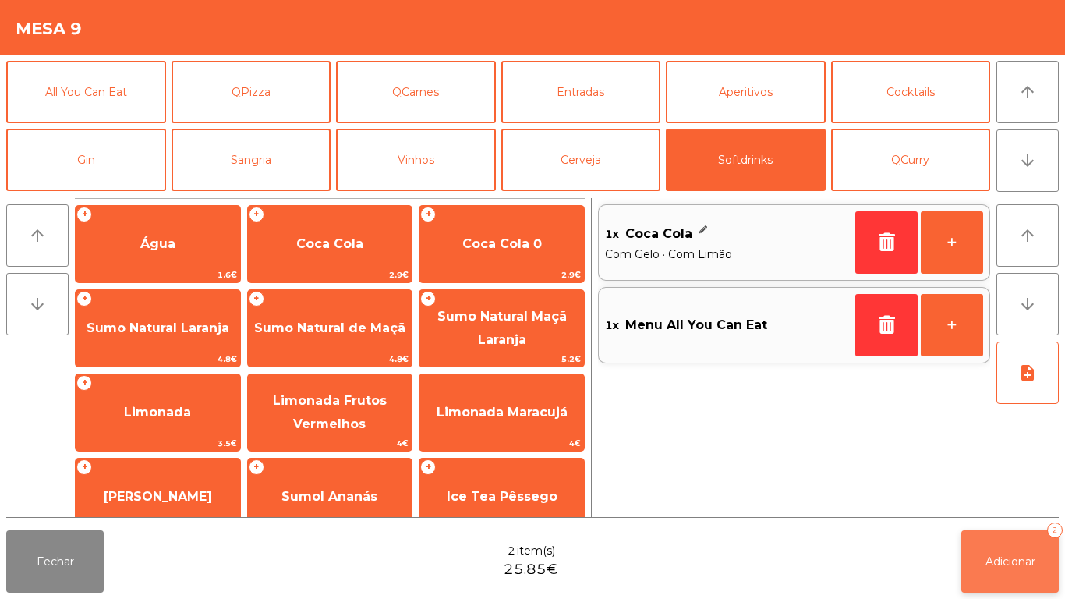
click at [996, 559] on span "Adicionar" at bounding box center [1010, 561] width 50 height 14
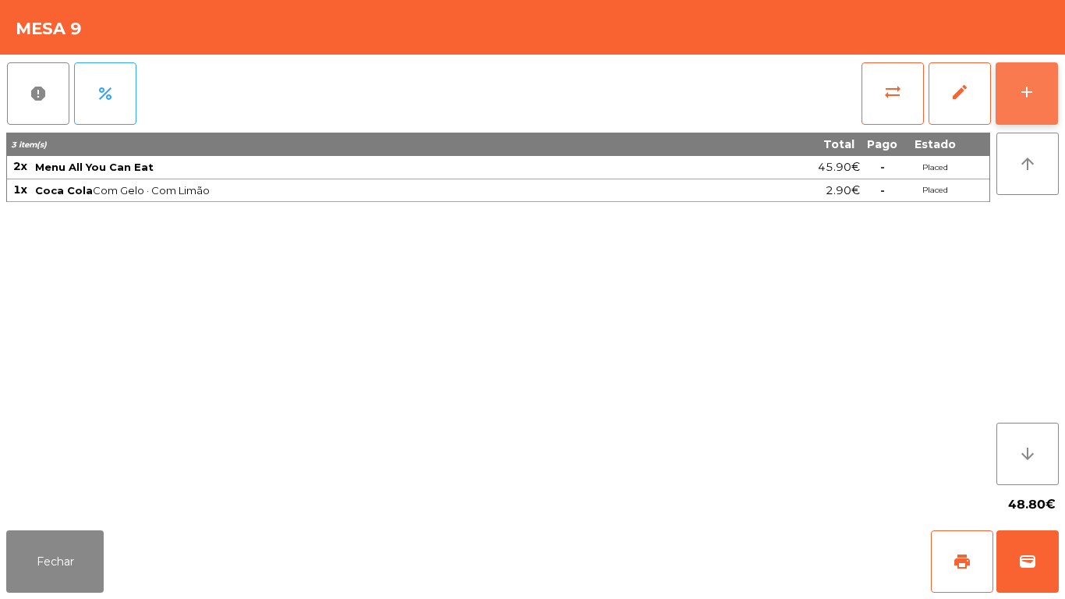
click at [1013, 101] on button "add" at bounding box center [1027, 93] width 62 height 62
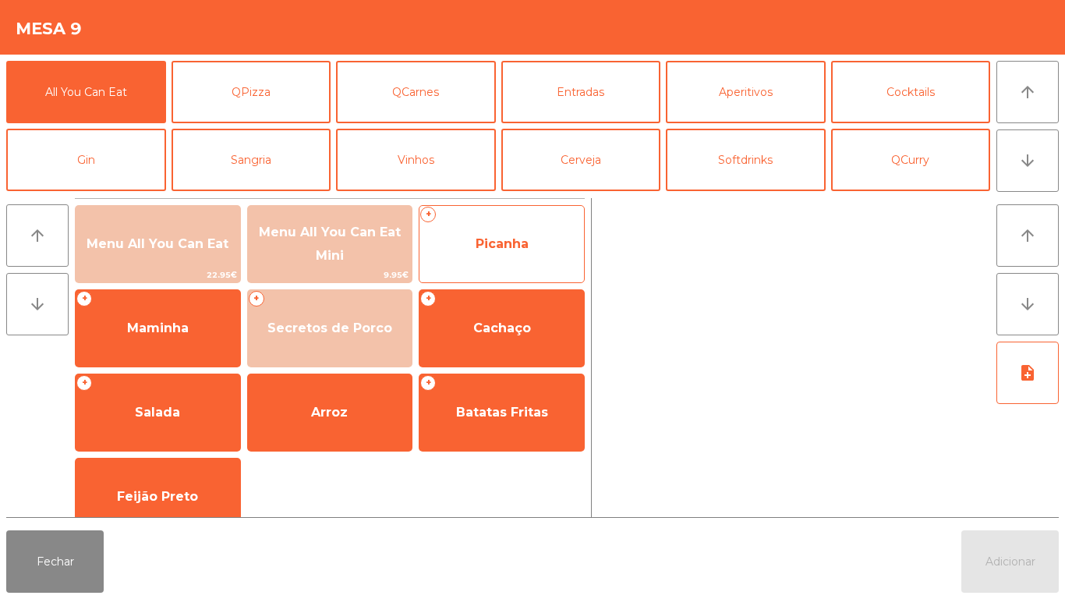
click at [490, 243] on span "Picanha" at bounding box center [502, 243] width 53 height 15
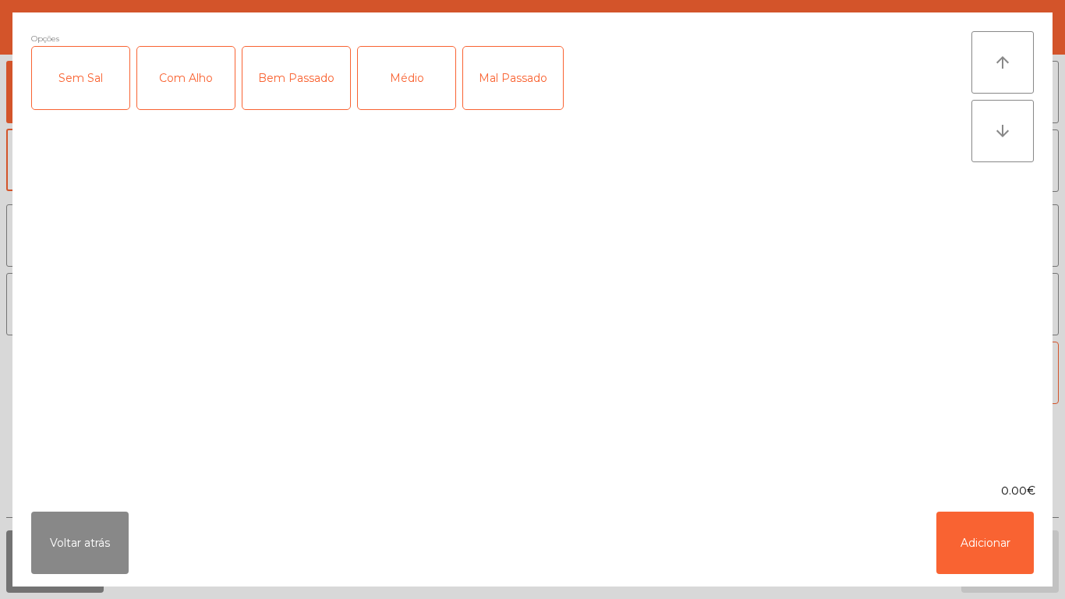
click at [512, 83] on div "Mal Passado" at bounding box center [513, 78] width 100 height 62
click at [192, 94] on div "Com Alho" at bounding box center [185, 78] width 97 height 62
click at [960, 556] on button "Adicionar" at bounding box center [984, 542] width 97 height 62
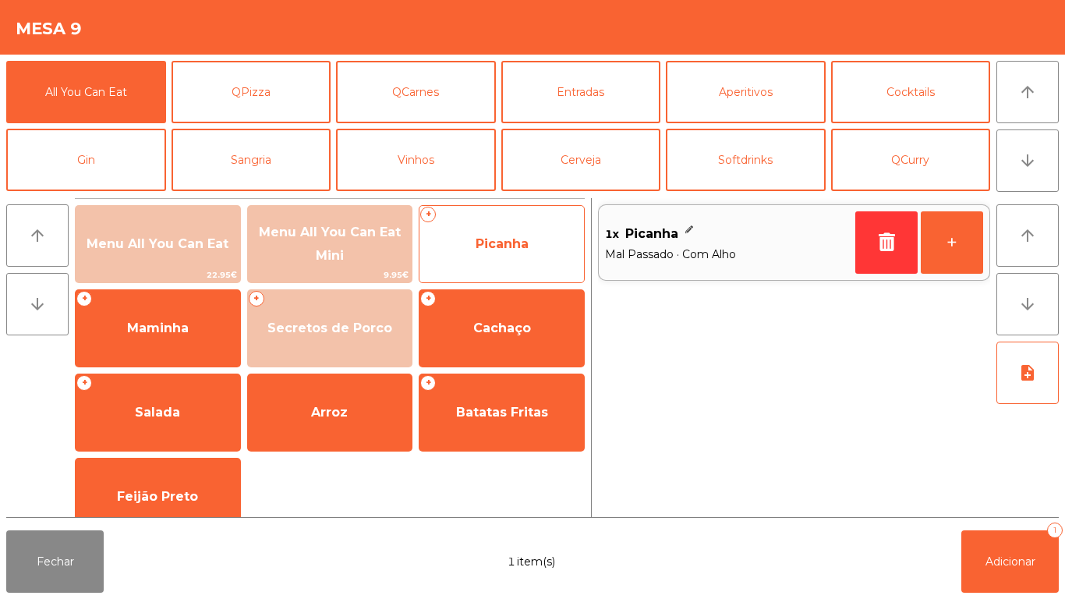
click at [499, 247] on span "Picanha" at bounding box center [502, 243] width 53 height 15
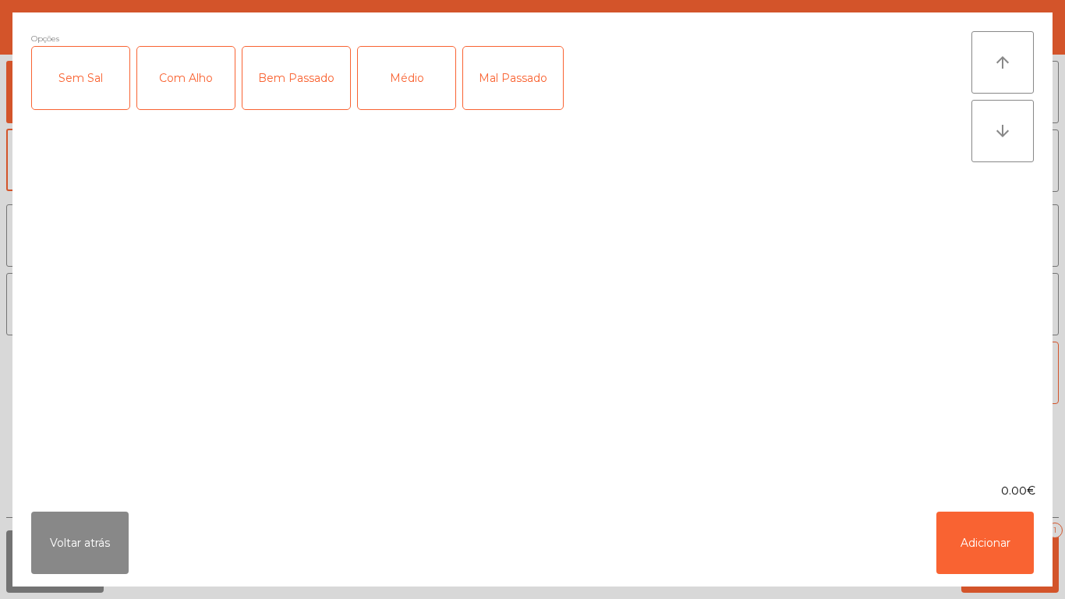
click at [415, 93] on div "Médio" at bounding box center [406, 78] width 97 height 62
click at [93, 82] on div "Sem Sal" at bounding box center [80, 78] width 97 height 62
click at [970, 542] on button "Adicionar" at bounding box center [984, 542] width 97 height 62
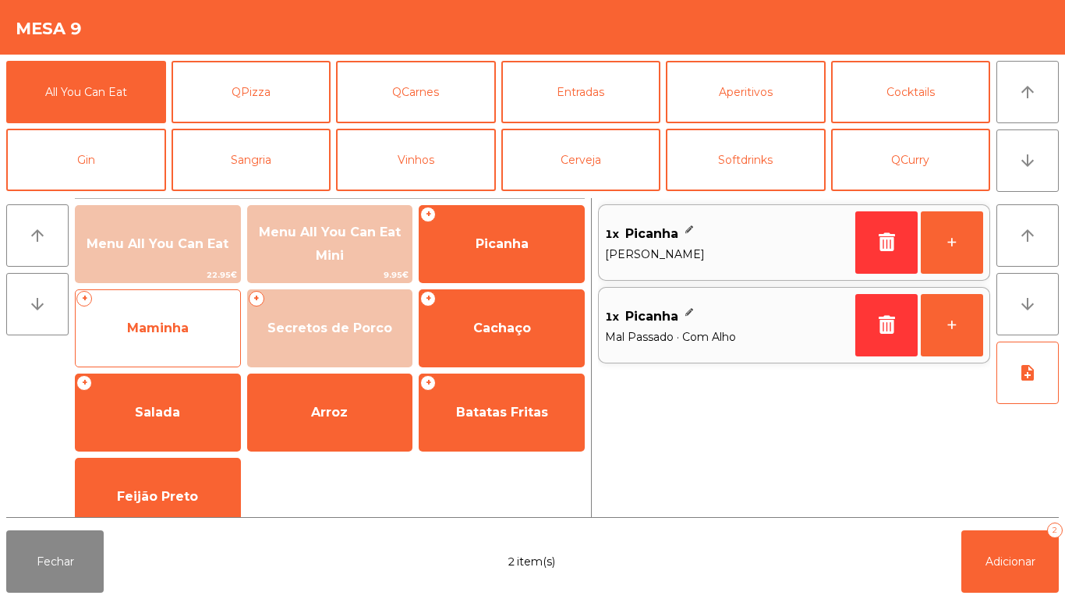
click at [150, 331] on span "Maminha" at bounding box center [158, 327] width 62 height 15
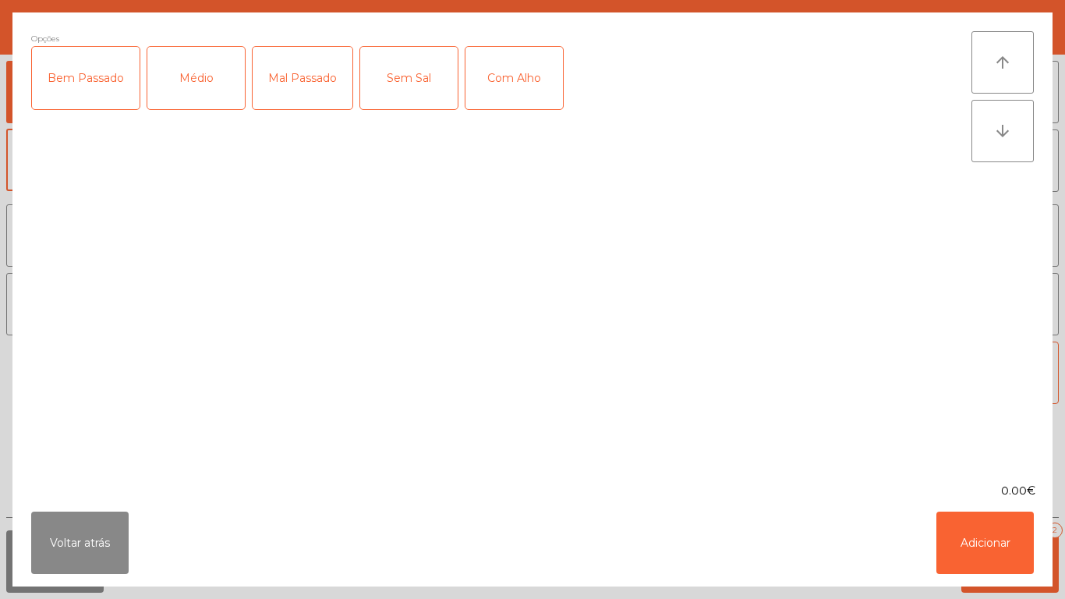
click at [310, 97] on div "Mal Passado" at bounding box center [303, 78] width 100 height 62
click at [508, 96] on div "Com Alho" at bounding box center [513, 78] width 97 height 62
click at [952, 543] on button "Adicionar" at bounding box center [984, 542] width 97 height 62
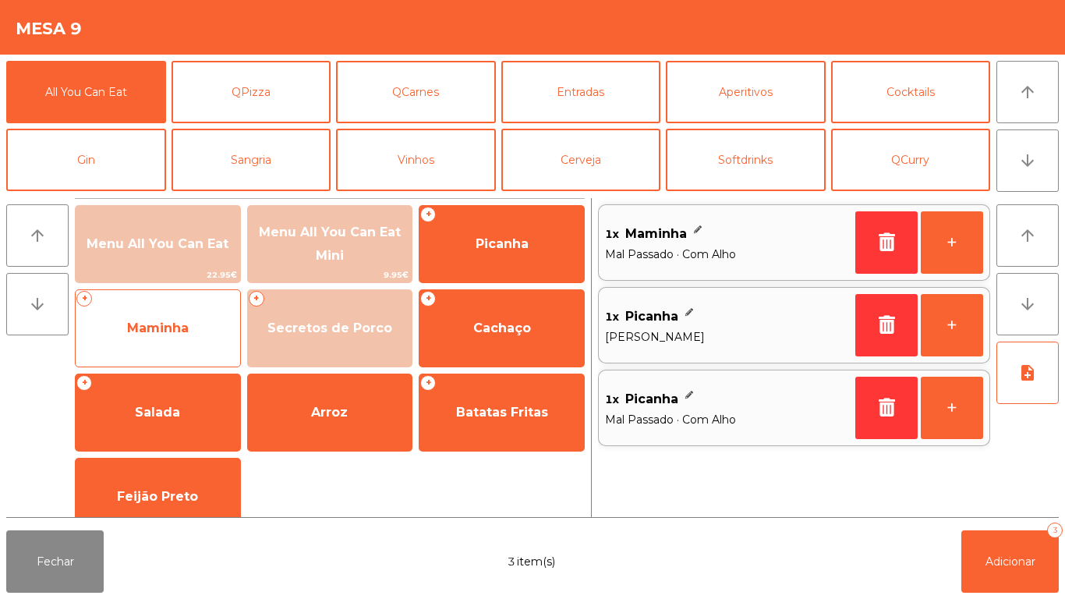
click at [160, 334] on span "Maminha" at bounding box center [158, 327] width 62 height 15
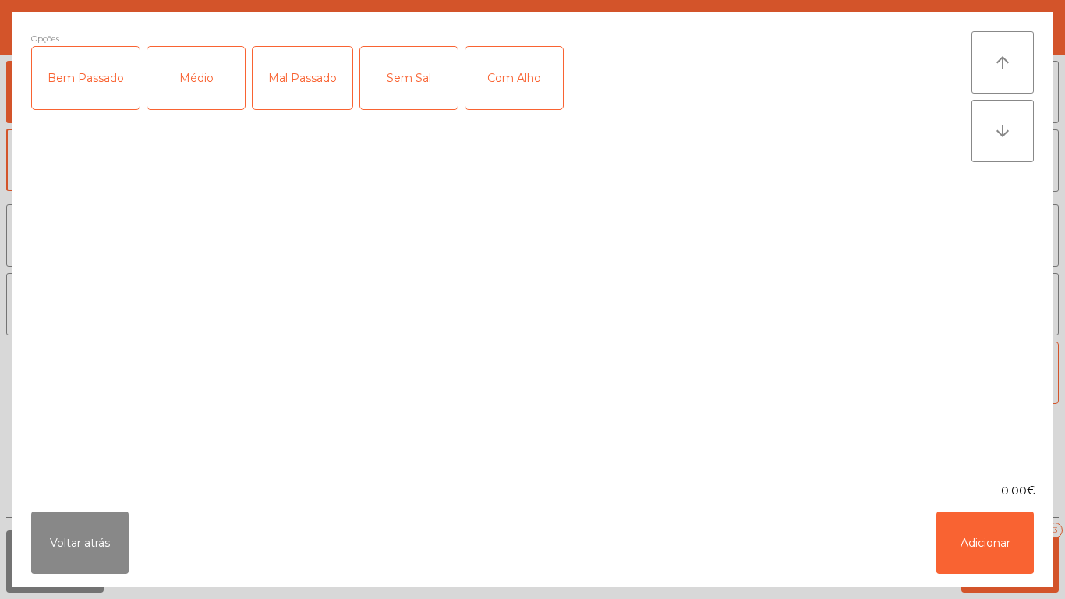
click at [523, 99] on div "Com Alho" at bounding box center [513, 78] width 97 height 62
click at [960, 546] on button "Adicionar" at bounding box center [984, 542] width 97 height 62
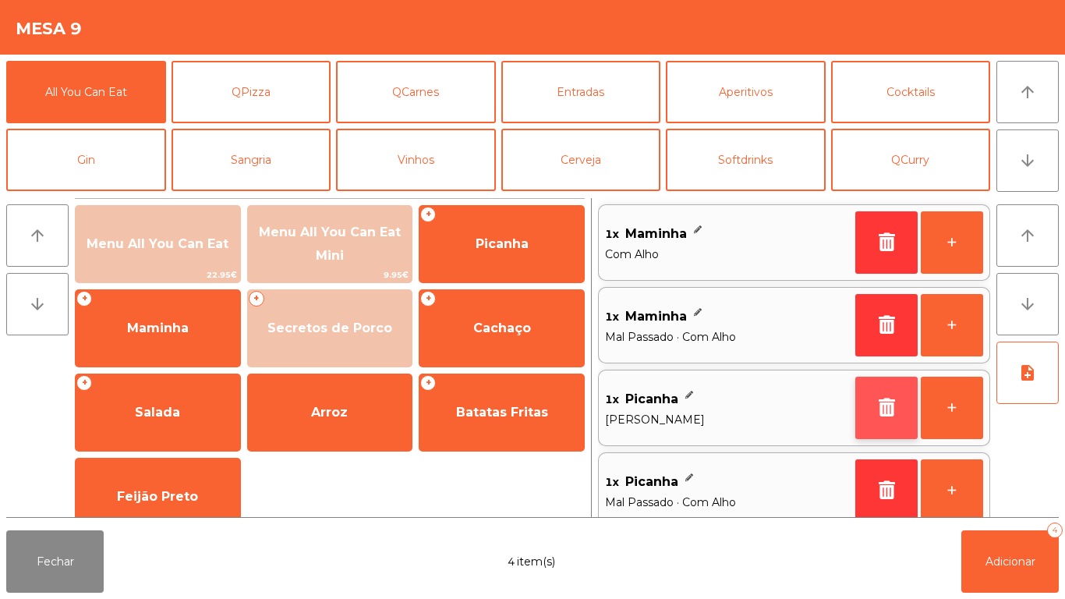
click at [865, 409] on button "button" at bounding box center [886, 408] width 62 height 62
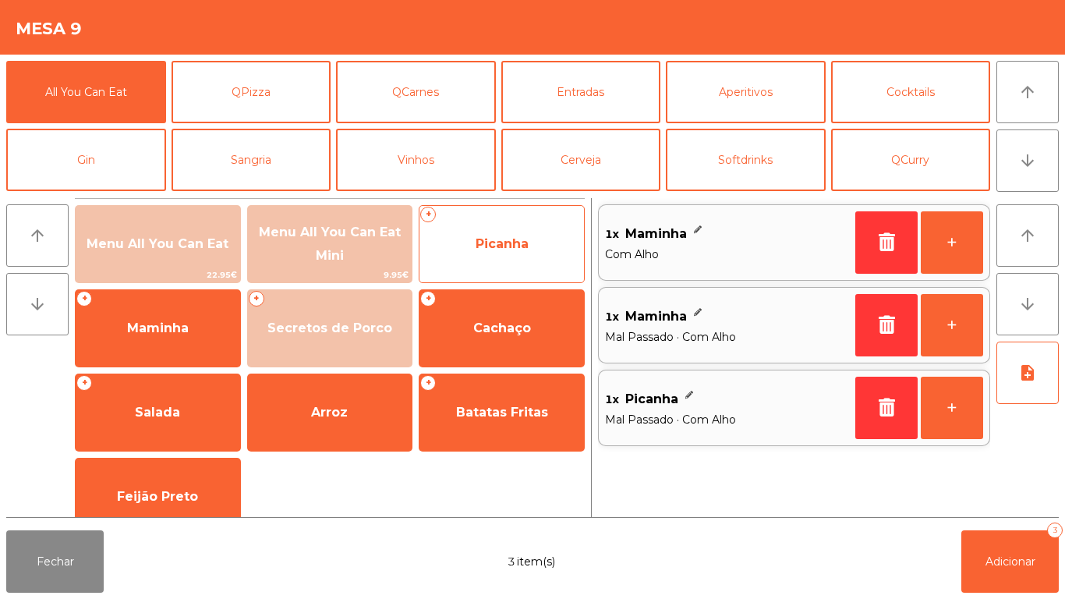
click at [494, 249] on span "Picanha" at bounding box center [502, 243] width 53 height 15
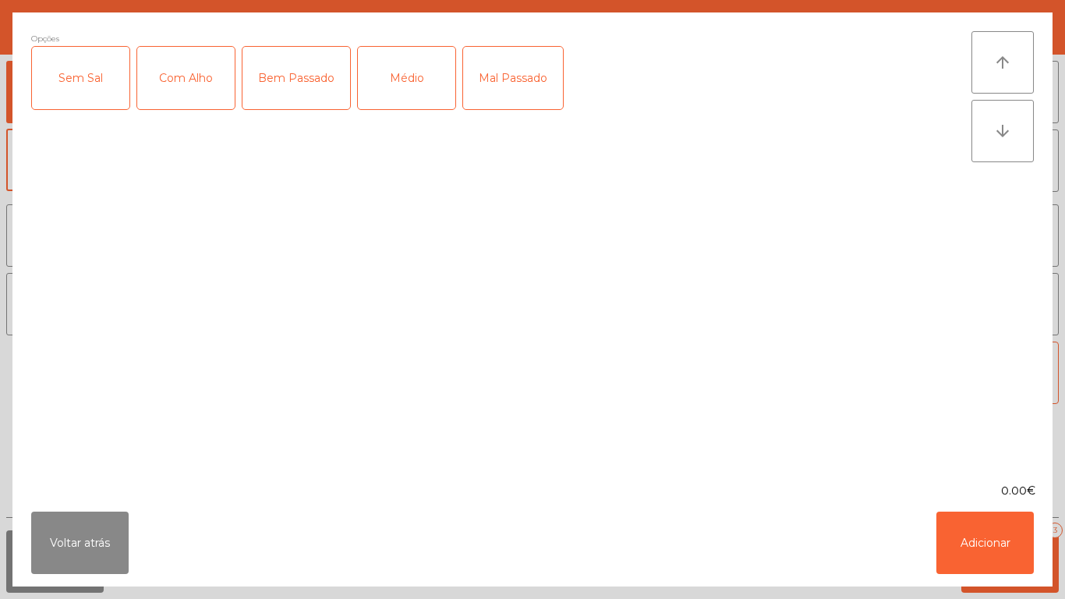
click at [513, 90] on div "Mal Passado" at bounding box center [513, 78] width 100 height 62
click at [200, 86] on div "Com Alho" at bounding box center [185, 78] width 97 height 62
click at [960, 545] on button "Adicionar" at bounding box center [984, 542] width 97 height 62
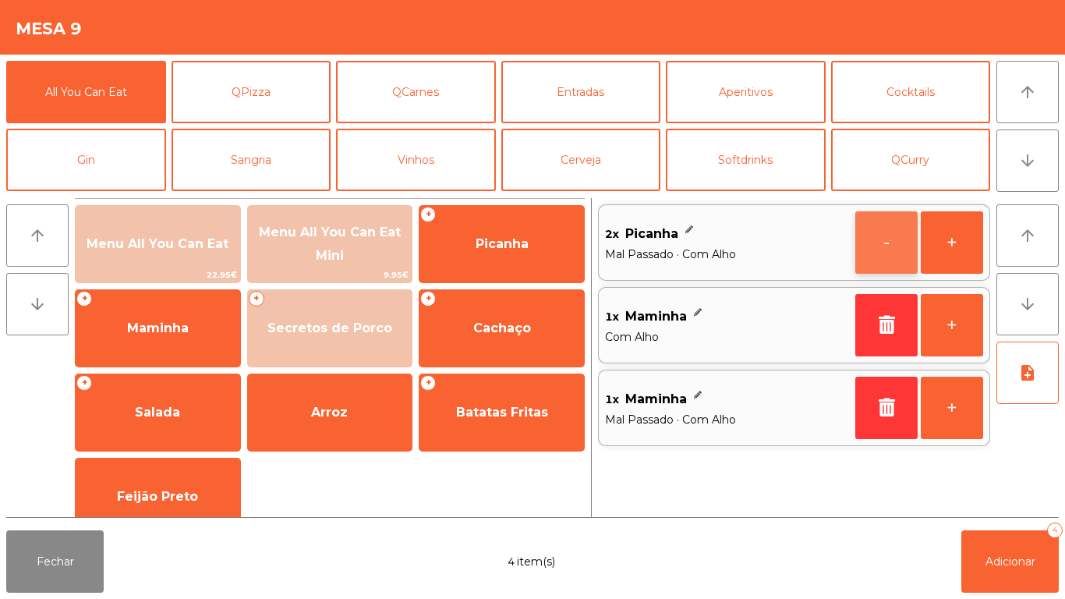
click at [878, 249] on button "-" at bounding box center [886, 242] width 62 height 62
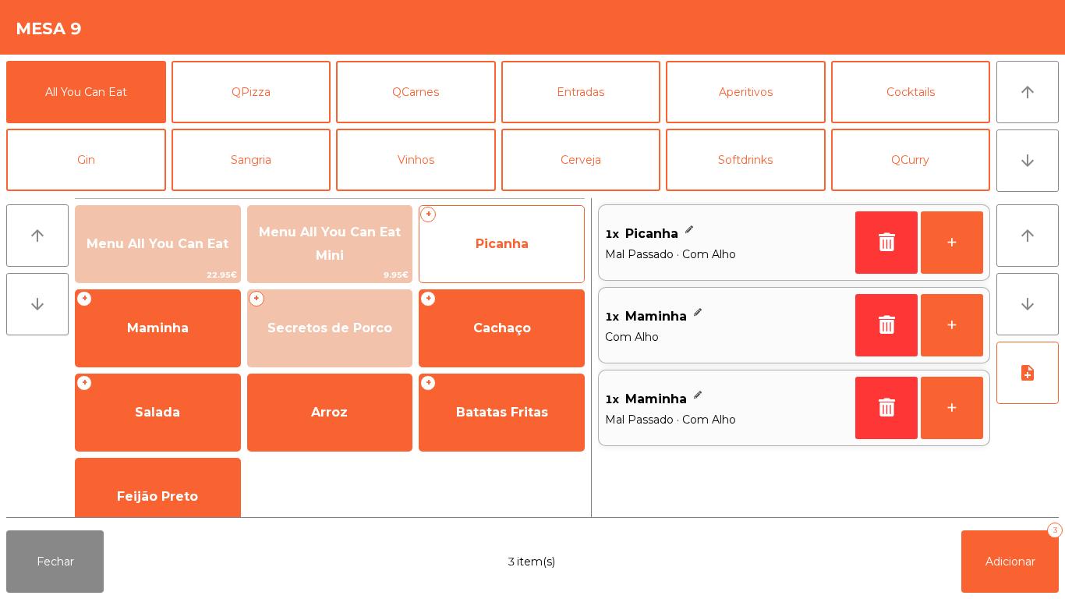
click at [490, 248] on span "Picanha" at bounding box center [502, 243] width 53 height 15
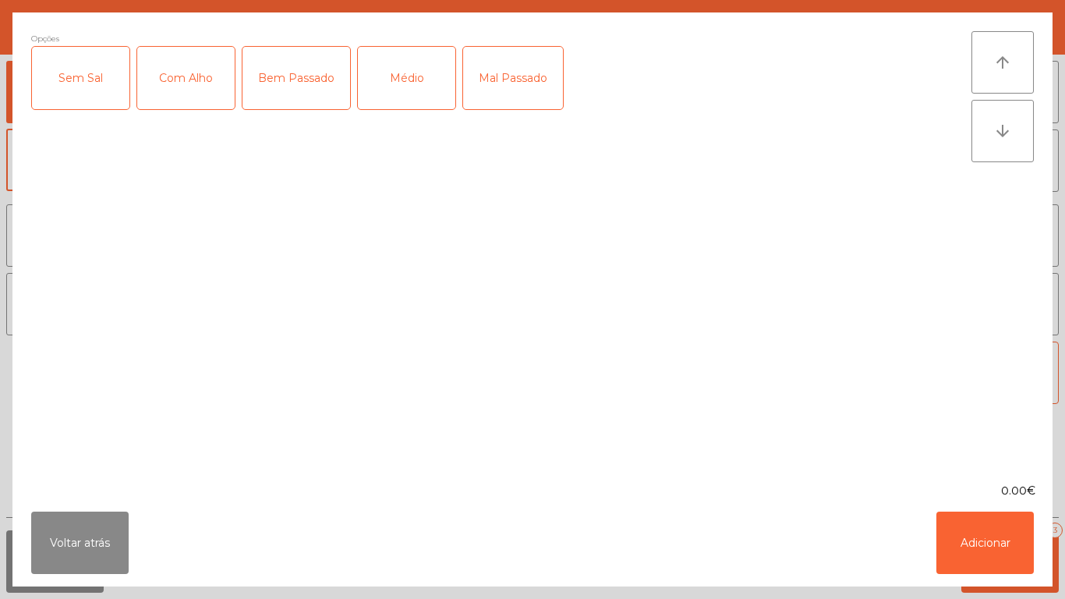
click at [518, 92] on div "Mal Passado" at bounding box center [513, 78] width 100 height 62
click at [954, 550] on button "Adicionar" at bounding box center [984, 542] width 97 height 62
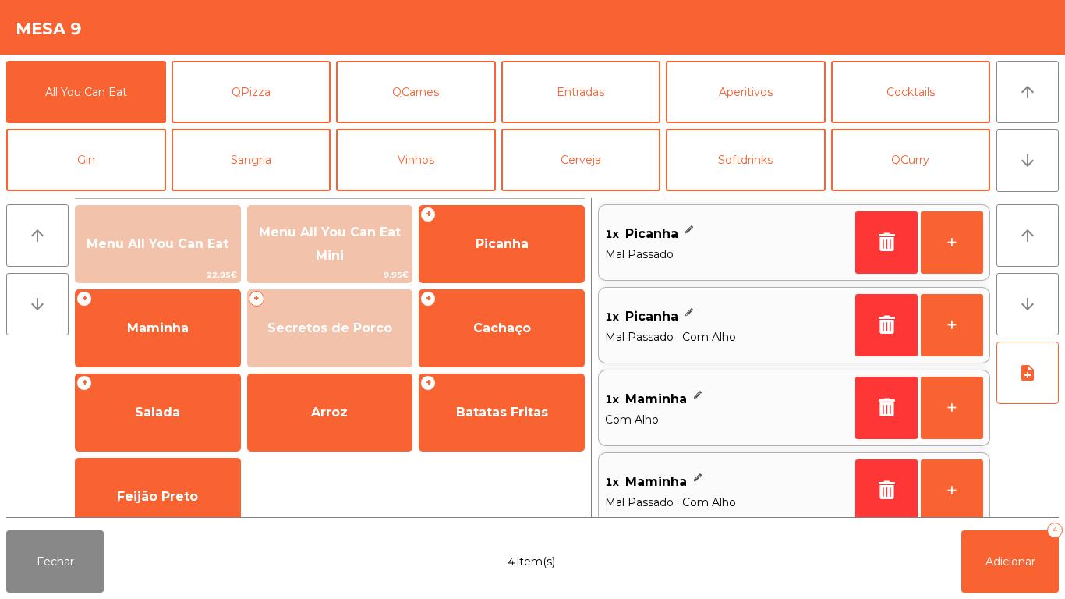
scroll to position [18, 0]
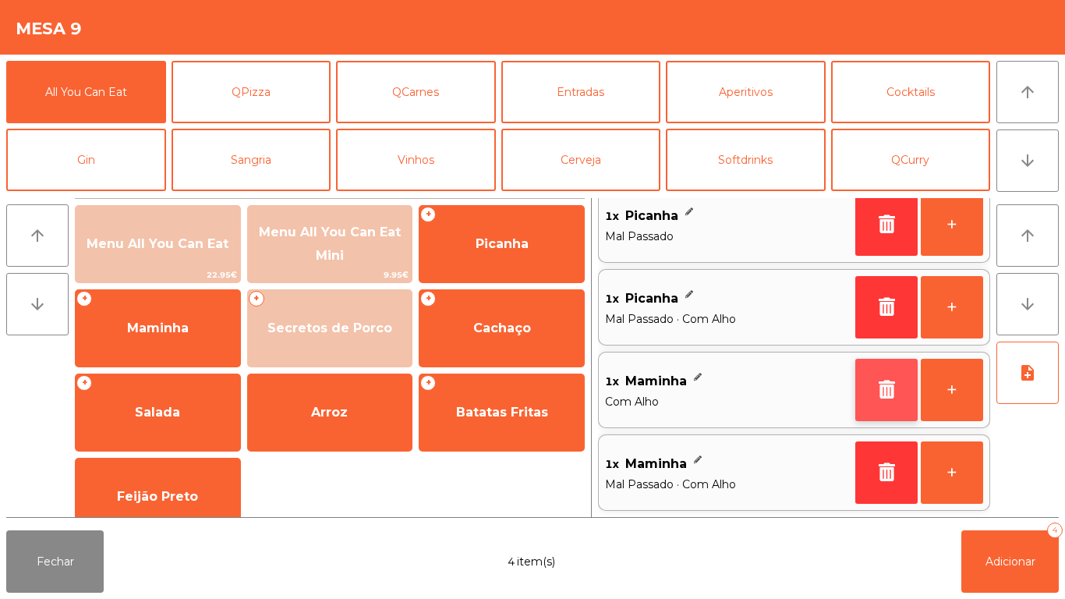
click at [872, 384] on button "button" at bounding box center [886, 390] width 62 height 62
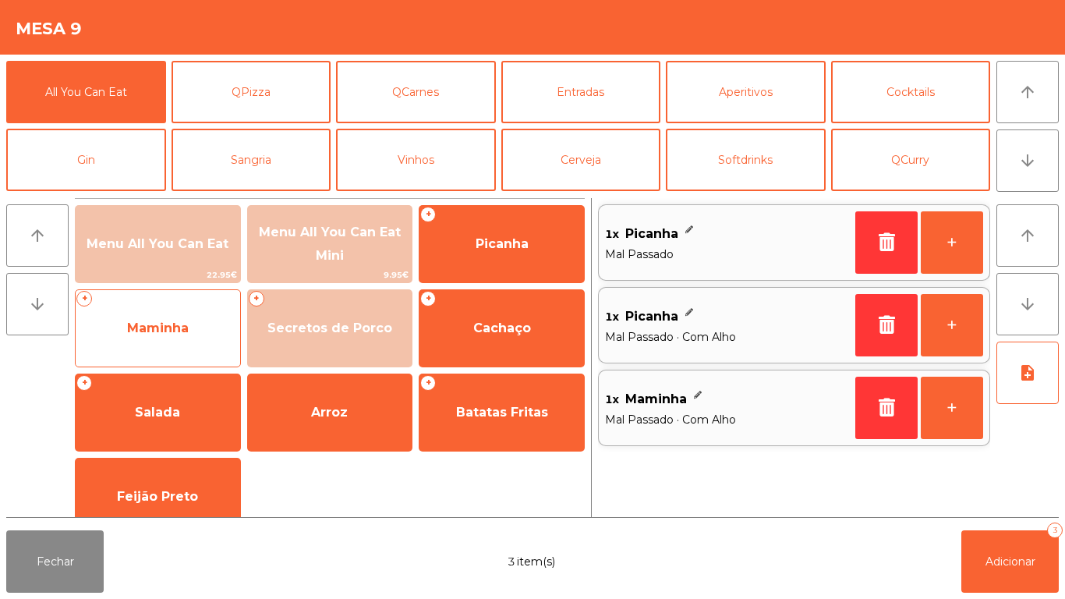
click at [161, 328] on span "Maminha" at bounding box center [158, 327] width 62 height 15
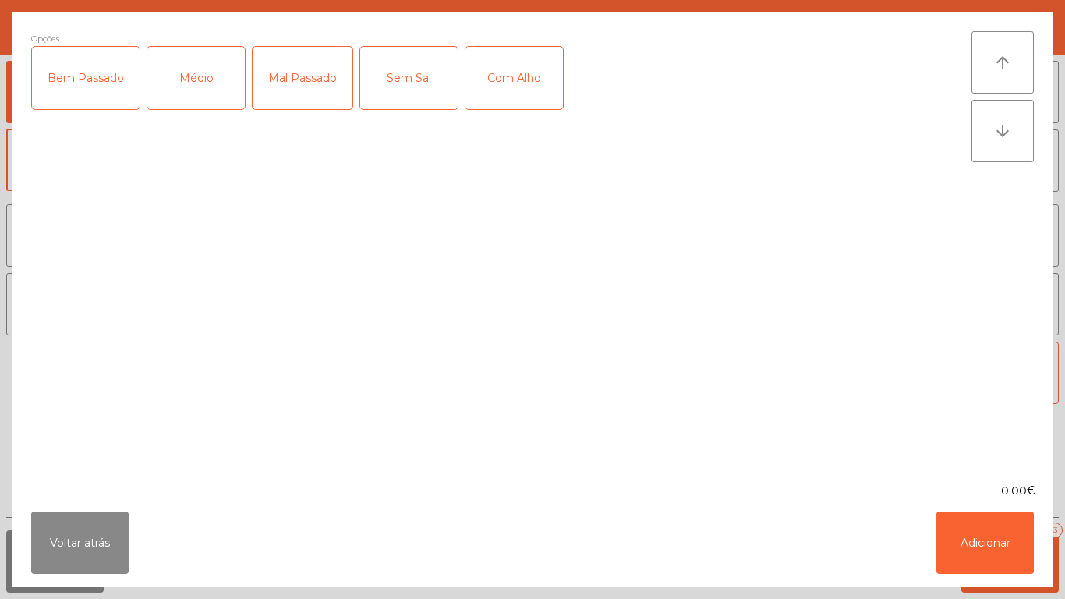
click at [306, 90] on div "Mal Passado" at bounding box center [303, 78] width 100 height 62
click at [962, 549] on button "Adicionar" at bounding box center [984, 542] width 97 height 62
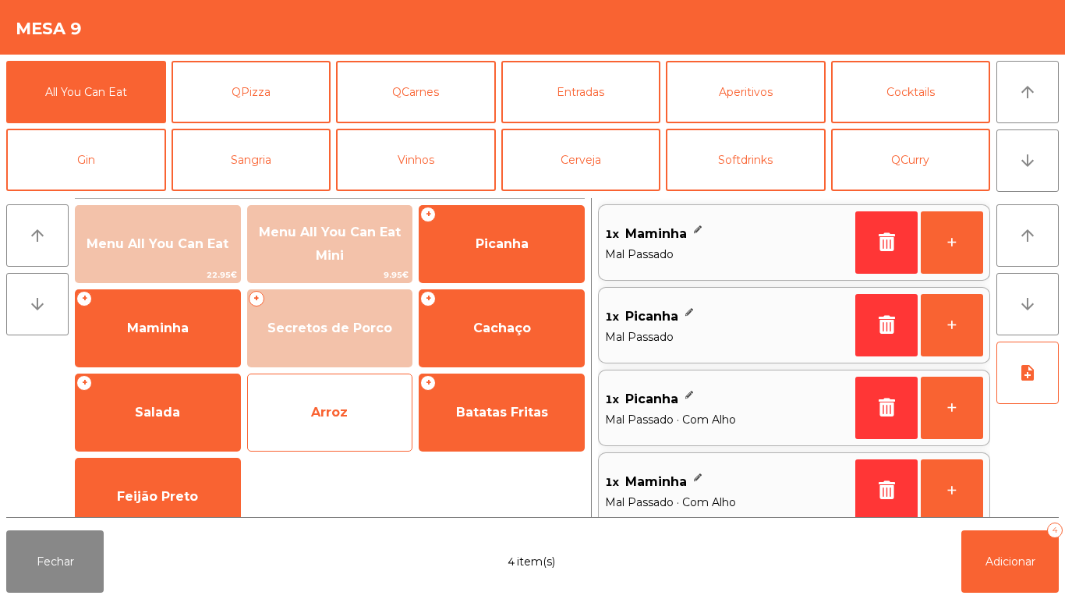
click at [319, 426] on span "Arroz" at bounding box center [330, 412] width 164 height 42
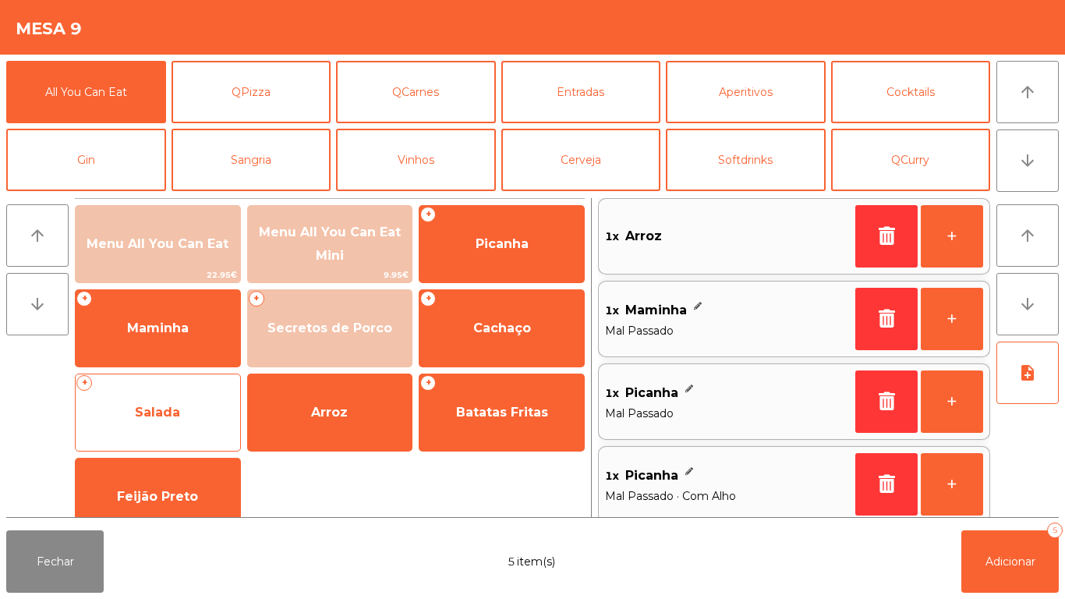
click at [188, 418] on span "Salada" at bounding box center [158, 412] width 164 height 42
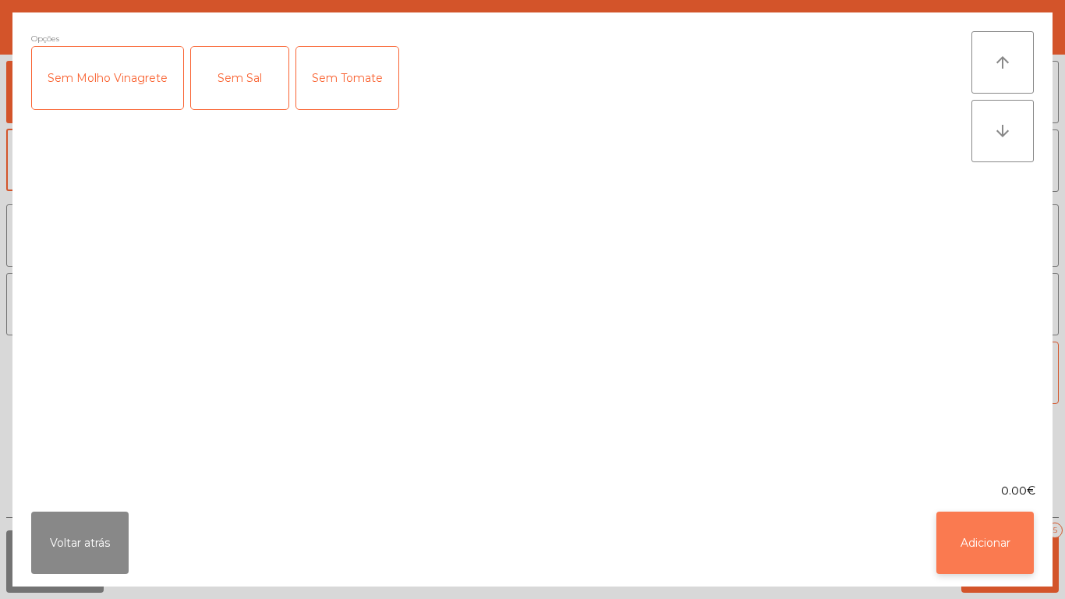
click at [959, 552] on button "Adicionar" at bounding box center [984, 542] width 97 height 62
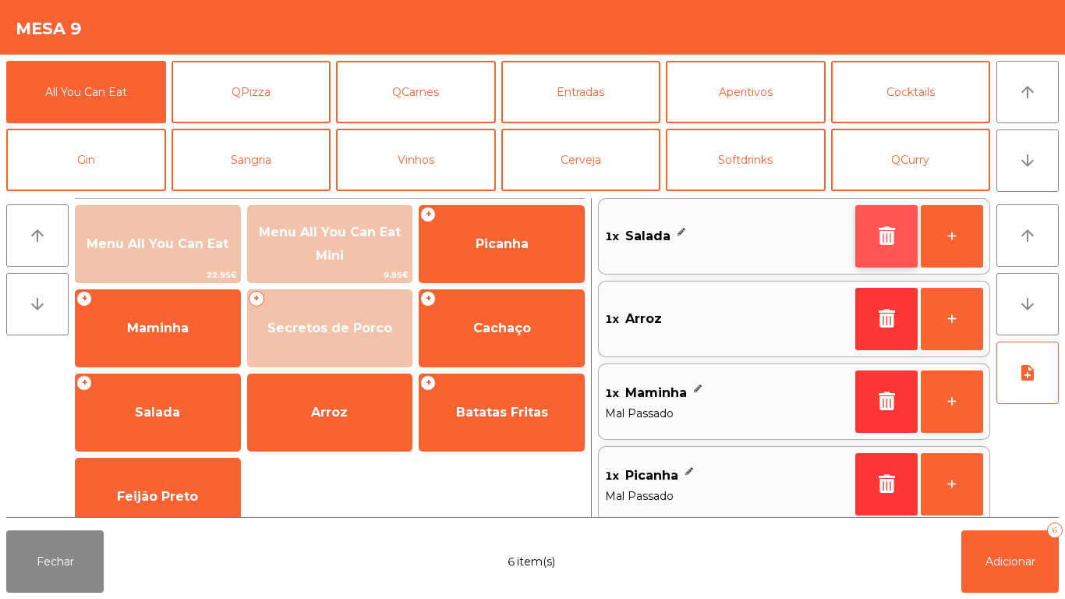
click at [879, 234] on icon "button" at bounding box center [886, 235] width 23 height 19
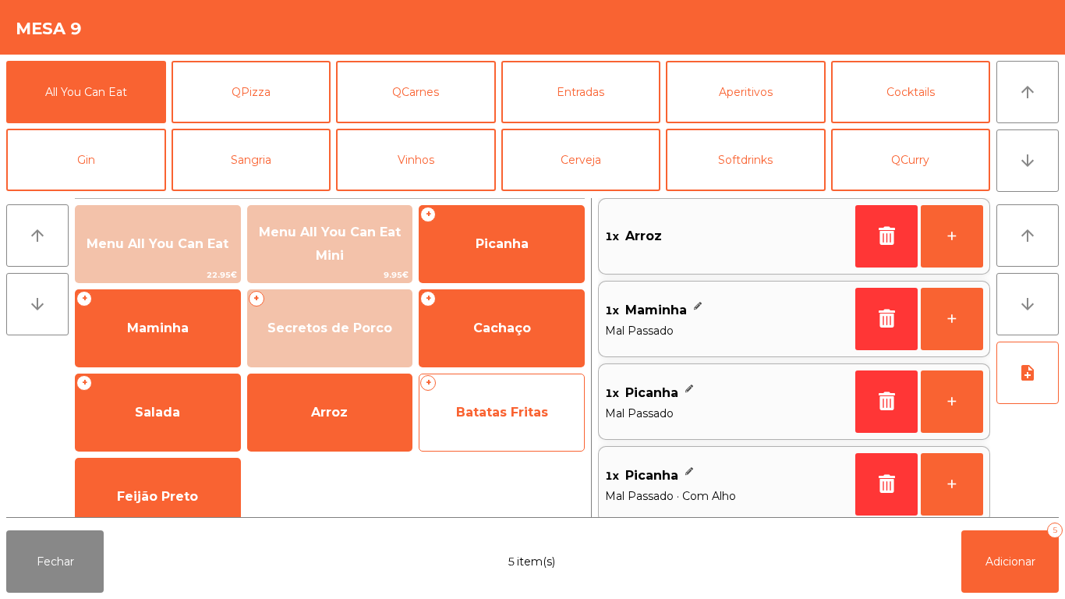
click at [483, 418] on span "Batatas Fritas" at bounding box center [502, 412] width 92 height 15
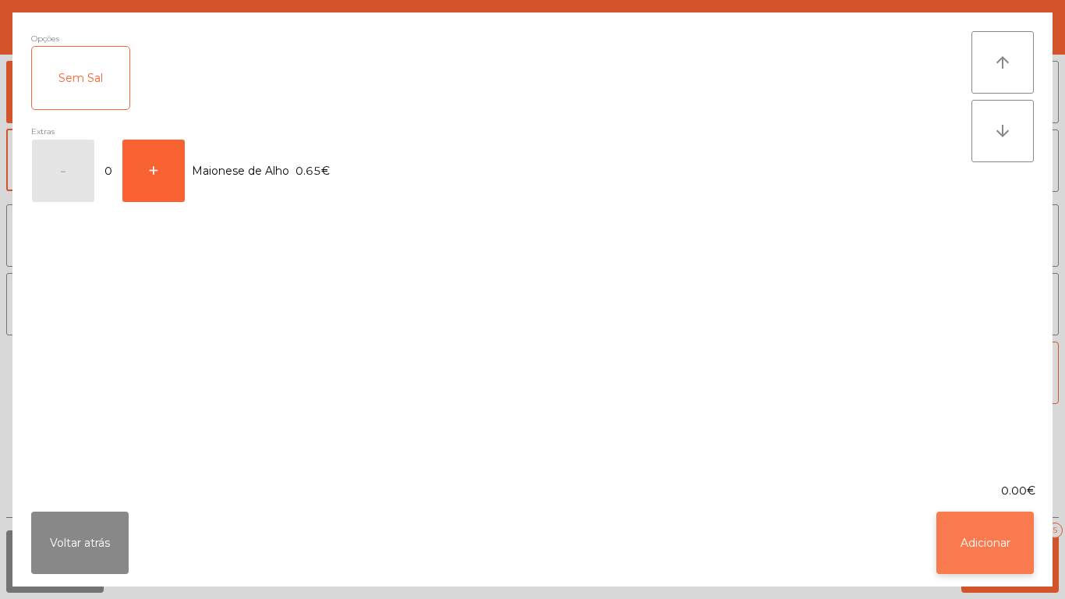
click at [957, 540] on button "Adicionar" at bounding box center [984, 542] width 97 height 62
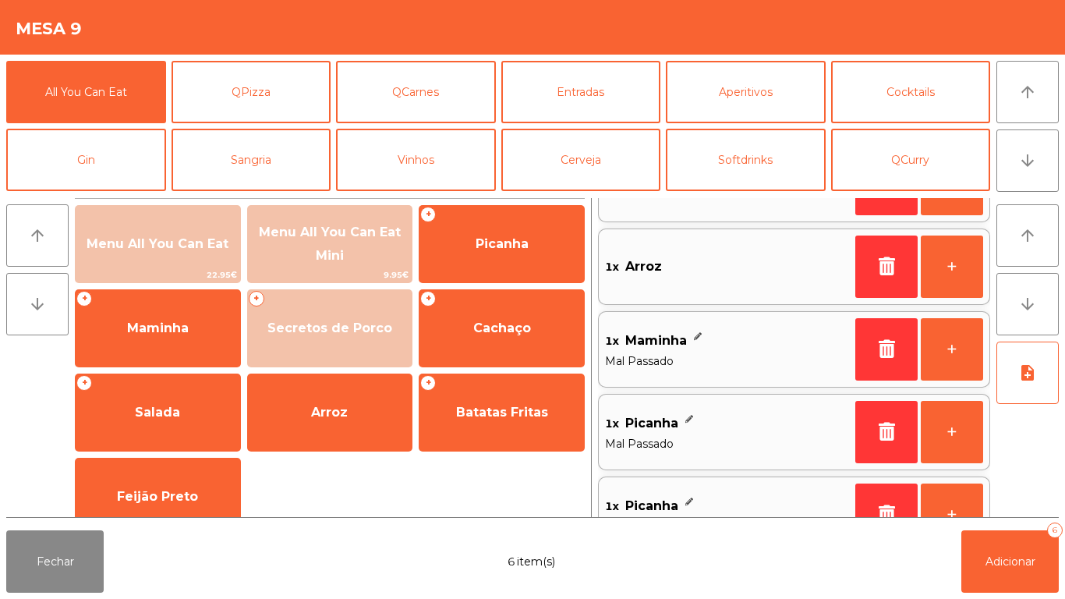
scroll to position [0, 0]
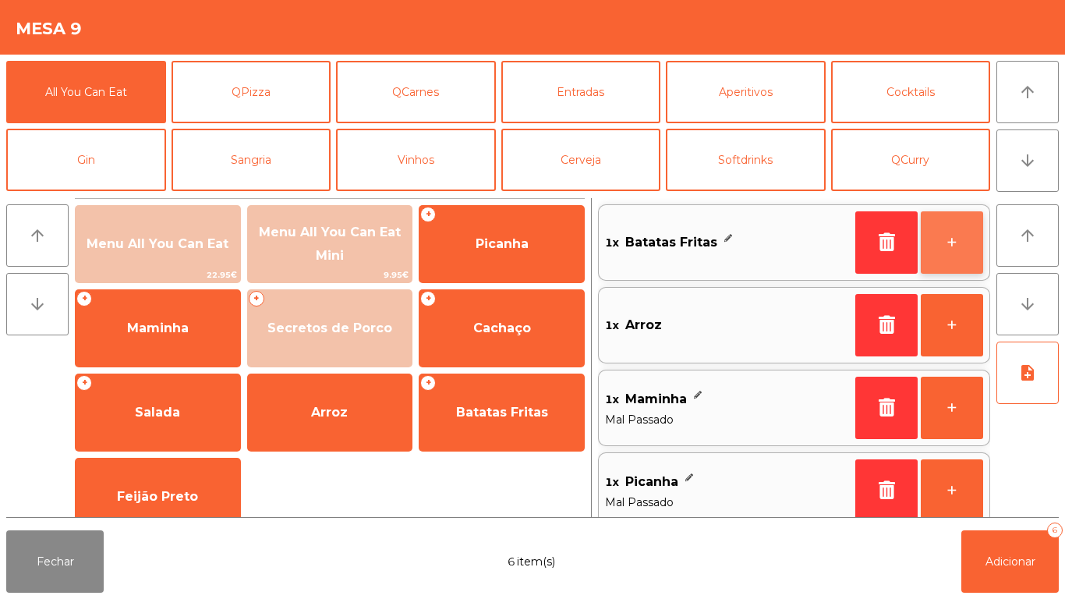
click at [939, 246] on button "+" at bounding box center [952, 242] width 62 height 62
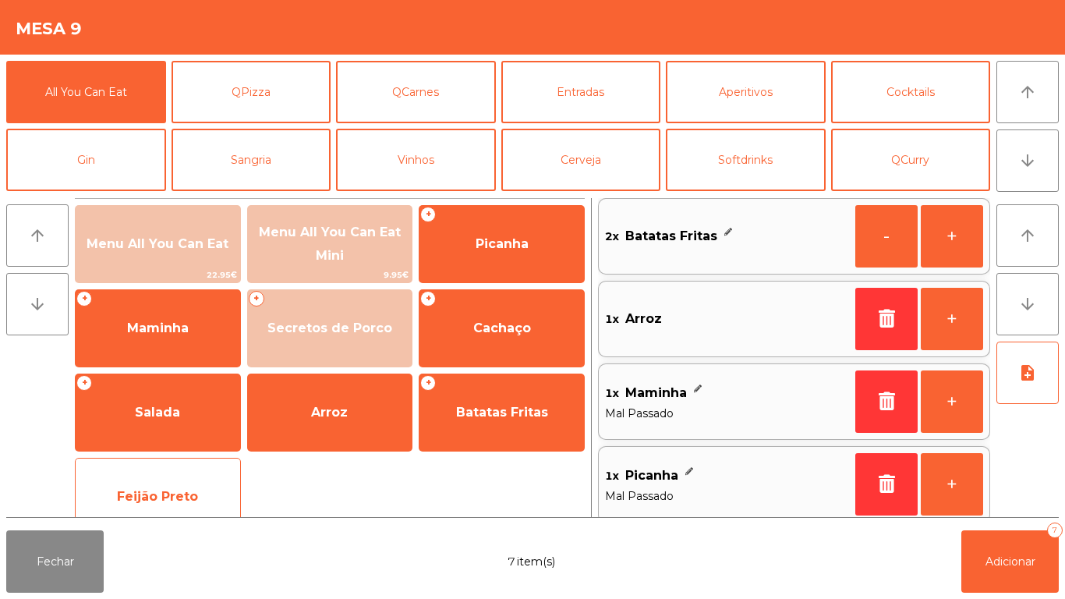
click at [184, 489] on span "Feijão Preto" at bounding box center [157, 496] width 81 height 15
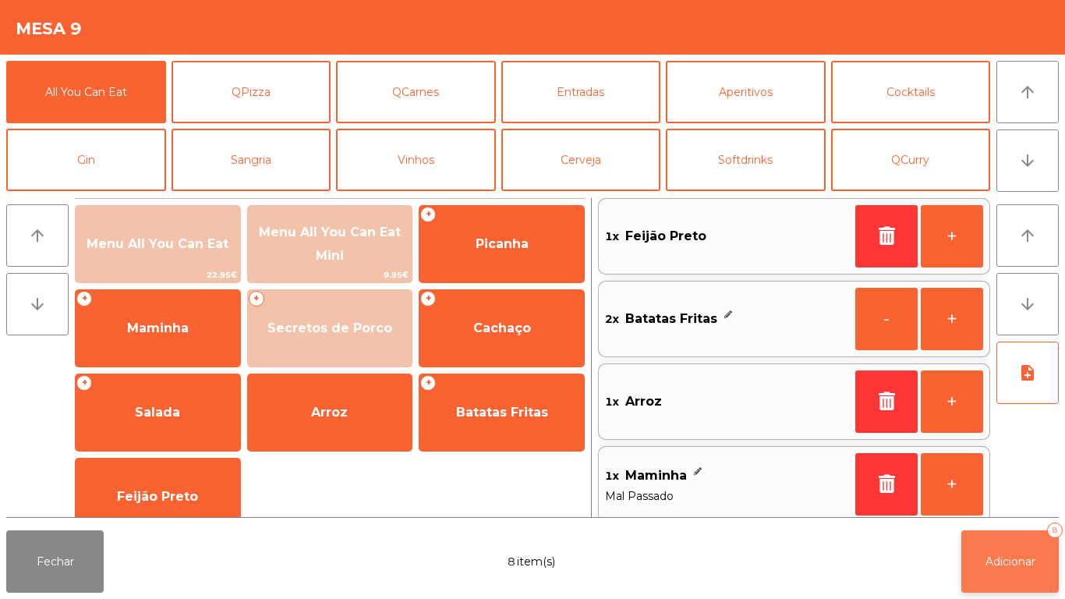
click at [988, 572] on button "Adicionar 8" at bounding box center [1009, 561] width 97 height 62
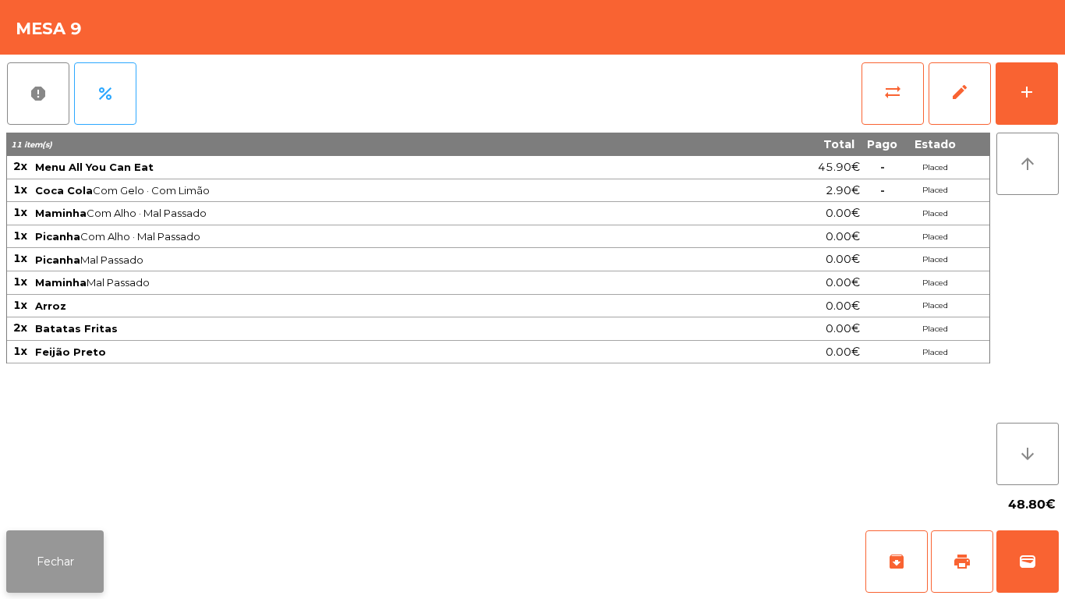
click at [76, 562] on button "Fechar" at bounding box center [54, 561] width 97 height 62
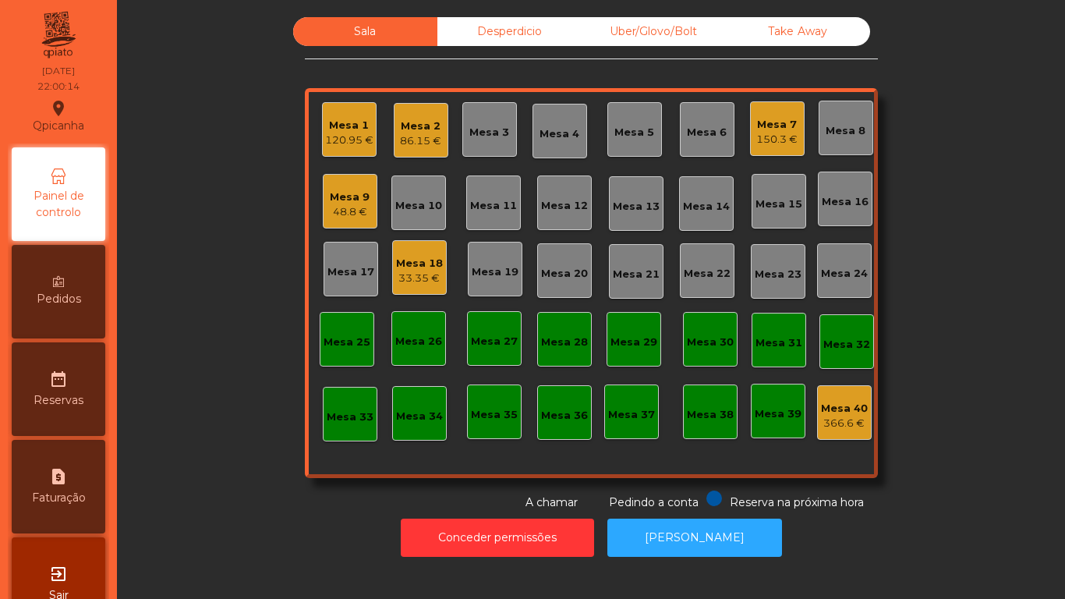
click at [345, 179] on div "Mesa 9 48.8 €" at bounding box center [350, 201] width 55 height 55
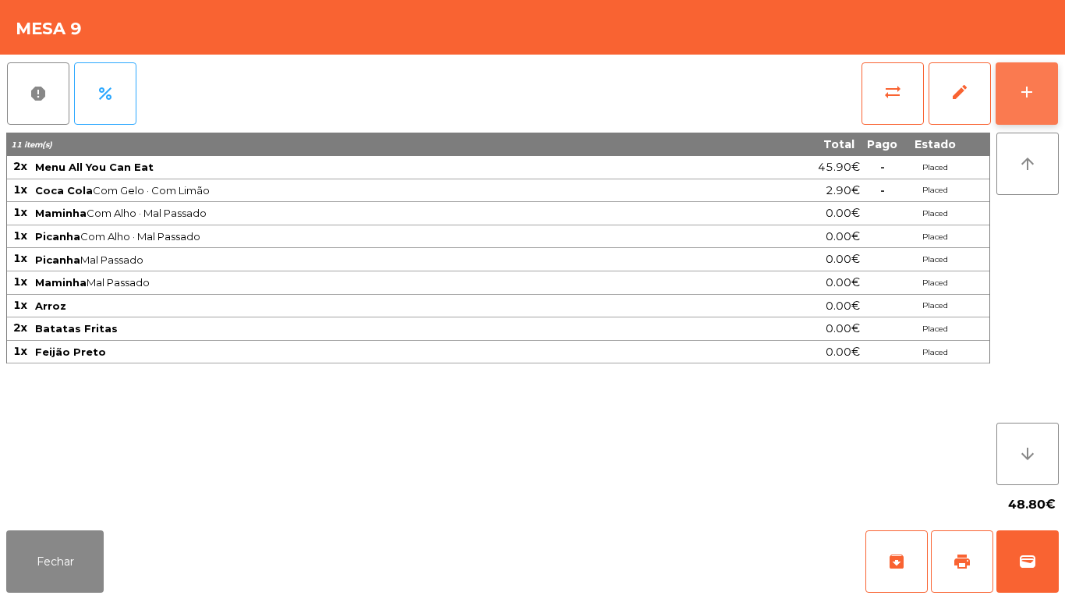
click at [1011, 94] on button "add" at bounding box center [1027, 93] width 62 height 62
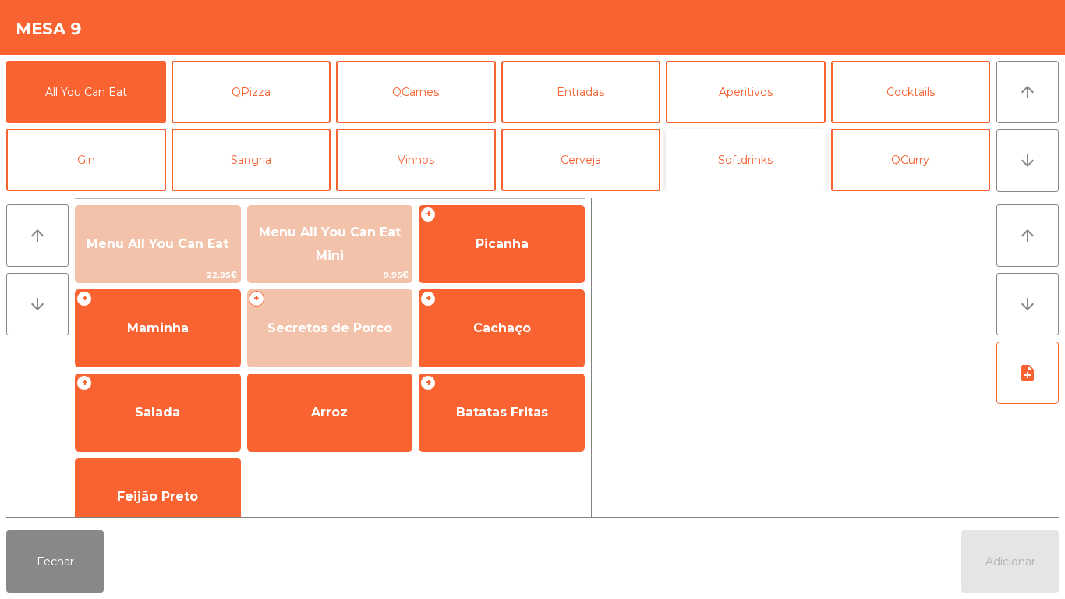
click at [768, 159] on button "Softdrinks" at bounding box center [746, 160] width 160 height 62
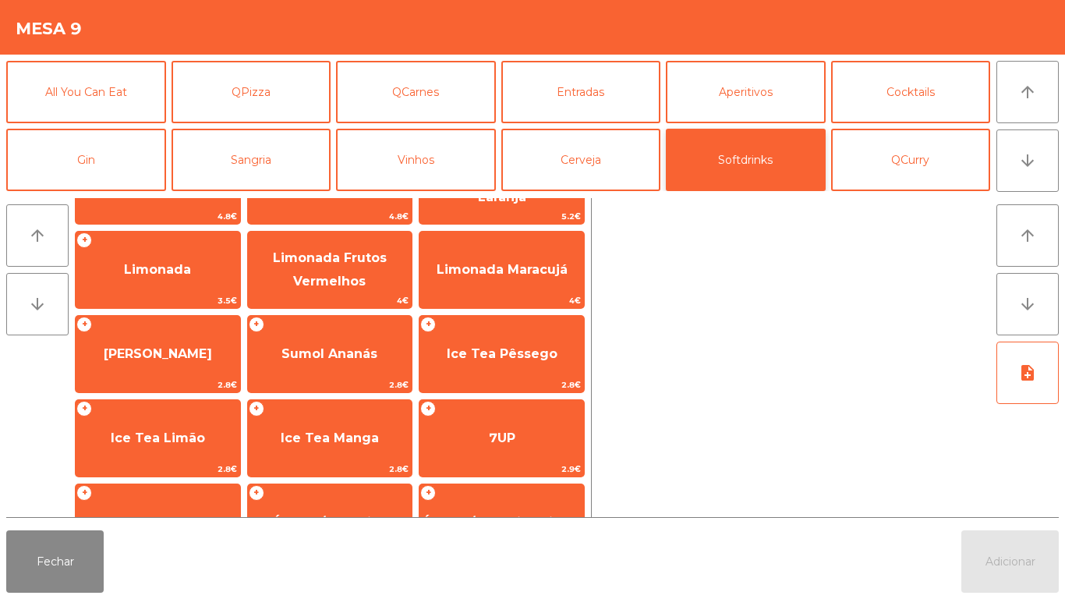
scroll to position [248, 0]
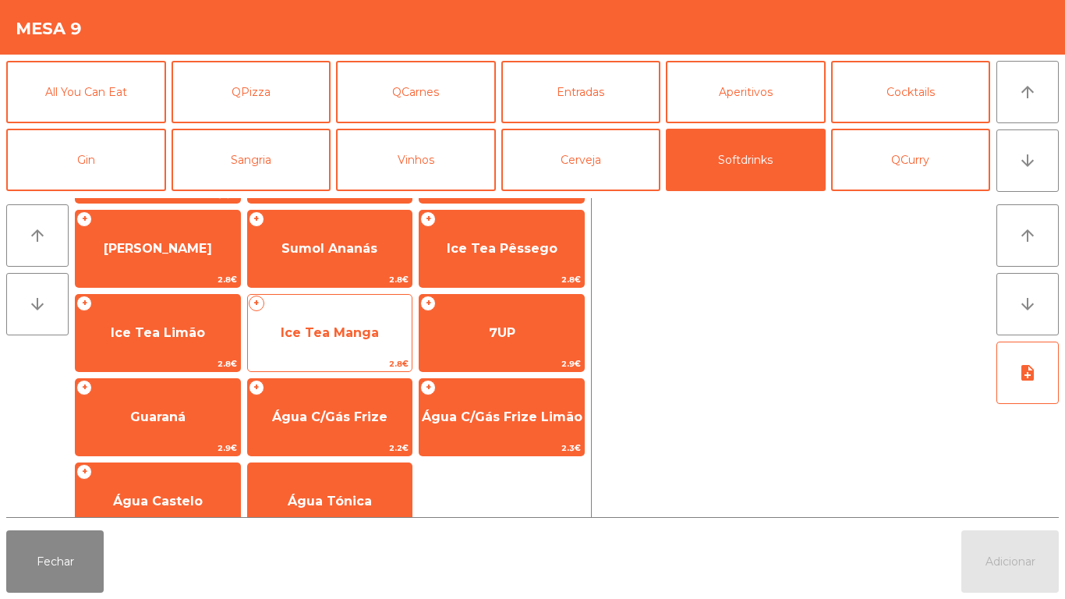
click at [343, 334] on span "Ice Tea Manga" at bounding box center [330, 332] width 98 height 15
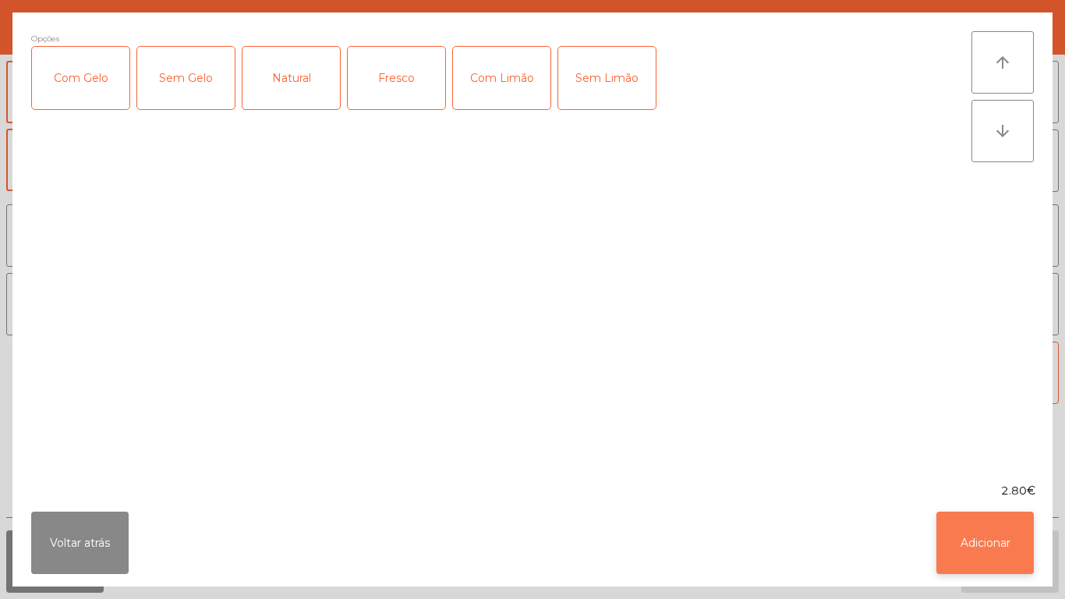
click at [970, 526] on button "Adicionar" at bounding box center [984, 542] width 97 height 62
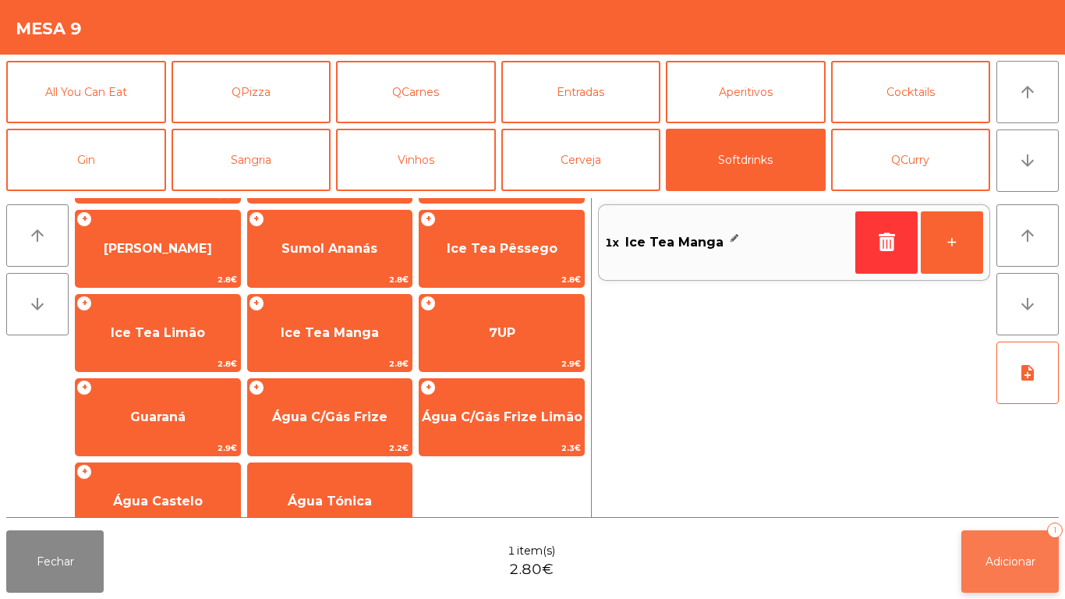
click at [1002, 557] on span "Adicionar" at bounding box center [1010, 561] width 50 height 14
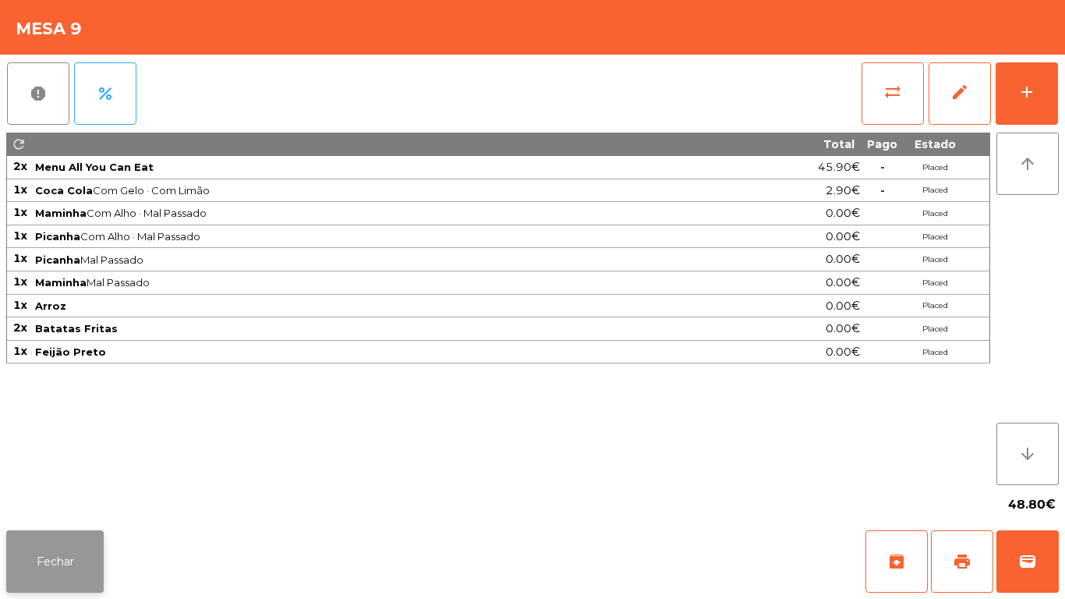
click at [53, 556] on button "Fechar" at bounding box center [54, 561] width 97 height 62
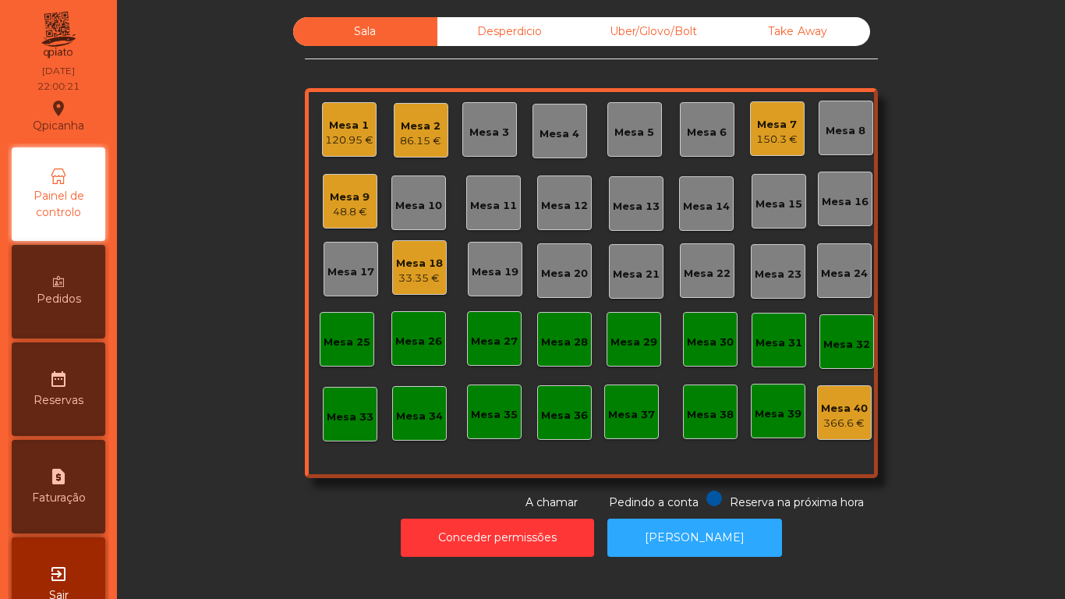
click at [413, 274] on div "33.35 €" at bounding box center [419, 279] width 47 height 16
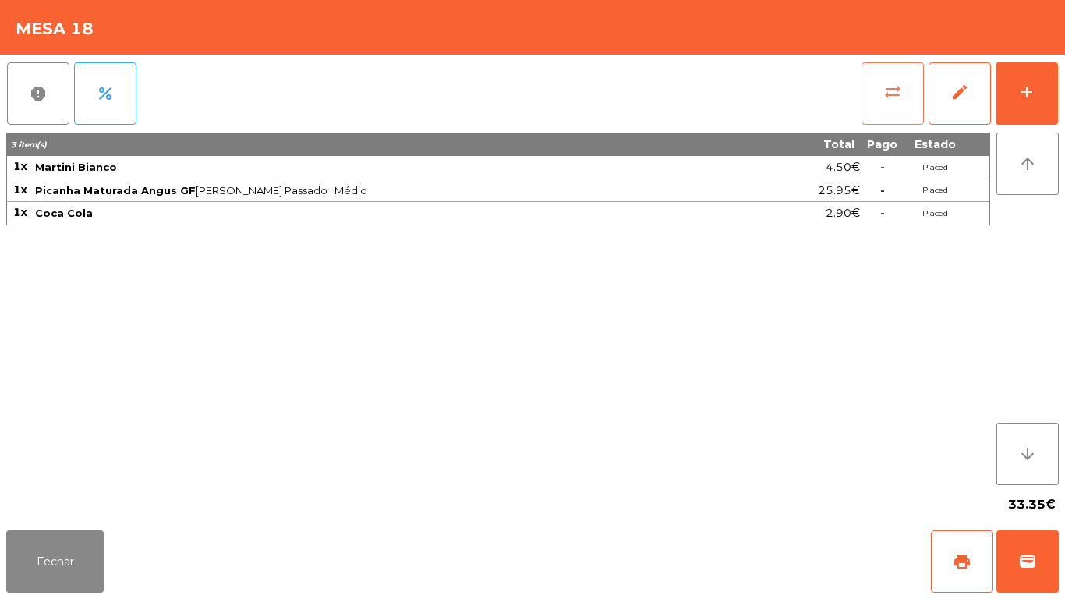
click at [872, 101] on button "sync_alt" at bounding box center [892, 93] width 62 height 62
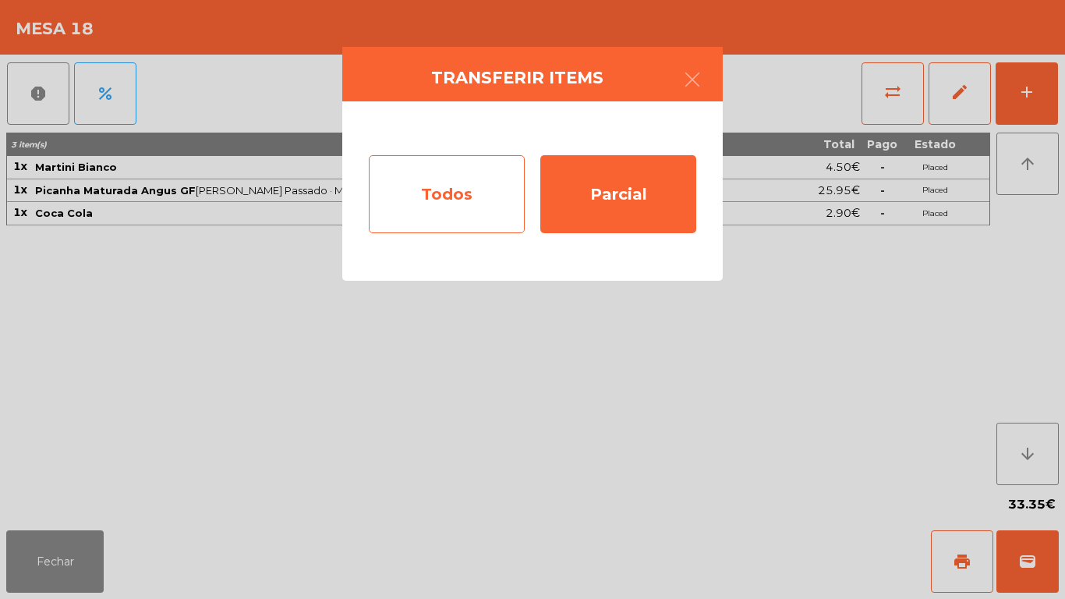
click at [463, 179] on div "Todos" at bounding box center [447, 194] width 156 height 78
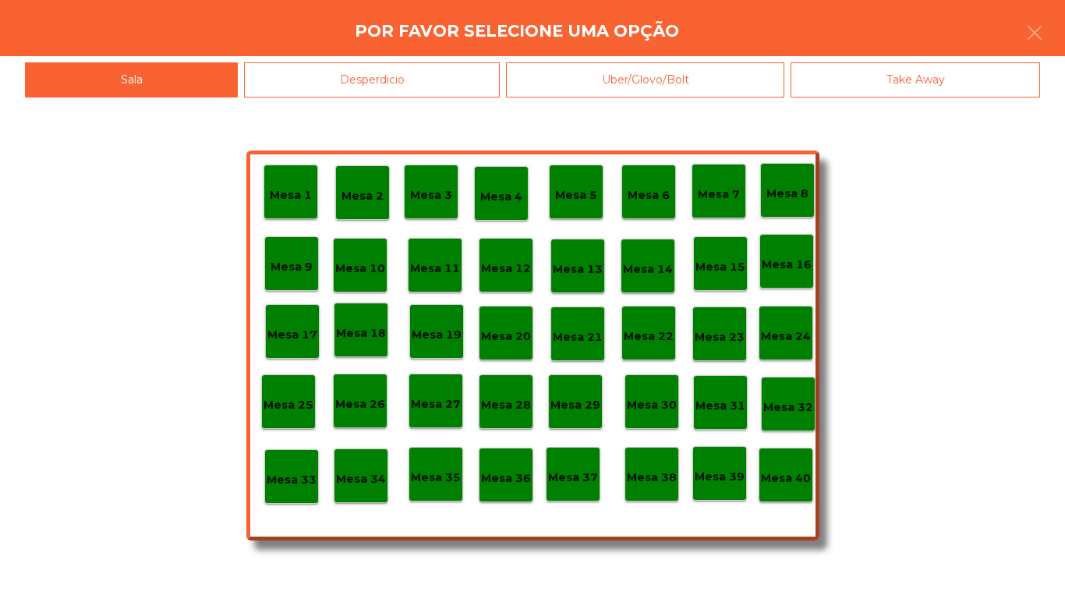
click at [773, 458] on div "Mesa 40" at bounding box center [786, 474] width 55 height 55
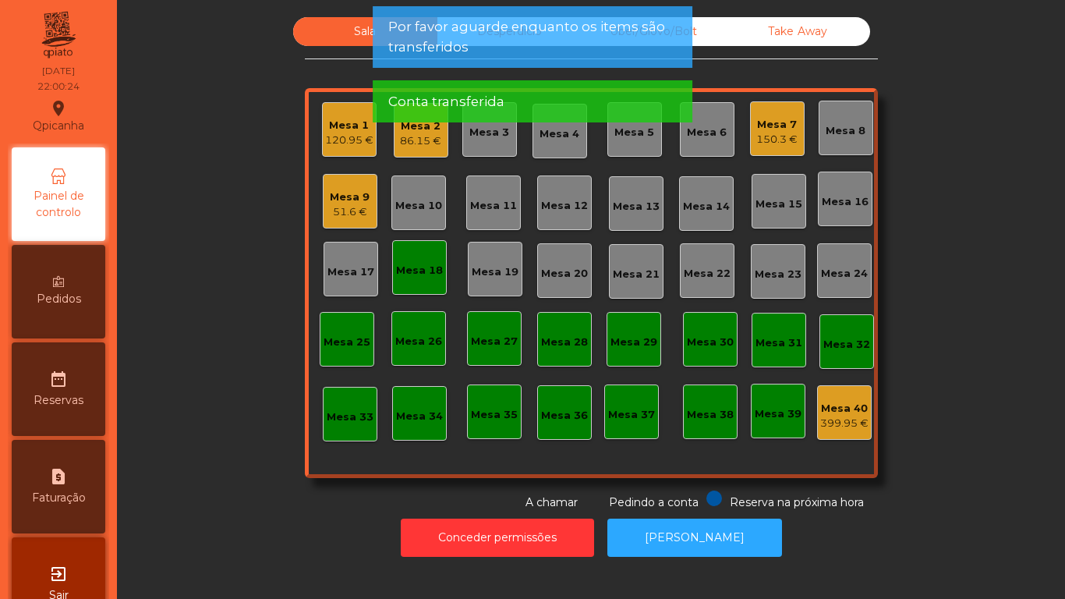
click at [424, 269] on div "Mesa 18" at bounding box center [419, 271] width 47 height 16
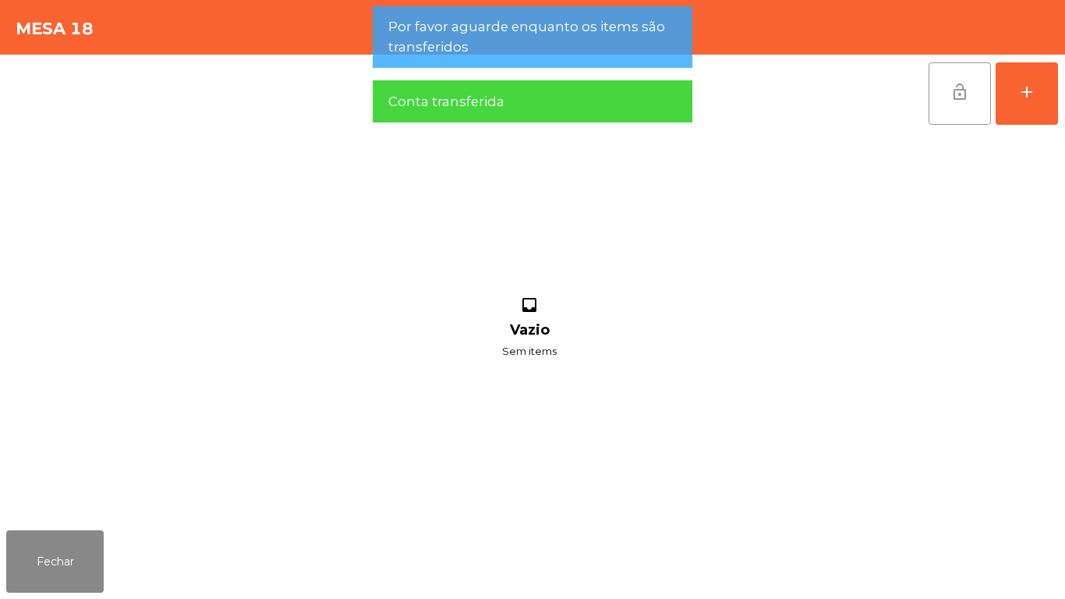
click at [957, 111] on button "lock_open" at bounding box center [960, 93] width 62 height 62
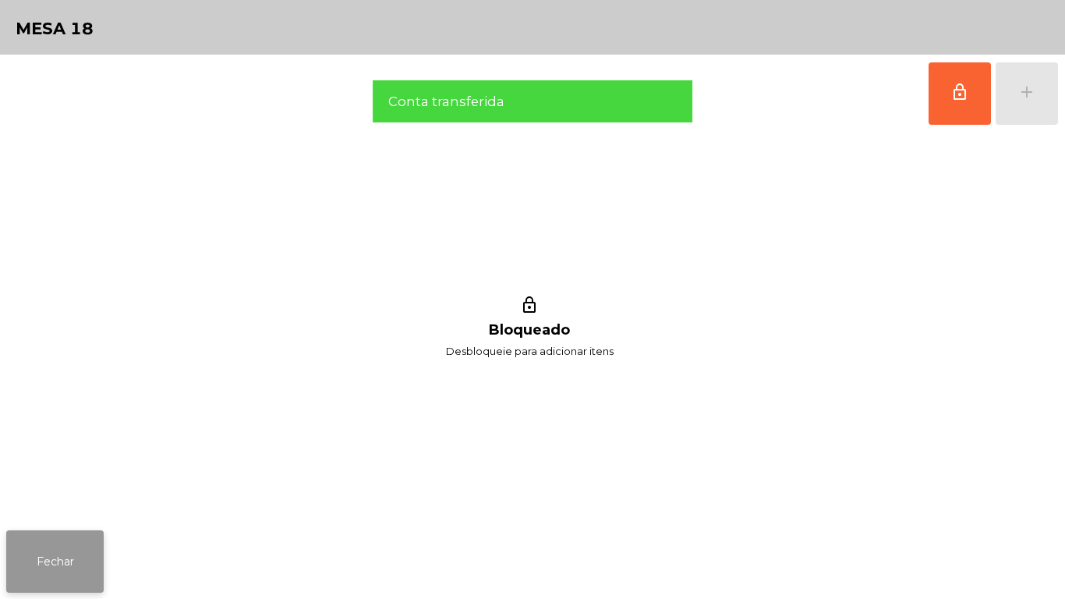
click at [79, 562] on button "Fechar" at bounding box center [54, 561] width 97 height 62
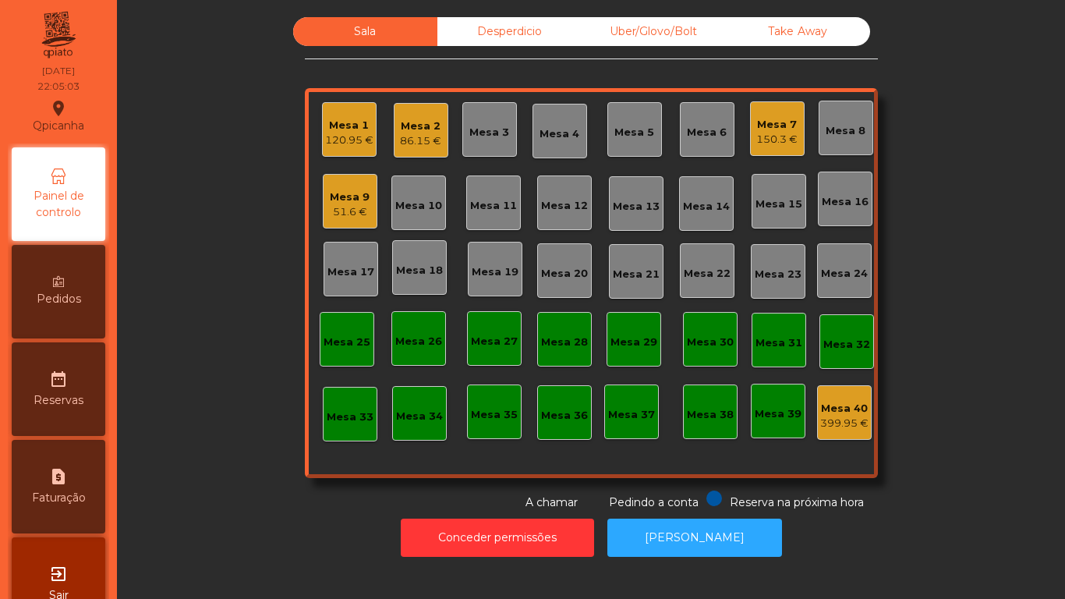
click at [342, 189] on div "Mesa 9" at bounding box center [350, 197] width 40 height 16
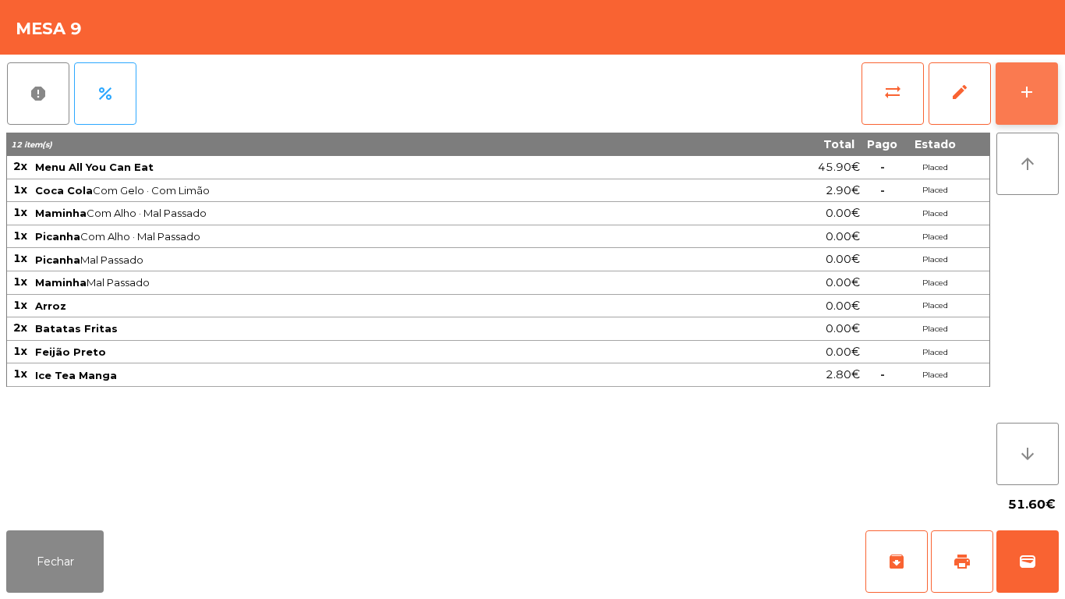
click at [1017, 89] on div "add" at bounding box center [1026, 92] width 19 height 19
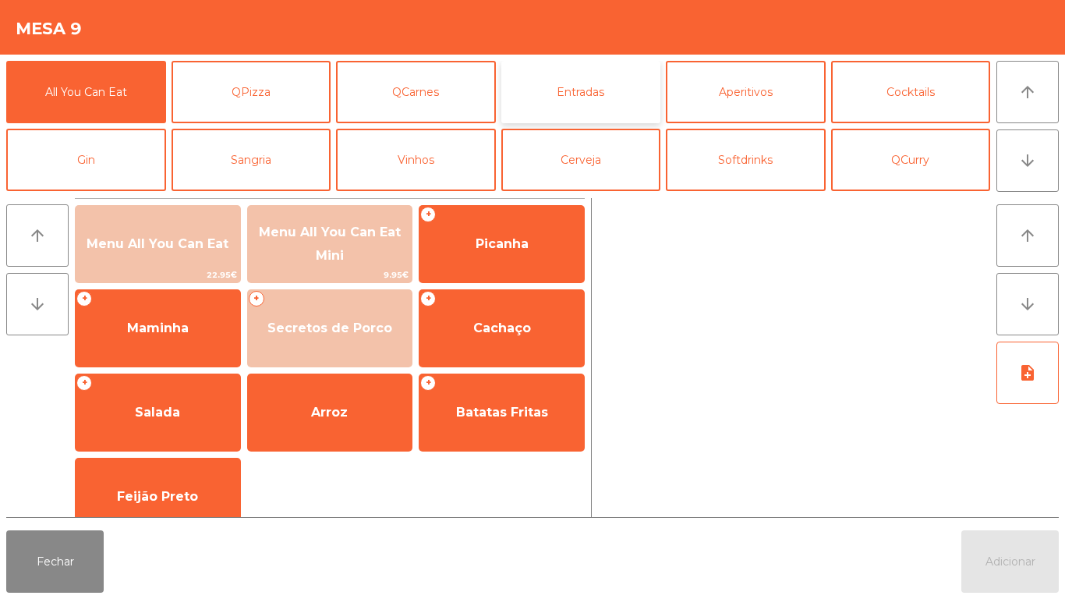
click at [586, 106] on button "Entradas" at bounding box center [581, 92] width 160 height 62
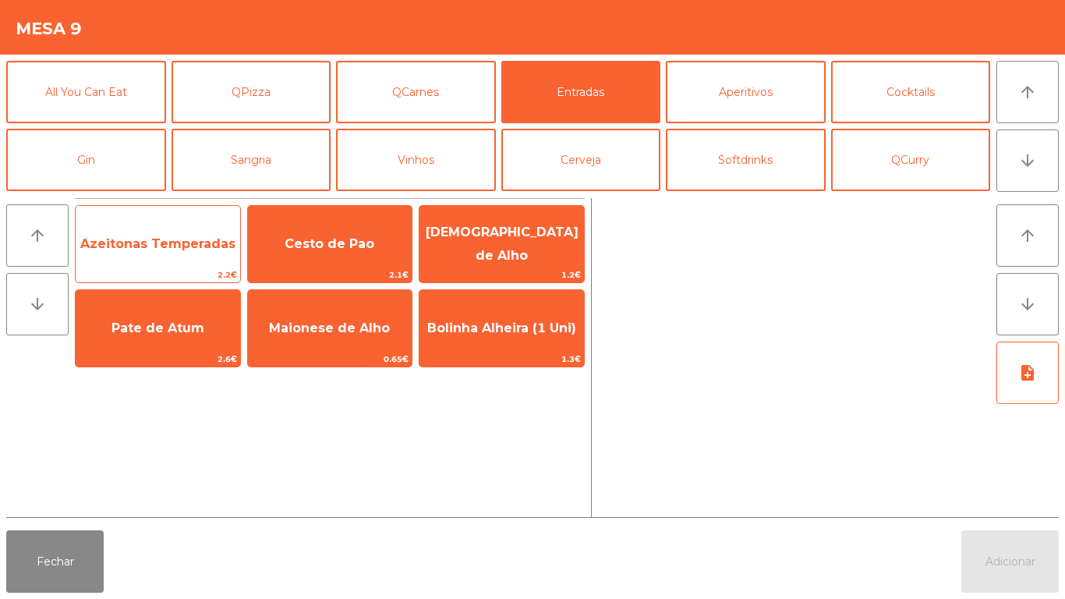
click at [181, 255] on span "Azeitonas Temperadas" at bounding box center [158, 244] width 164 height 42
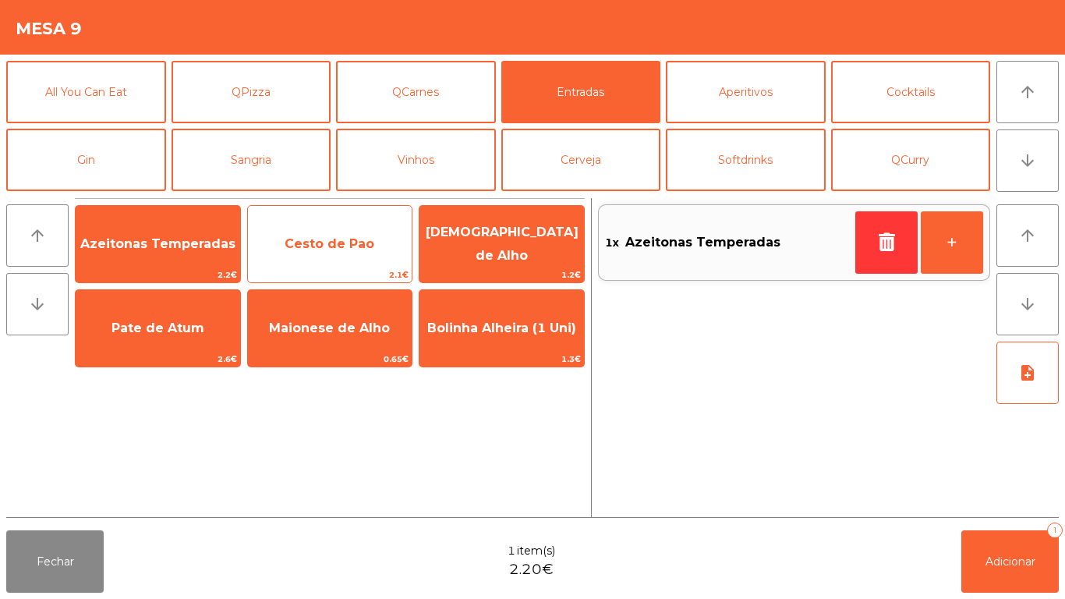
click at [348, 256] on span "Cesto de Pao" at bounding box center [330, 244] width 164 height 42
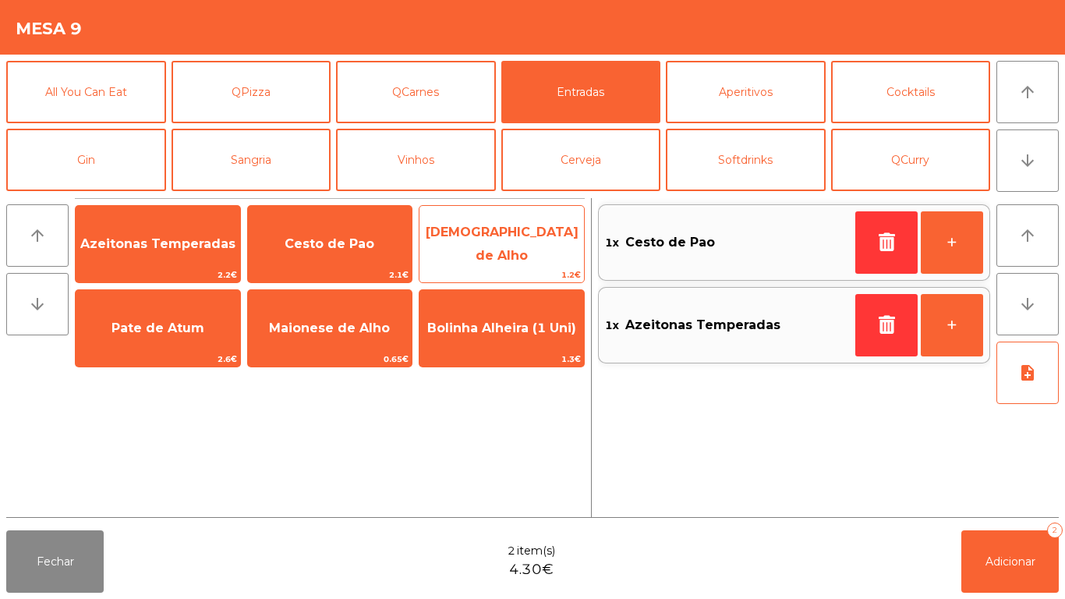
click at [505, 242] on span "[DEMOGRAPHIC_DATA] de Alho" at bounding box center [502, 244] width 153 height 38
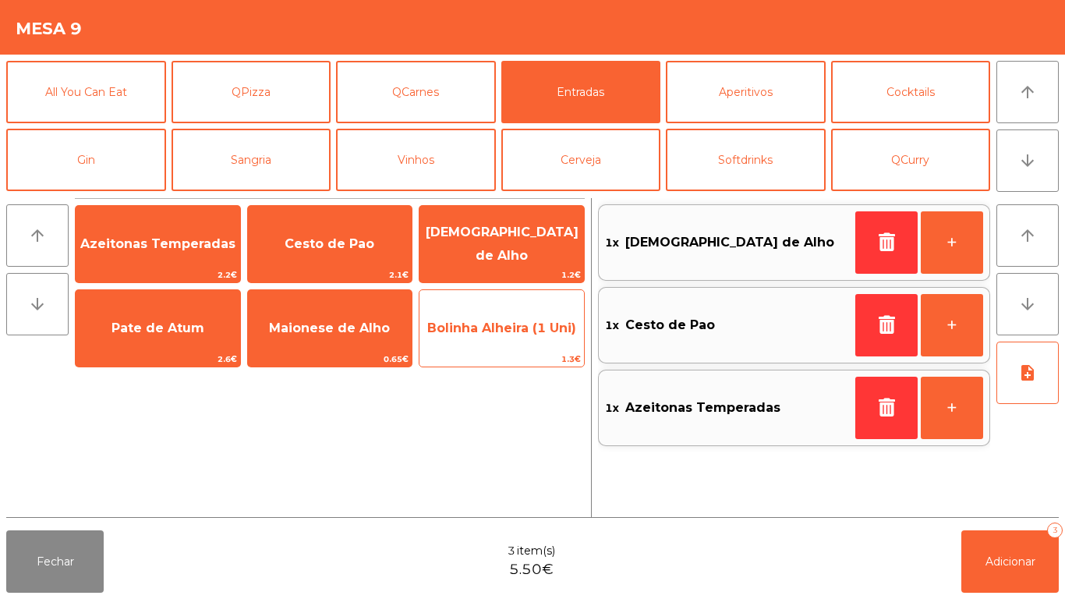
click at [506, 336] on span "Bolinha Alheira (1 Uni)" at bounding box center [501, 328] width 164 height 42
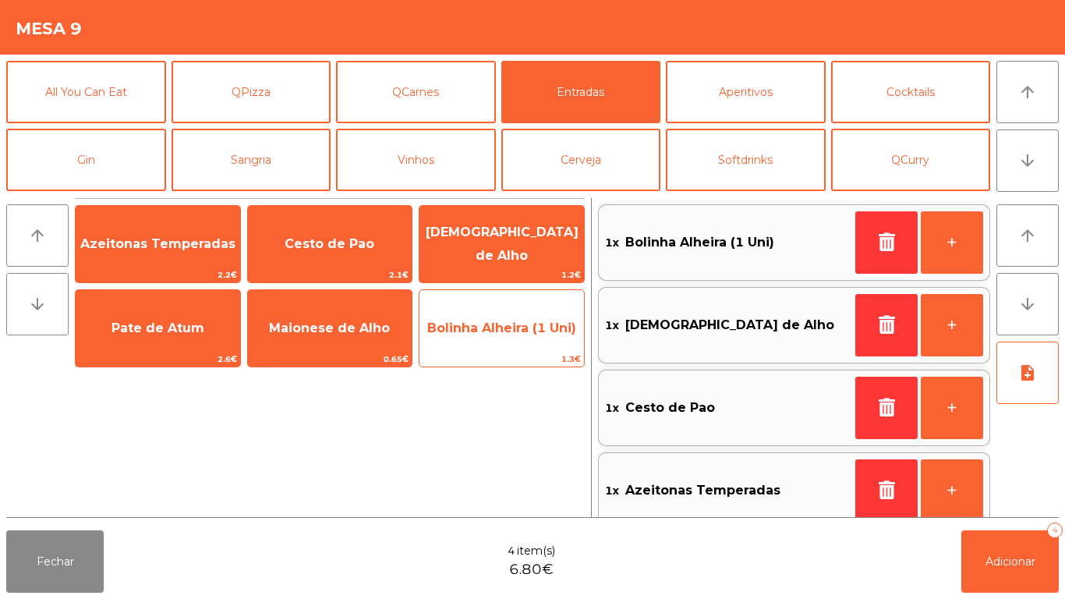
click at [504, 334] on span "Bolinha Alheira (1 Uni)" at bounding box center [501, 327] width 149 height 15
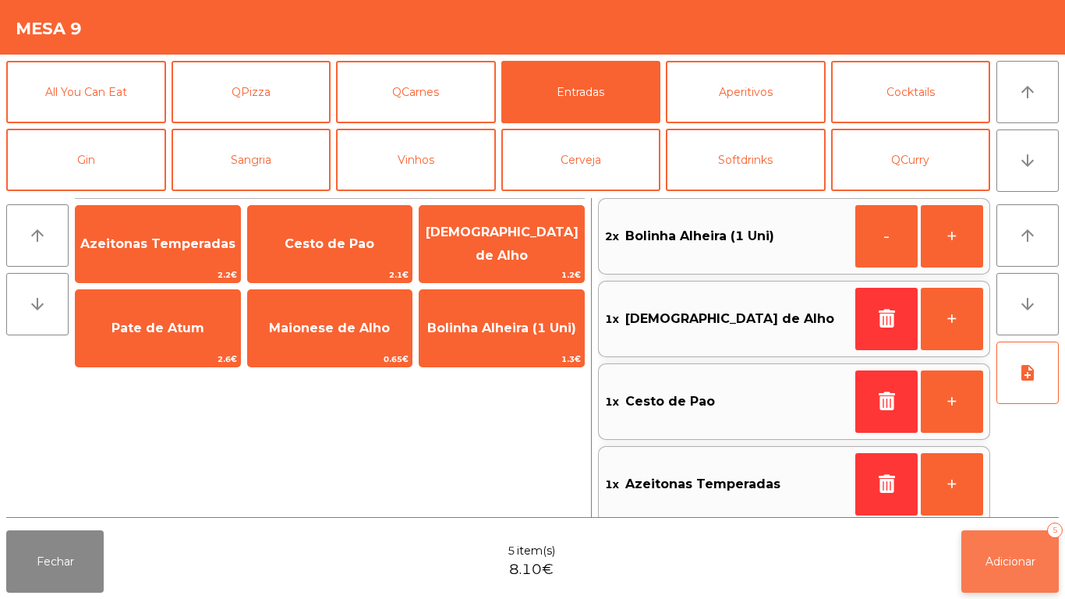
click at [997, 561] on span "Adicionar" at bounding box center [1010, 561] width 50 height 14
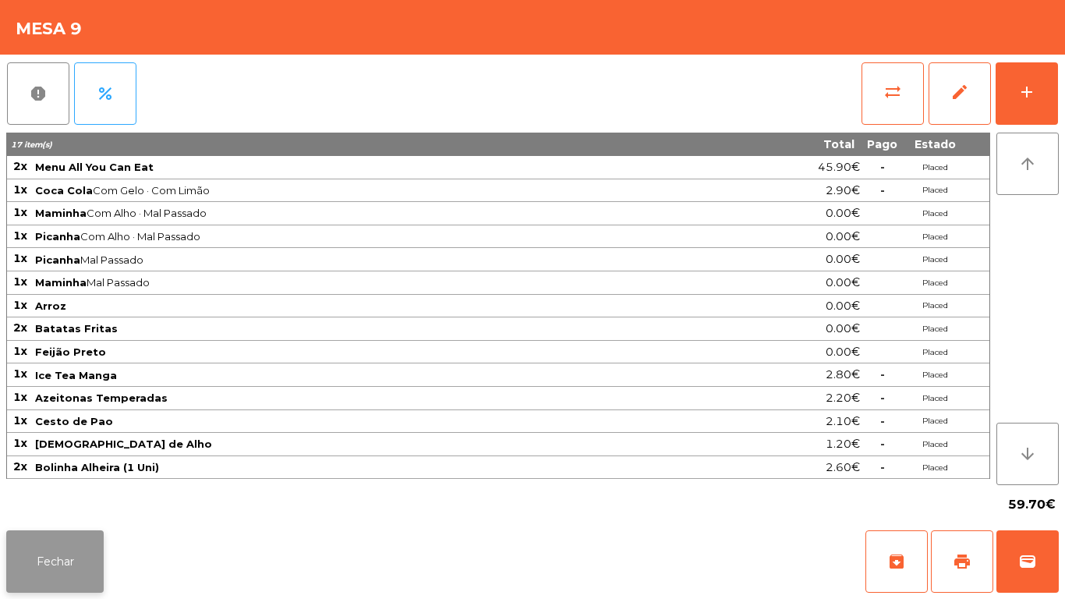
click at [40, 576] on button "Fechar" at bounding box center [54, 561] width 97 height 62
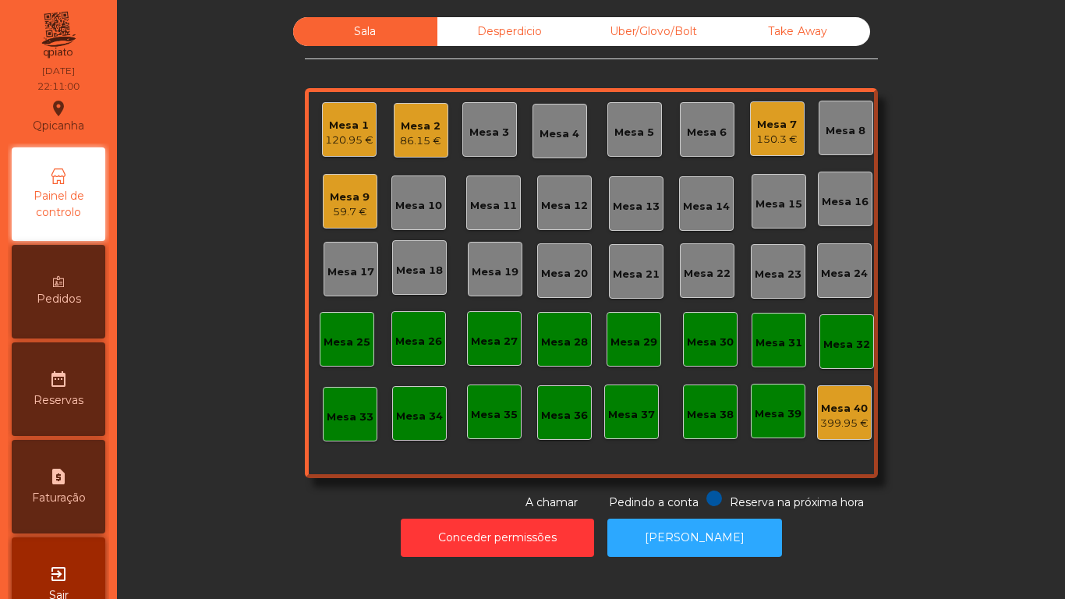
click at [75, 302] on span "Pedidos" at bounding box center [59, 299] width 44 height 16
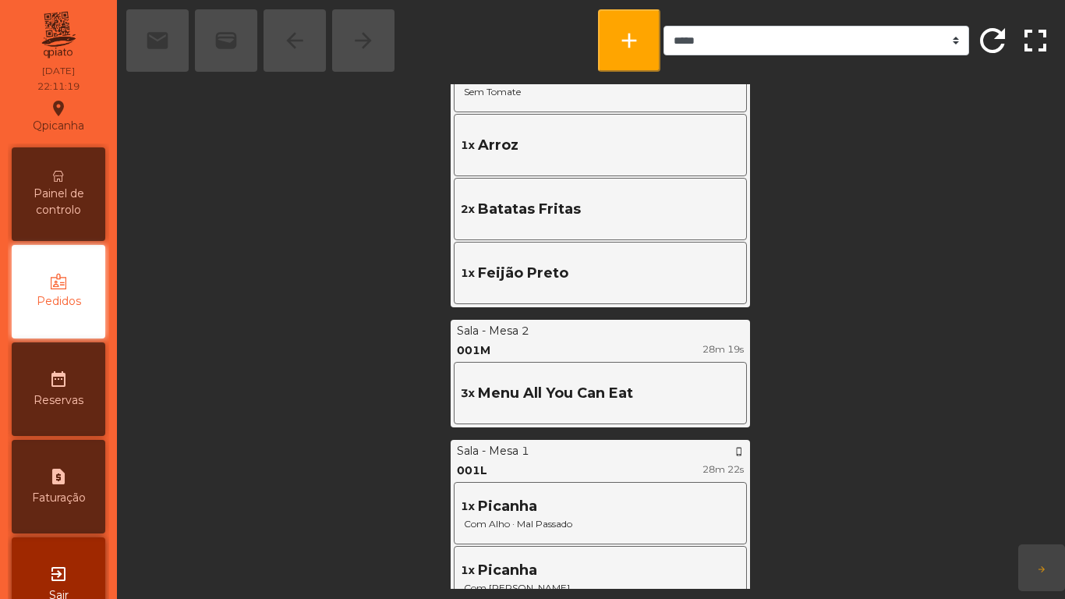
scroll to position [2354, 0]
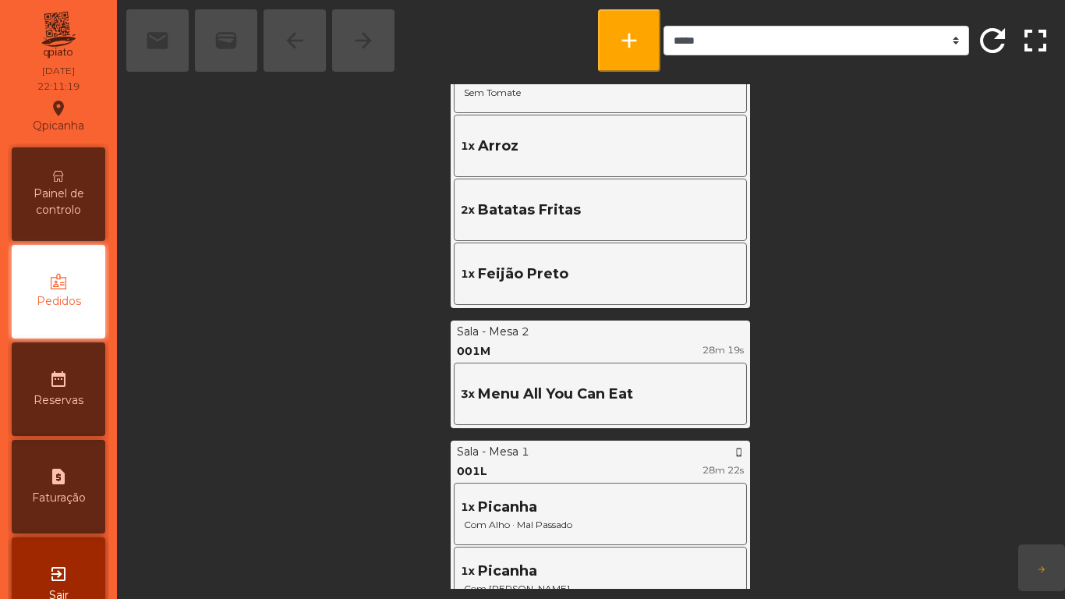
click at [73, 187] on span "Painel de controlo" at bounding box center [59, 202] width 86 height 33
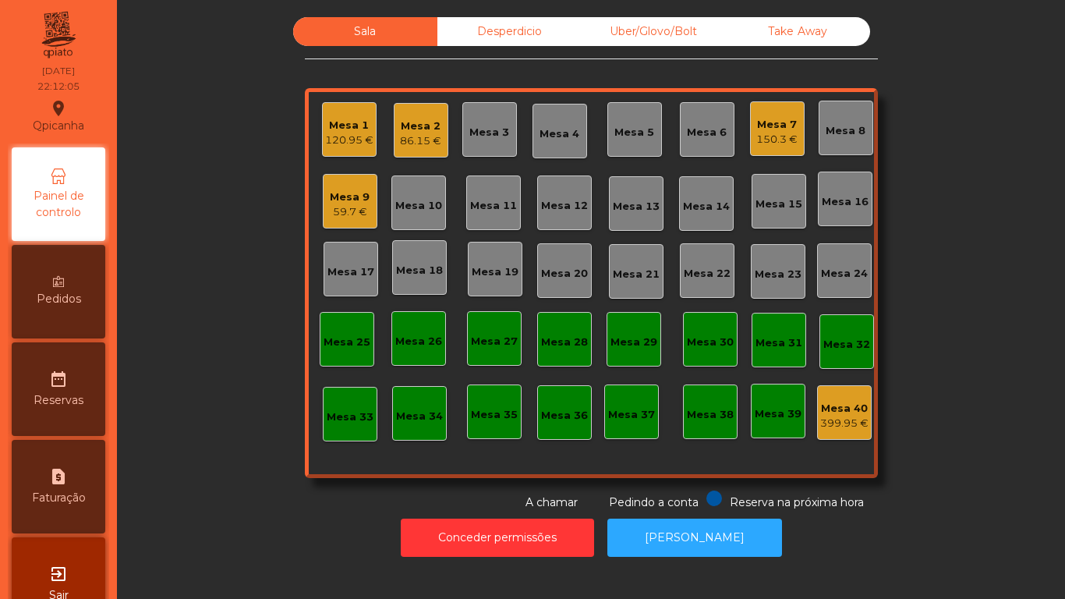
click at [91, 287] on div "Pedidos" at bounding box center [59, 292] width 94 height 94
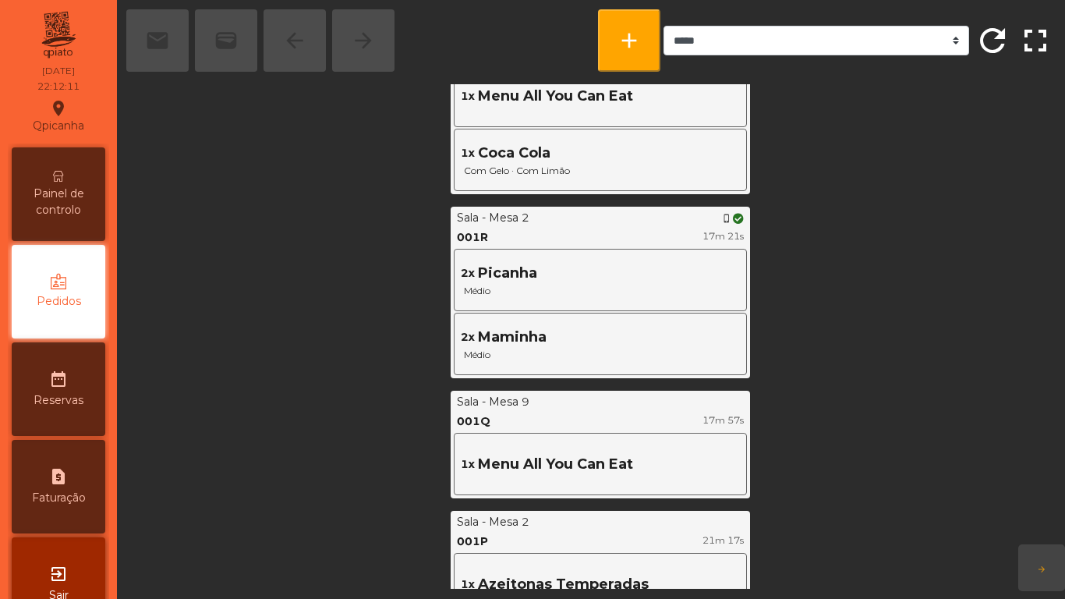
scroll to position [1048, 0]
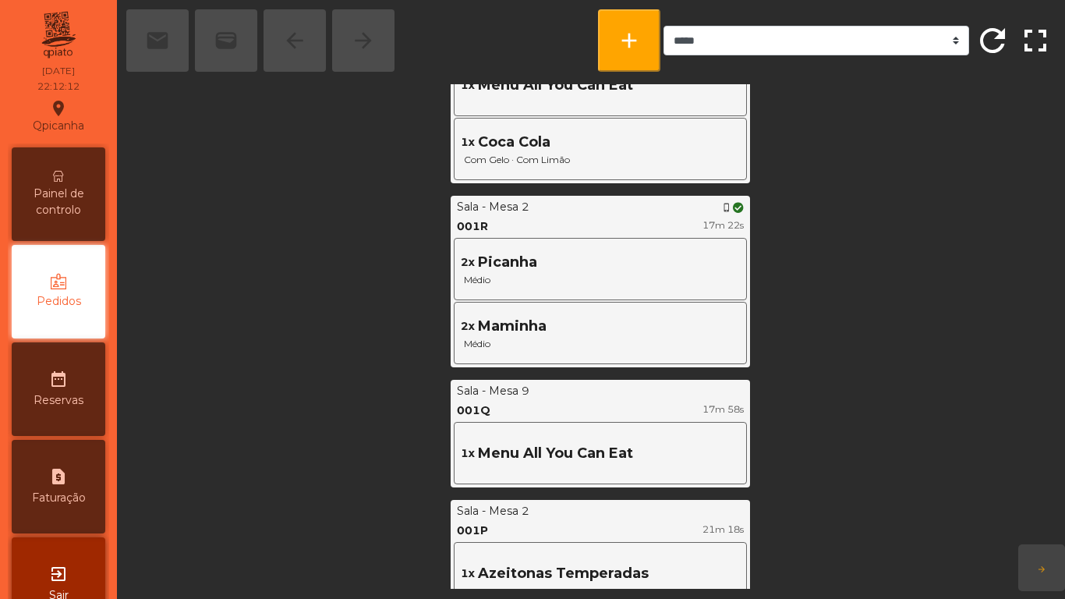
click at [63, 186] on span "Painel de controlo" at bounding box center [59, 202] width 86 height 33
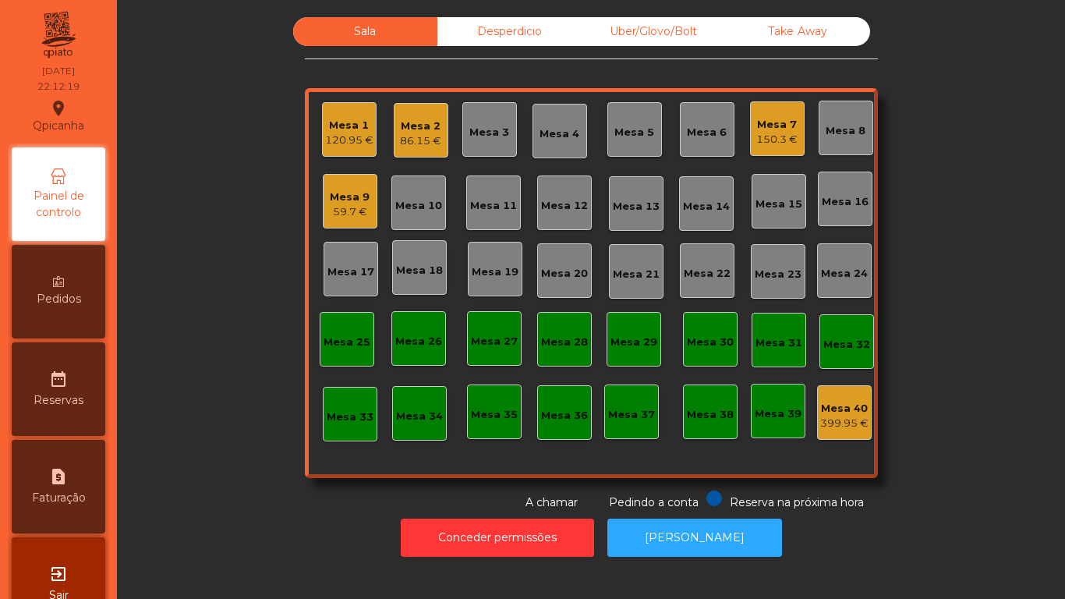
click at [413, 145] on div "86.15 €" at bounding box center [420, 141] width 41 height 16
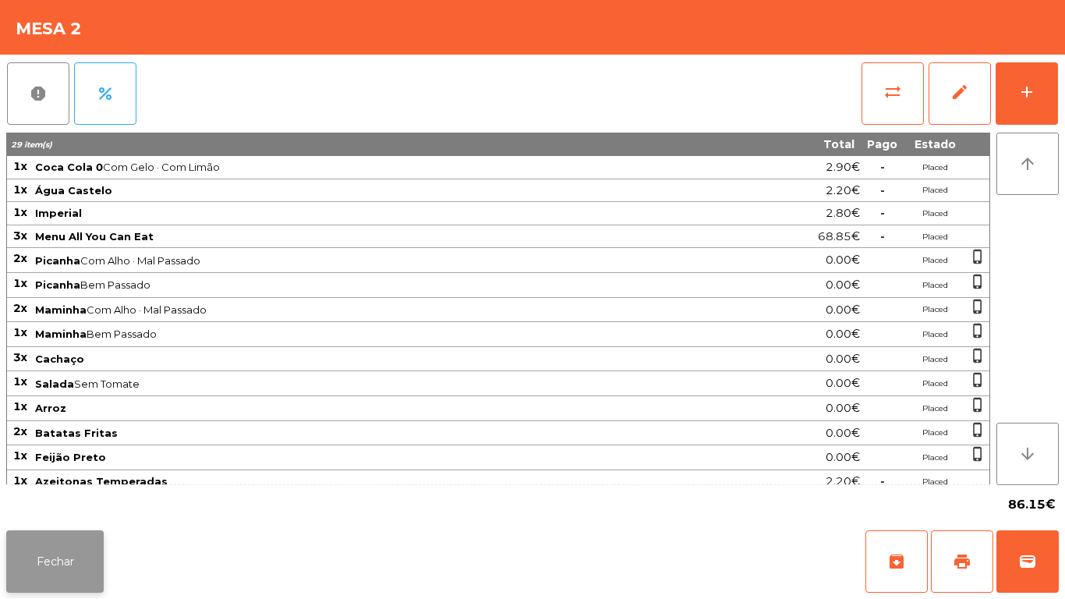
click at [90, 557] on button "Fechar" at bounding box center [54, 561] width 97 height 62
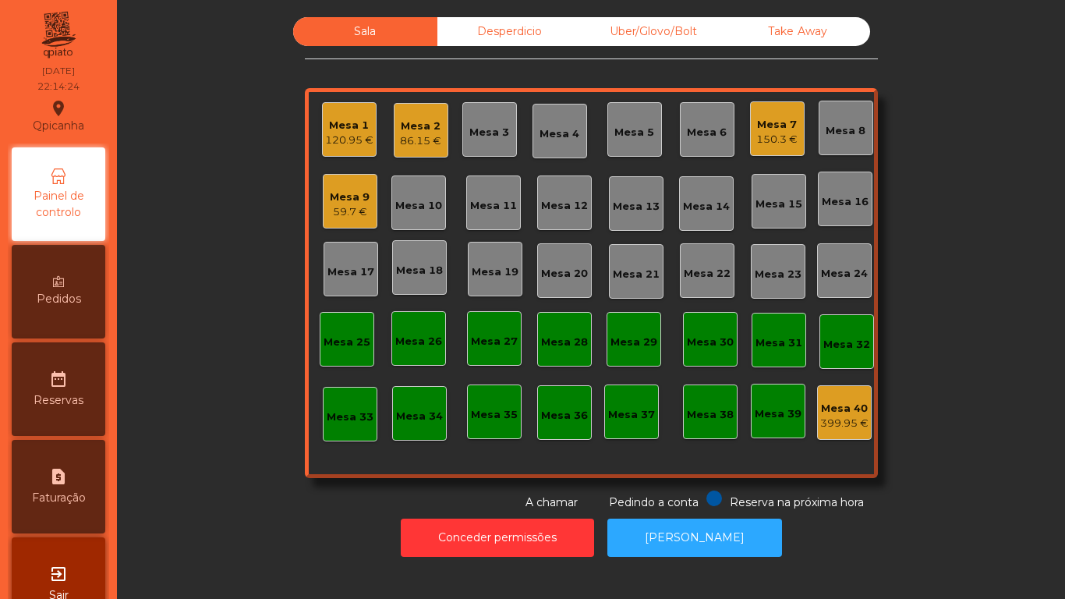
click at [346, 196] on div "Mesa 9" at bounding box center [350, 197] width 40 height 16
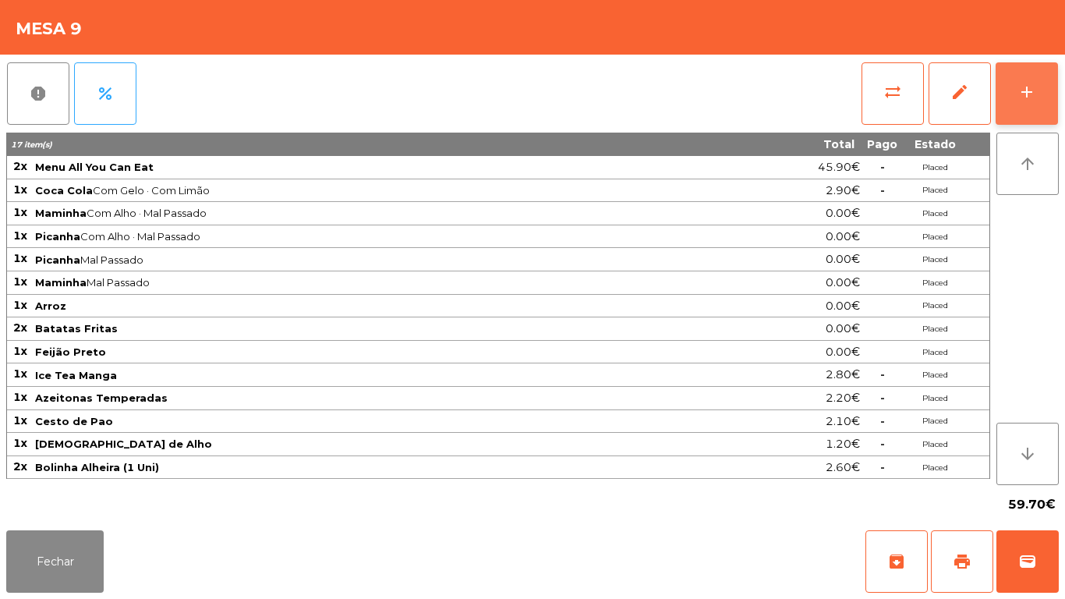
click at [1028, 101] on button "add" at bounding box center [1027, 93] width 62 height 62
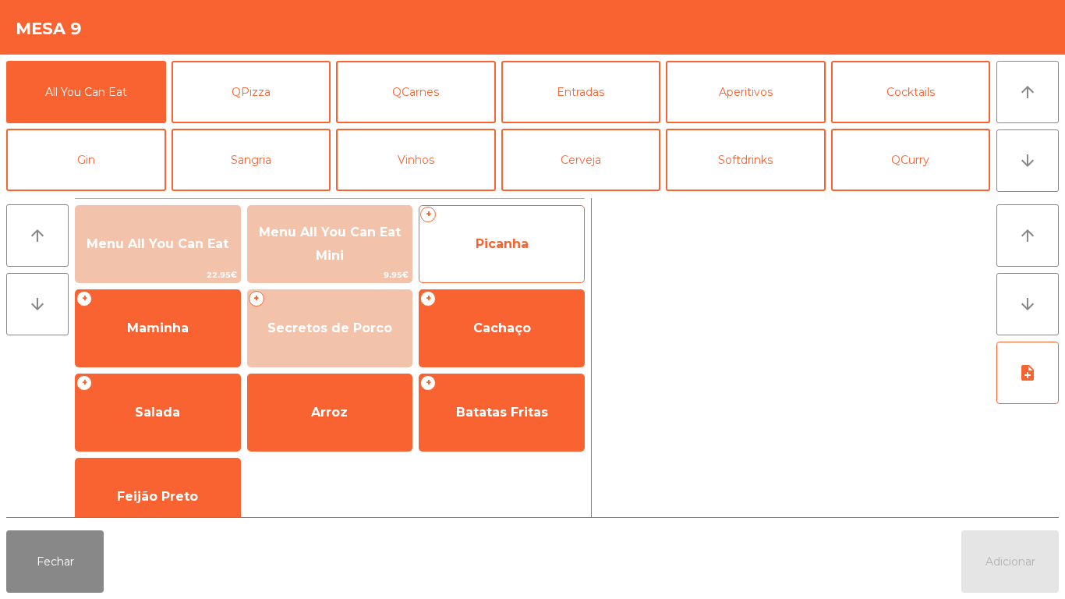
click at [529, 256] on span "Picanha" at bounding box center [501, 244] width 164 height 42
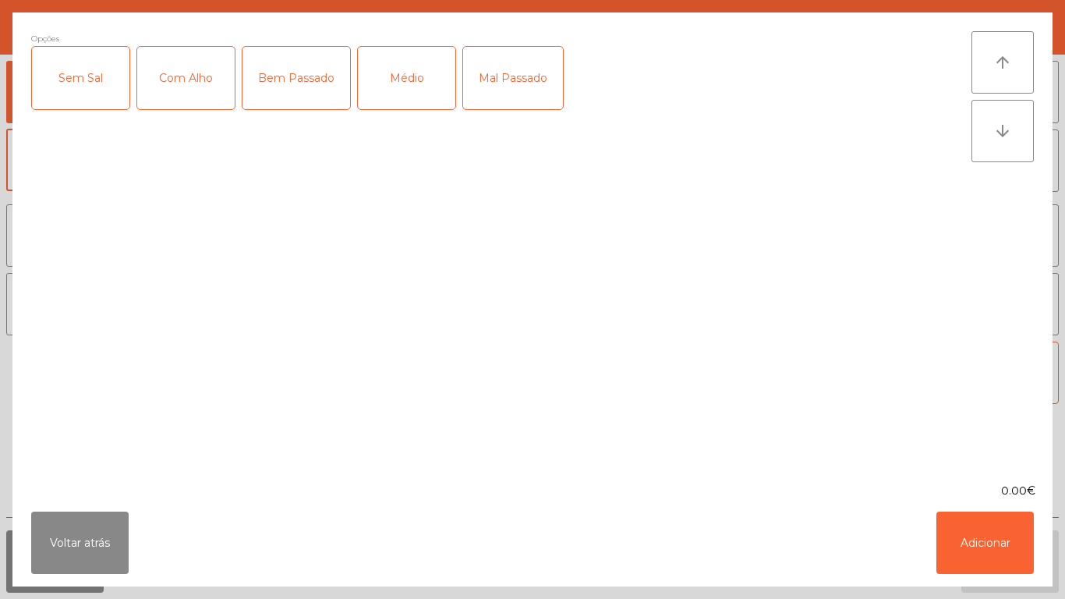
click at [519, 76] on div "Mal Passado" at bounding box center [513, 78] width 100 height 62
click at [200, 86] on div "Com Alho" at bounding box center [185, 78] width 97 height 62
click at [981, 547] on button "Adicionar" at bounding box center [984, 542] width 97 height 62
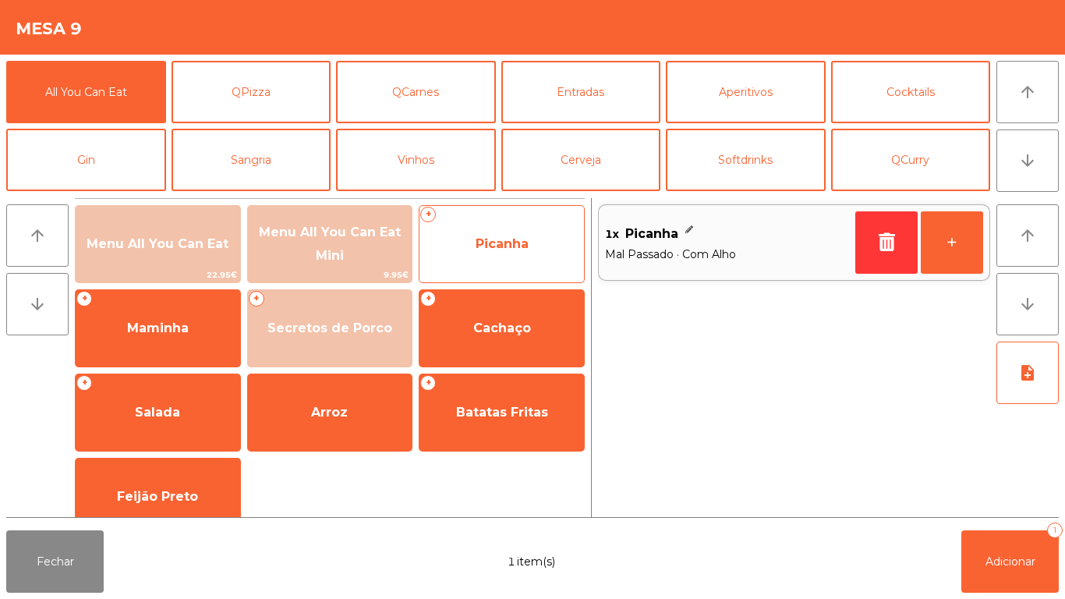
click at [493, 237] on span "Picanha" at bounding box center [502, 243] width 53 height 15
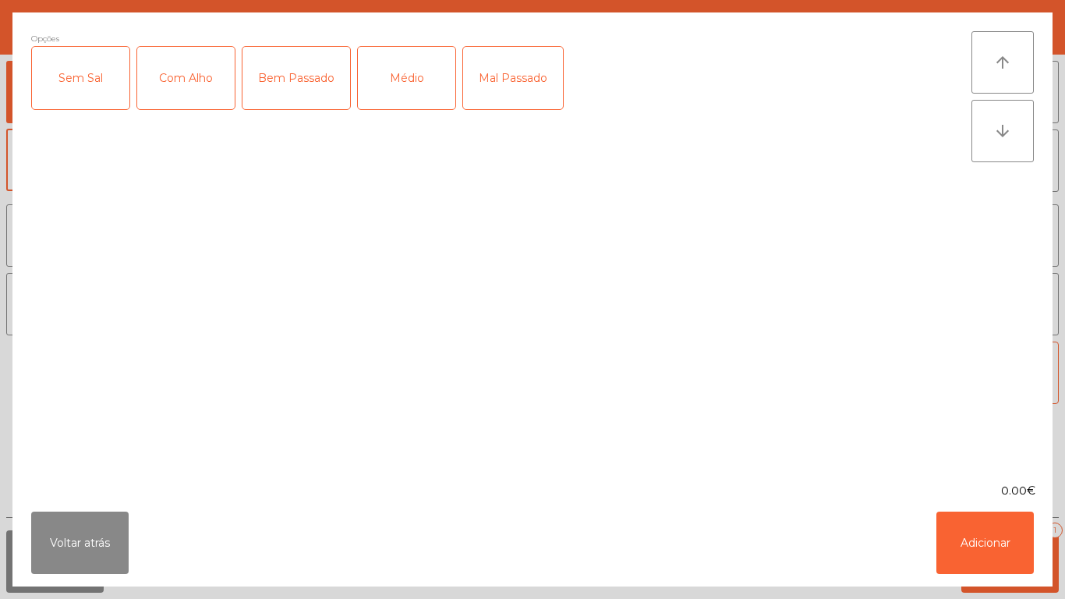
click at [521, 83] on div "Mal Passado" at bounding box center [513, 78] width 100 height 62
click at [978, 541] on button "Adicionar" at bounding box center [984, 542] width 97 height 62
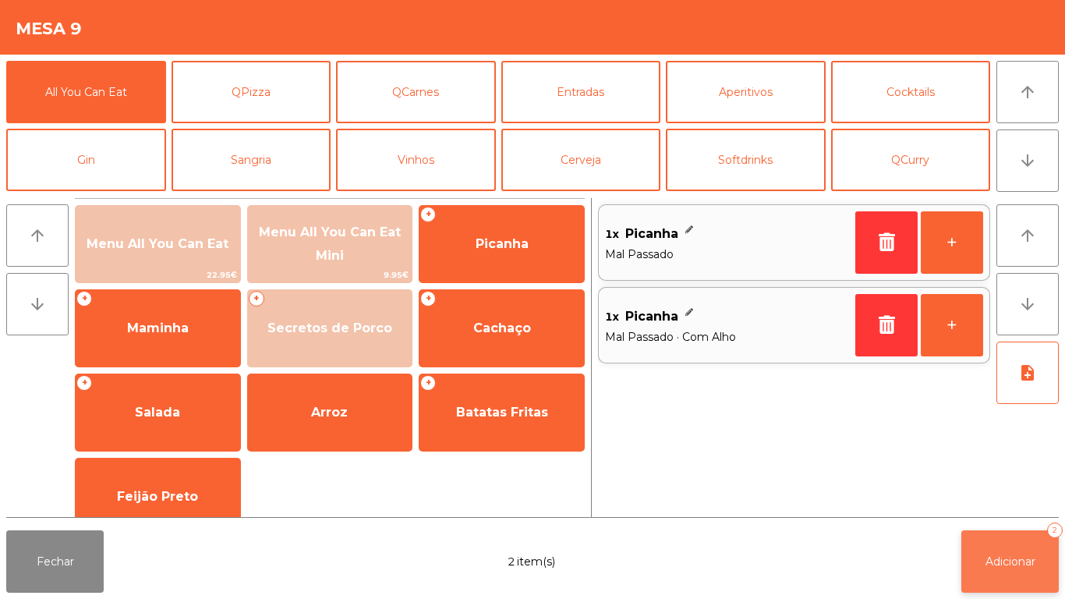
click at [980, 560] on button "Adicionar 2" at bounding box center [1009, 561] width 97 height 62
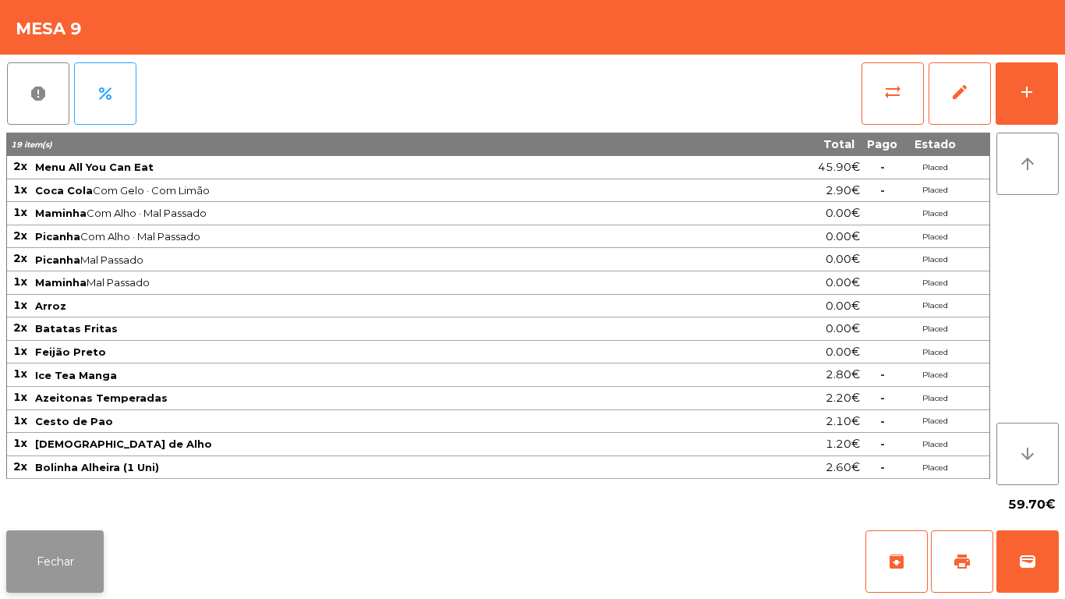
click at [81, 550] on button "Fechar" at bounding box center [54, 561] width 97 height 62
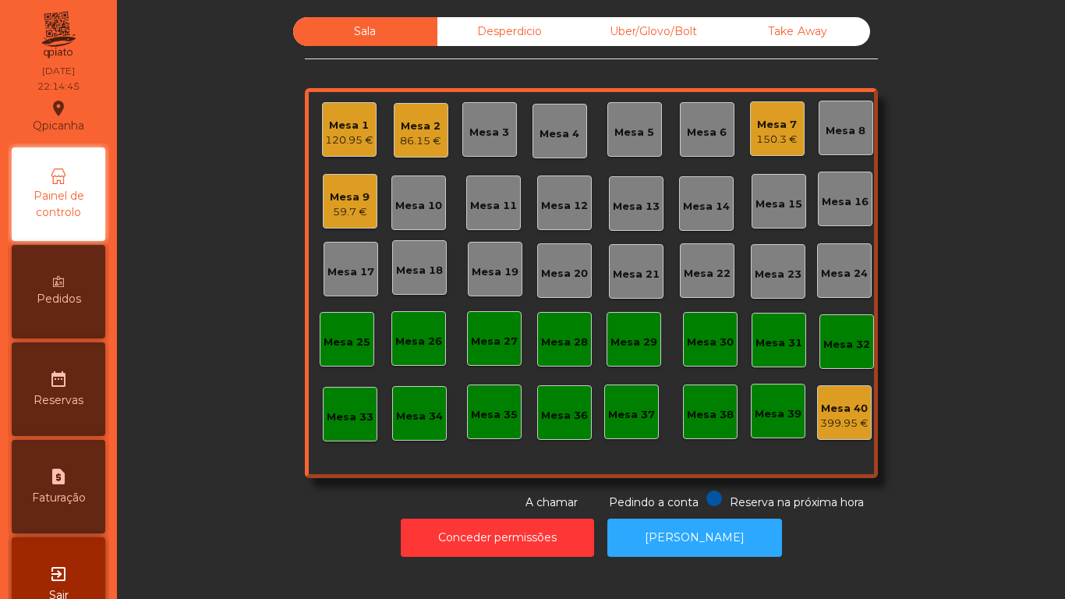
click at [415, 143] on div "86.15 €" at bounding box center [420, 141] width 41 height 16
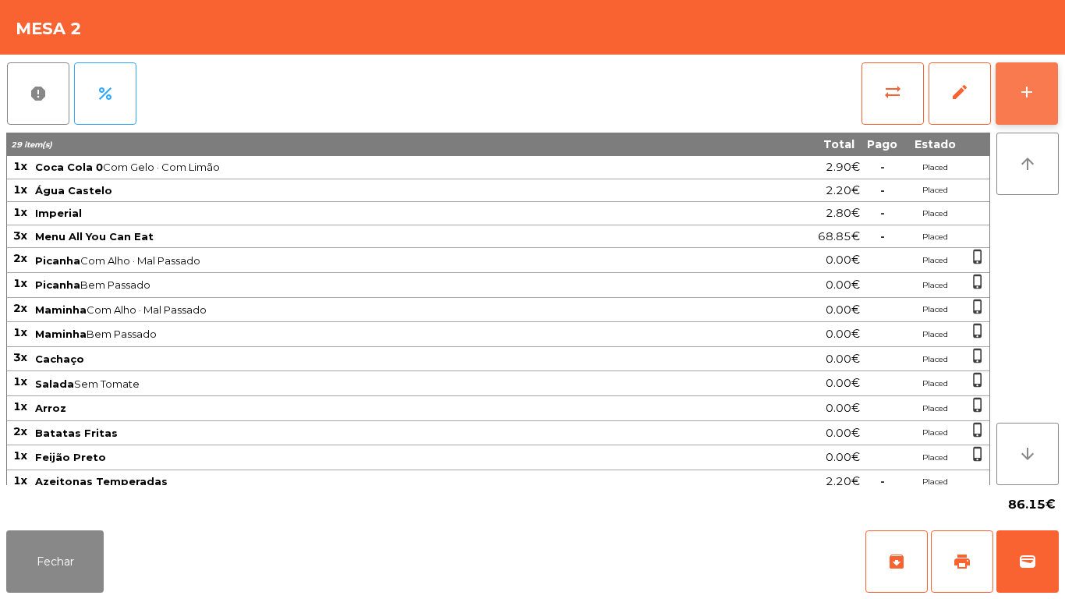
click at [1010, 96] on button "add" at bounding box center [1027, 93] width 62 height 62
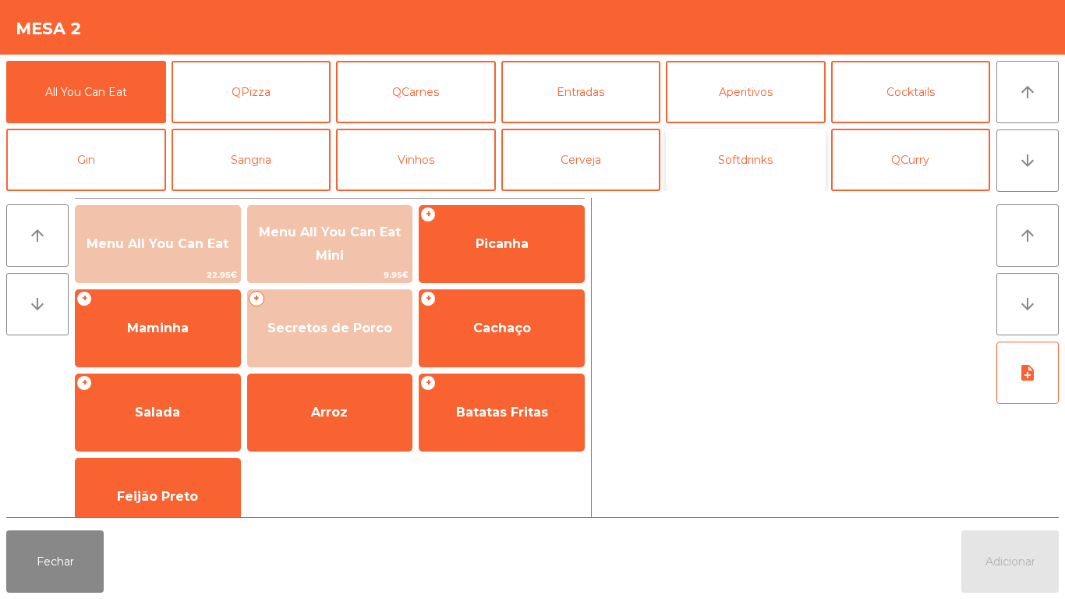
click at [741, 177] on button "Softdrinks" at bounding box center [746, 160] width 160 height 62
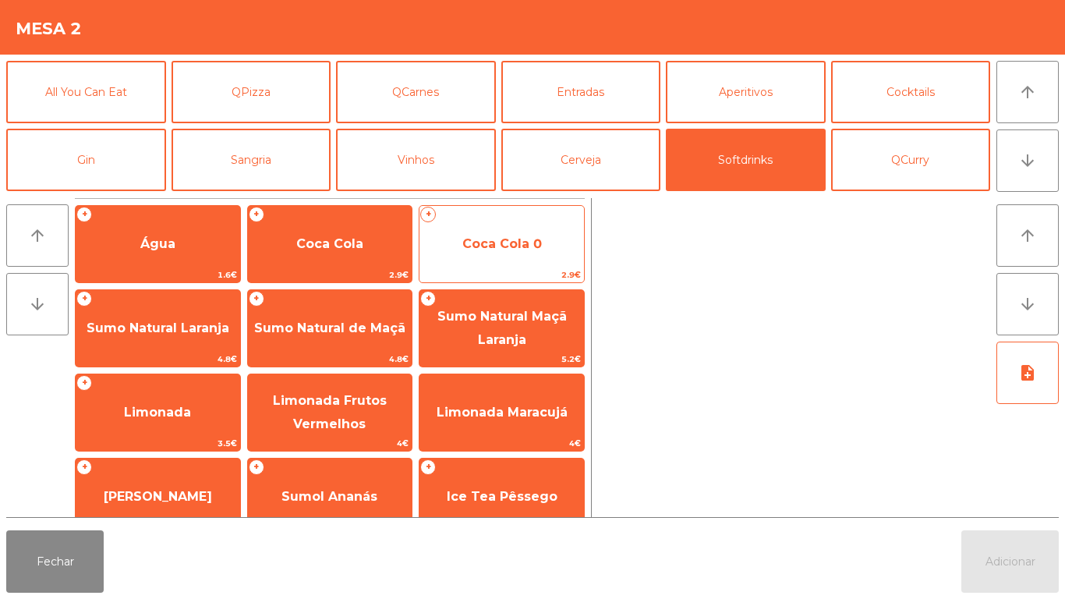
click at [512, 253] on span "Coca Cola 0" at bounding box center [501, 244] width 164 height 42
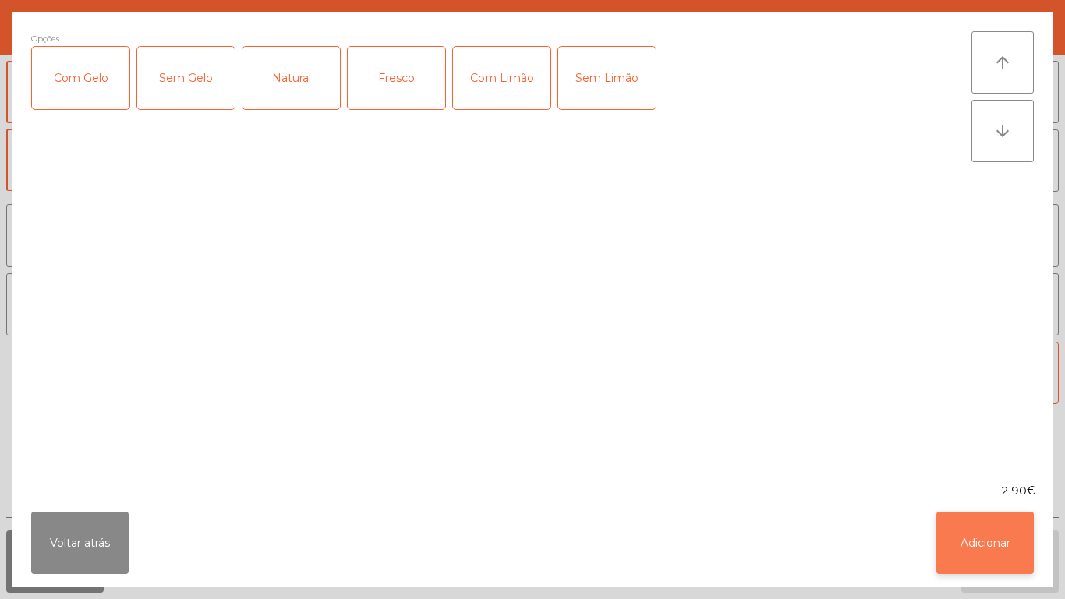
click at [956, 545] on button "Adicionar" at bounding box center [984, 542] width 97 height 62
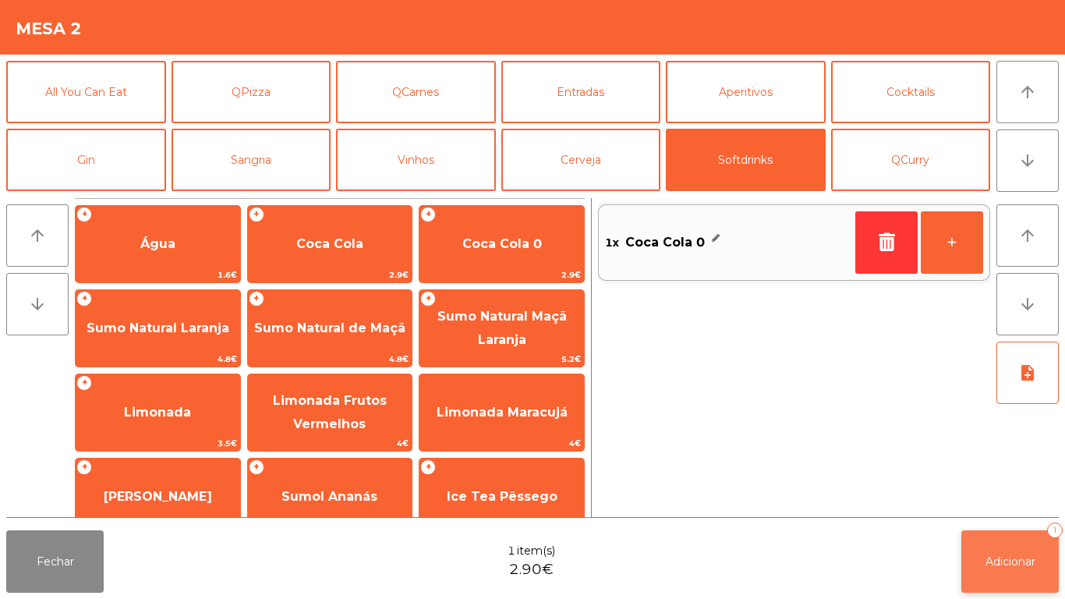
click at [1006, 548] on button "Adicionar 1" at bounding box center [1009, 561] width 97 height 62
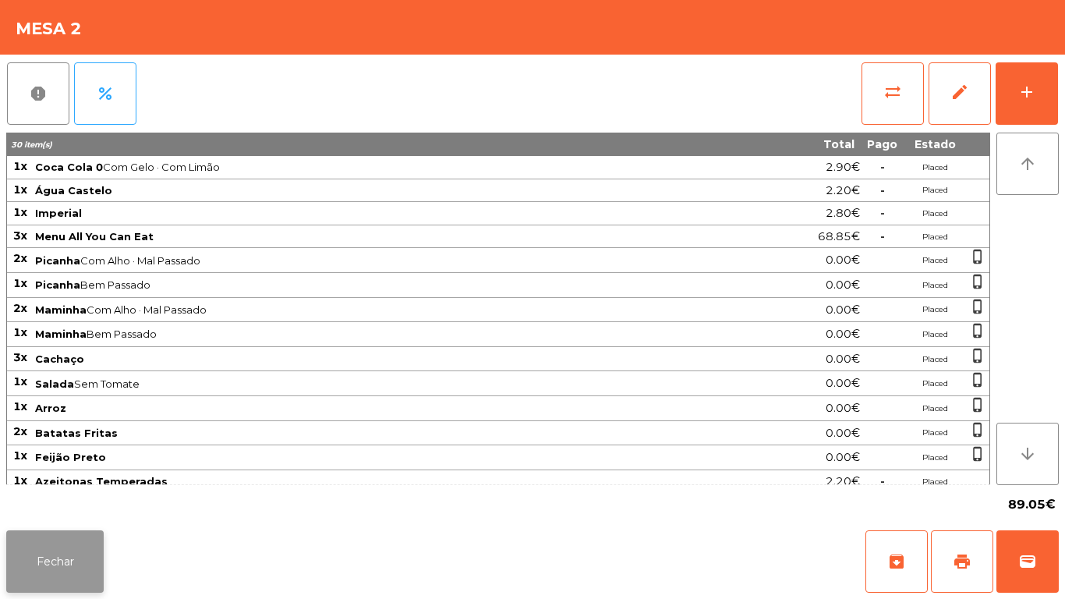
click at [81, 559] on button "Fechar" at bounding box center [54, 561] width 97 height 62
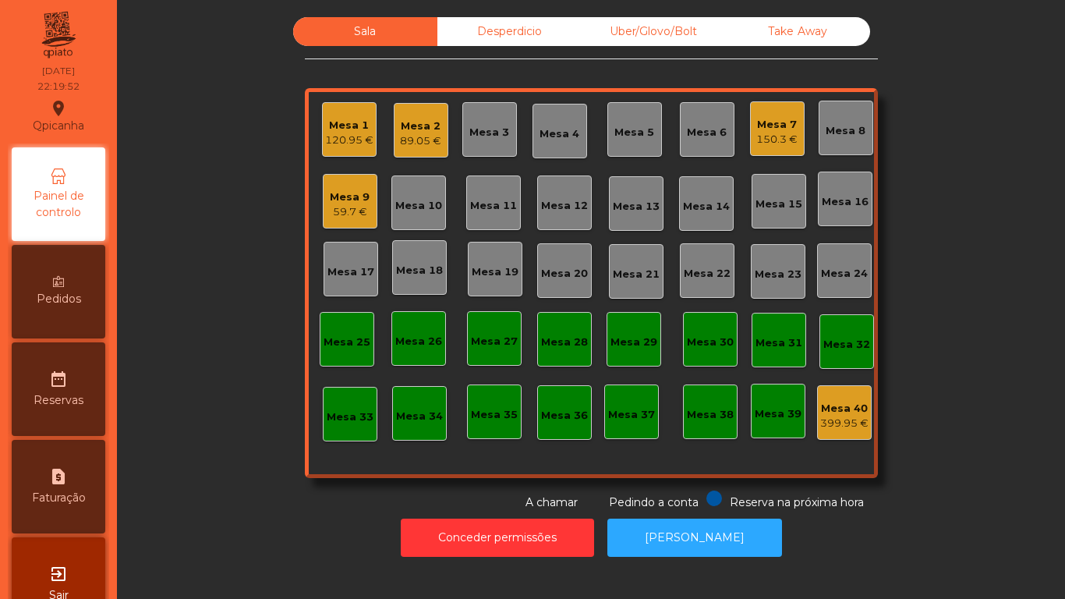
click at [355, 134] on div "120.95 €" at bounding box center [349, 141] width 48 height 16
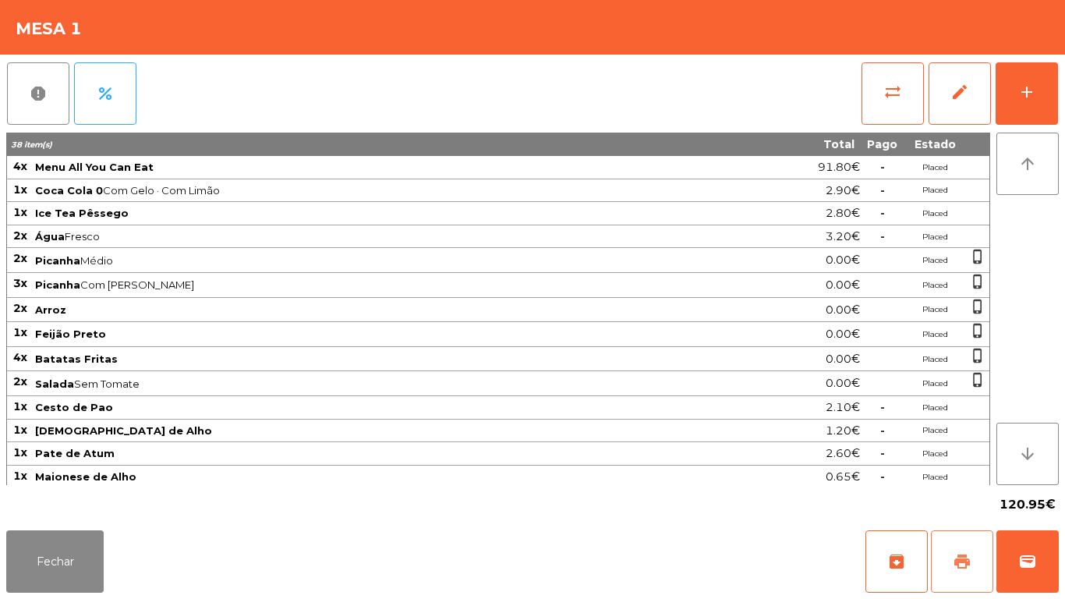
click at [957, 557] on span "print" at bounding box center [962, 561] width 19 height 19
click at [64, 559] on button "Fechar" at bounding box center [54, 561] width 97 height 62
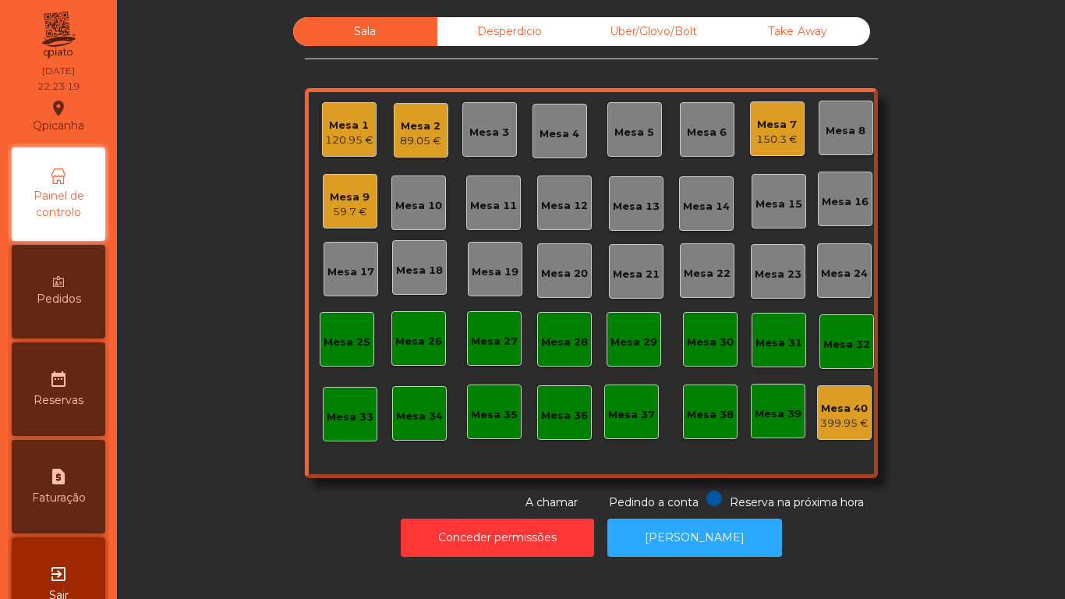
click at [431, 136] on div "89.05 €" at bounding box center [420, 141] width 41 height 16
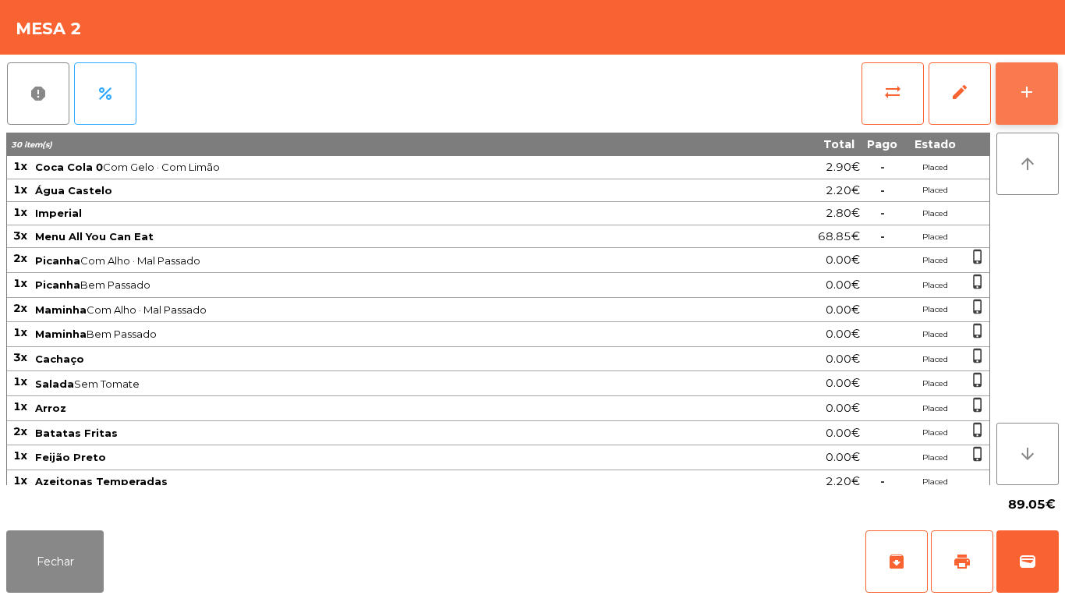
click at [1027, 90] on div "add" at bounding box center [1026, 92] width 19 height 19
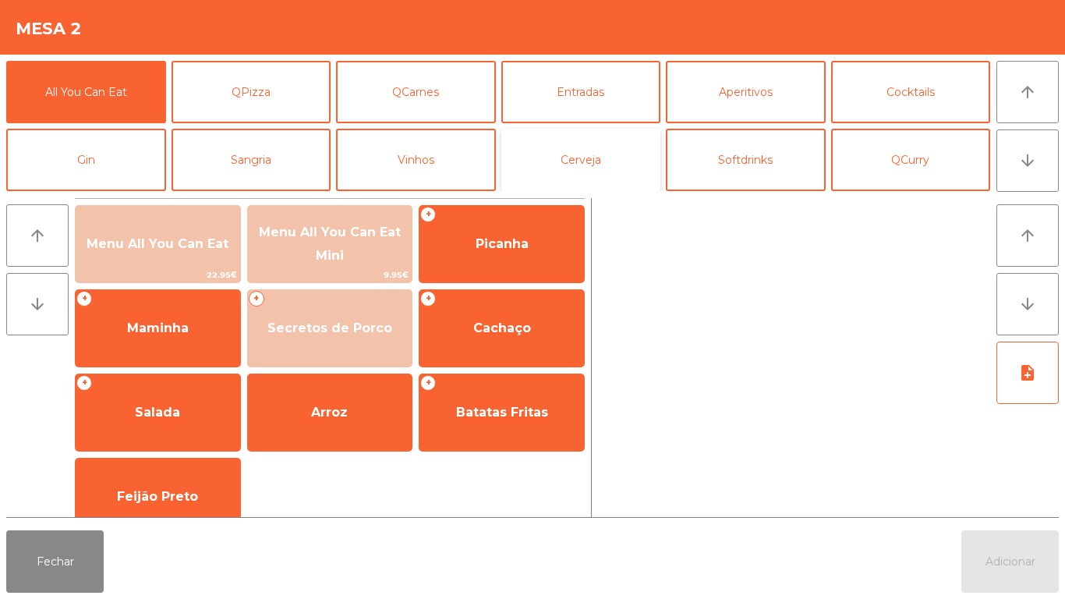
click at [597, 169] on button "Cerveja" at bounding box center [581, 160] width 160 height 62
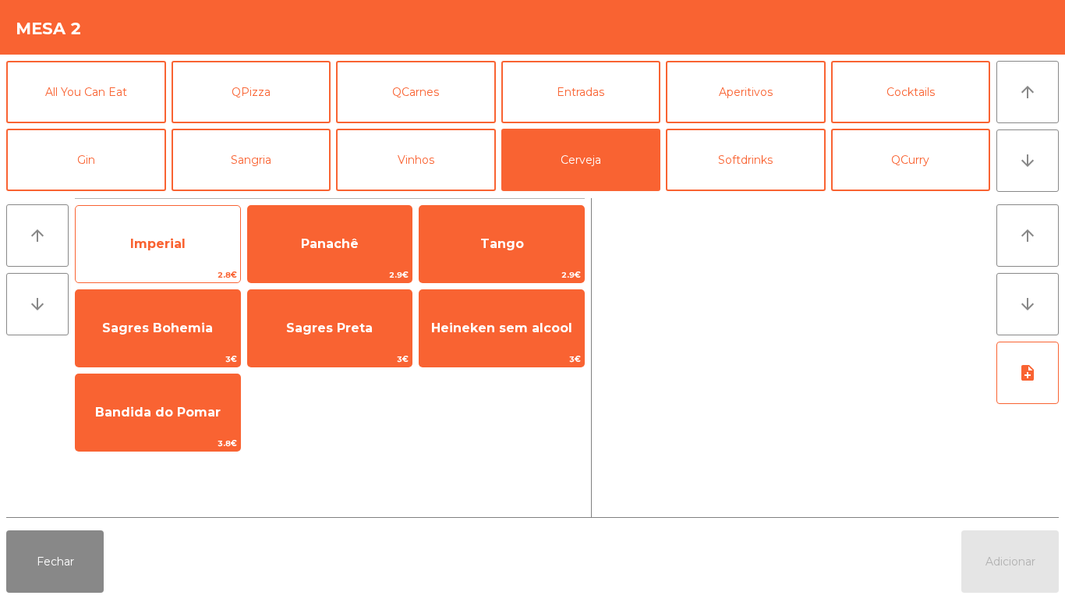
click at [186, 264] on span "Imperial" at bounding box center [158, 244] width 164 height 42
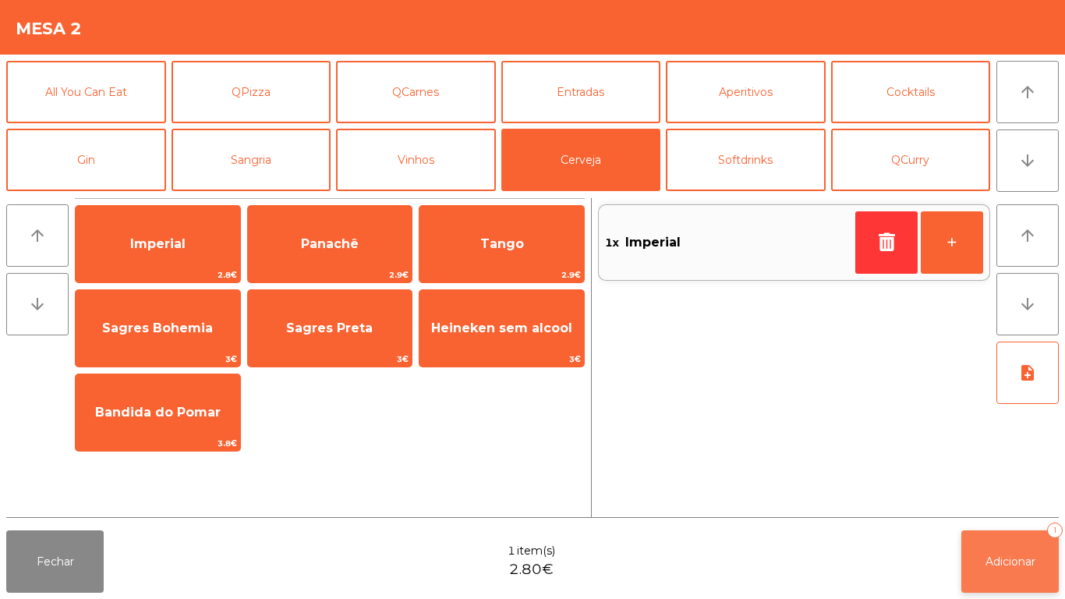
click at [1010, 548] on button "Adicionar 1" at bounding box center [1009, 561] width 97 height 62
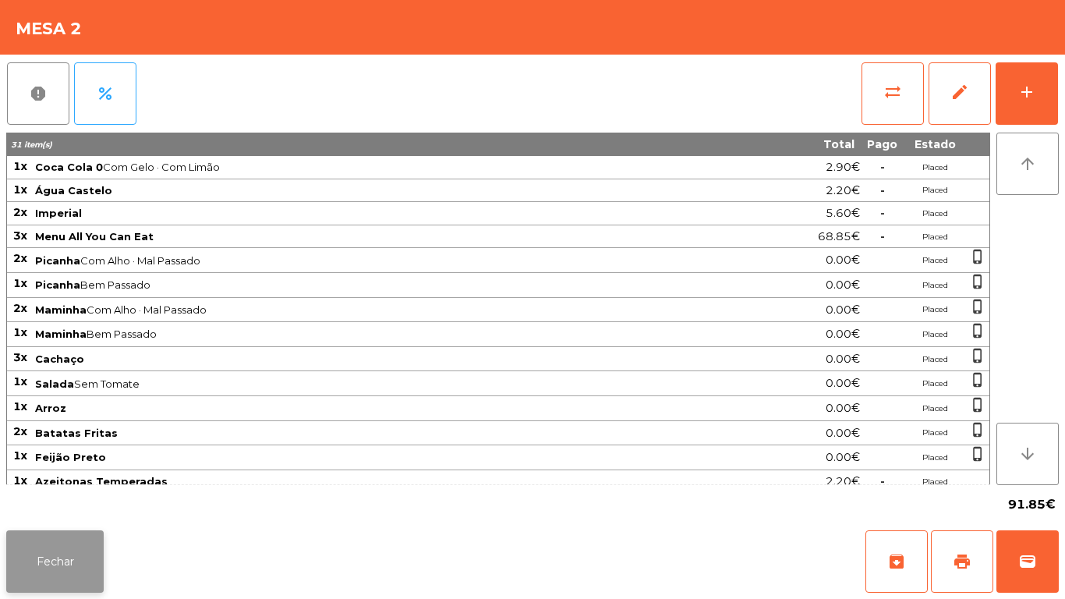
click at [42, 532] on button "Fechar" at bounding box center [54, 561] width 97 height 62
click at [960, 558] on span "print" at bounding box center [962, 561] width 19 height 19
click at [76, 546] on button "Fechar" at bounding box center [54, 561] width 97 height 62
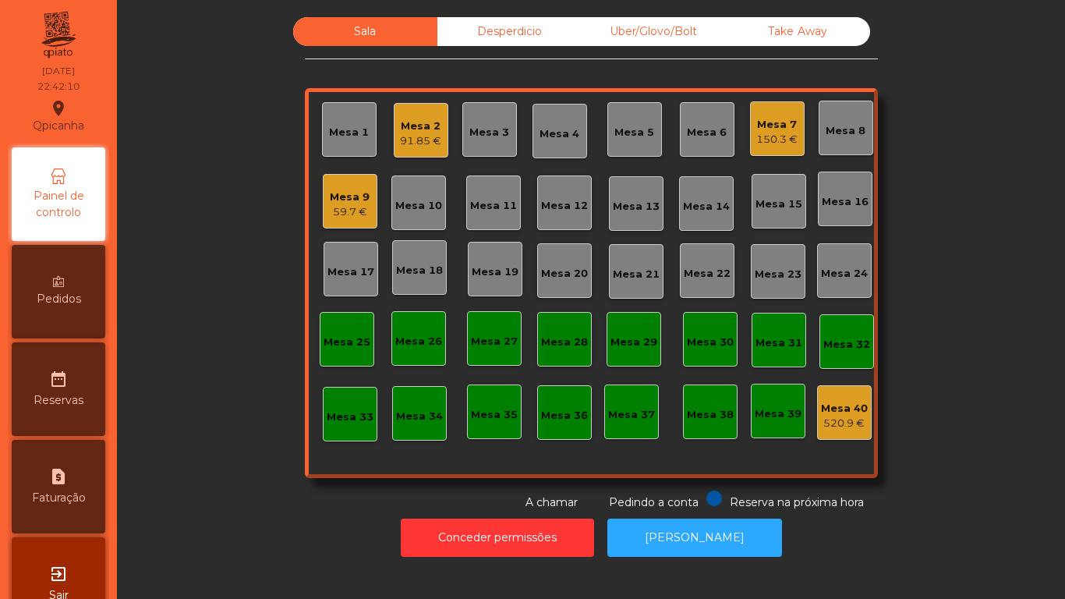
click at [348, 216] on div "59.7 €" at bounding box center [350, 212] width 40 height 16
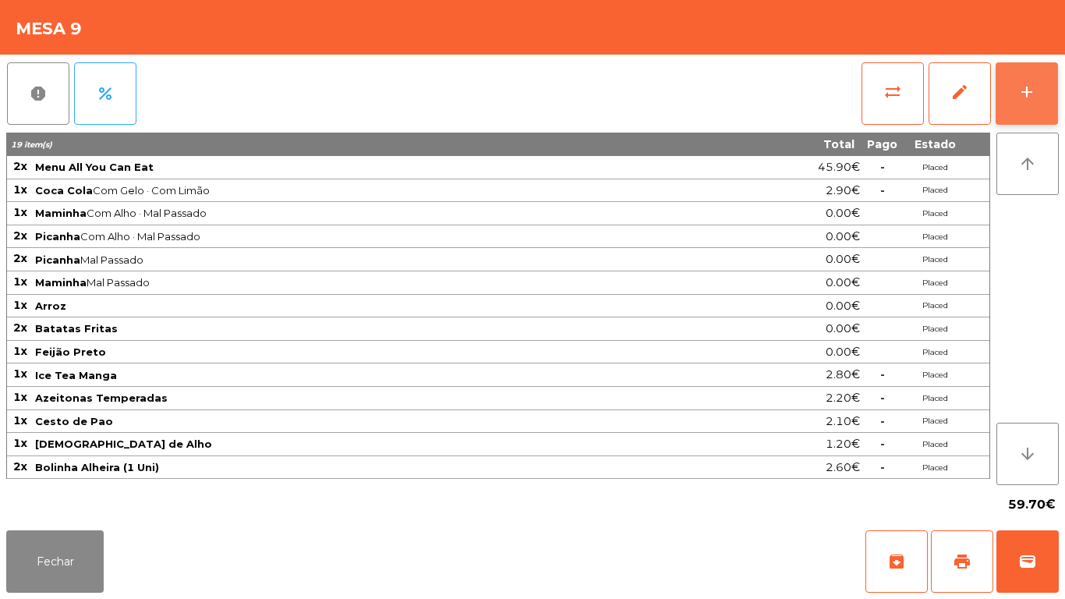
click at [1024, 93] on div "add" at bounding box center [1026, 92] width 19 height 19
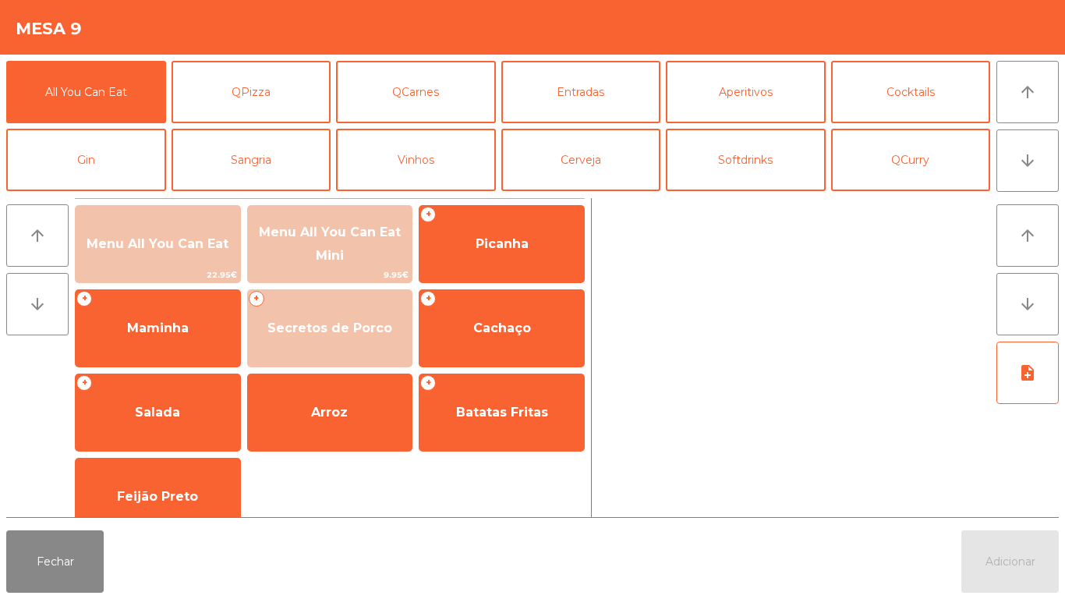
scroll to position [76, 0]
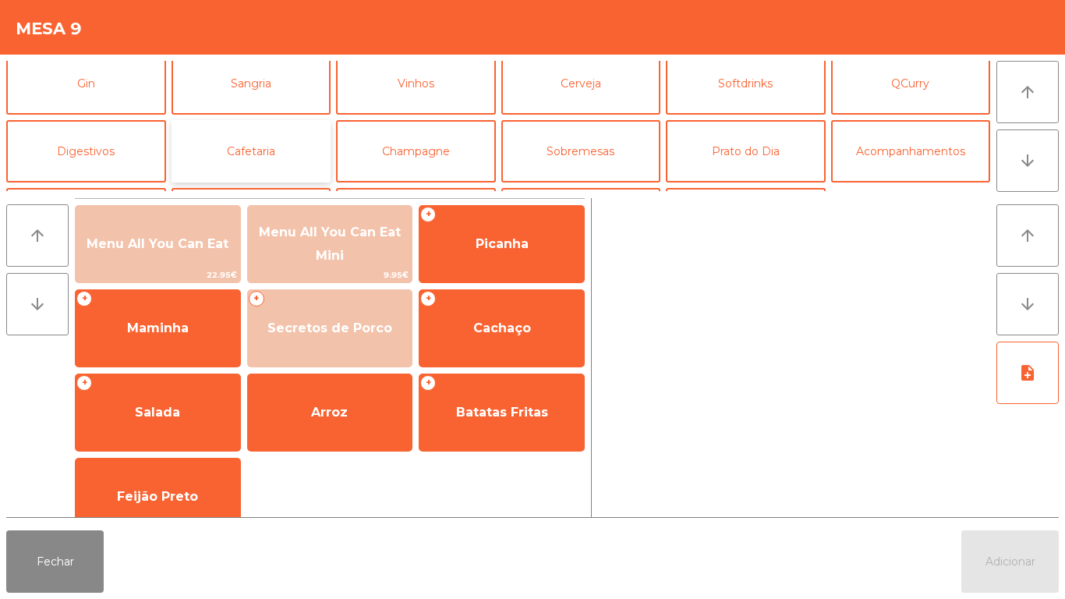
click at [281, 153] on button "Cafetaria" at bounding box center [252, 151] width 160 height 62
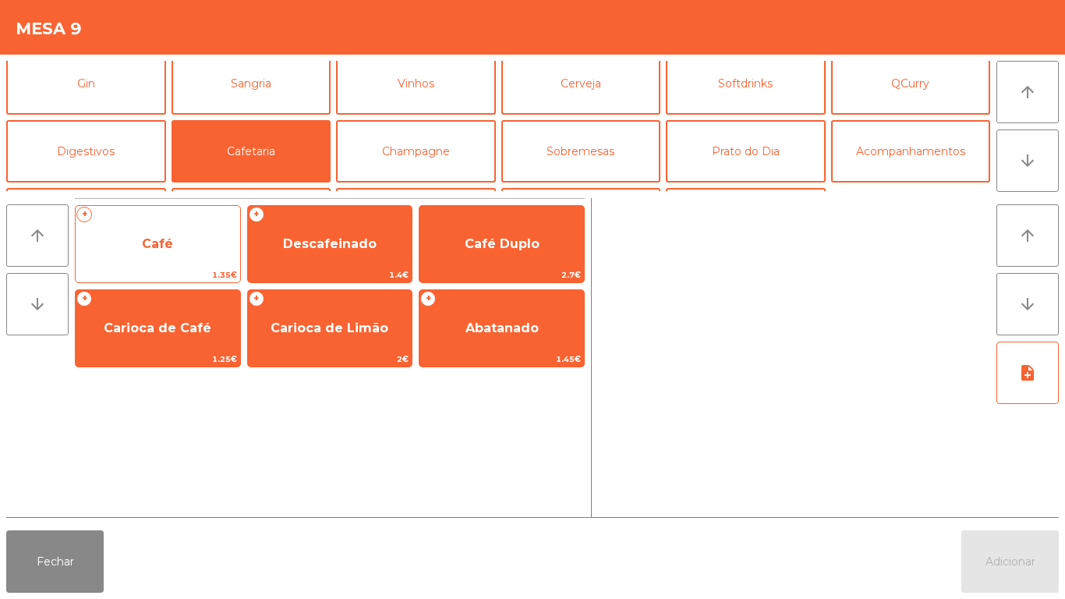
click at [201, 239] on span "Café" at bounding box center [158, 244] width 164 height 42
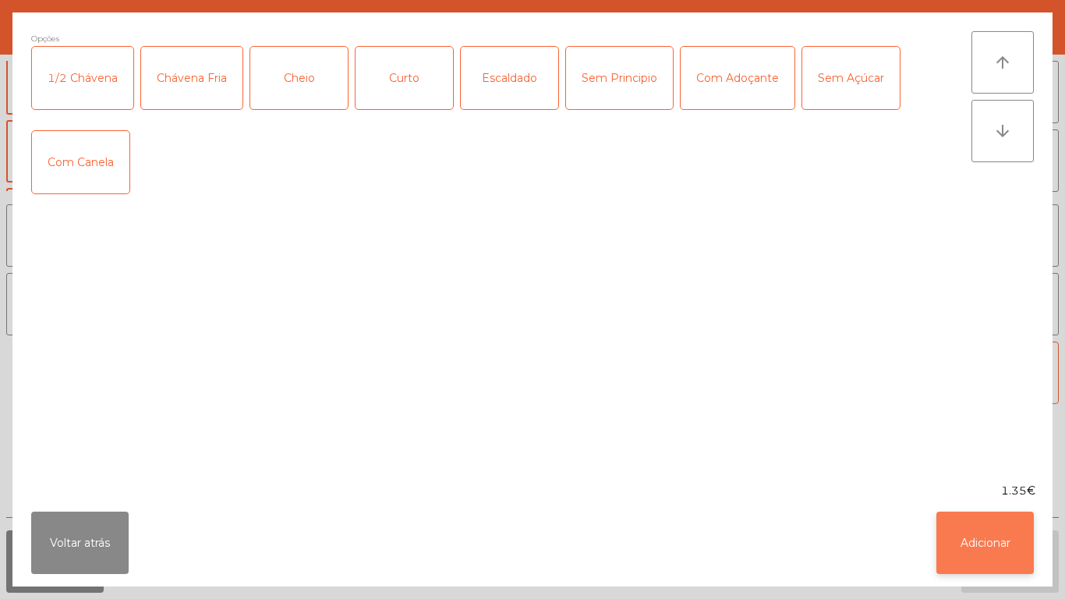
click at [984, 522] on button "Adicionar" at bounding box center [984, 542] width 97 height 62
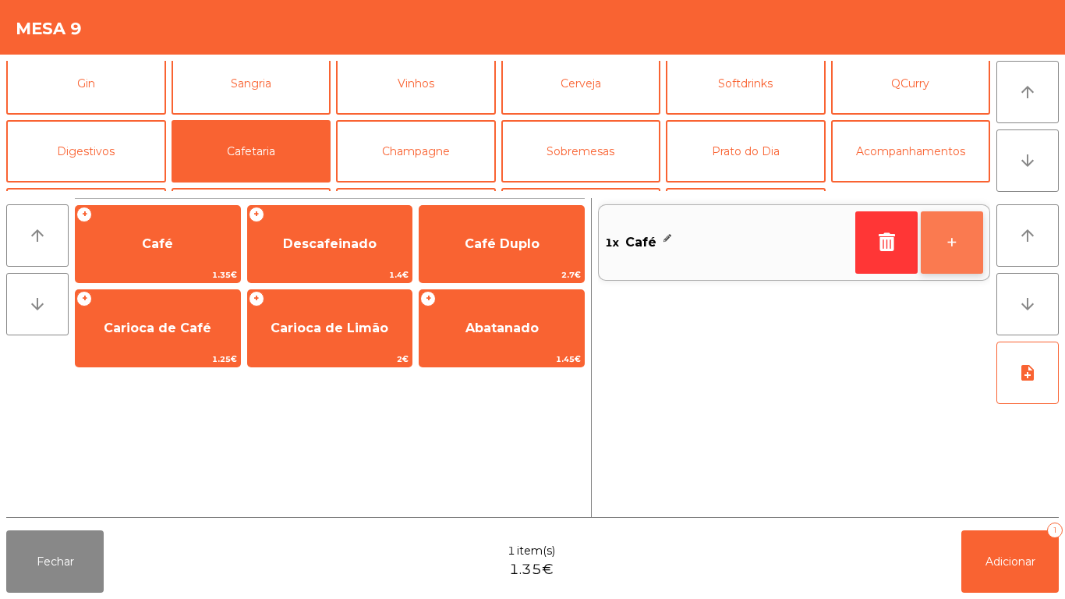
click at [958, 245] on button "+" at bounding box center [952, 242] width 62 height 62
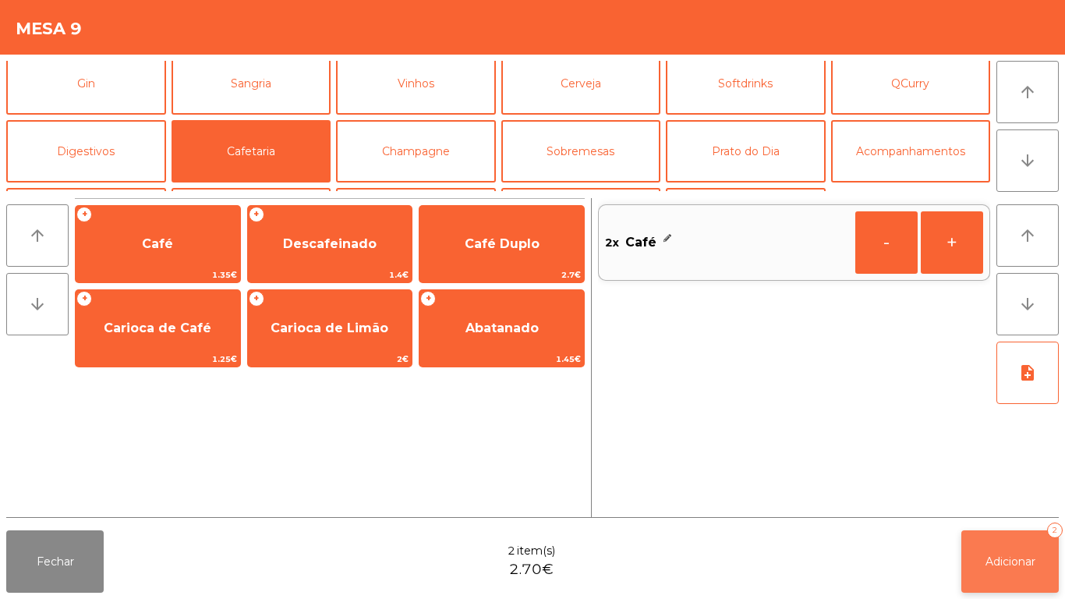
click at [1026, 559] on span "Adicionar" at bounding box center [1010, 561] width 50 height 14
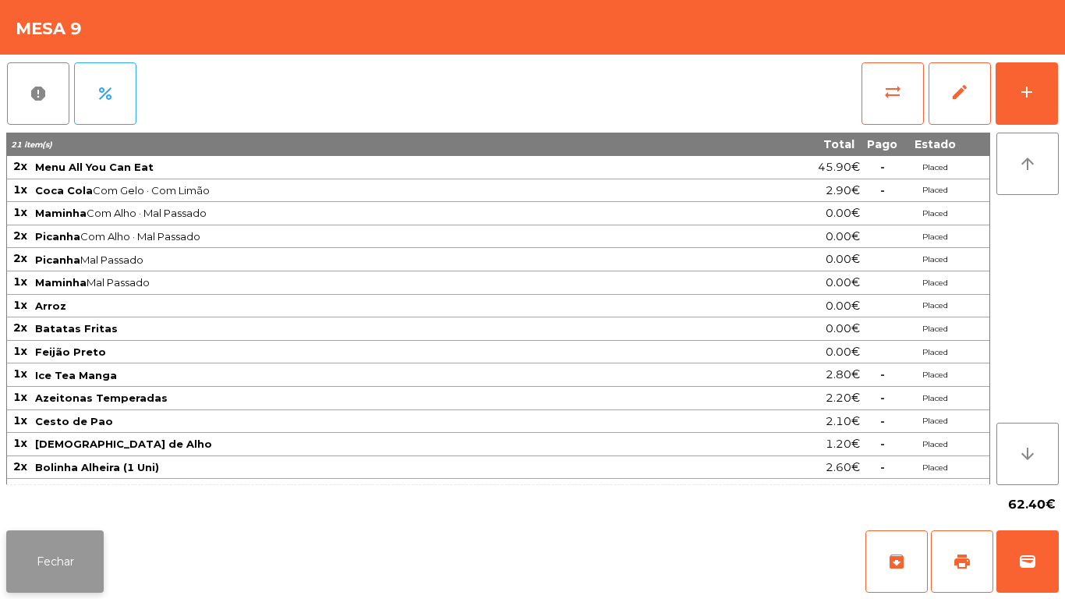
click at [41, 543] on button "Fechar" at bounding box center [54, 561] width 97 height 62
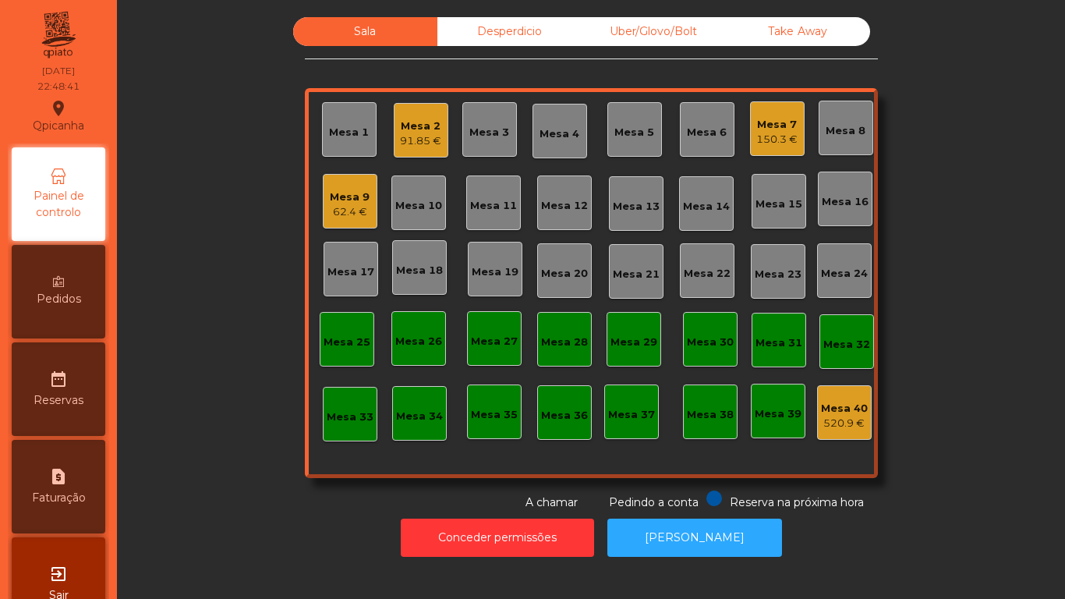
click at [785, 133] on div "150.3 €" at bounding box center [776, 140] width 41 height 16
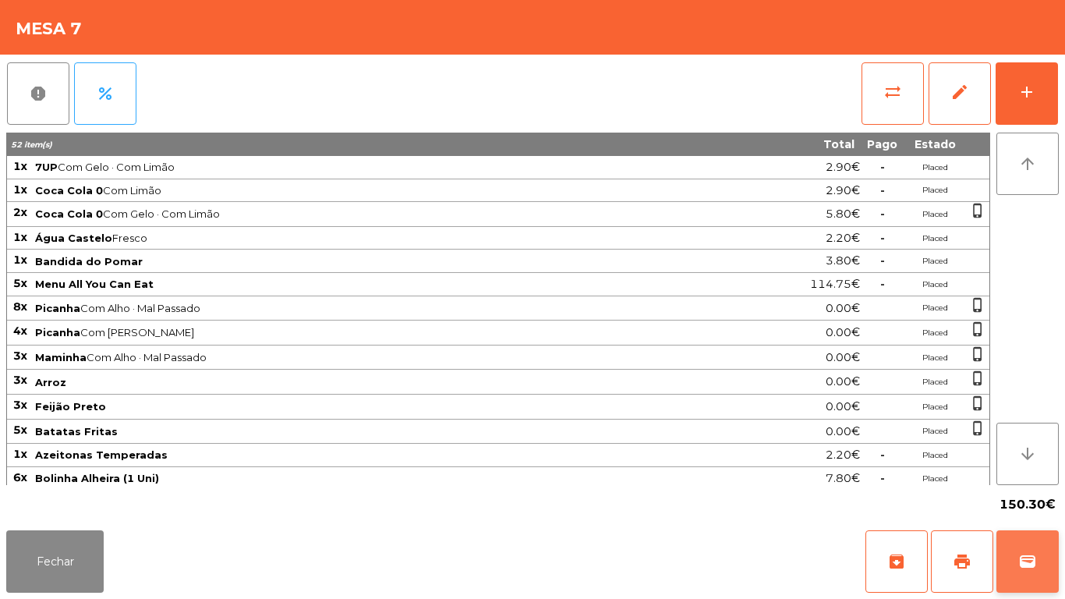
click at [1018, 553] on span "wallet" at bounding box center [1027, 561] width 19 height 19
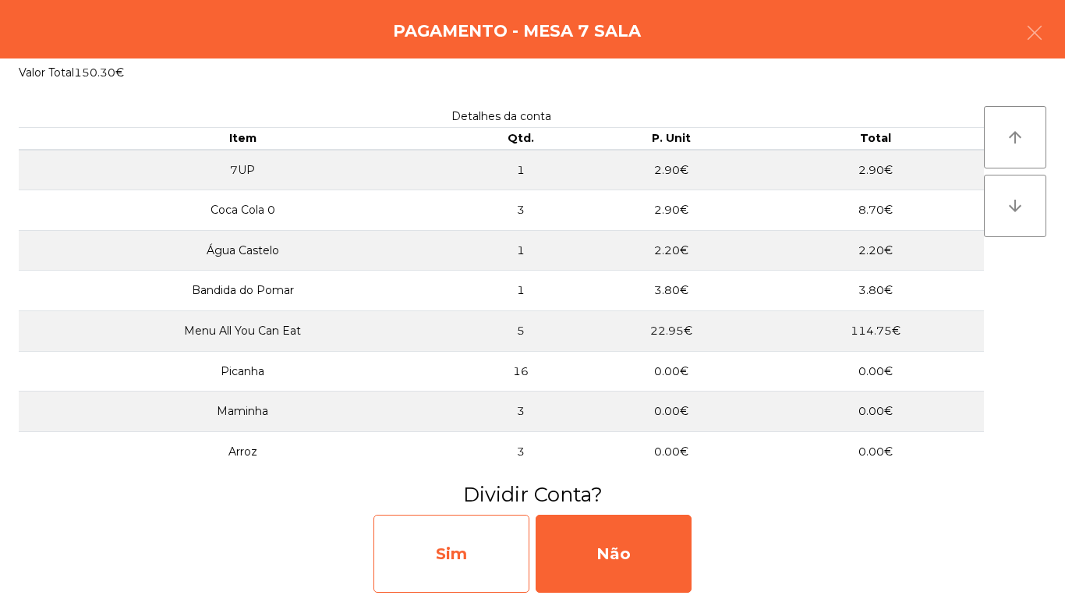
click at [459, 551] on div "Sim" at bounding box center [451, 554] width 156 height 78
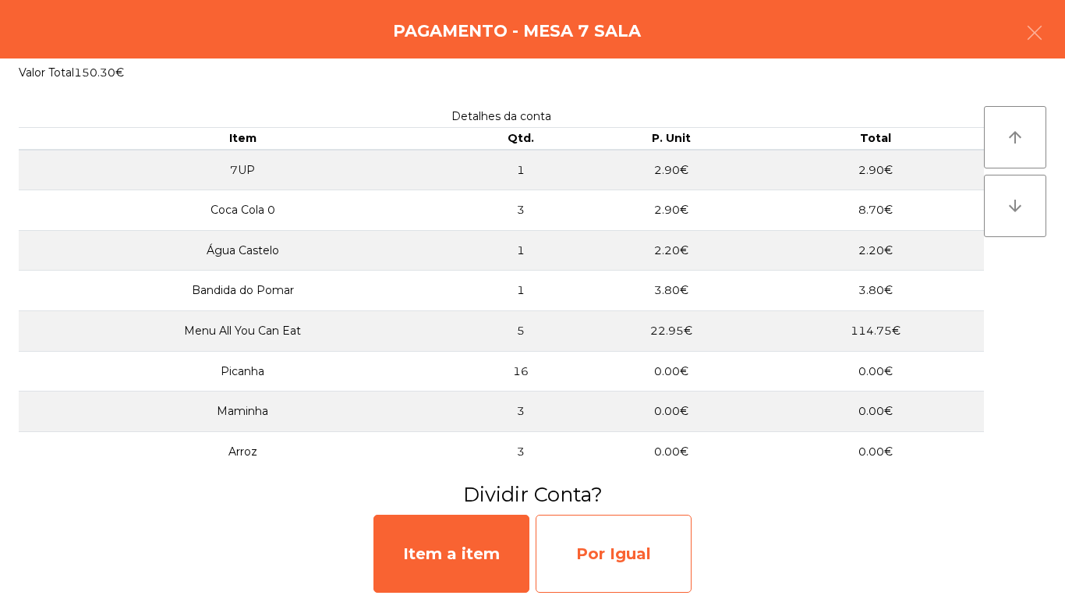
click at [625, 558] on div "Por Igual" at bounding box center [614, 554] width 156 height 78
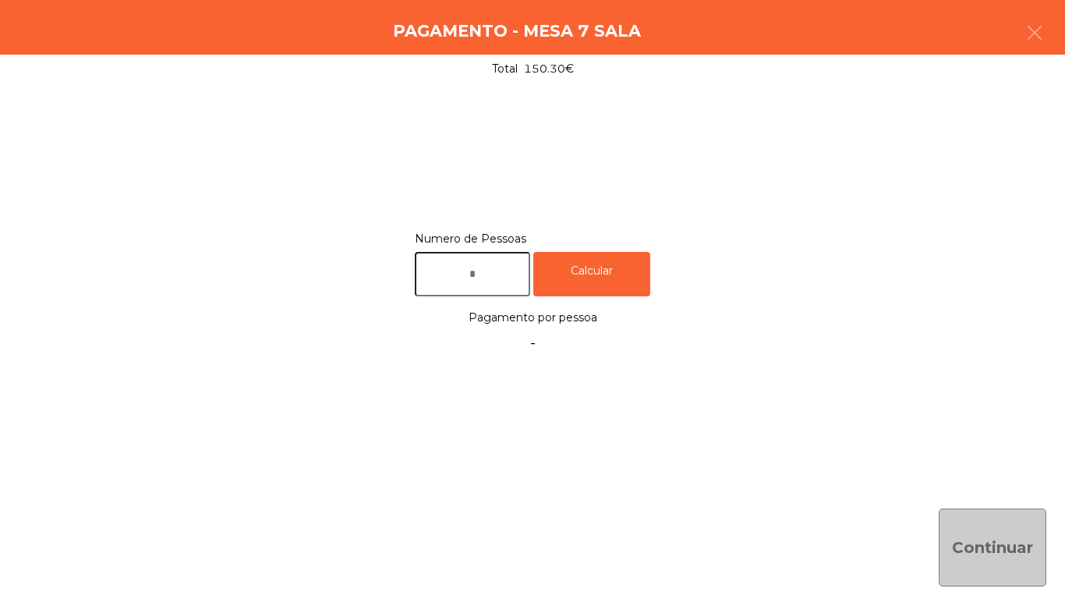
click at [472, 277] on input "text" at bounding box center [472, 274] width 115 height 44
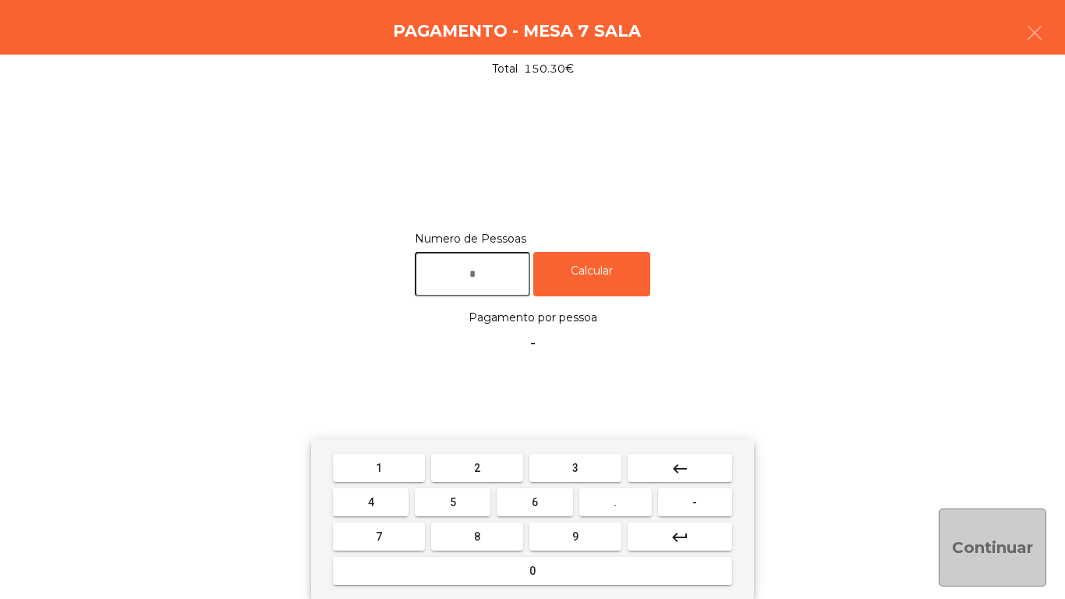
click at [467, 454] on button "2" at bounding box center [477, 468] width 92 height 28
type input "*"
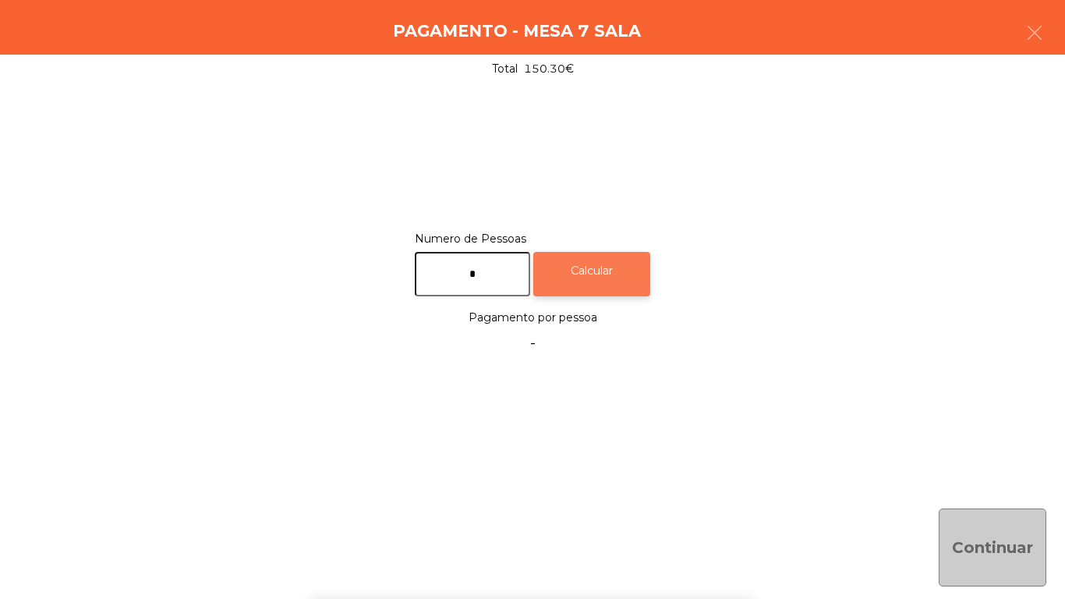
click at [613, 274] on div "Calcular" at bounding box center [591, 274] width 117 height 44
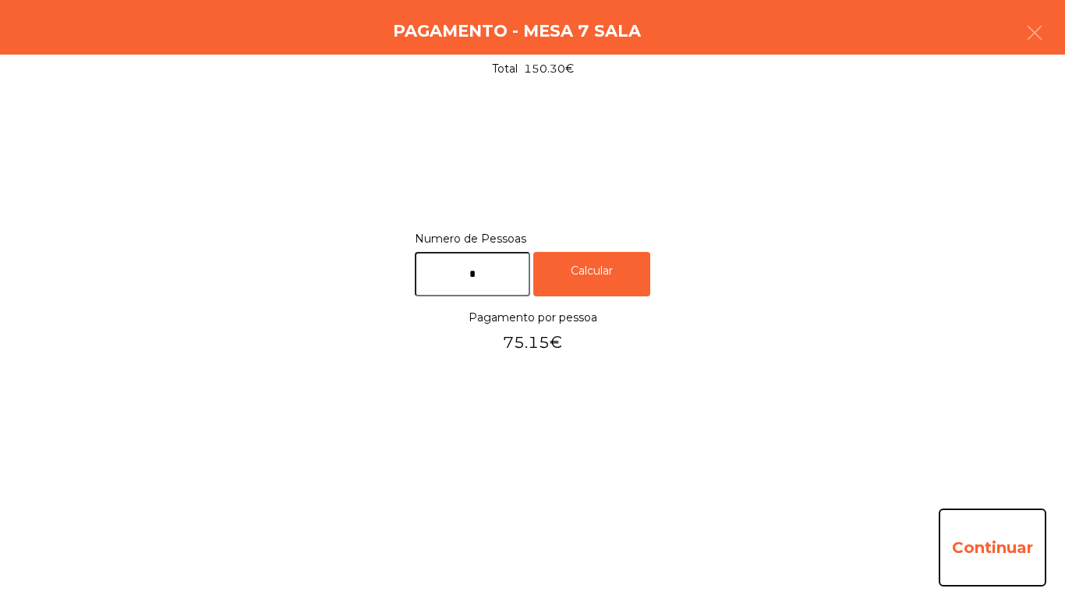
click at [974, 546] on button "Continuar" at bounding box center [993, 547] width 108 height 78
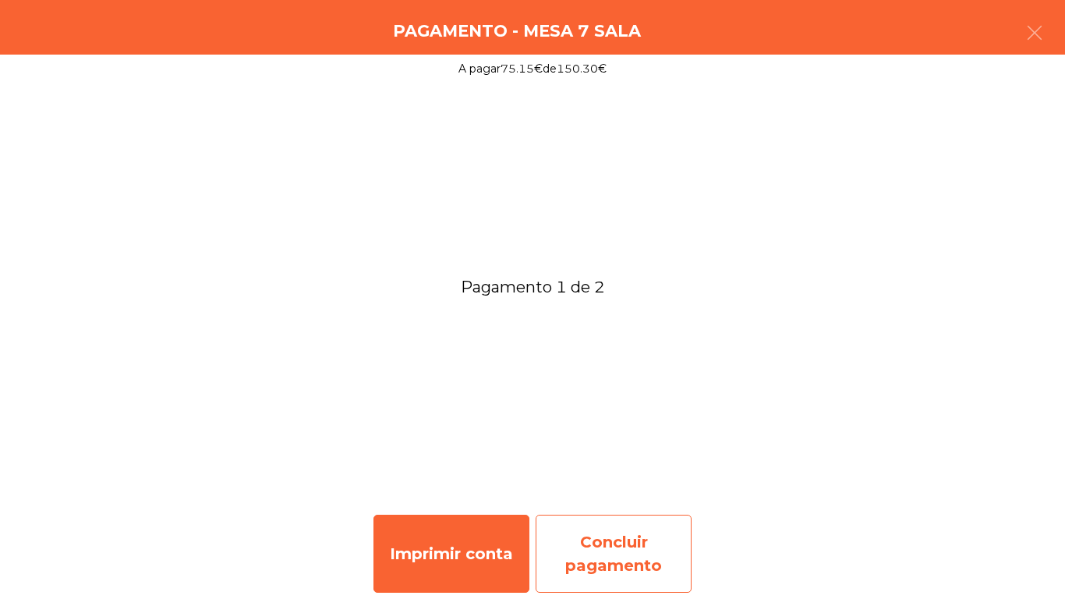
click at [635, 551] on div "Concluir pagamento" at bounding box center [614, 554] width 156 height 78
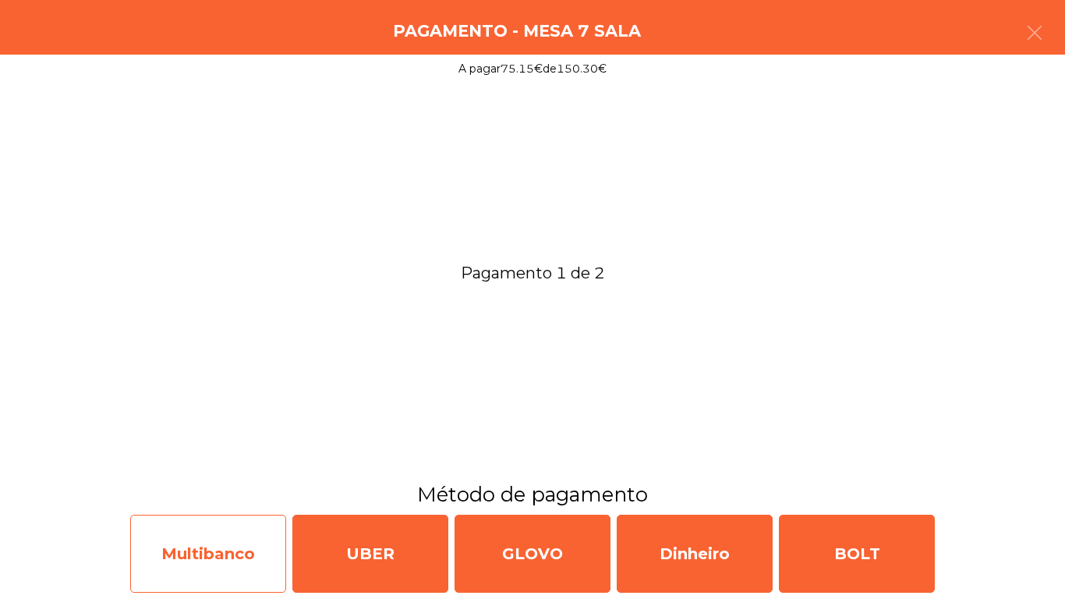
click at [237, 546] on div "Multibanco" at bounding box center [208, 554] width 156 height 78
select select "**"
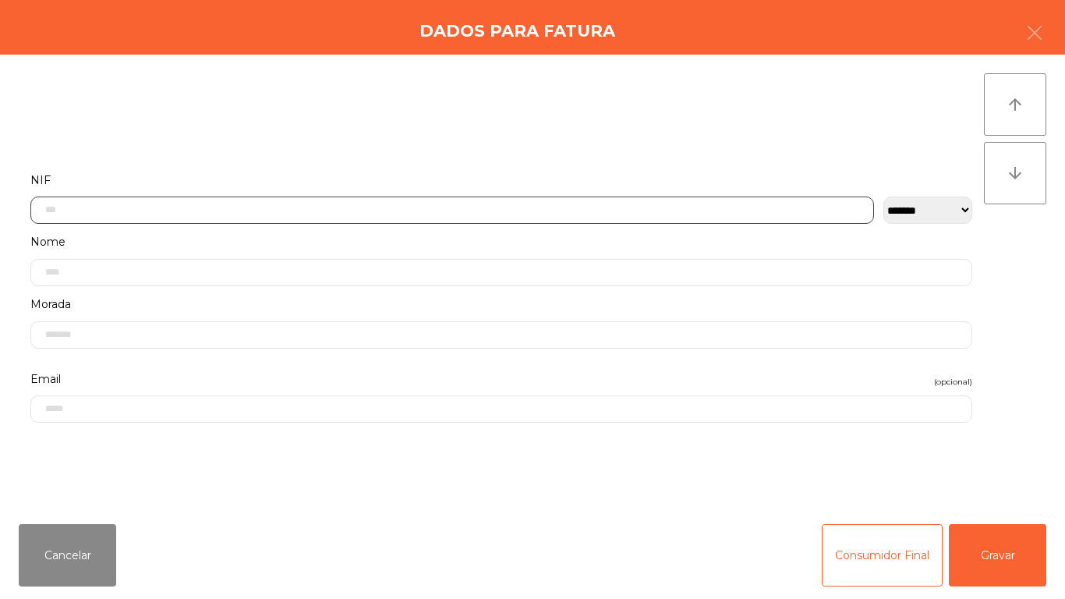
click at [263, 204] on input "text" at bounding box center [452, 209] width 844 height 27
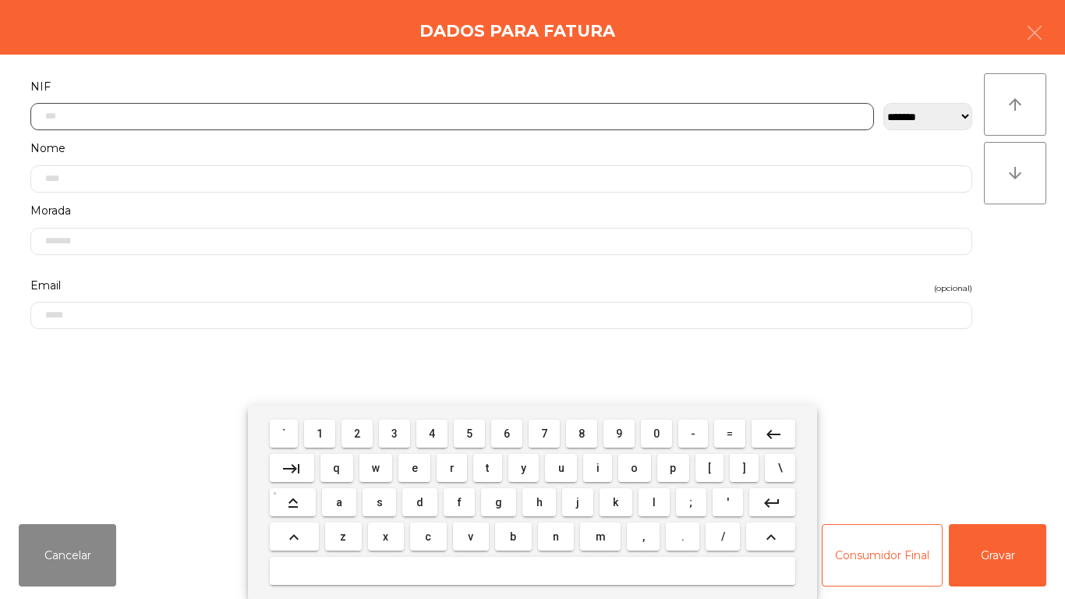
scroll to position [95, 0]
click at [355, 432] on span "2" at bounding box center [357, 433] width 6 height 12
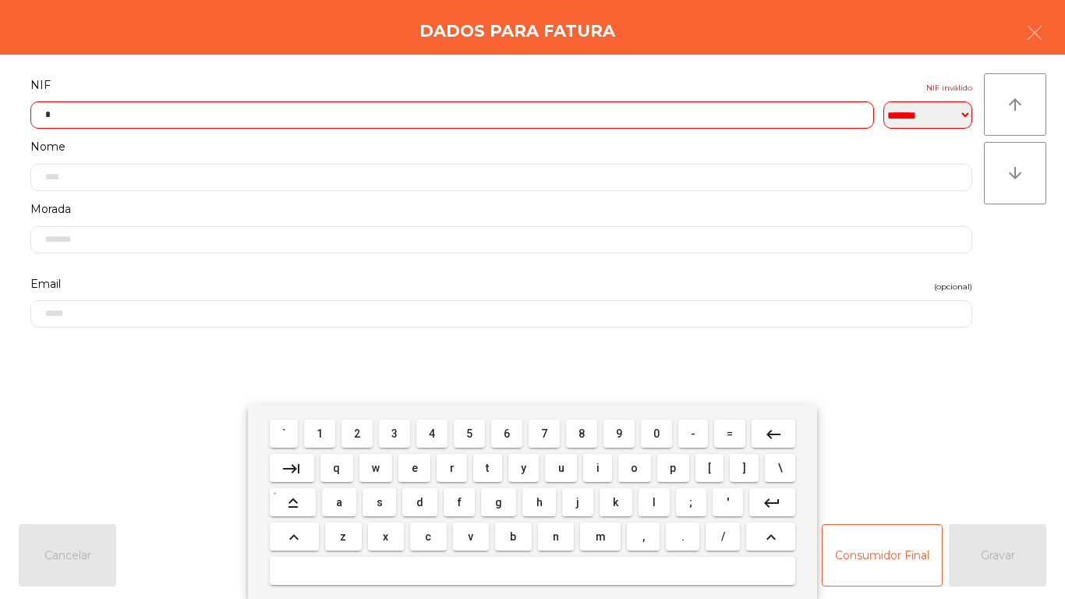
click at [432, 430] on span "4" at bounding box center [432, 433] width 6 height 12
click at [432, 431] on span "4" at bounding box center [432, 433] width 6 height 12
click at [507, 433] on span "6" at bounding box center [507, 433] width 6 height 12
click at [619, 433] on span "9" at bounding box center [619, 433] width 6 height 12
click at [652, 422] on button "0" at bounding box center [656, 433] width 31 height 28
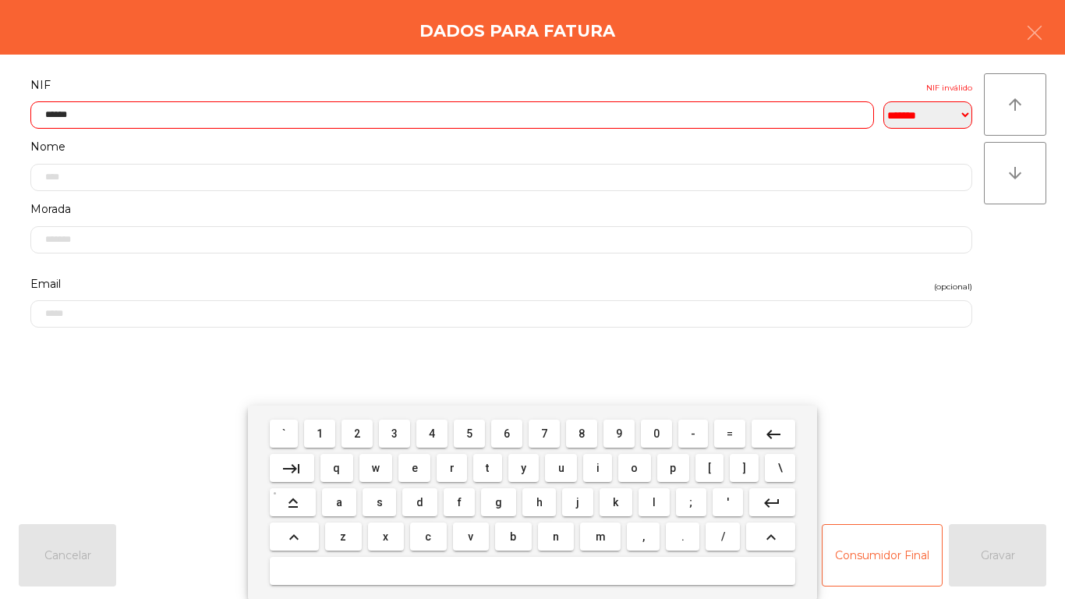
click at [432, 433] on span "4" at bounding box center [432, 433] width 6 height 12
click at [619, 433] on span "9" at bounding box center [619, 433] width 6 height 12
type input "*********"
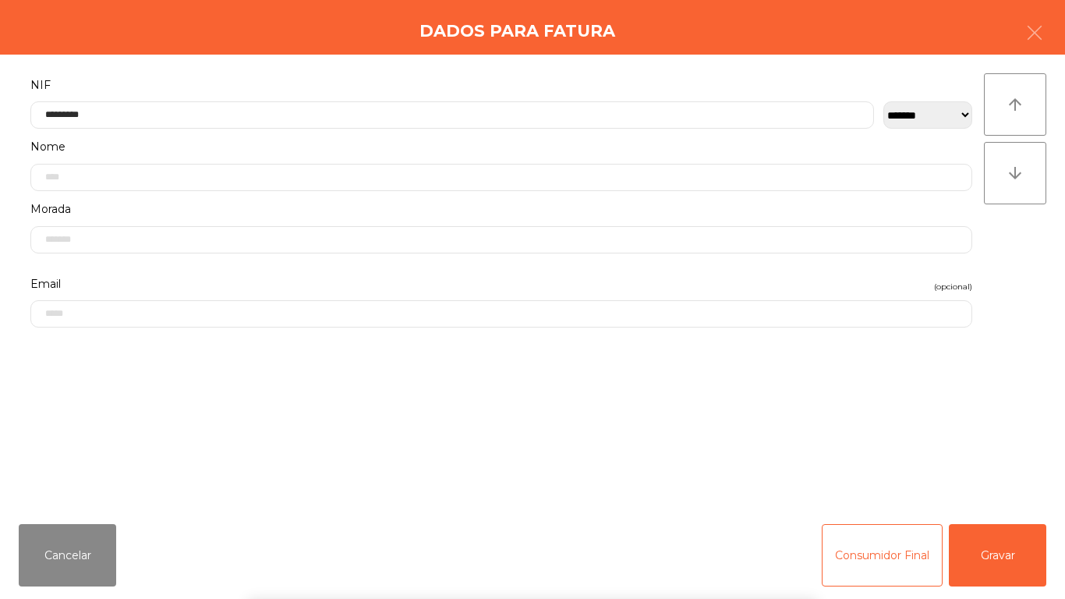
click at [1010, 556] on div "` 1 2 3 4 5 6 7 8 9 0 - = keyboard_backspace keyboard_tab q w e r t y u i o p […" at bounding box center [532, 501] width 1065 height 193
click at [1006, 550] on div "` 1 2 3 4 5 6 7 8 9 0 - = keyboard_backspace keyboard_tab q w e r t y u i o p […" at bounding box center [532, 501] width 1065 height 193
click at [996, 544] on button "Gravar" at bounding box center [997, 555] width 97 height 62
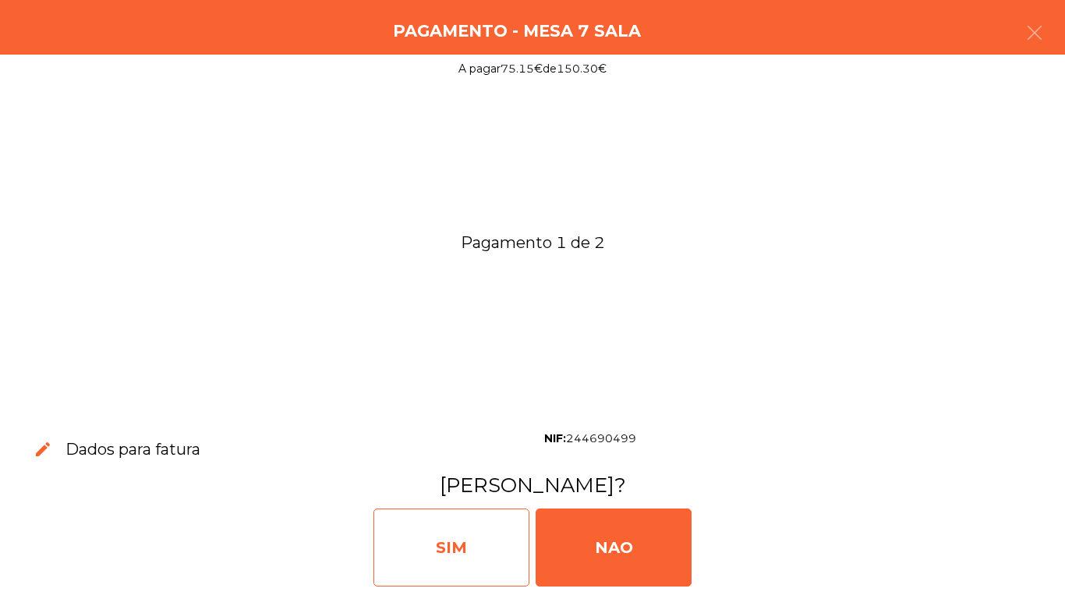
click at [458, 537] on div "SIM" at bounding box center [451, 547] width 156 height 78
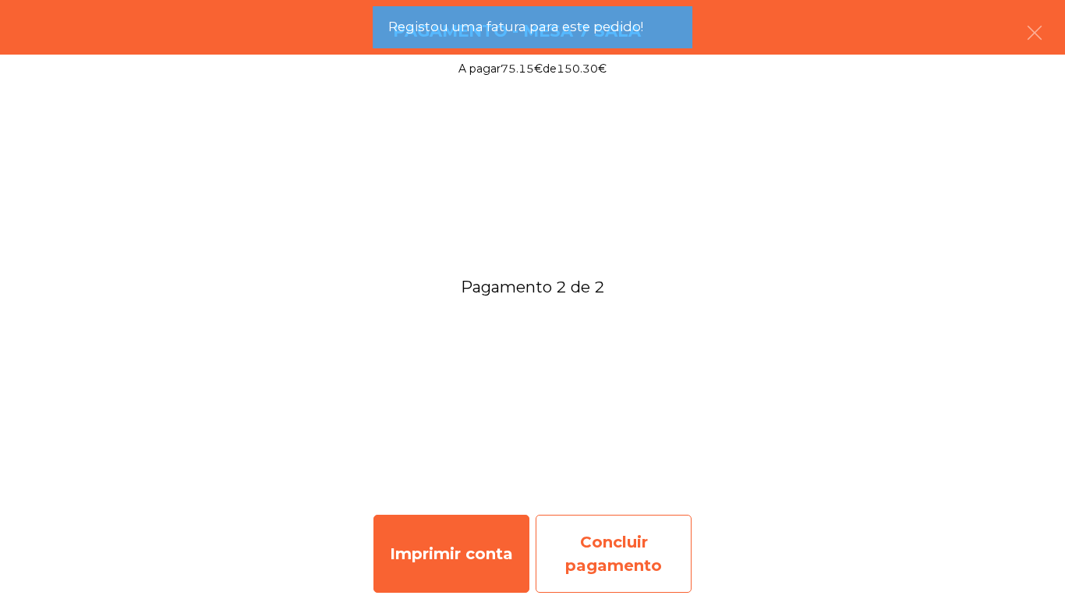
click at [635, 558] on div "Concluir pagamento" at bounding box center [614, 554] width 156 height 78
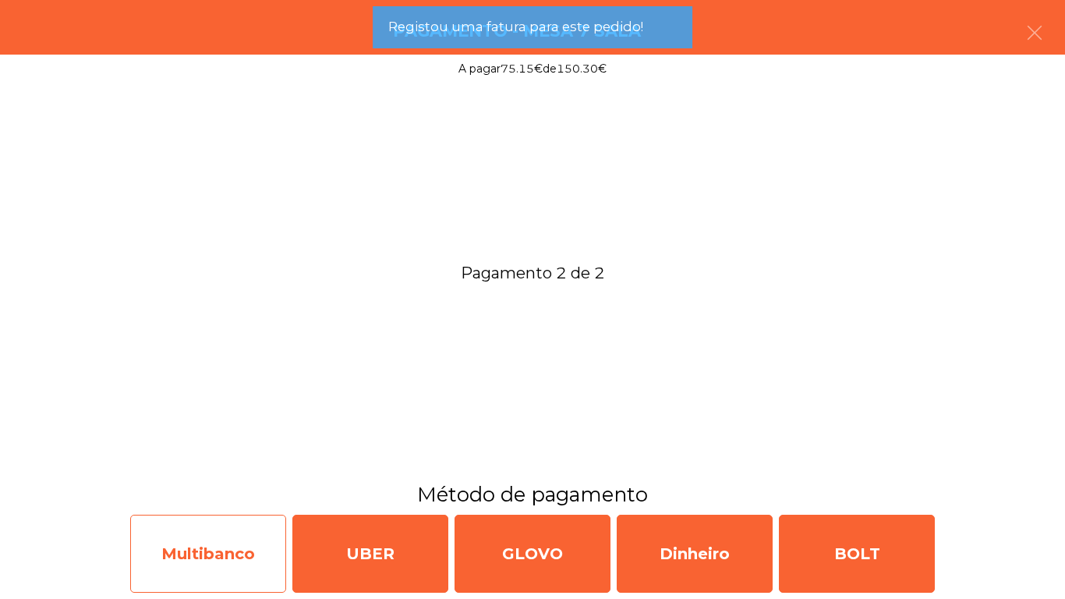
click at [225, 550] on div "Multibanco" at bounding box center [208, 554] width 156 height 78
select select "**"
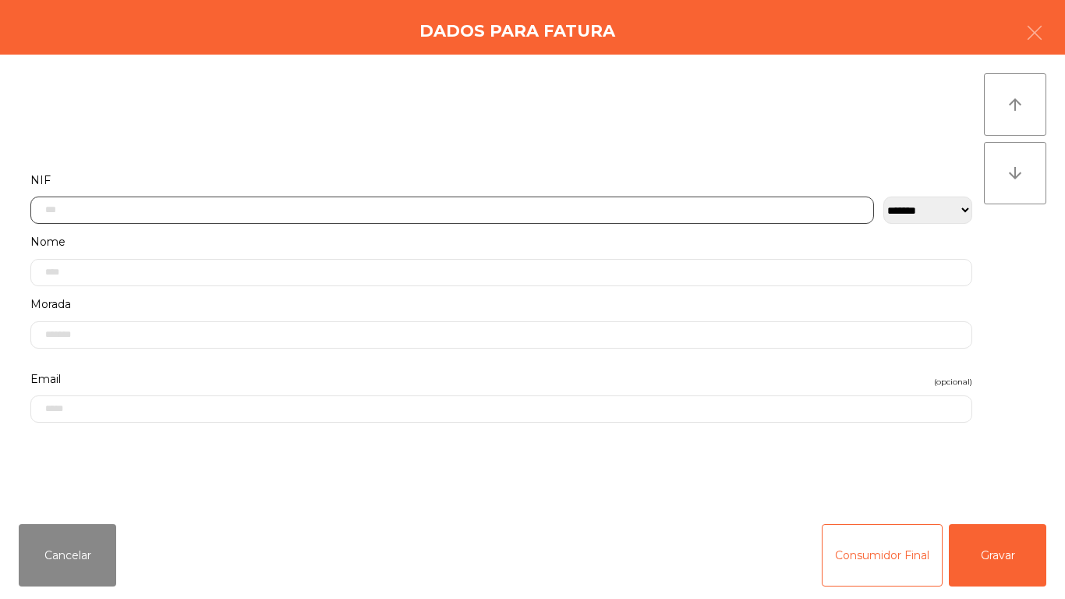
click at [245, 215] on input "text" at bounding box center [452, 209] width 844 height 27
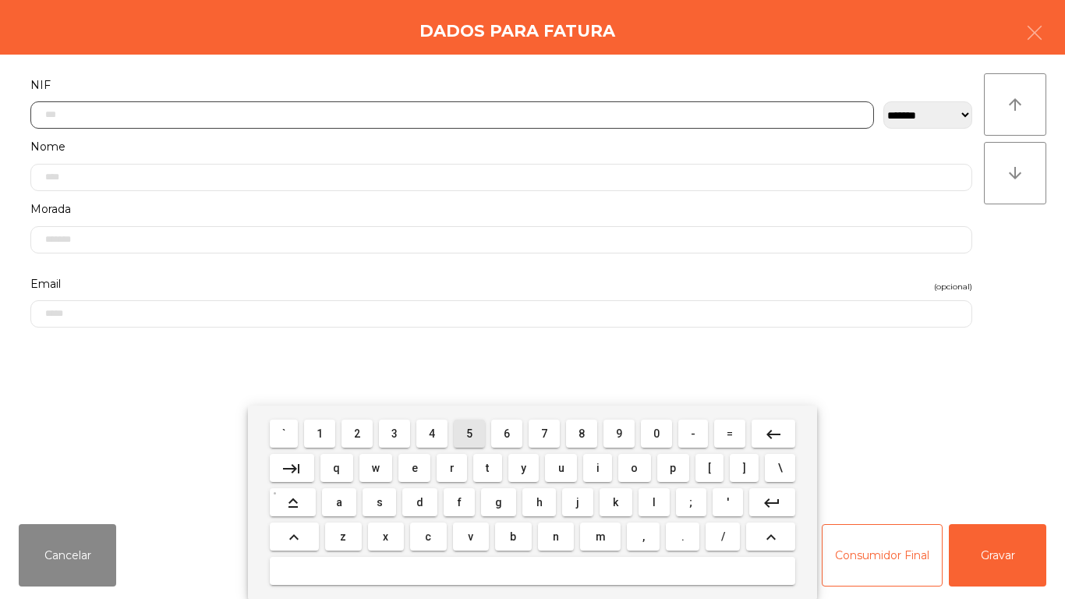
click at [469, 433] on span "5" at bounding box center [469, 433] width 6 height 12
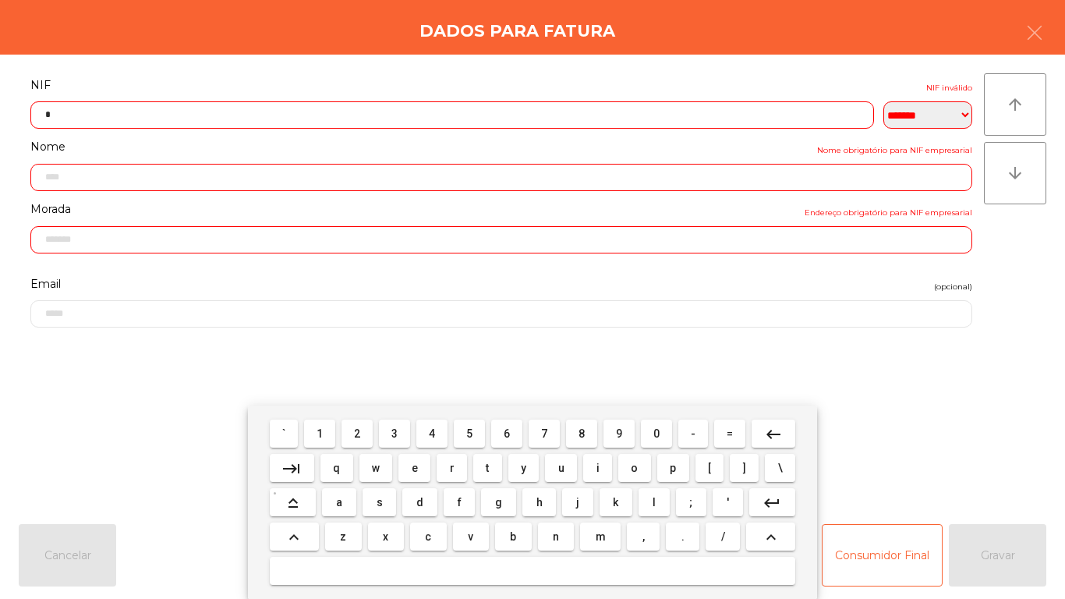
click at [320, 433] on span "1" at bounding box center [320, 433] width 6 height 12
click at [331, 425] on button "1" at bounding box center [319, 433] width 31 height 28
click at [320, 430] on span "1" at bounding box center [320, 433] width 6 height 12
click at [585, 430] on span "8" at bounding box center [581, 433] width 6 height 12
click at [360, 429] on span "2" at bounding box center [357, 433] width 6 height 12
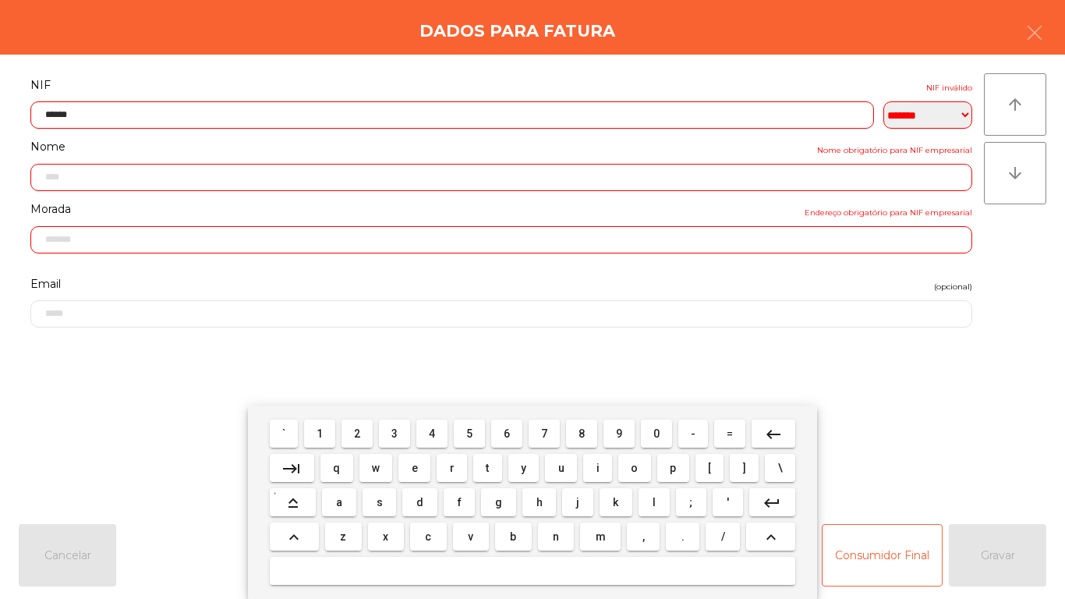
click at [616, 428] on span "9" at bounding box center [619, 433] width 6 height 12
click at [320, 433] on span "1" at bounding box center [320, 433] width 6 height 12
click at [656, 431] on span "0" at bounding box center [656, 433] width 6 height 12
type input "*********"
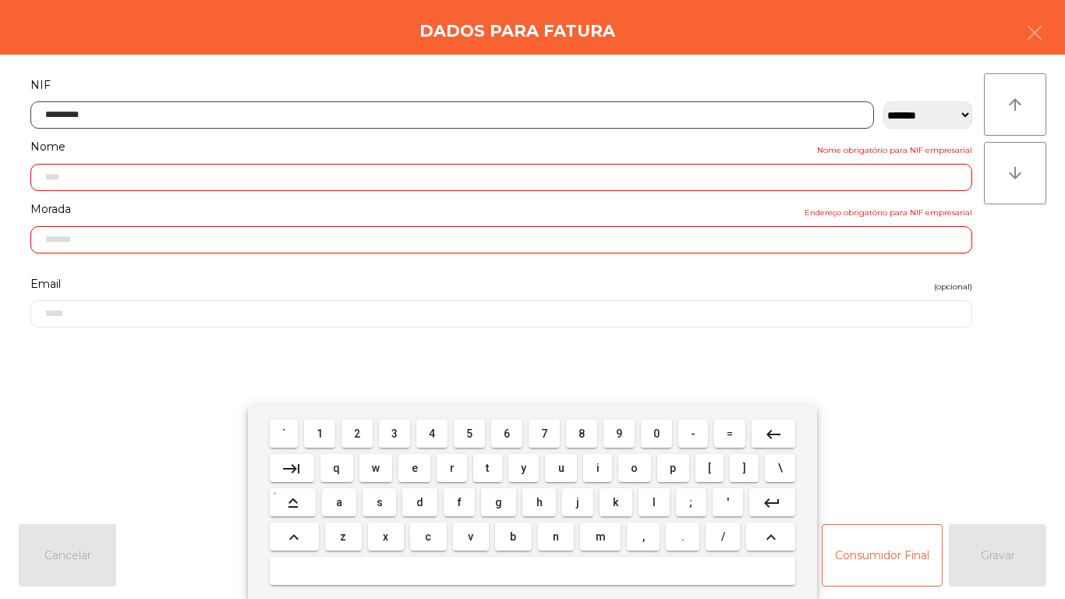
type input "**********"
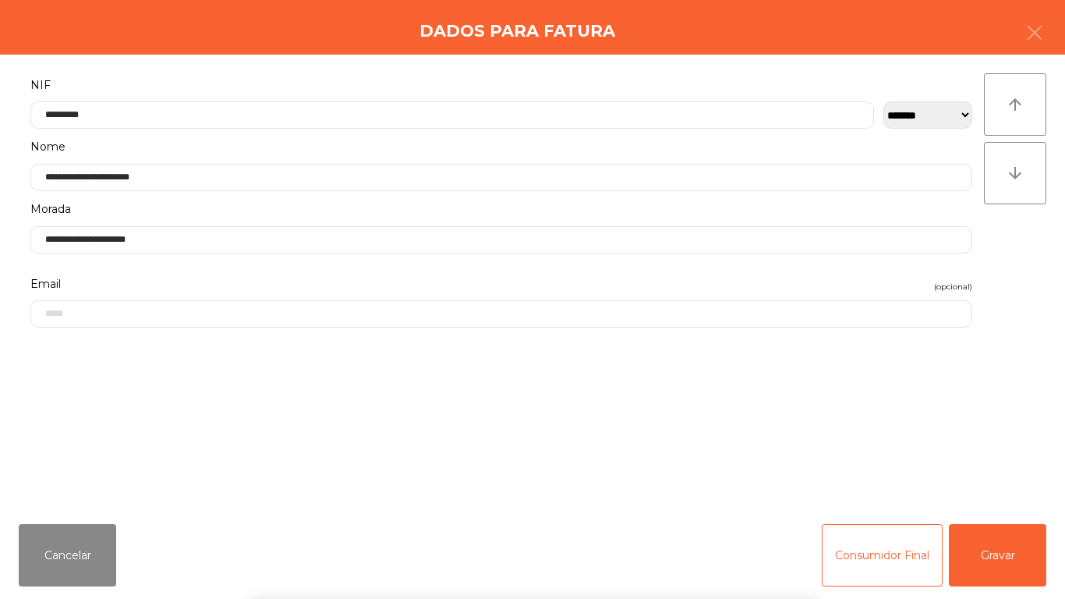
click at [987, 553] on div "` 1 2 3 4 5 6 7 8 9 0 - = keyboard_backspace keyboard_tab q w e r t y u i o p […" at bounding box center [532, 501] width 1065 height 193
click at [1006, 546] on button "Gravar" at bounding box center [997, 555] width 97 height 62
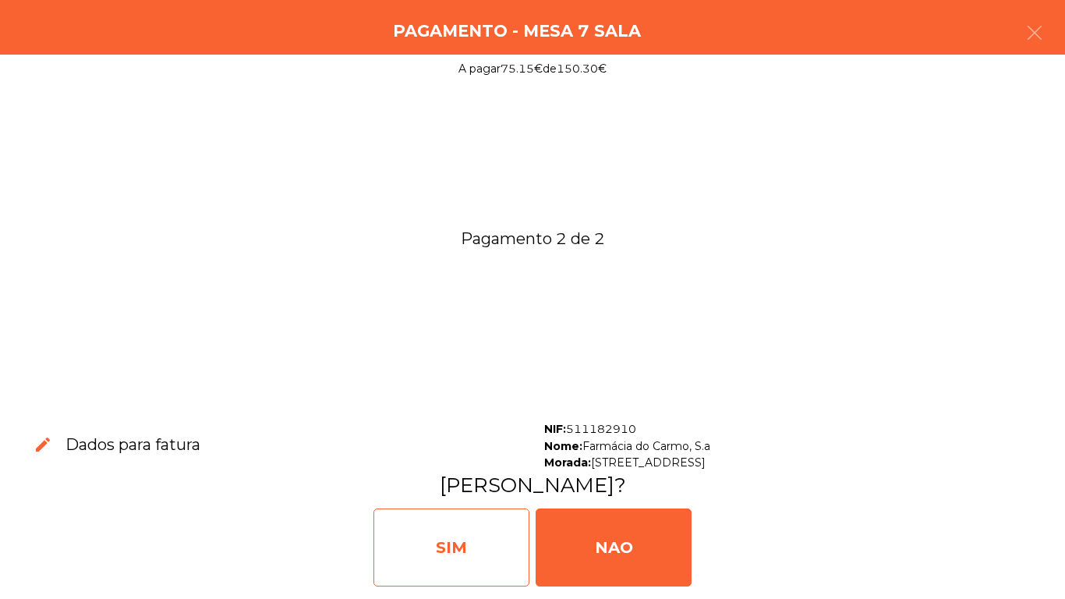
click at [460, 543] on div "SIM" at bounding box center [451, 547] width 156 height 78
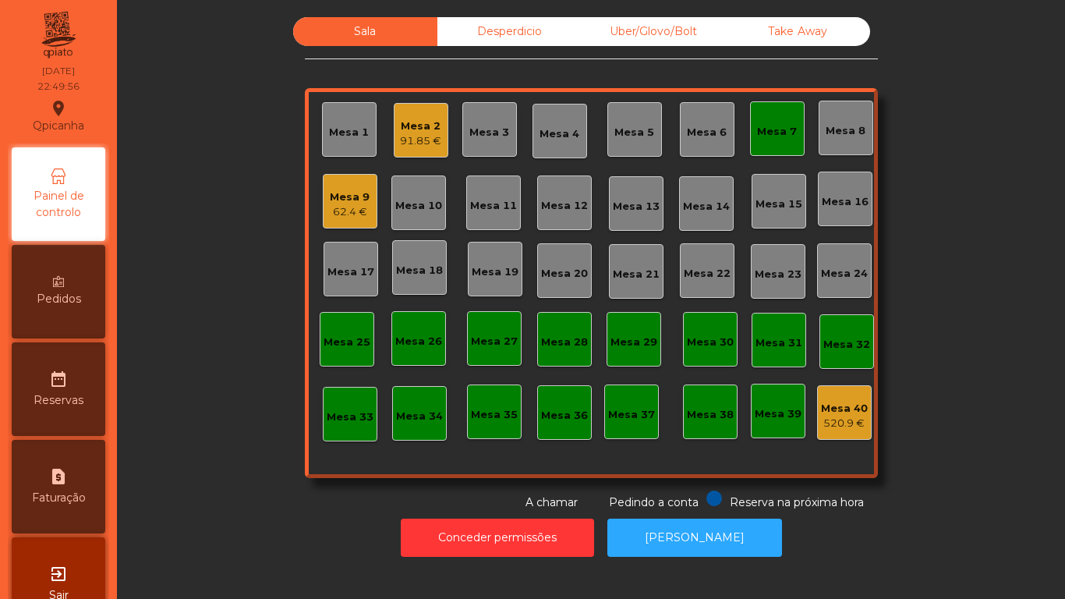
click at [762, 153] on div "Mesa 7" at bounding box center [777, 128] width 55 height 55
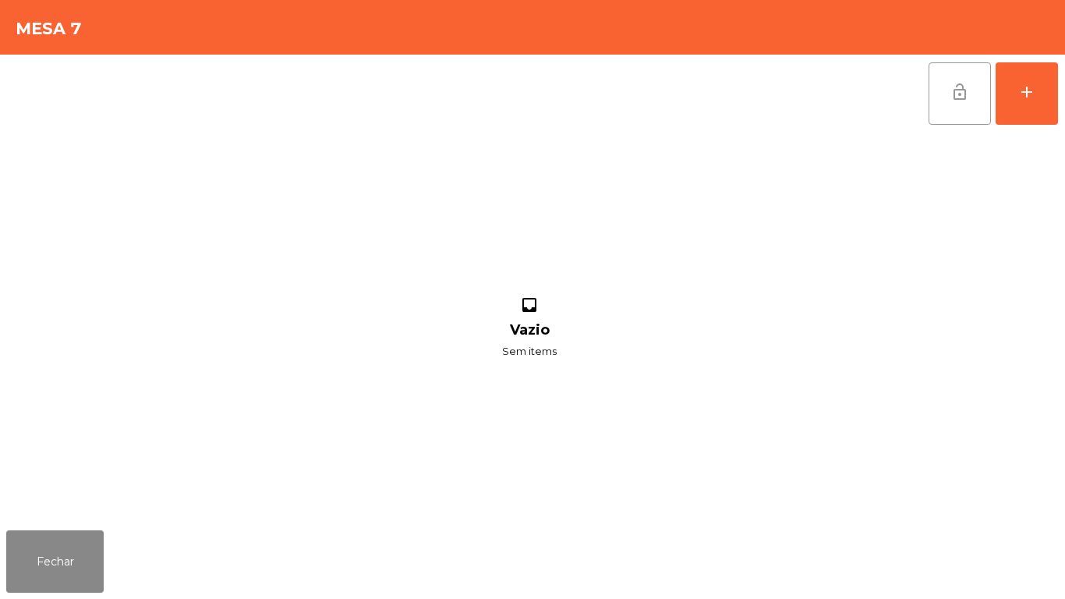
click at [948, 106] on button "lock_open" at bounding box center [960, 93] width 62 height 62
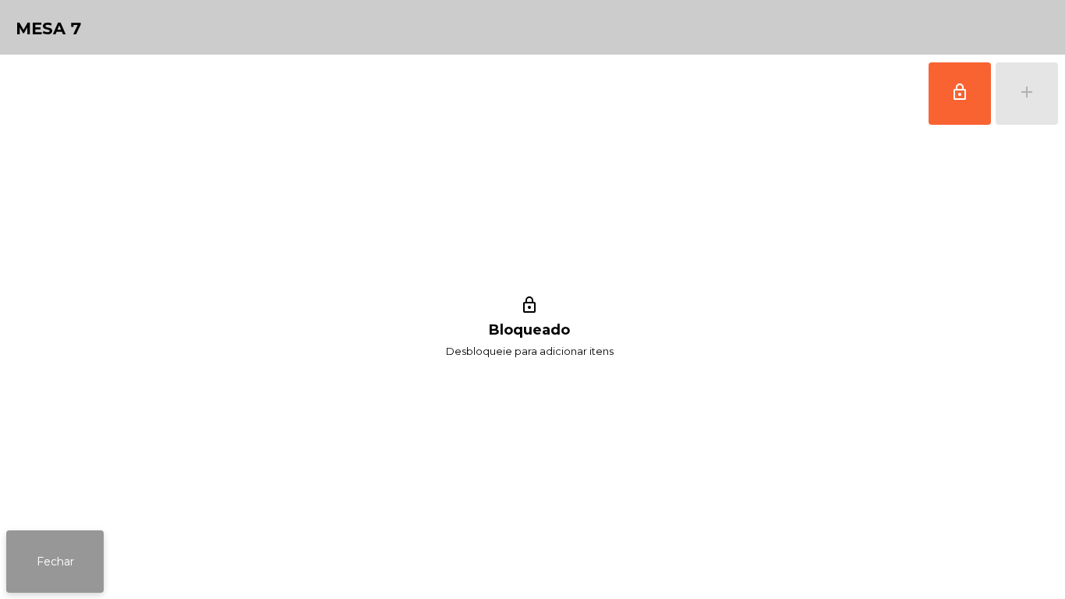
click at [58, 558] on button "Fechar" at bounding box center [54, 561] width 97 height 62
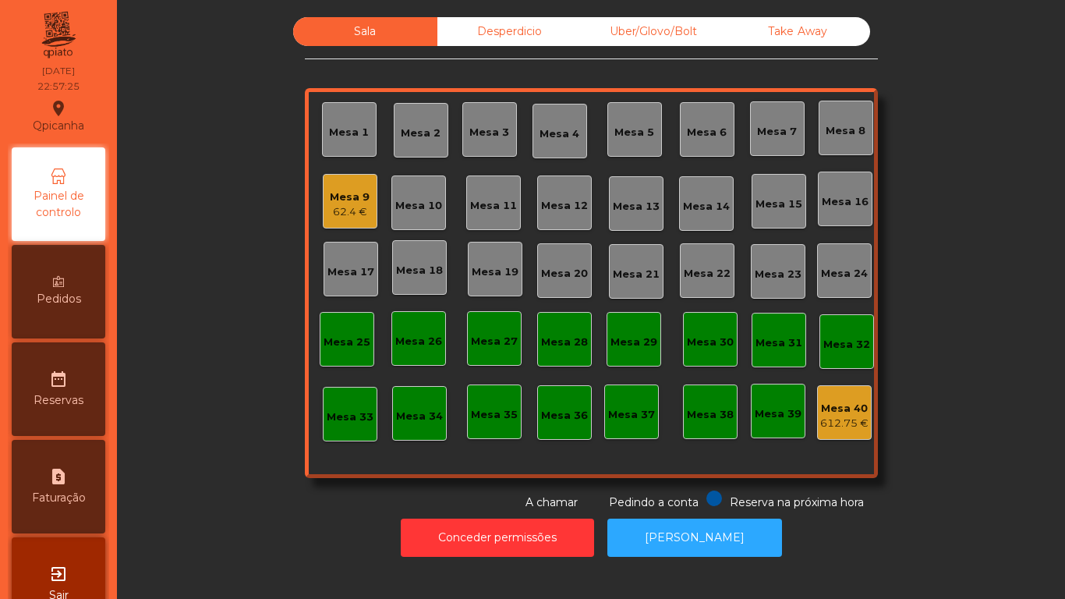
click at [355, 179] on div "Mesa 9 62.4 €" at bounding box center [350, 201] width 55 height 55
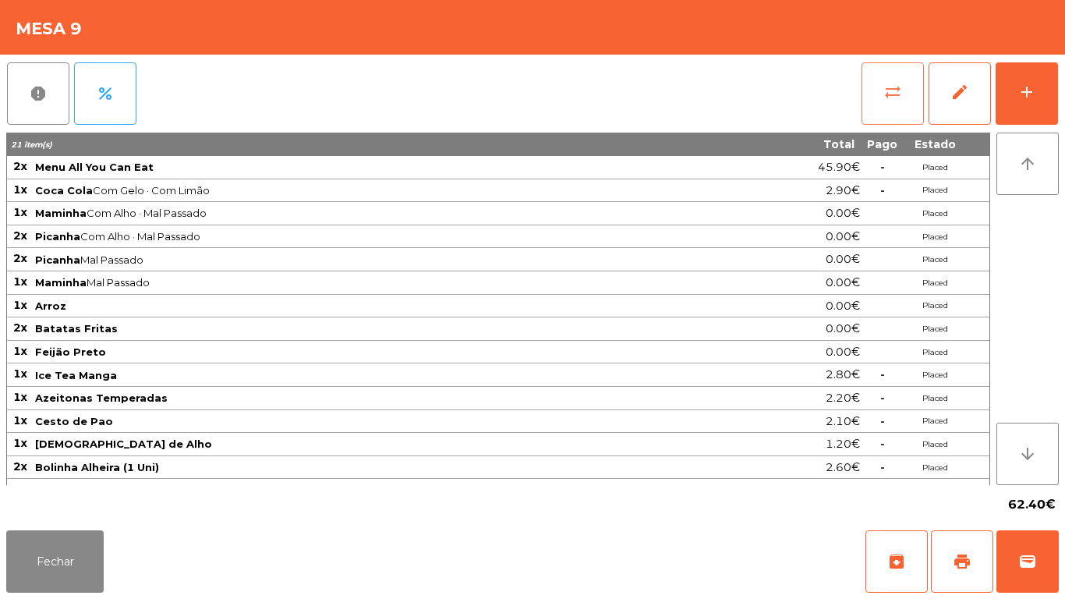
click at [877, 90] on button "sync_alt" at bounding box center [892, 93] width 62 height 62
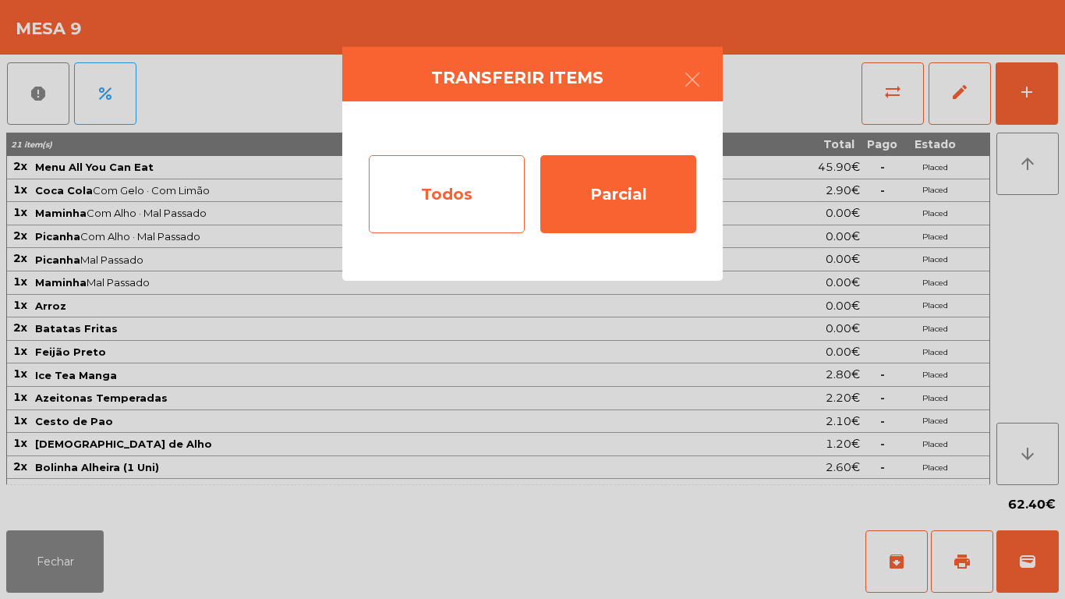
click at [488, 187] on div "Todos" at bounding box center [447, 194] width 156 height 78
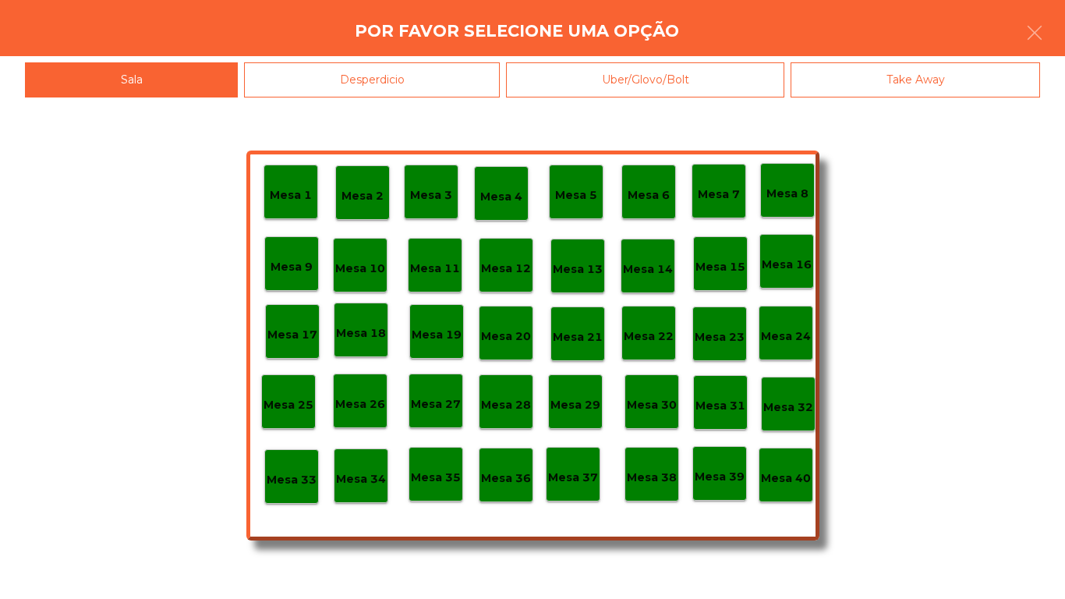
click at [780, 482] on p "Mesa 40" at bounding box center [786, 478] width 50 height 18
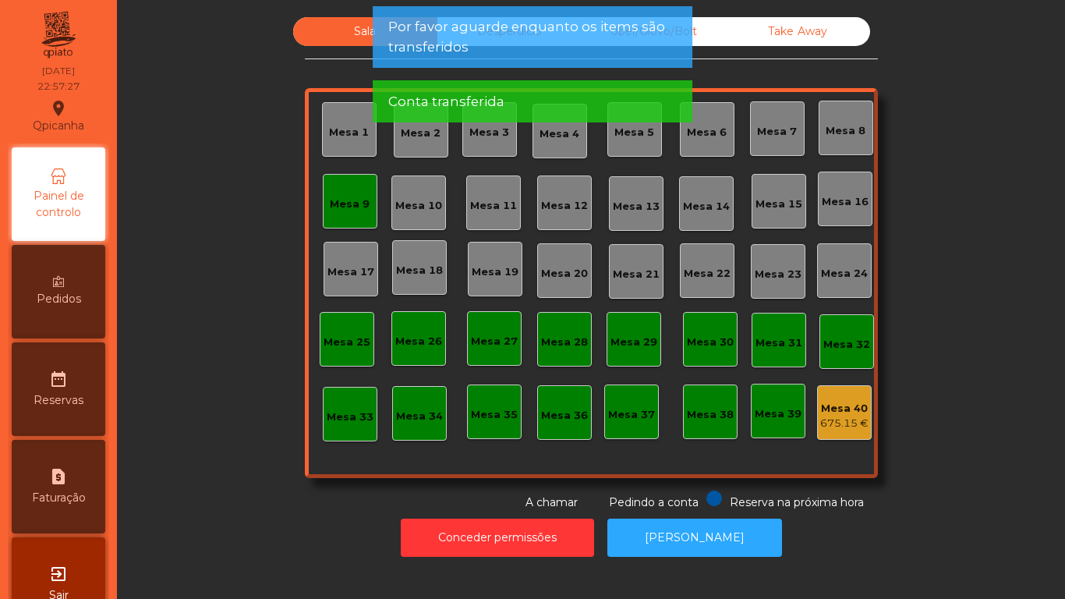
click at [359, 211] on div "Mesa 9" at bounding box center [350, 204] width 40 height 16
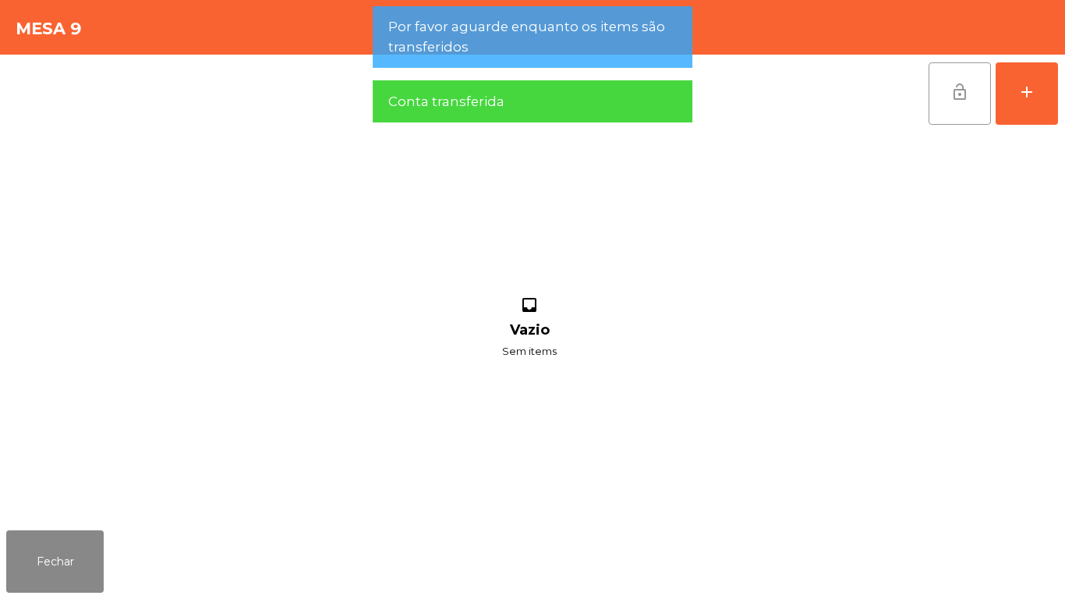
click at [960, 114] on button "lock_open" at bounding box center [960, 93] width 62 height 62
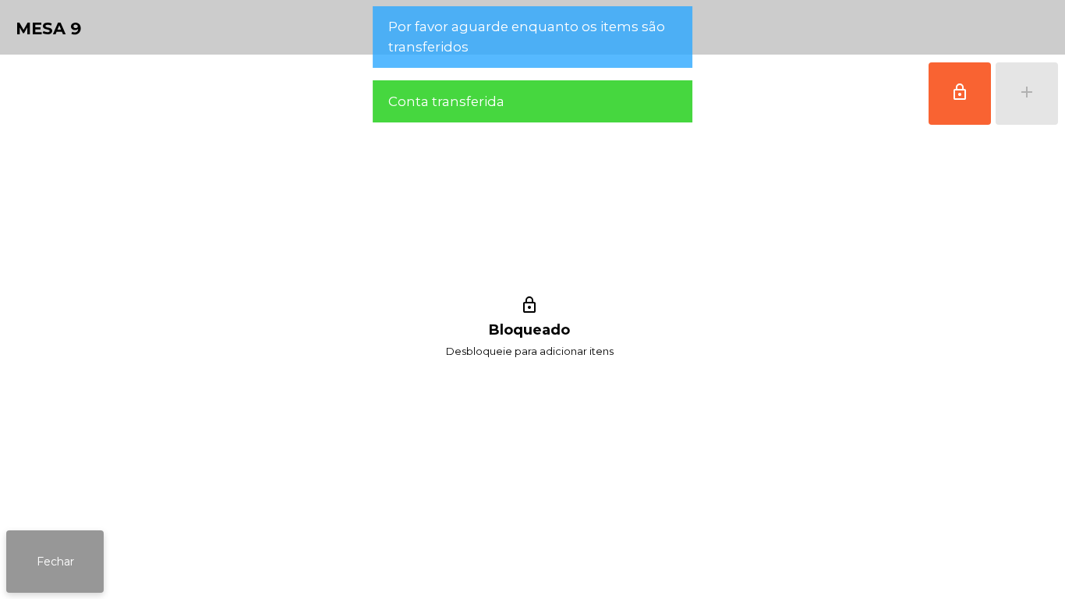
click at [55, 544] on button "Fechar" at bounding box center [54, 561] width 97 height 62
